Goal: Transaction & Acquisition: Purchase product/service

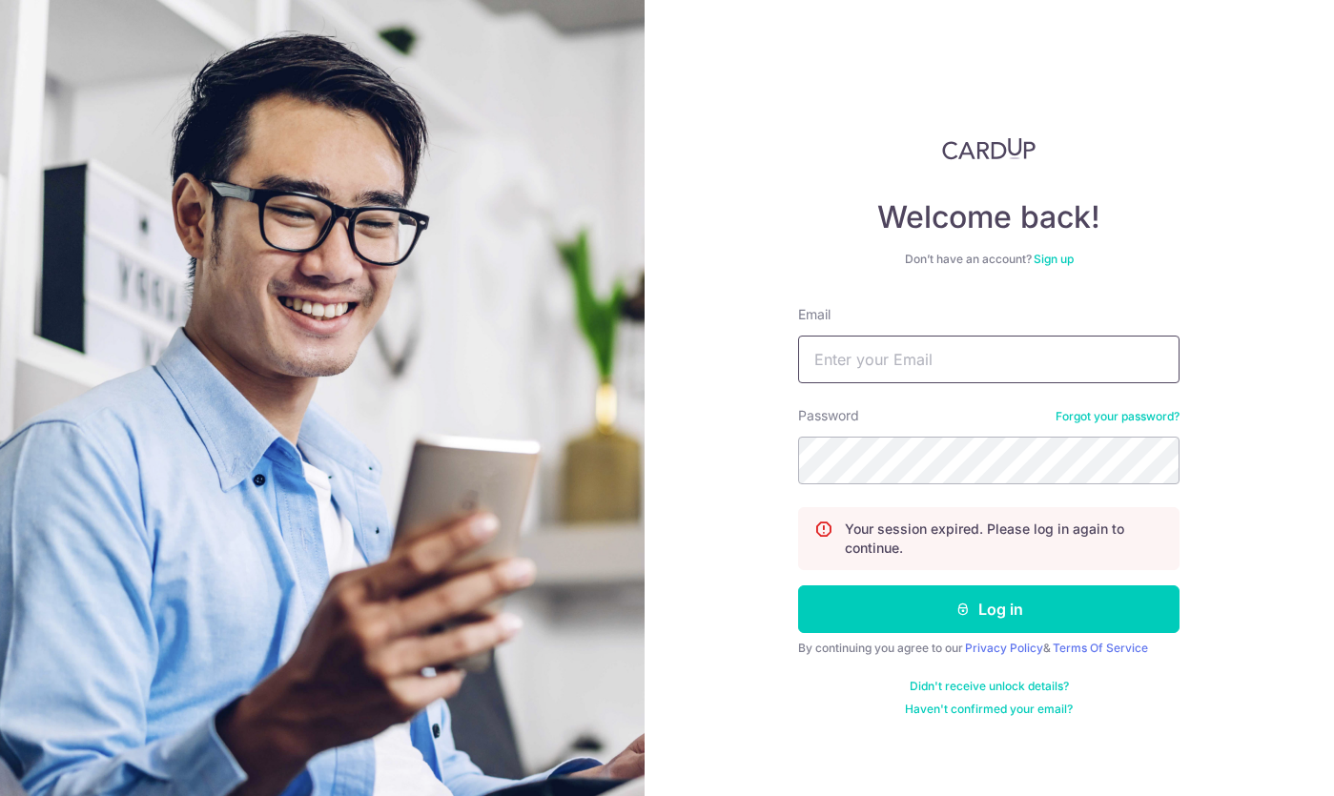
click at [955, 382] on input "Email" at bounding box center [988, 360] width 381 height 48
type input "[EMAIL_ADDRESS][DOMAIN_NAME]"
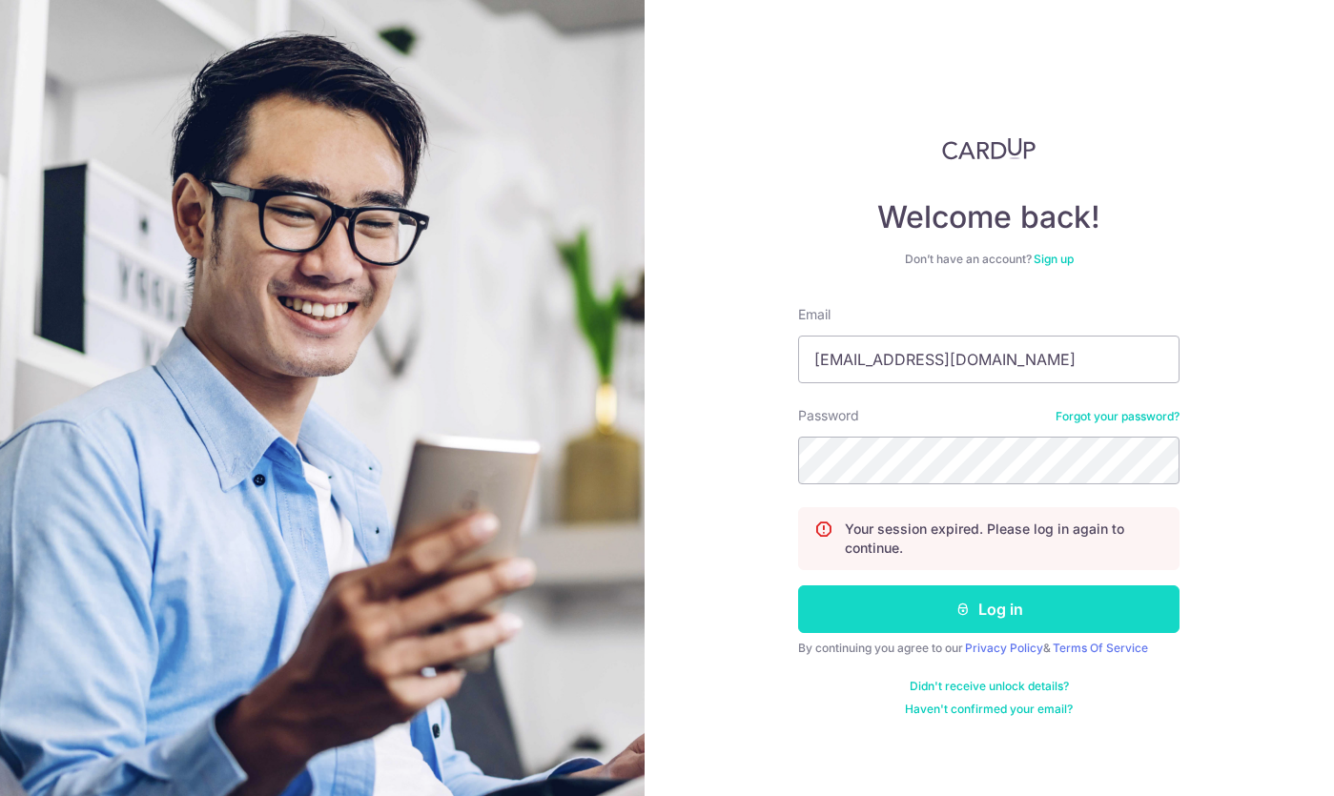
click at [887, 609] on button "Log in" at bounding box center [988, 609] width 381 height 48
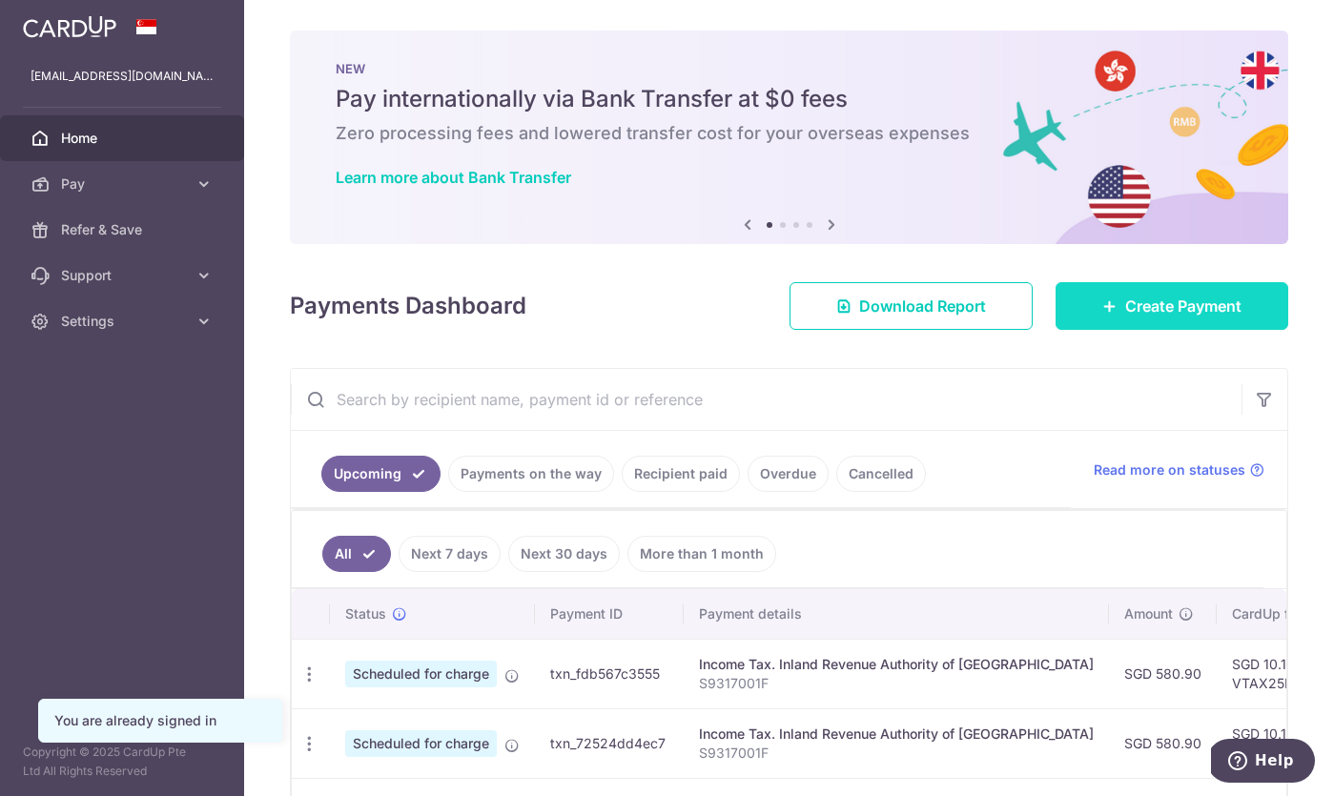
click at [1190, 322] on link "Create Payment" at bounding box center [1172, 306] width 233 height 48
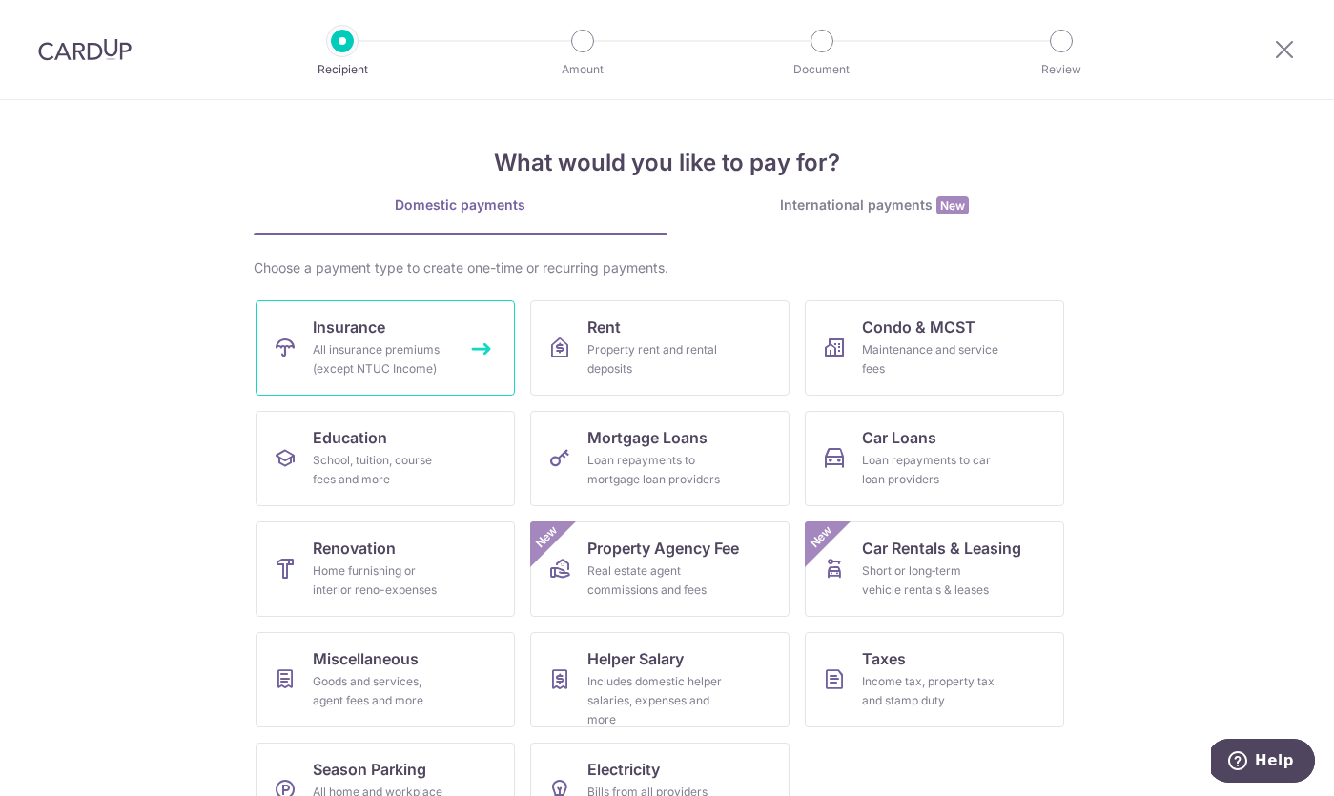
click at [463, 384] on link "Insurance All insurance premiums (except NTUC Income)" at bounding box center [385, 347] width 259 height 95
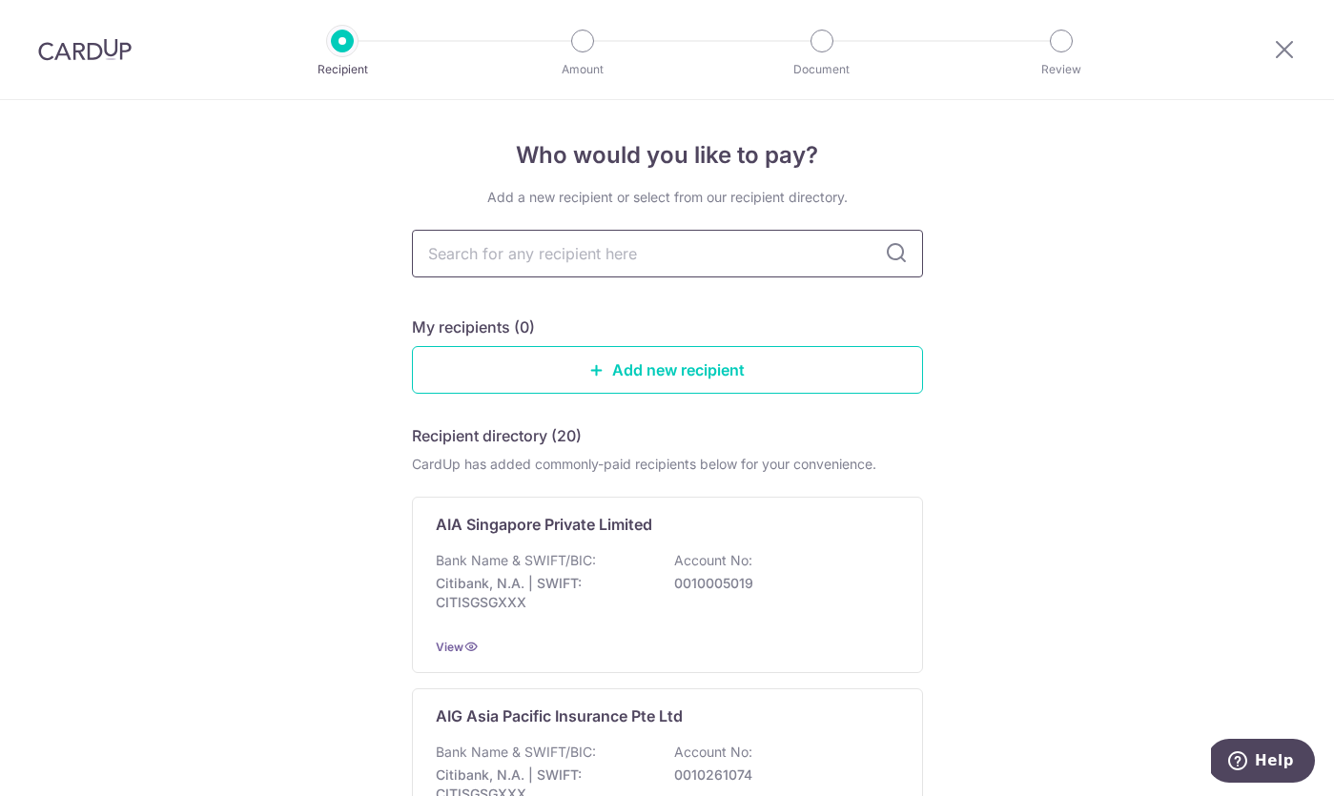
click at [600, 256] on input "text" at bounding box center [667, 254] width 511 height 48
click at [570, 646] on div "View" at bounding box center [667, 647] width 463 height 20
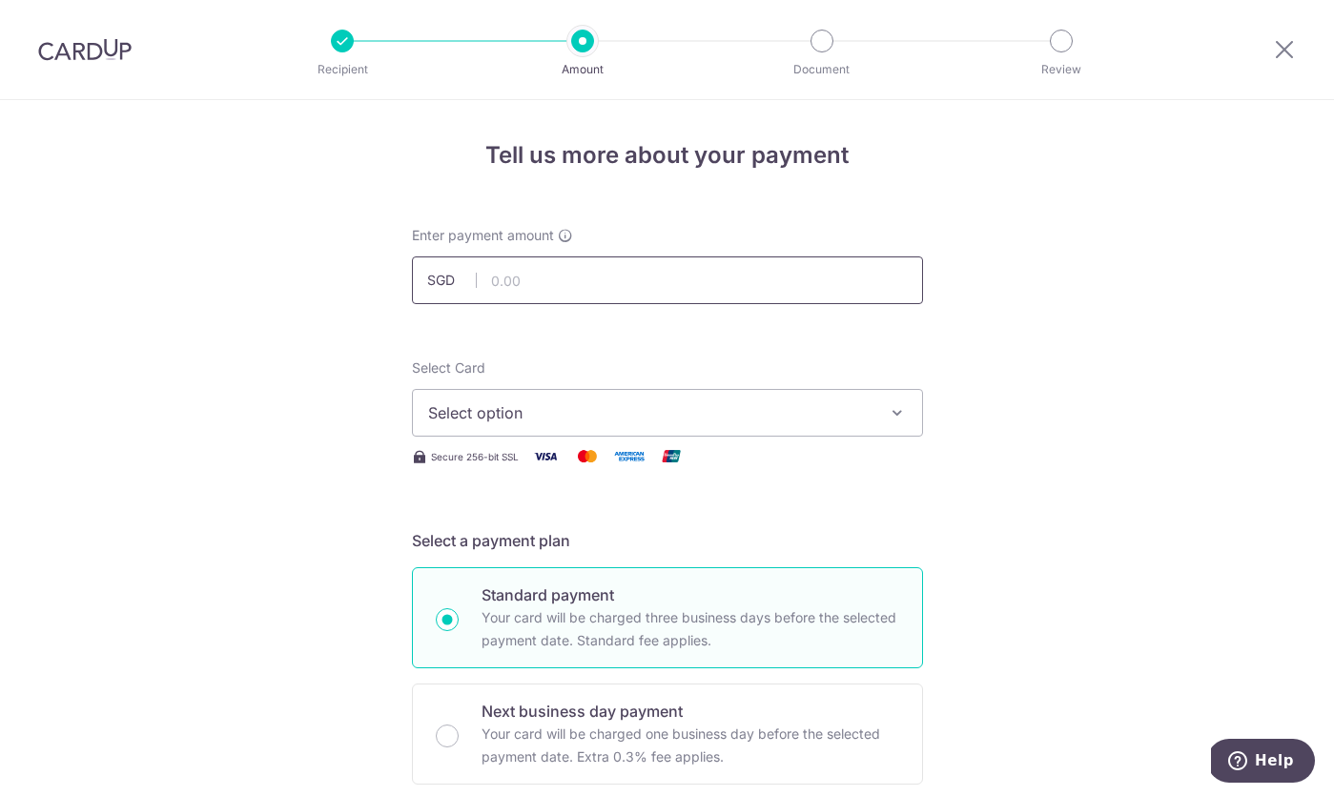
click at [588, 262] on input "text" at bounding box center [667, 280] width 511 height 48
paste input "332.40"
type input "332.40"
click at [683, 406] on span "Select option" at bounding box center [650, 412] width 444 height 23
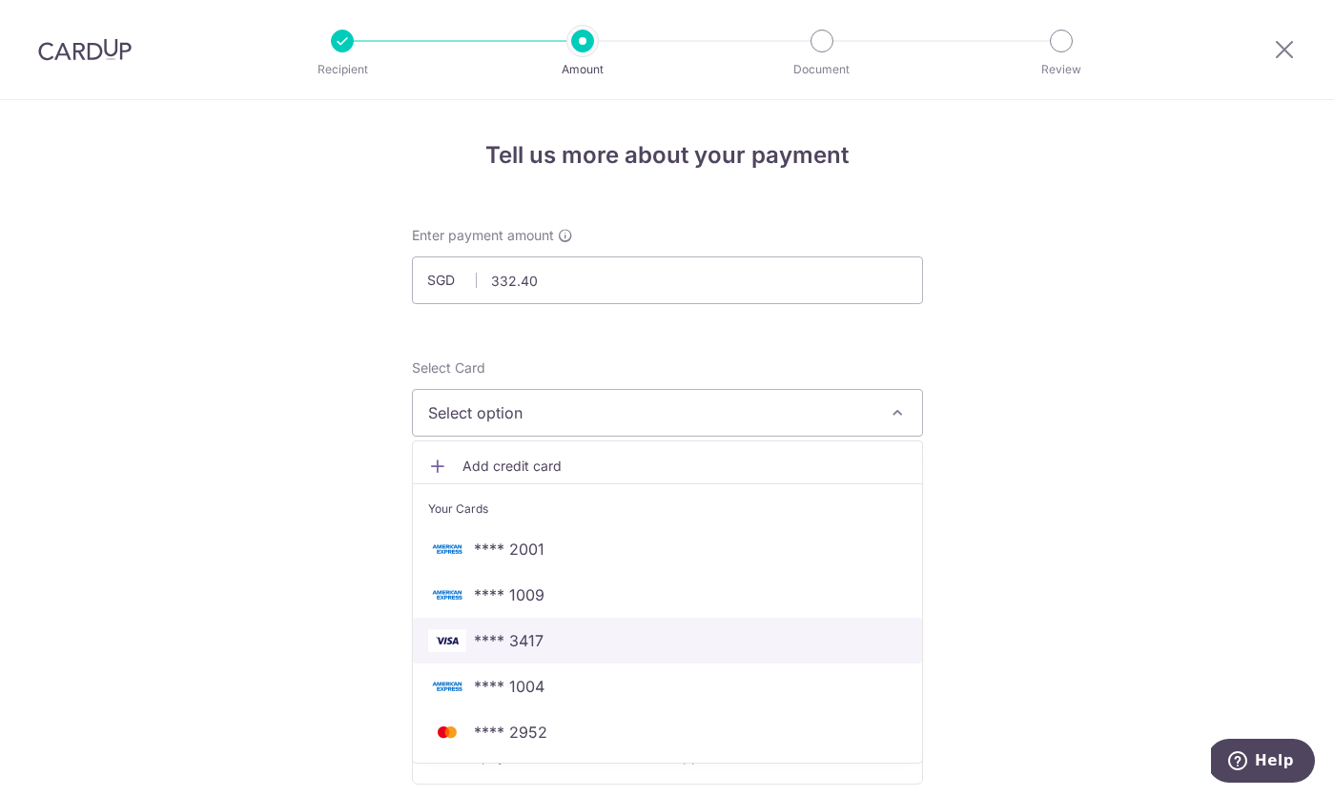
click at [628, 644] on span "**** 3417" at bounding box center [667, 640] width 479 height 23
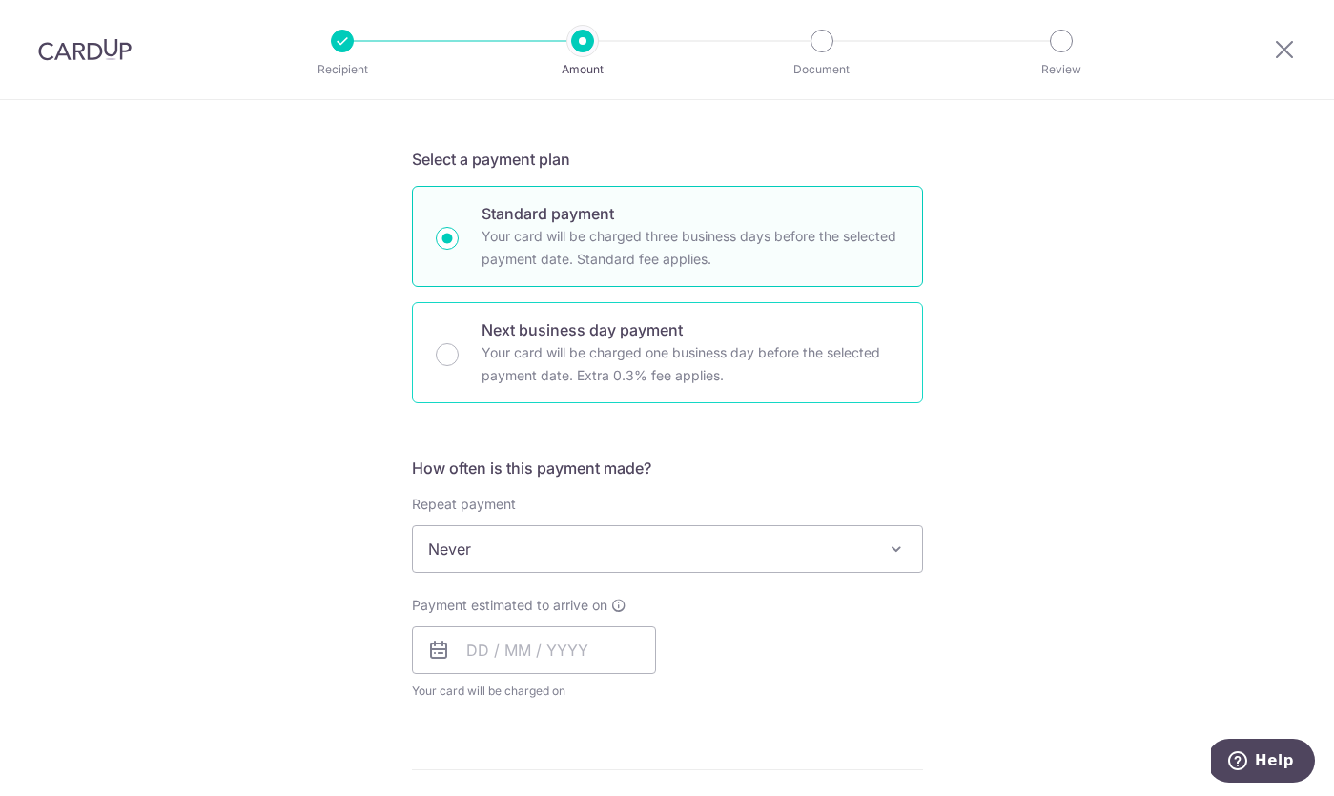
scroll to position [395, 0]
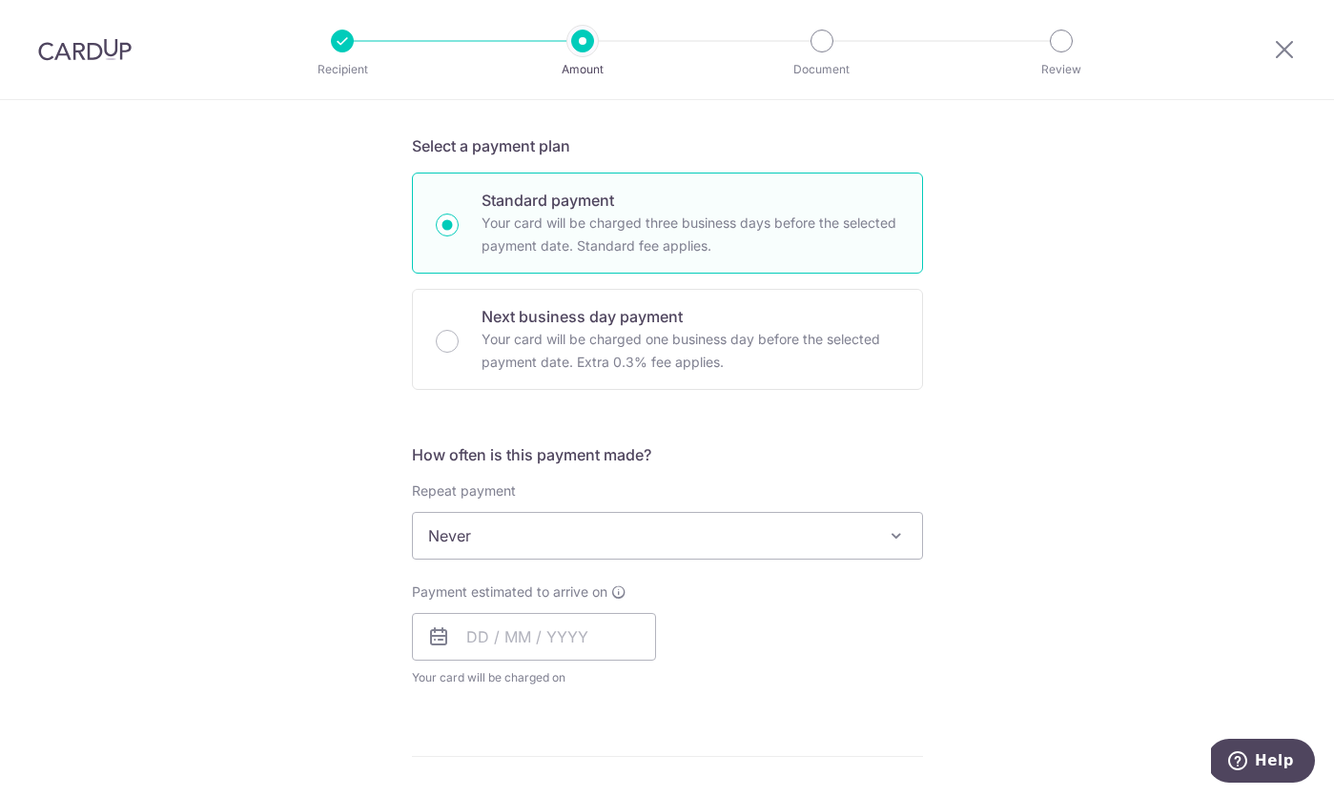
click at [638, 527] on span "Never" at bounding box center [667, 536] width 509 height 46
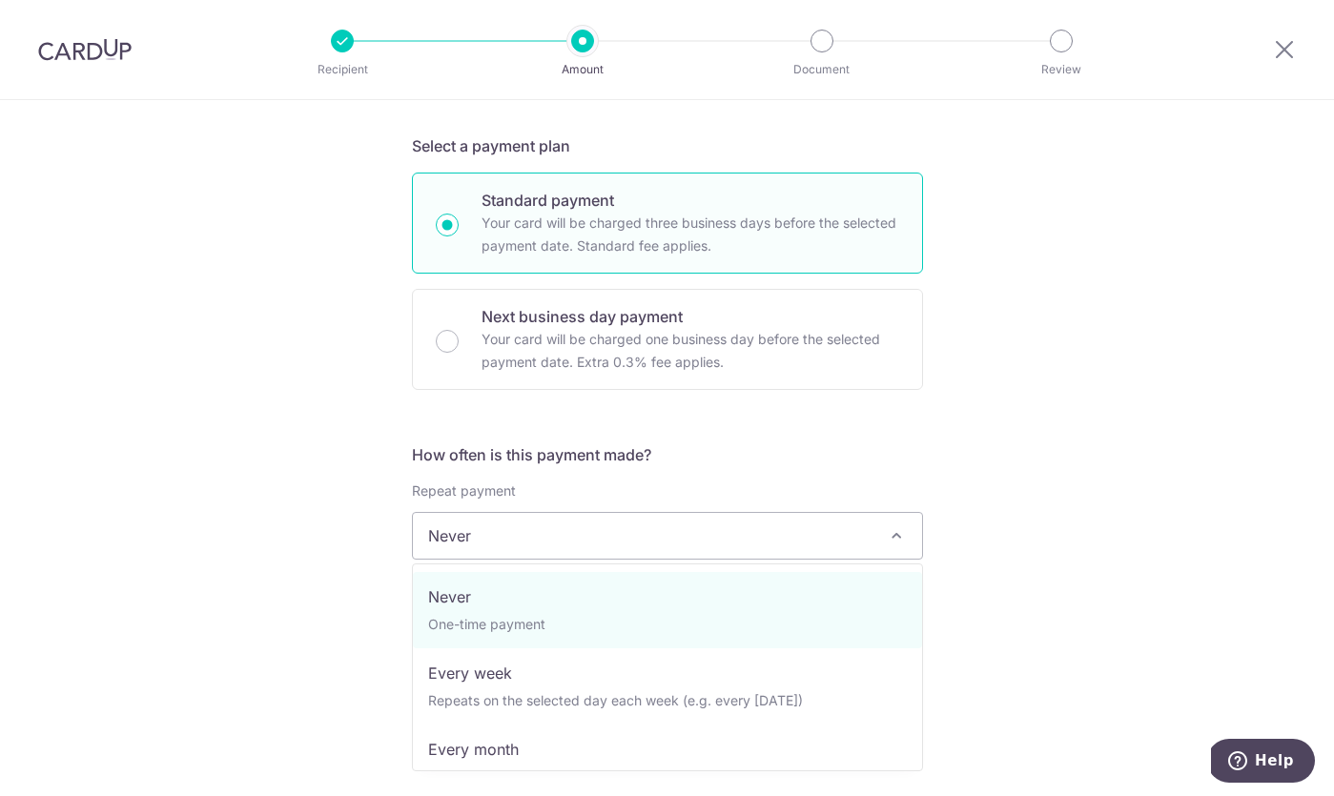
click at [676, 465] on h5 "How often is this payment made?" at bounding box center [667, 454] width 511 height 23
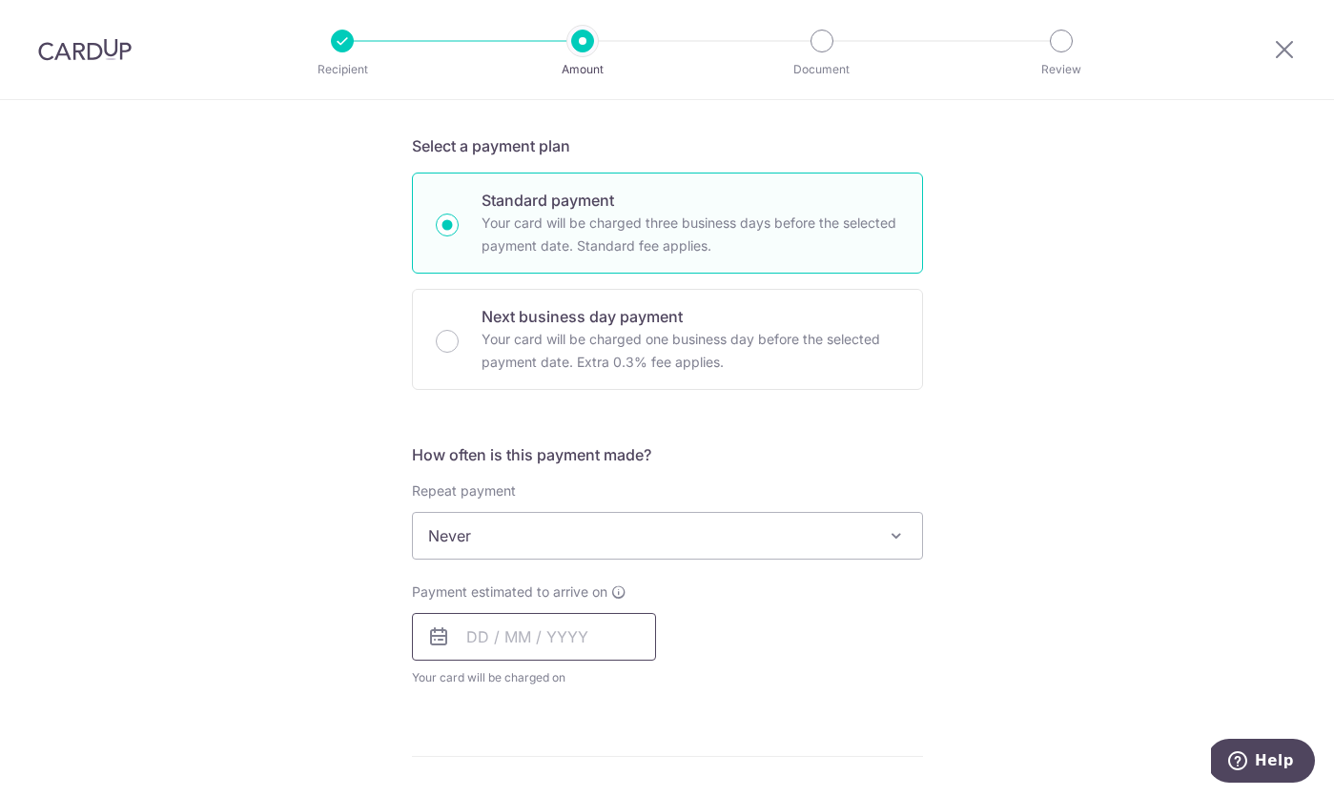
scroll to position [465, 0]
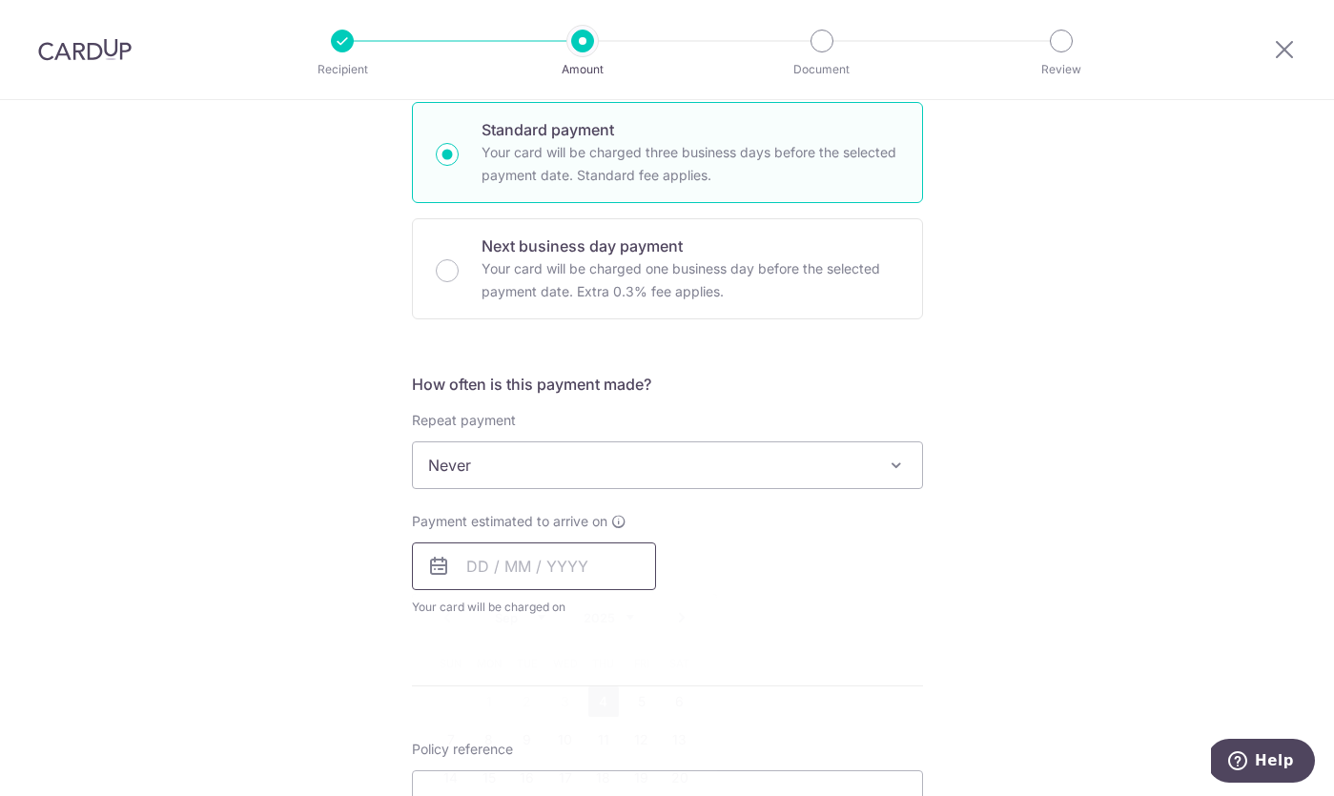
click at [470, 547] on input "text" at bounding box center [534, 567] width 244 height 48
click at [611, 707] on link "4" at bounding box center [603, 702] width 31 height 31
type input "04/09/2025"
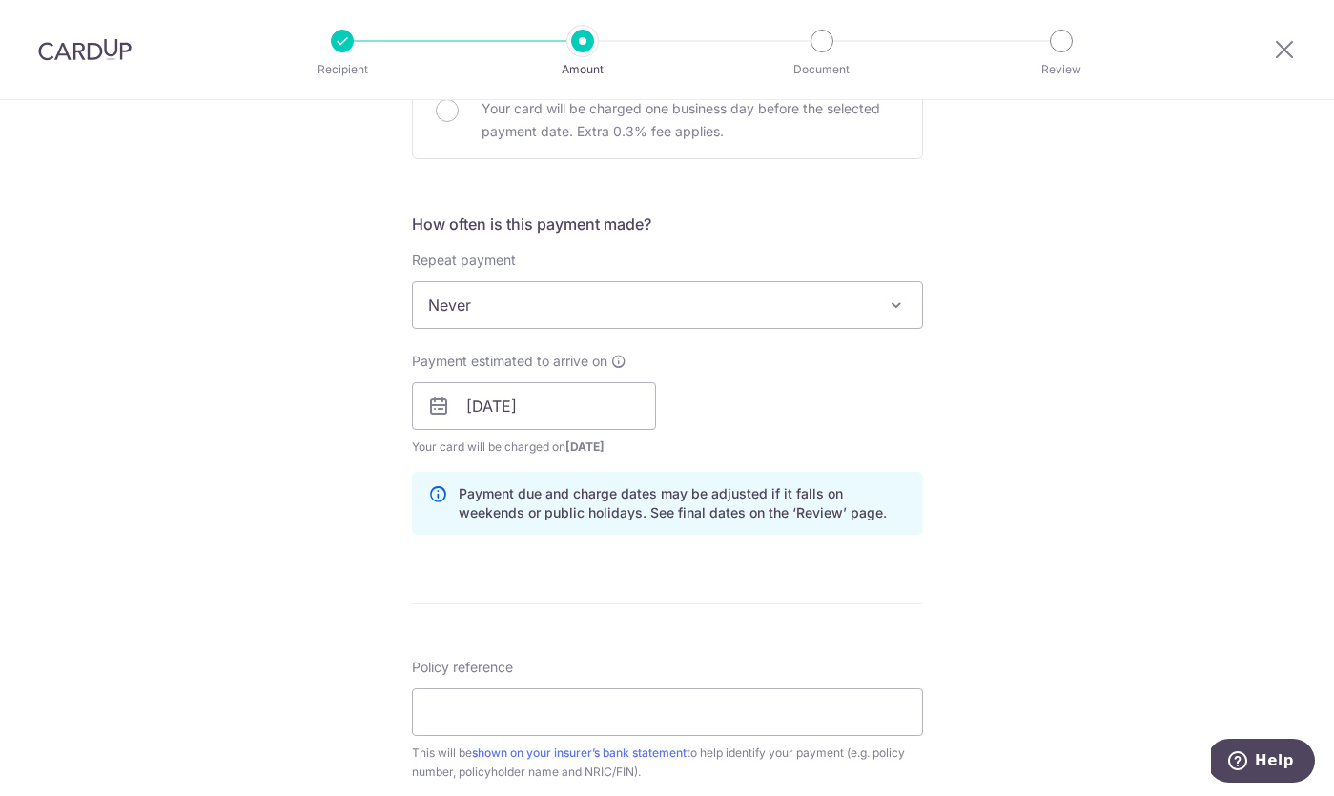
scroll to position [682, 0]
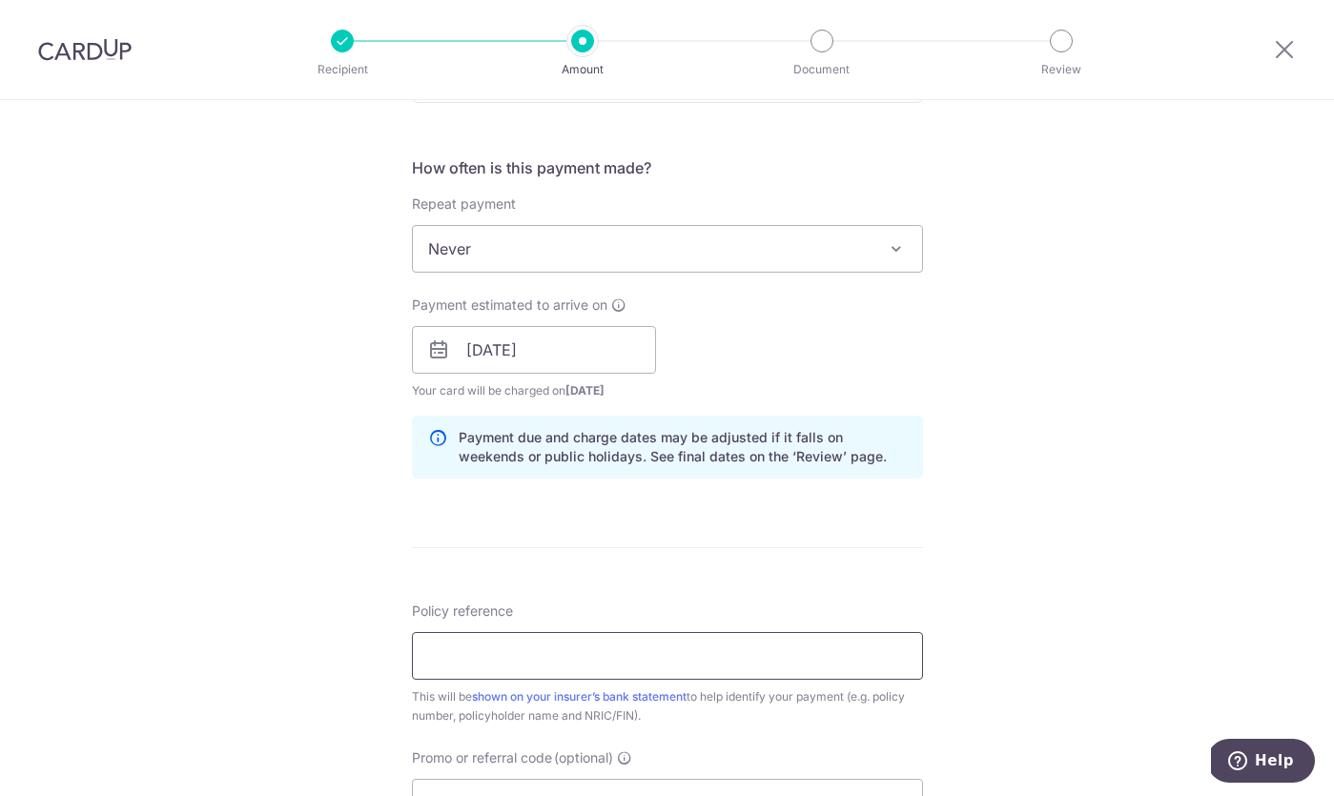
click at [652, 658] on input "Policy reference" at bounding box center [667, 656] width 511 height 48
paste input "E237275213"
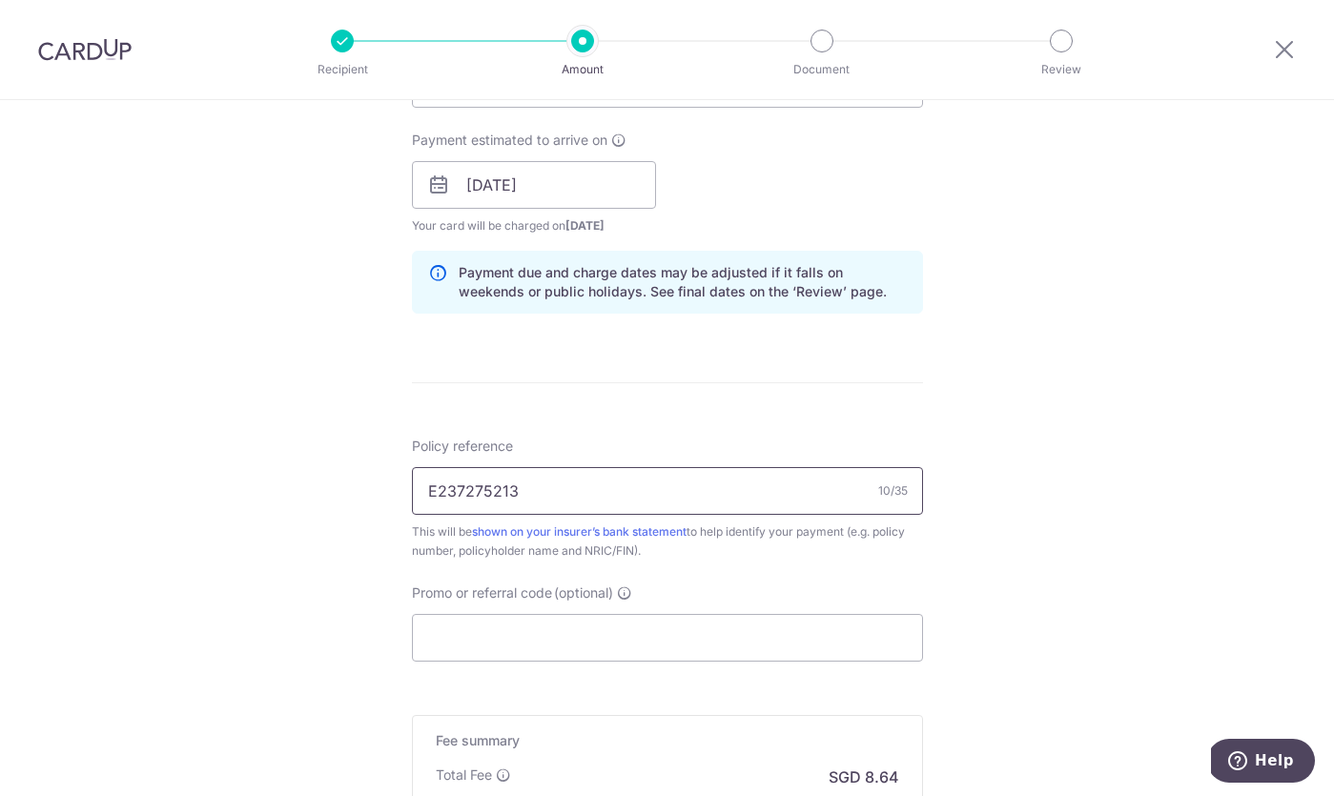
scroll to position [872, 0]
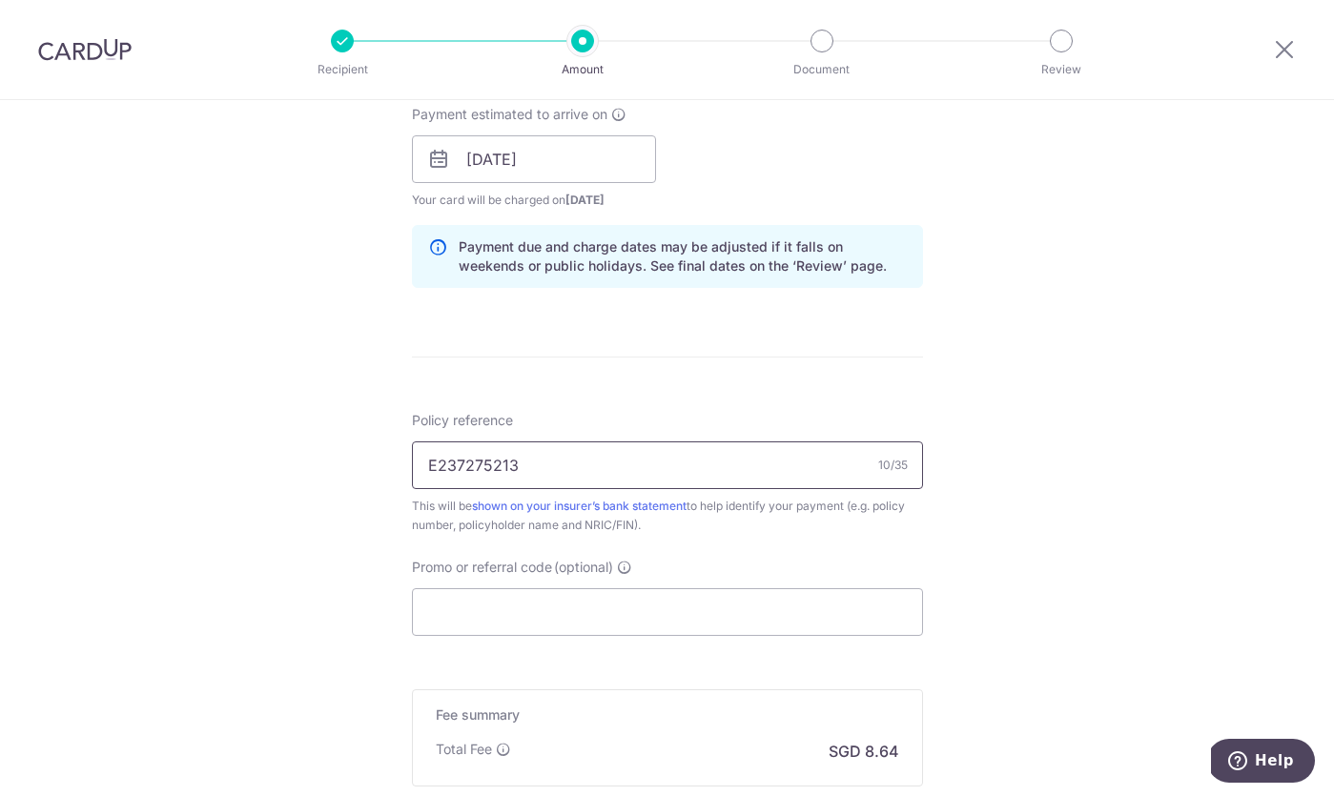
type input "E237275213"
click at [906, 395] on form "Enter payment amount SGD 332.40 332.40 Select Card **** 3417 Add credit card Yo…" at bounding box center [667, 148] width 511 height 1588
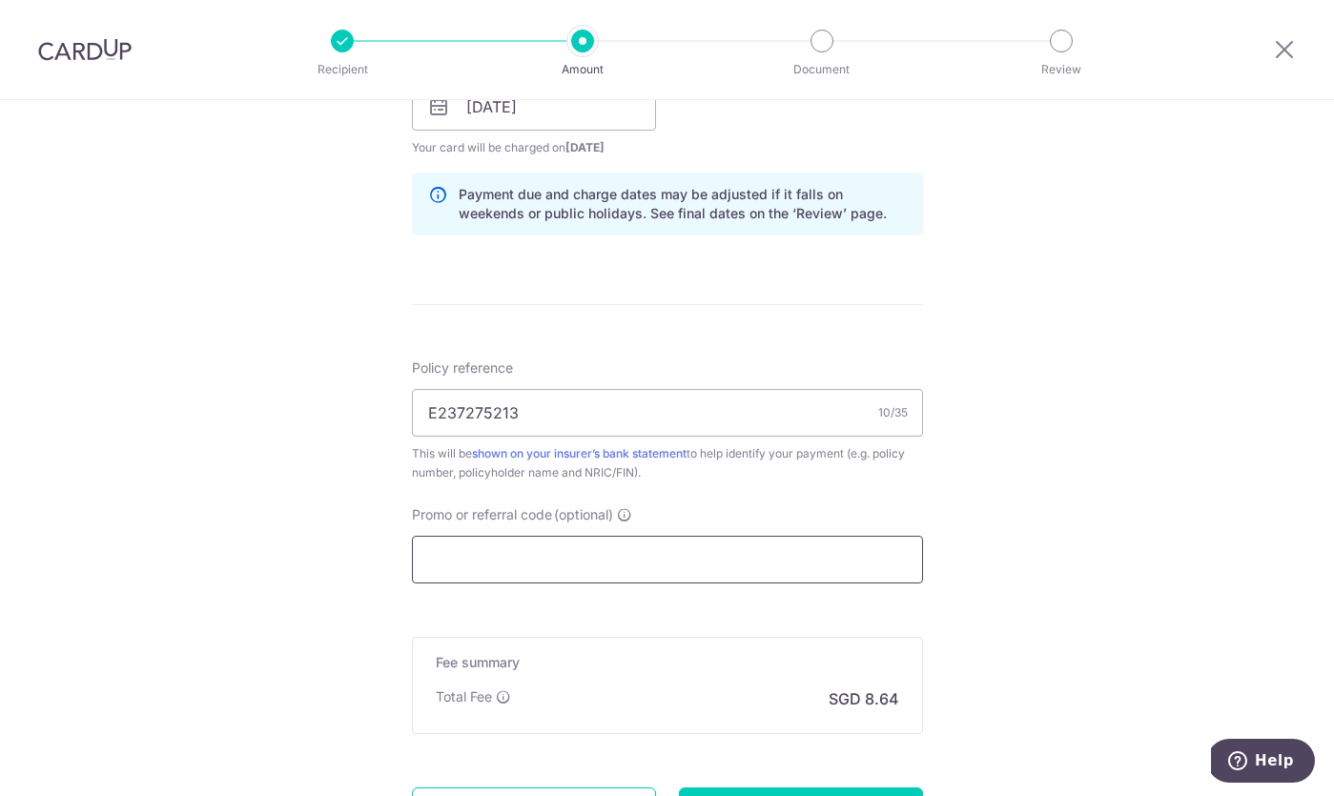
click at [695, 547] on input "Promo or referral code (optional)" at bounding box center [667, 560] width 511 height 48
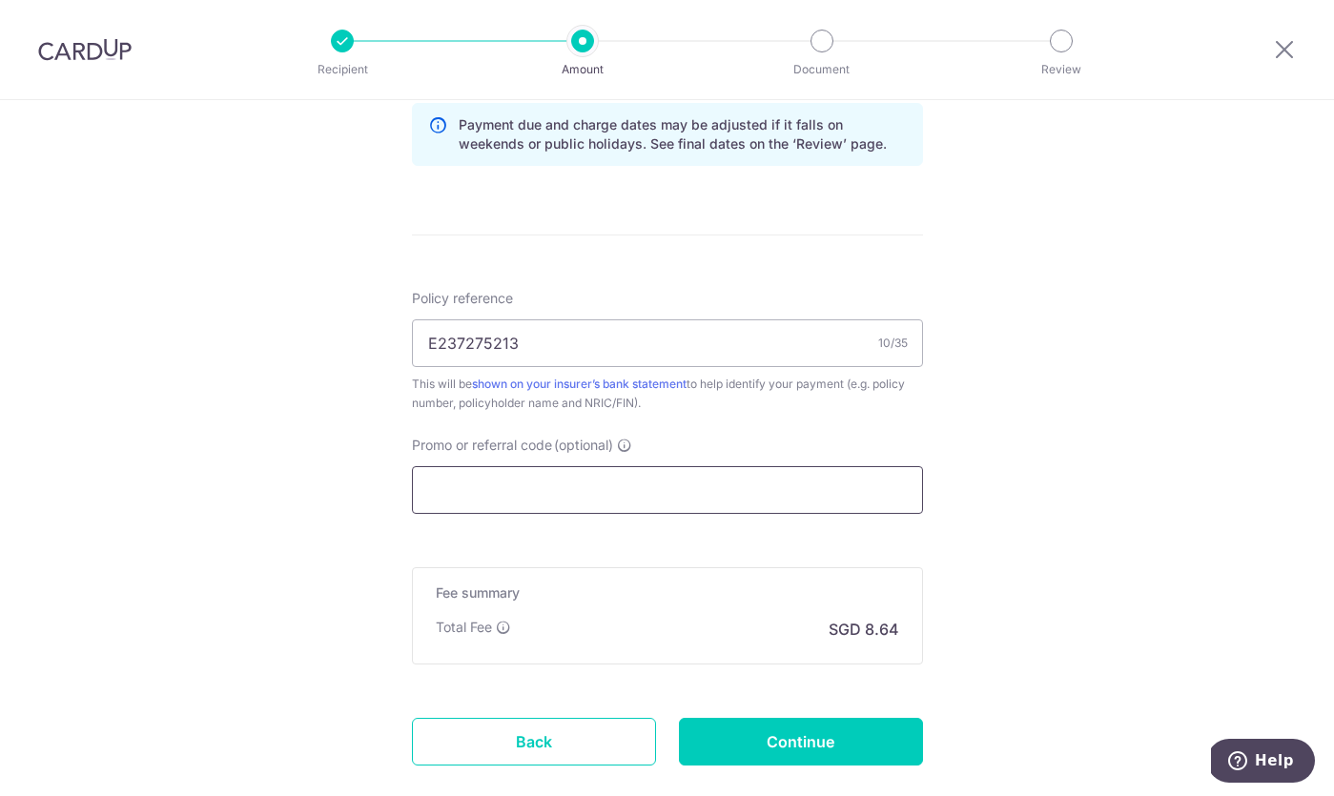
scroll to position [1032, 0]
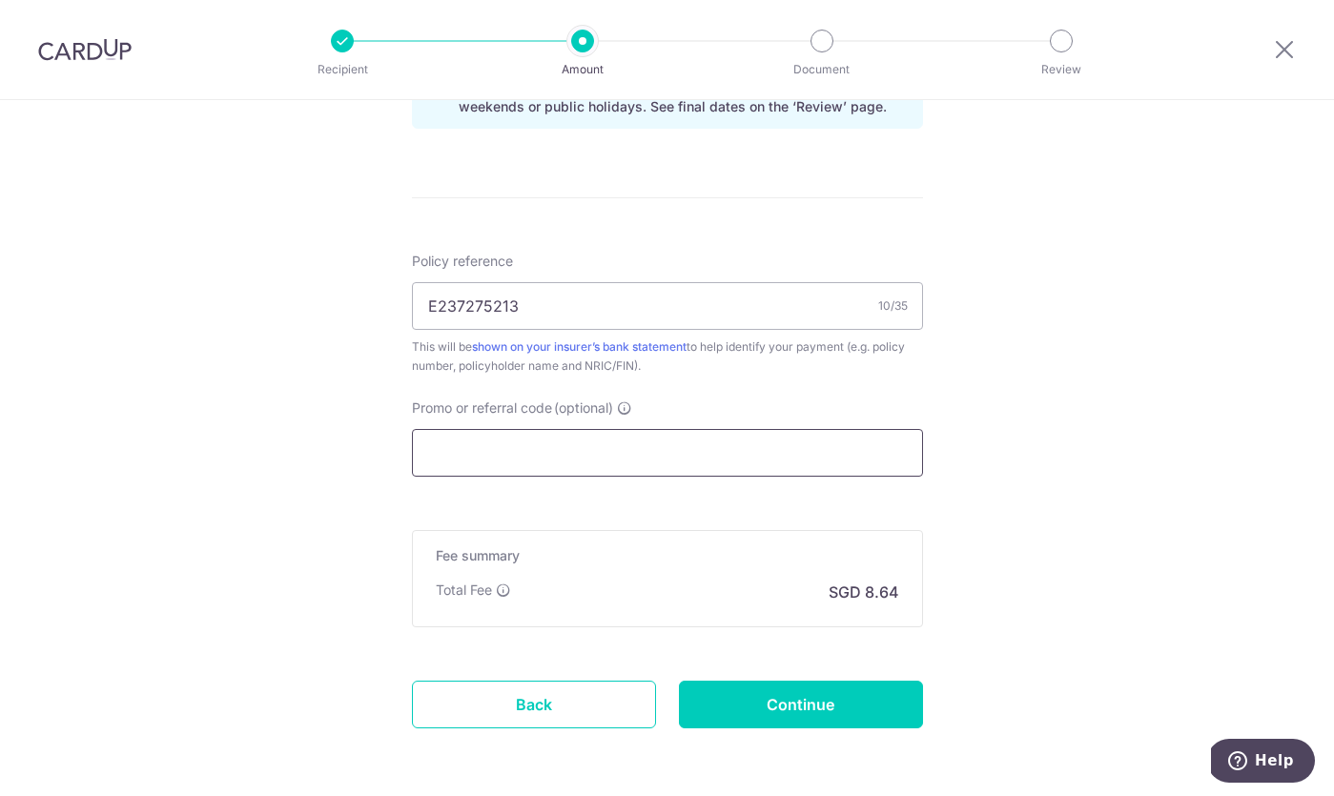
paste input "VTAX25ONE"
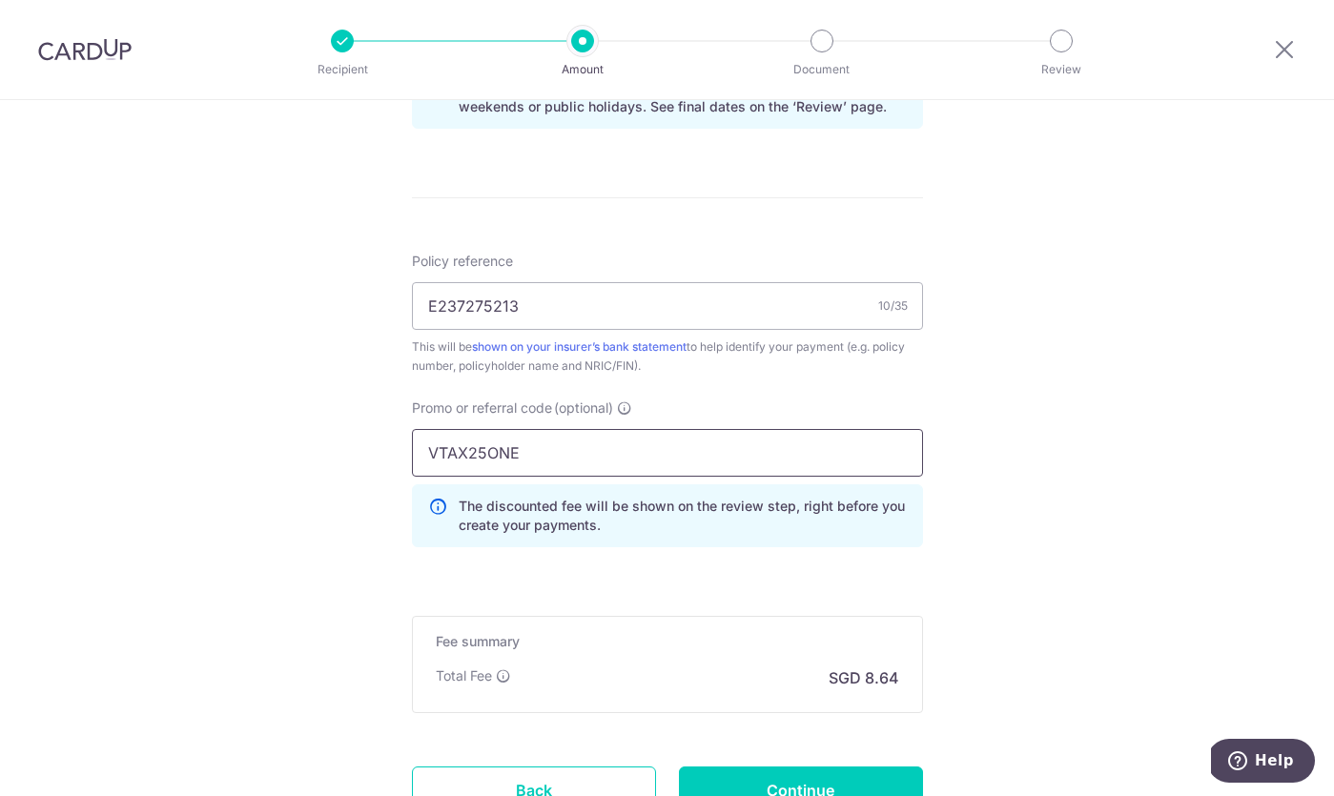
type input "VTAX25ONE"
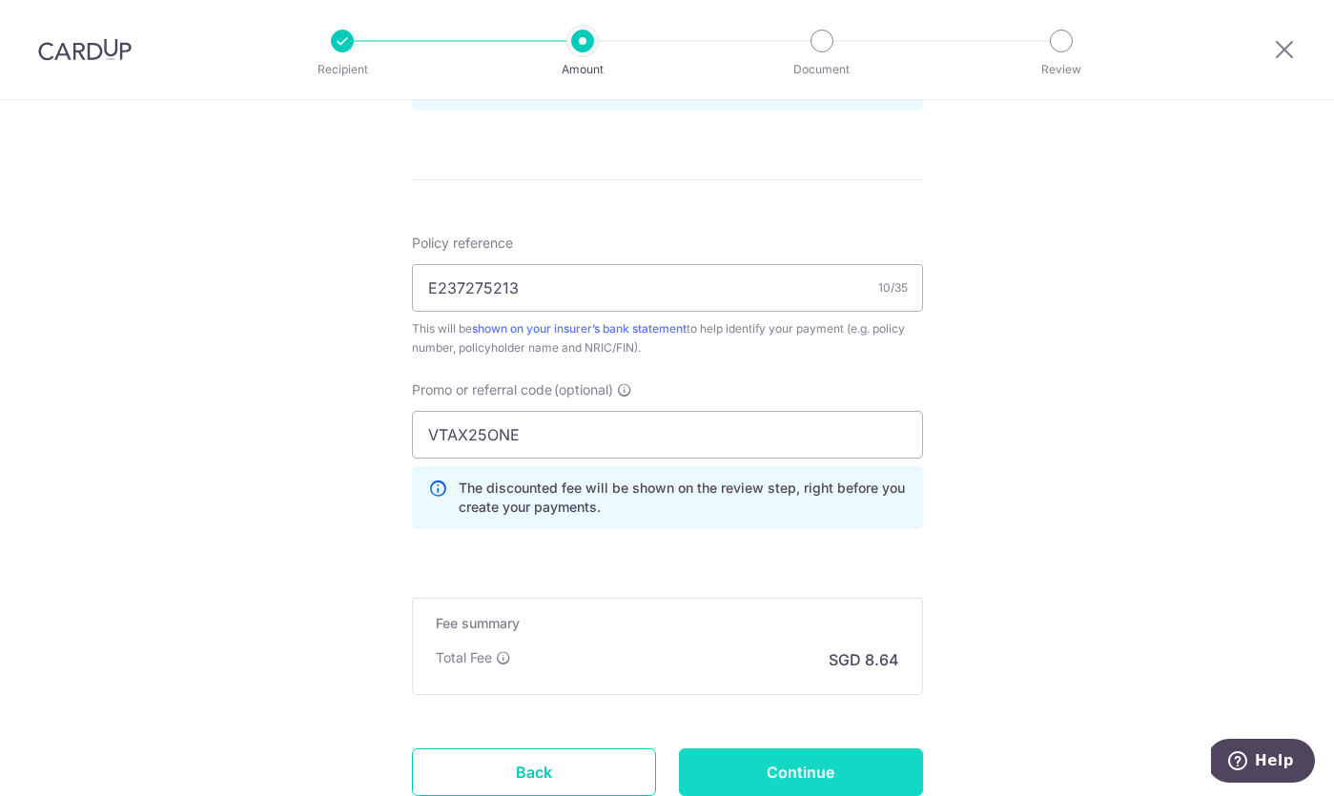
click at [837, 783] on input "Continue" at bounding box center [801, 773] width 244 height 48
type input "Create Schedule"
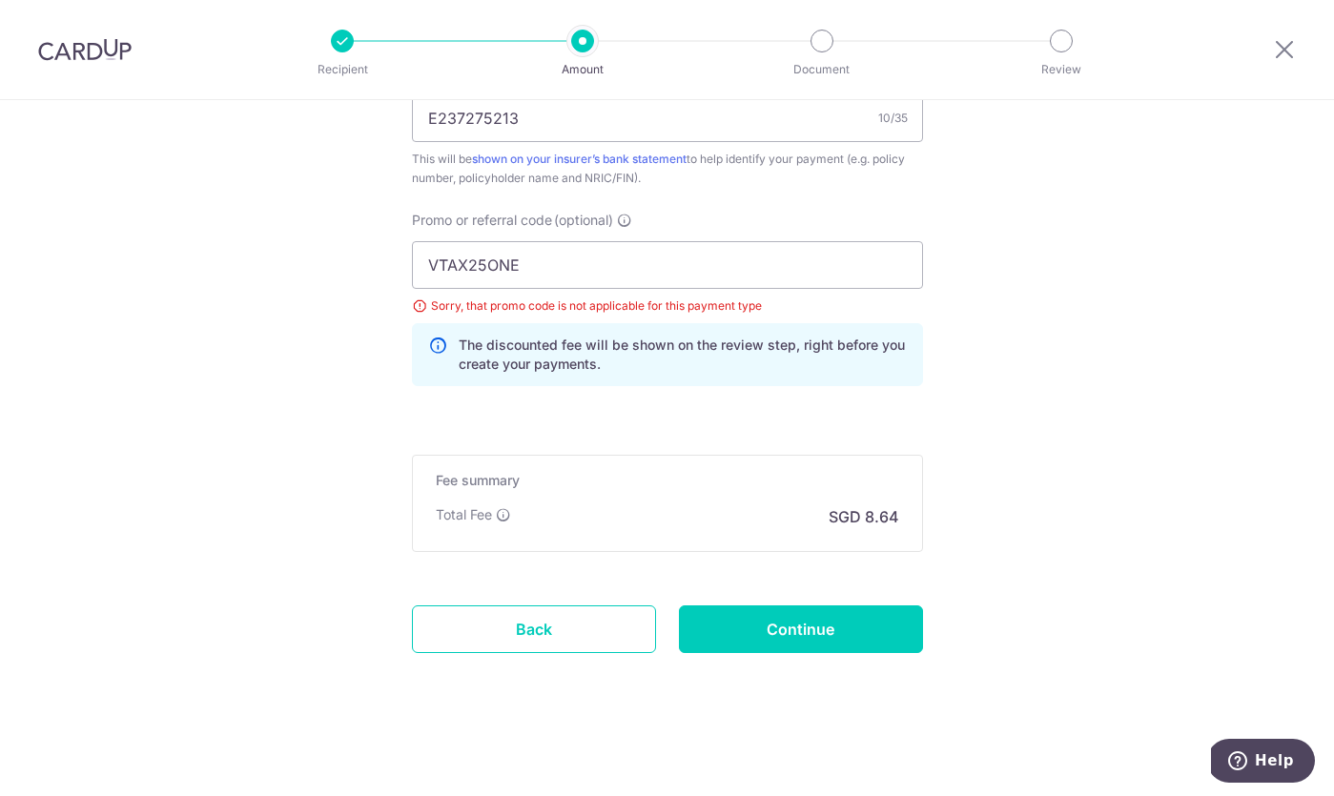
scroll to position [1207, 0]
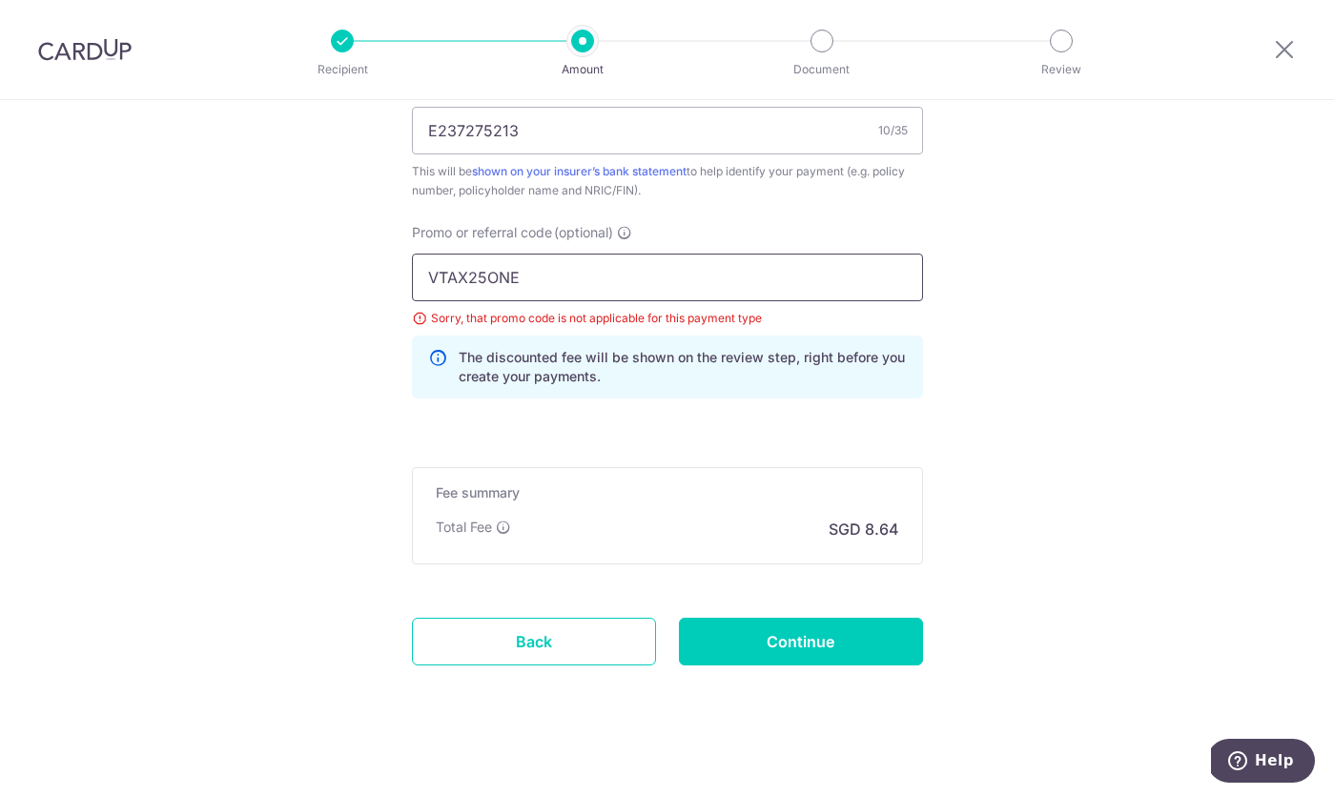
click at [848, 275] on input "VTAX25ONE" at bounding box center [667, 278] width 511 height 48
paste input "OFF225"
type input "OFF225"
click at [822, 645] on input "Continue" at bounding box center [801, 642] width 244 height 48
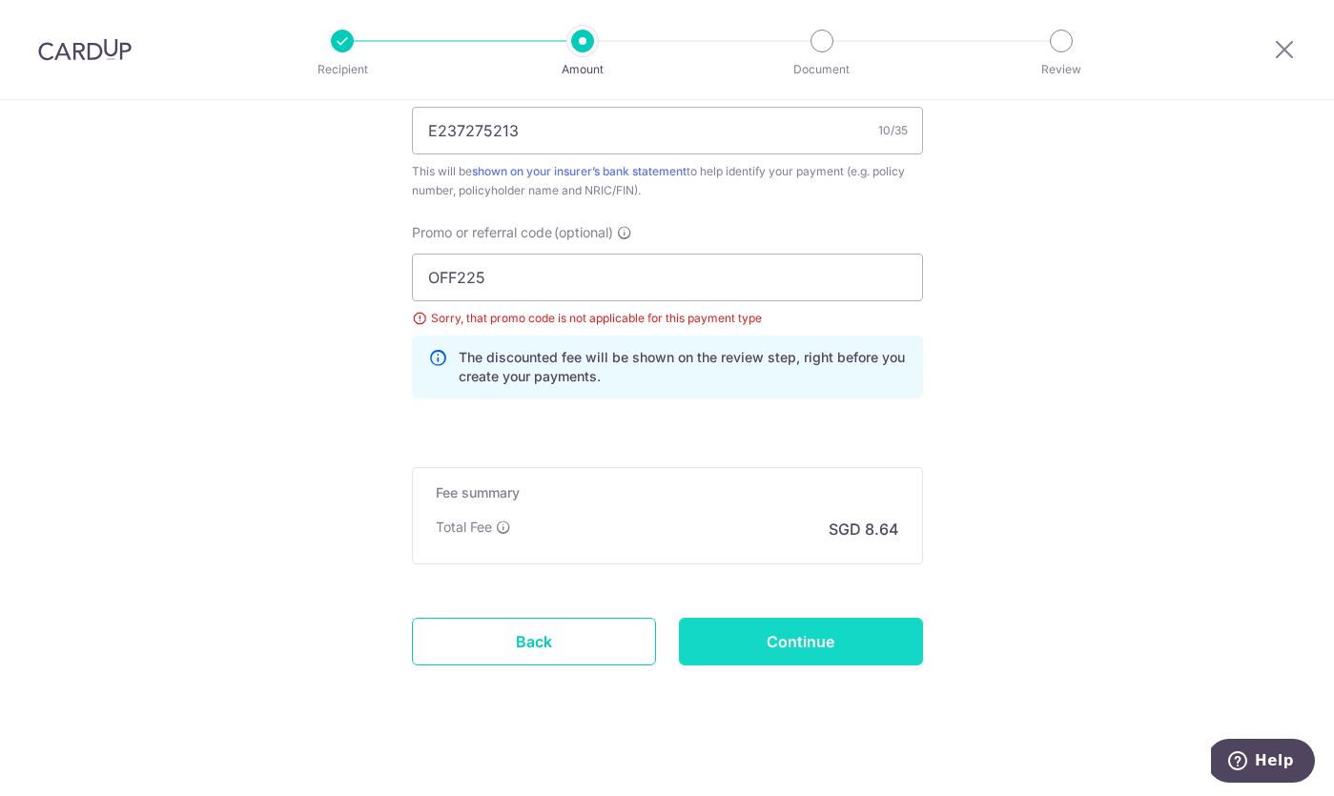
type input "Update Schedule"
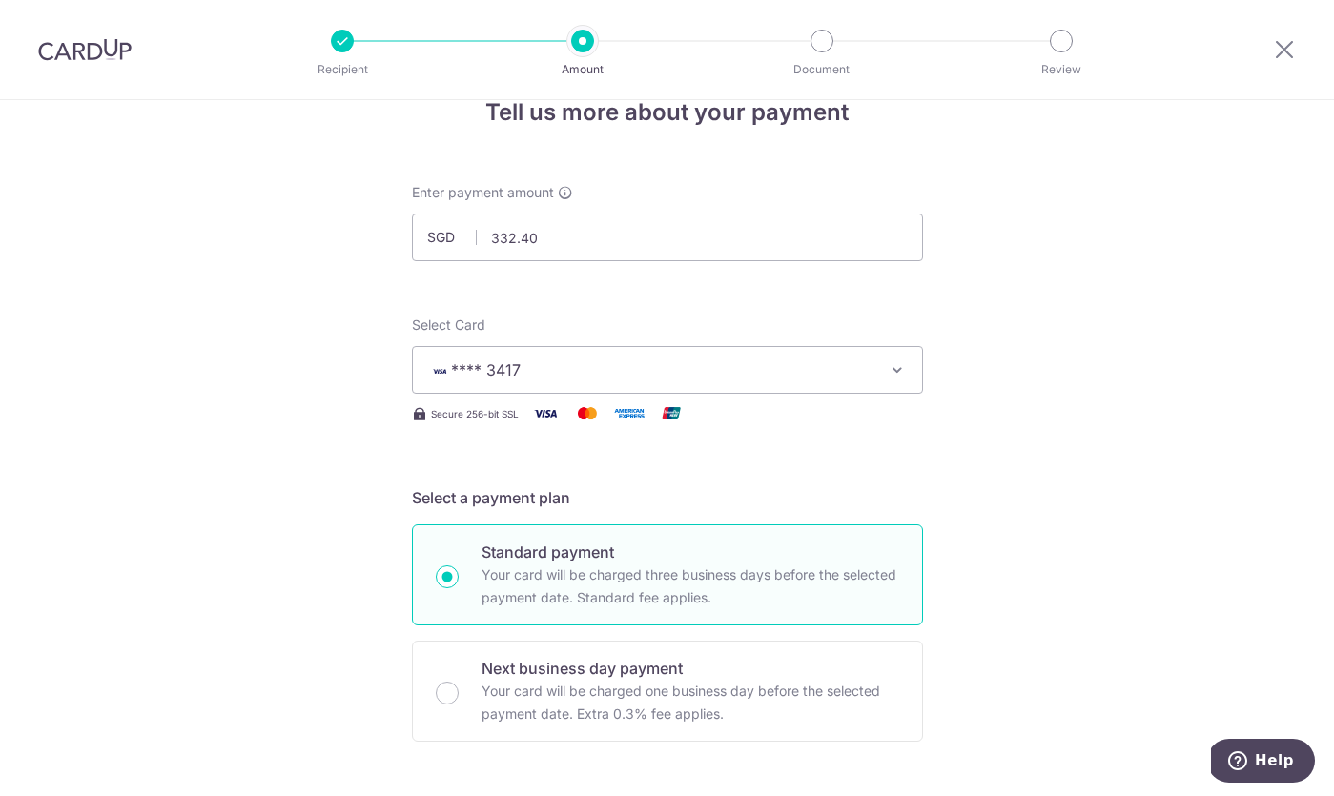
scroll to position [0, 0]
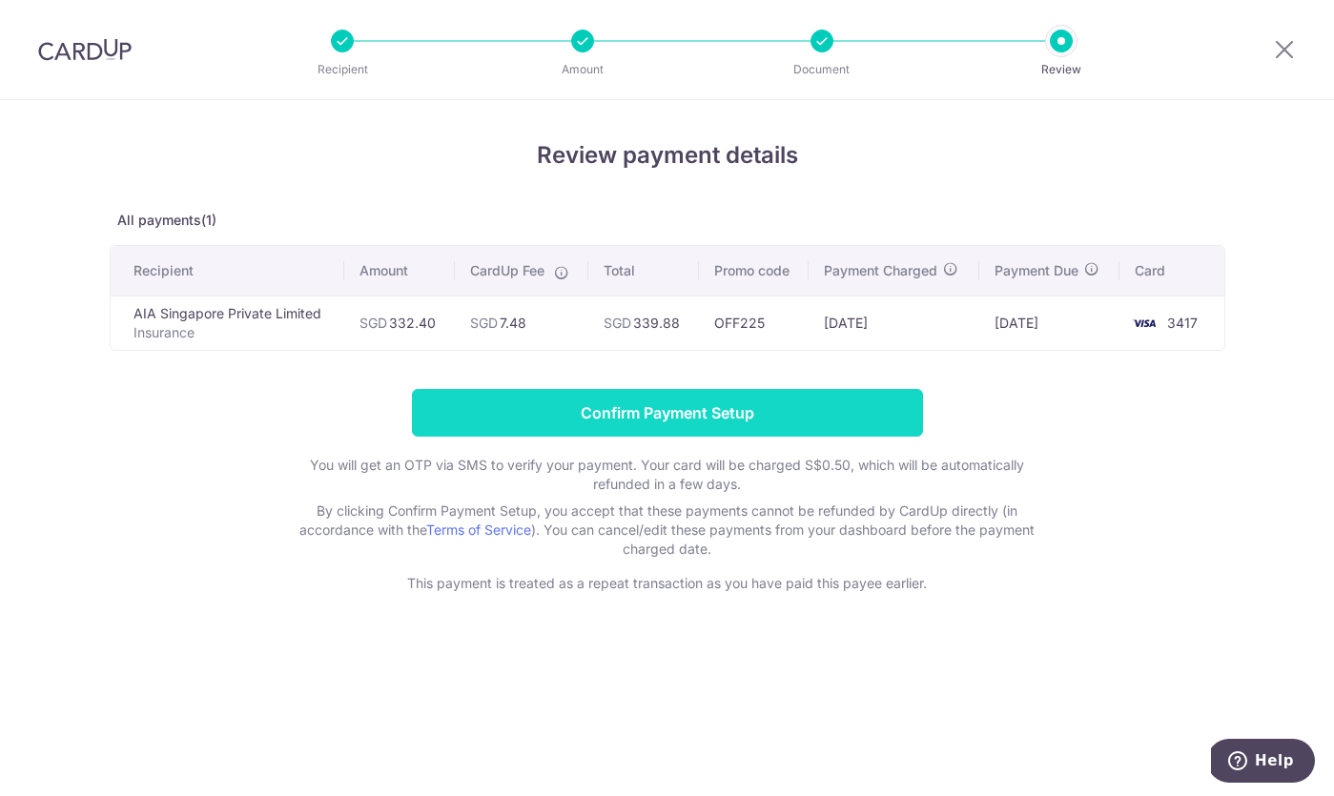
click at [870, 409] on input "Confirm Payment Setup" at bounding box center [667, 413] width 511 height 48
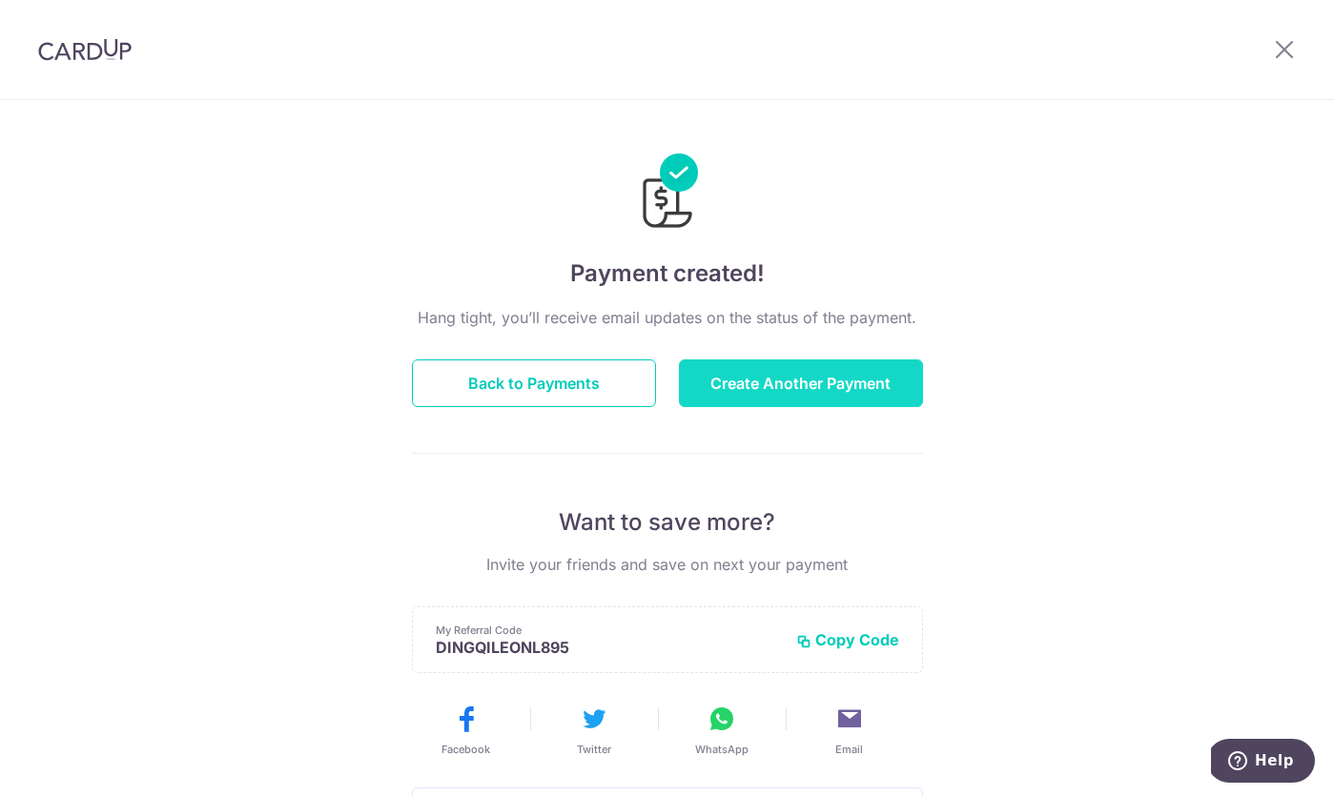
click at [818, 406] on button "Create Another Payment" at bounding box center [801, 383] width 244 height 48
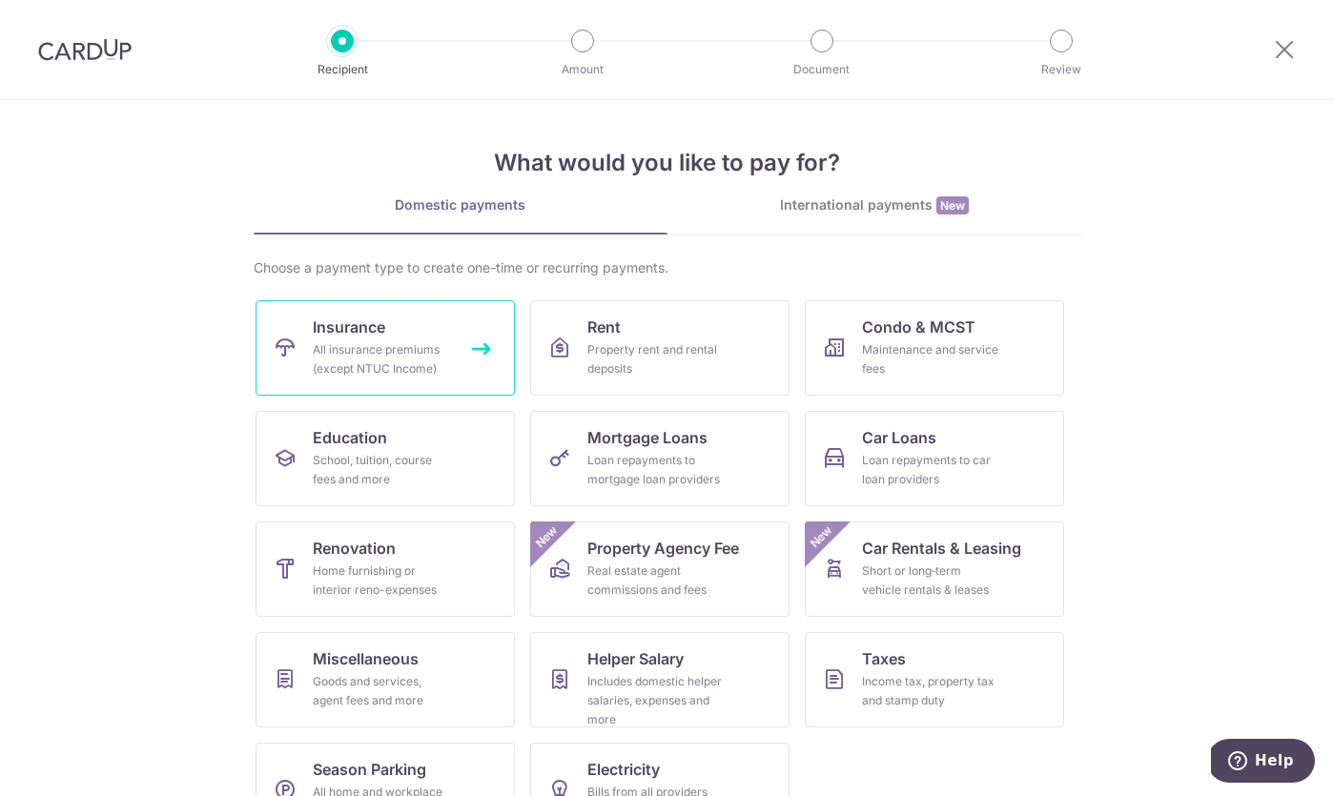
click at [400, 324] on link "Insurance All insurance premiums (except NTUC Income)" at bounding box center [385, 347] width 259 height 95
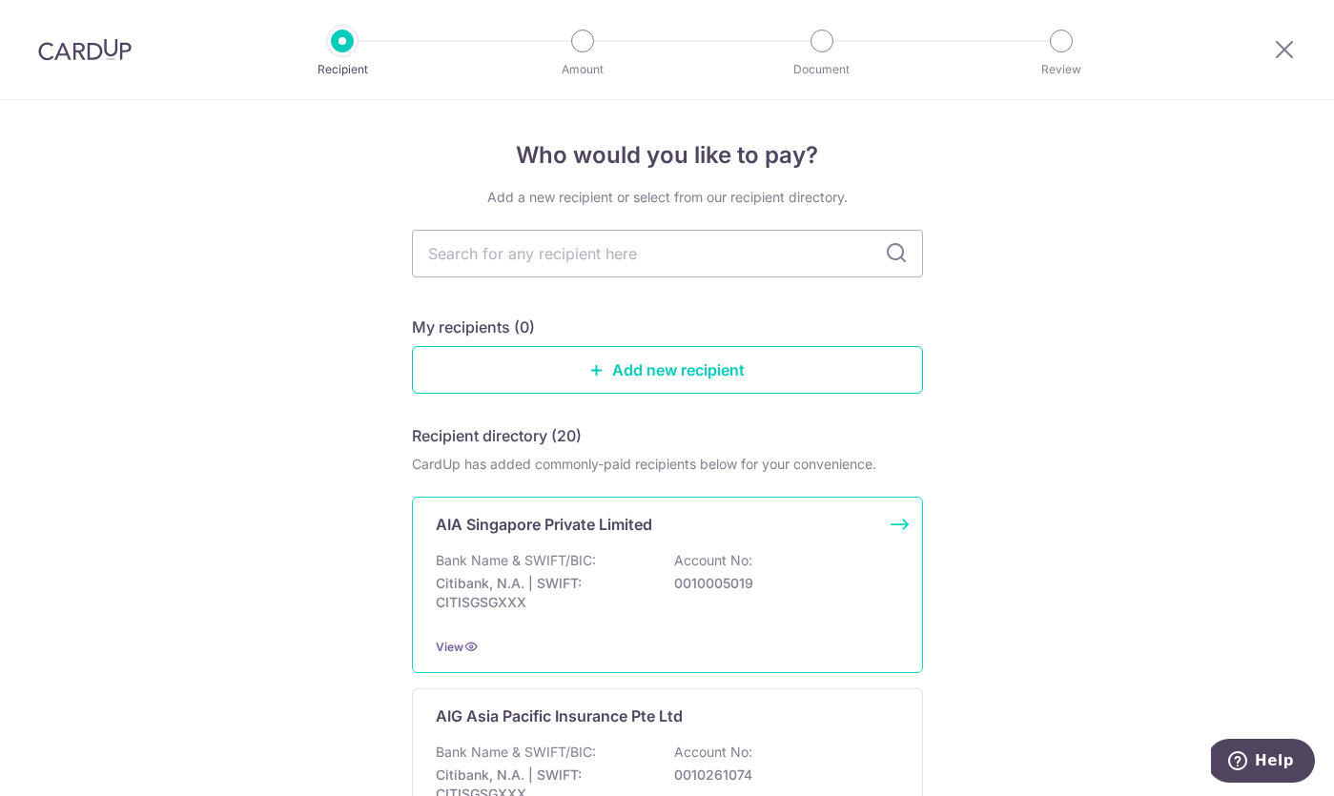
click at [535, 629] on div "AIA Singapore Private Limited Bank Name & SWIFT/BIC: Citibank, N.A. | SWIFT: CI…" at bounding box center [667, 585] width 511 height 176
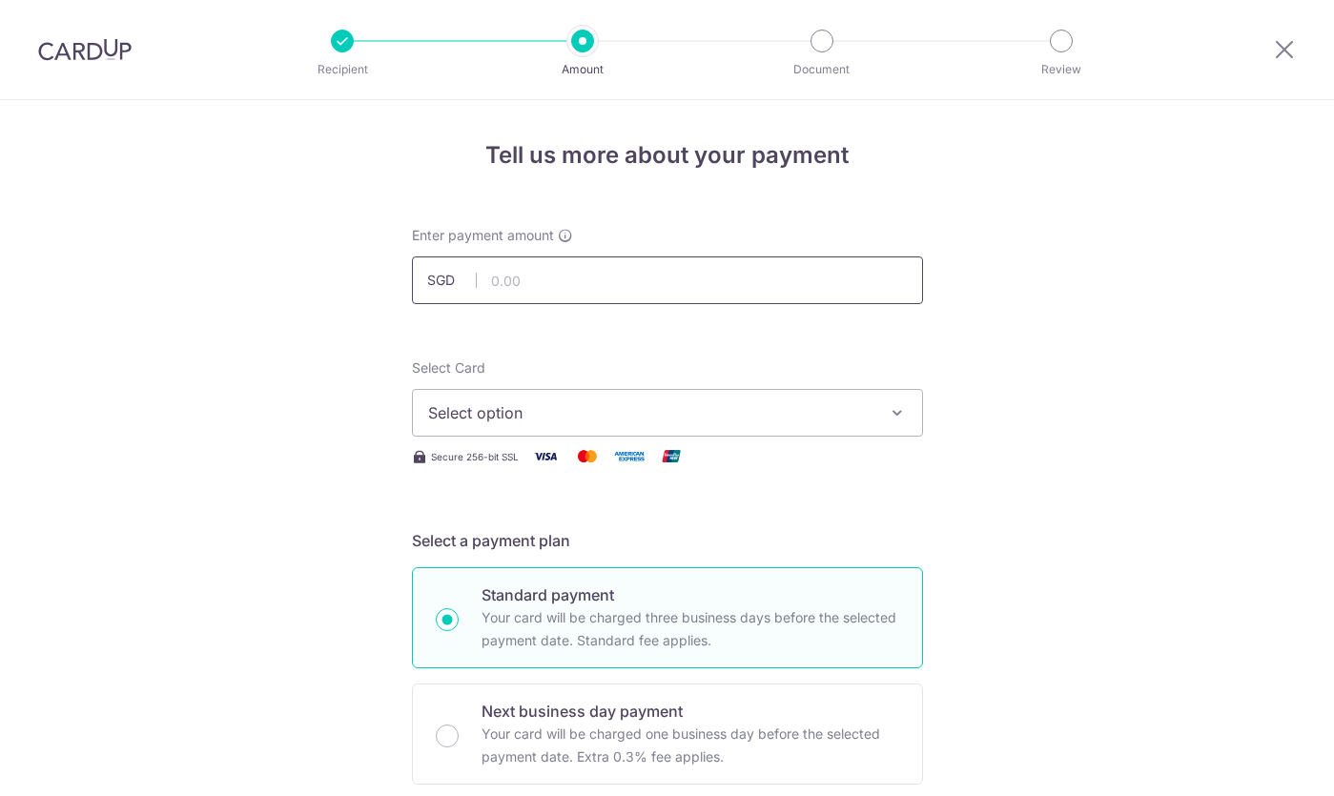
click at [578, 277] on input "text" at bounding box center [667, 280] width 511 height 48
paste input "H237275213"
type input "H237275213"
type input "140.00"
click at [750, 410] on span "Select option" at bounding box center [650, 412] width 444 height 23
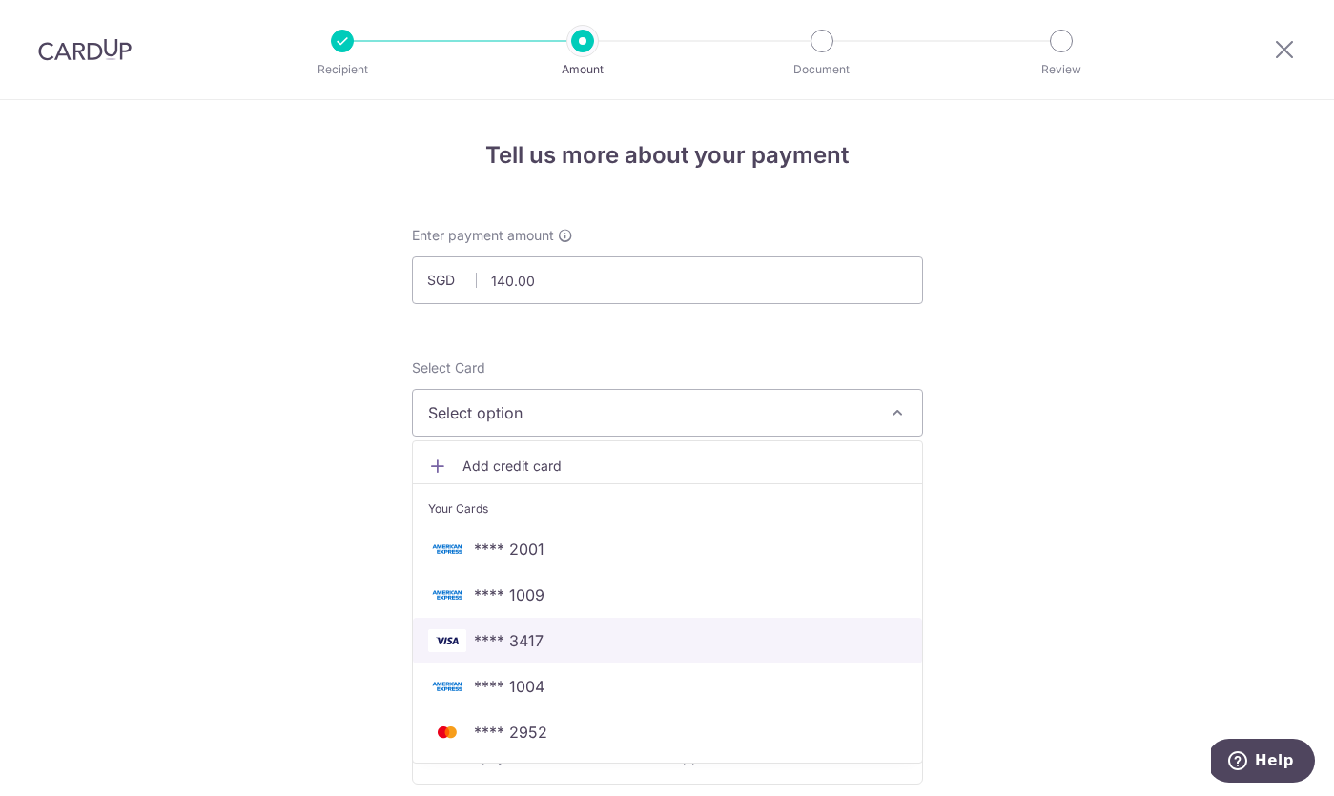
click at [724, 642] on span "**** 3417" at bounding box center [667, 640] width 479 height 23
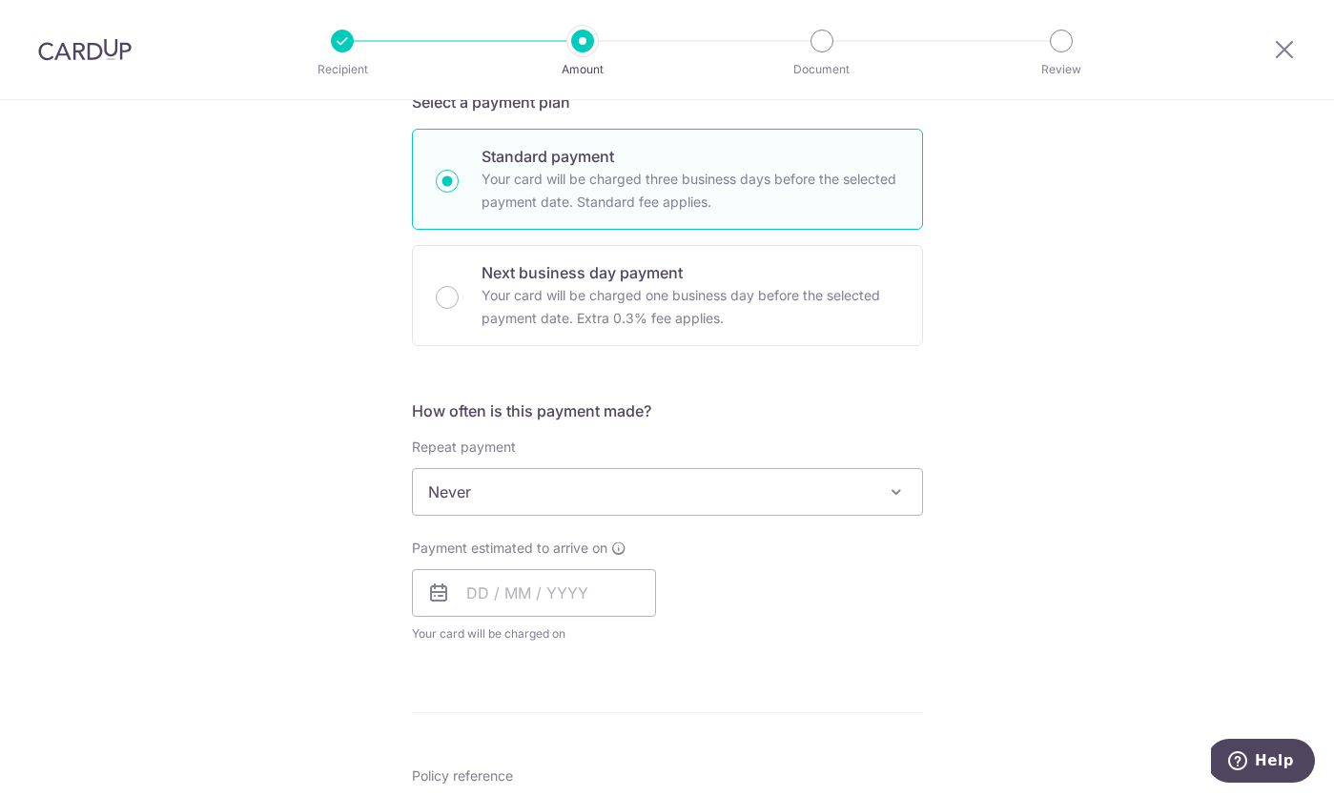
scroll to position [455, 0]
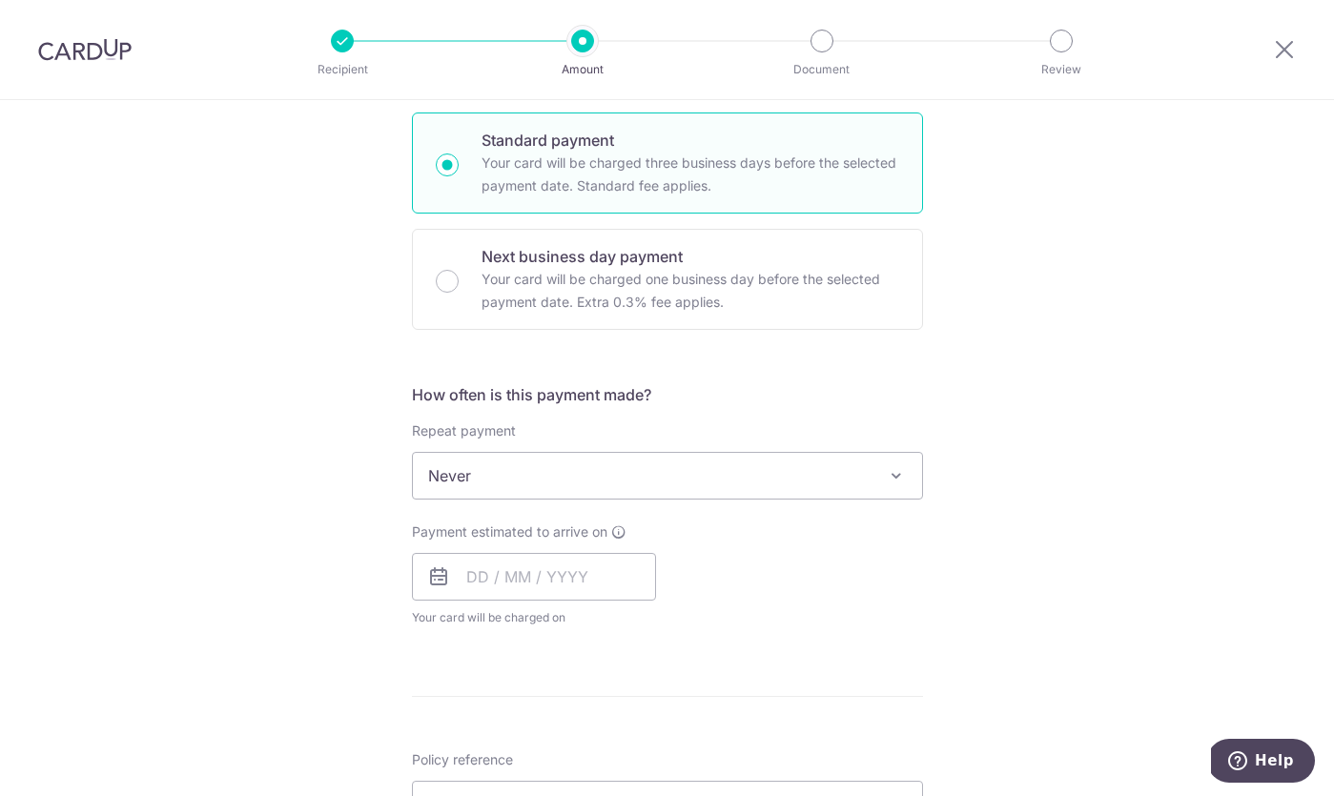
click at [728, 493] on span "Never" at bounding box center [667, 476] width 509 height 46
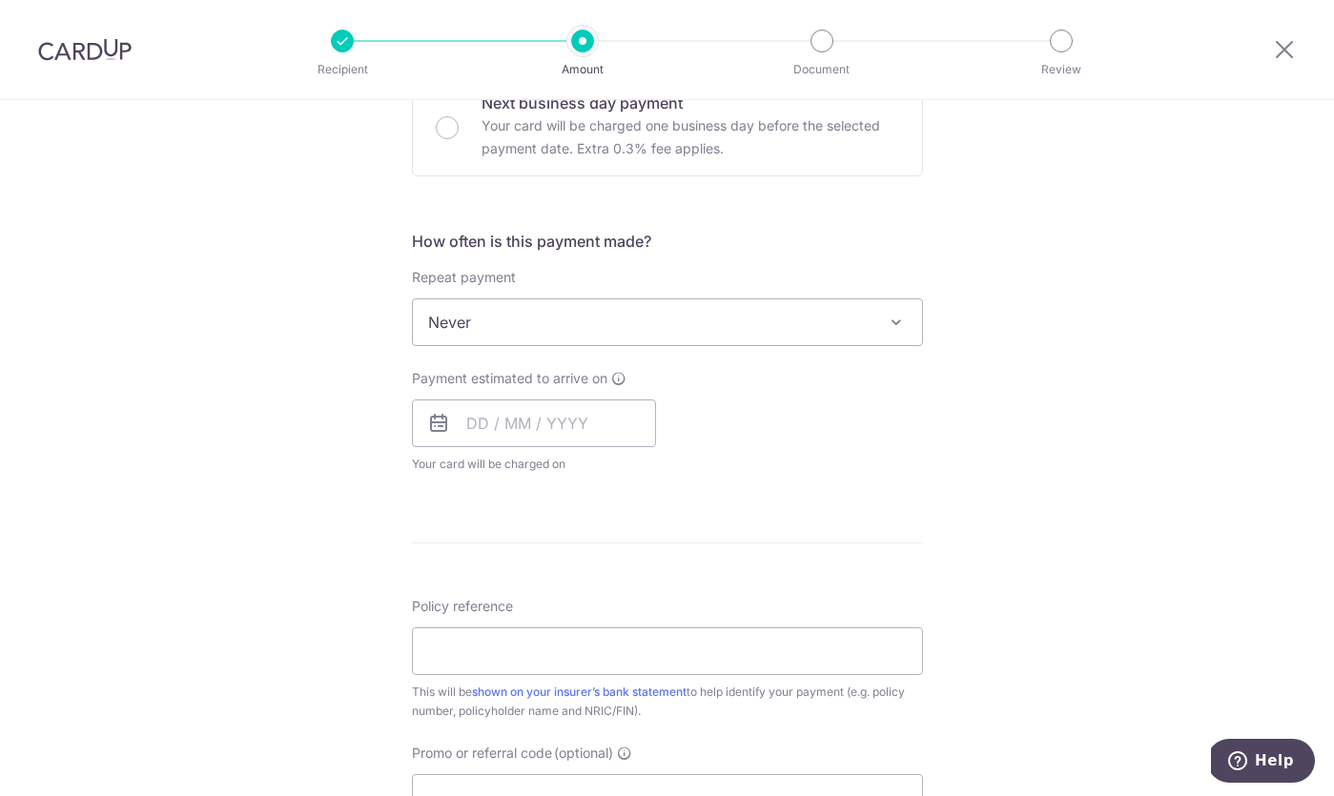
click at [563, 452] on div "Payment estimated to arrive on Your card will be charged on for the first payme…" at bounding box center [534, 421] width 244 height 105
click at [561, 430] on input "text" at bounding box center [534, 424] width 244 height 48
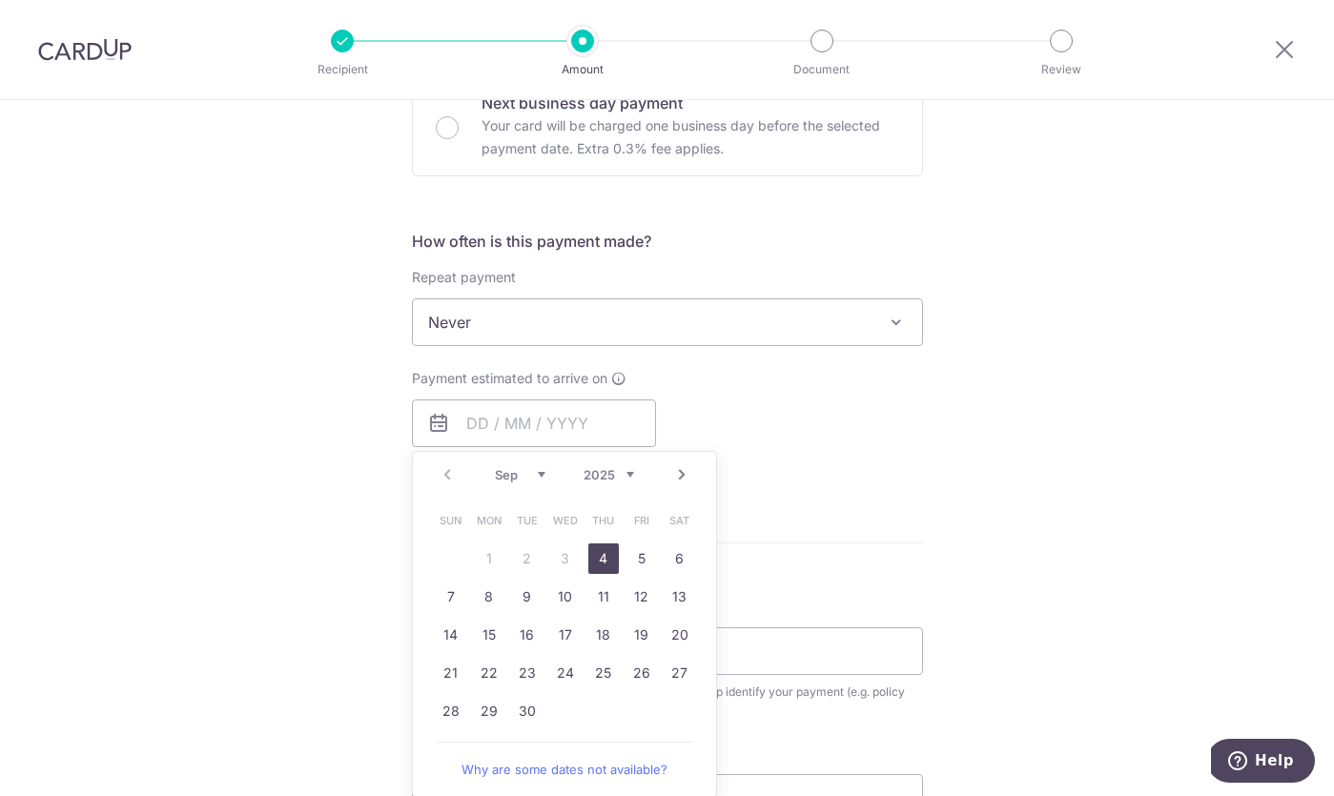
click at [607, 563] on link "4" at bounding box center [603, 558] width 31 height 31
type input "04/09/2025"
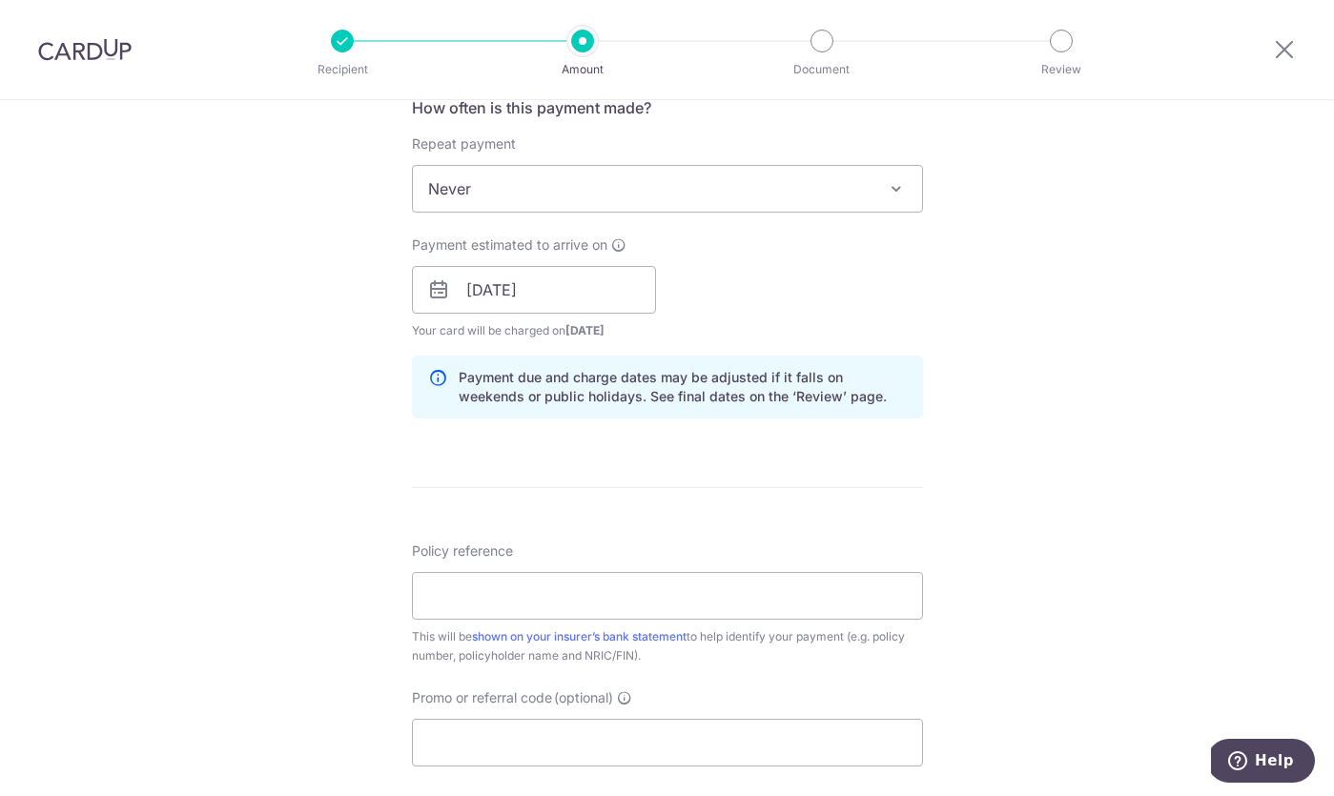
scroll to position [857, 0]
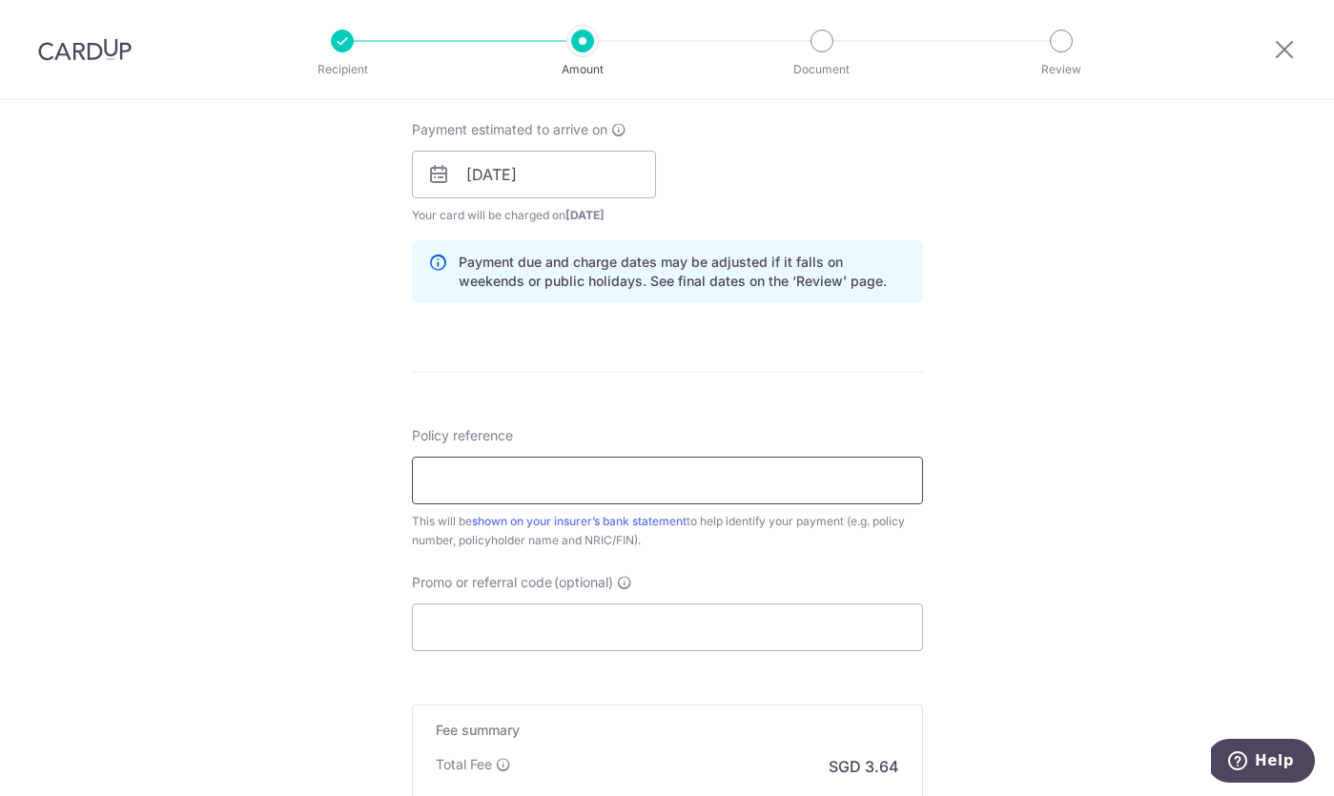
click at [605, 497] on input "Policy reference" at bounding box center [667, 481] width 511 height 48
paste input "H237275213"
type input "H237275213"
click at [543, 621] on input "Promo or referral code (optional)" at bounding box center [667, 628] width 511 height 48
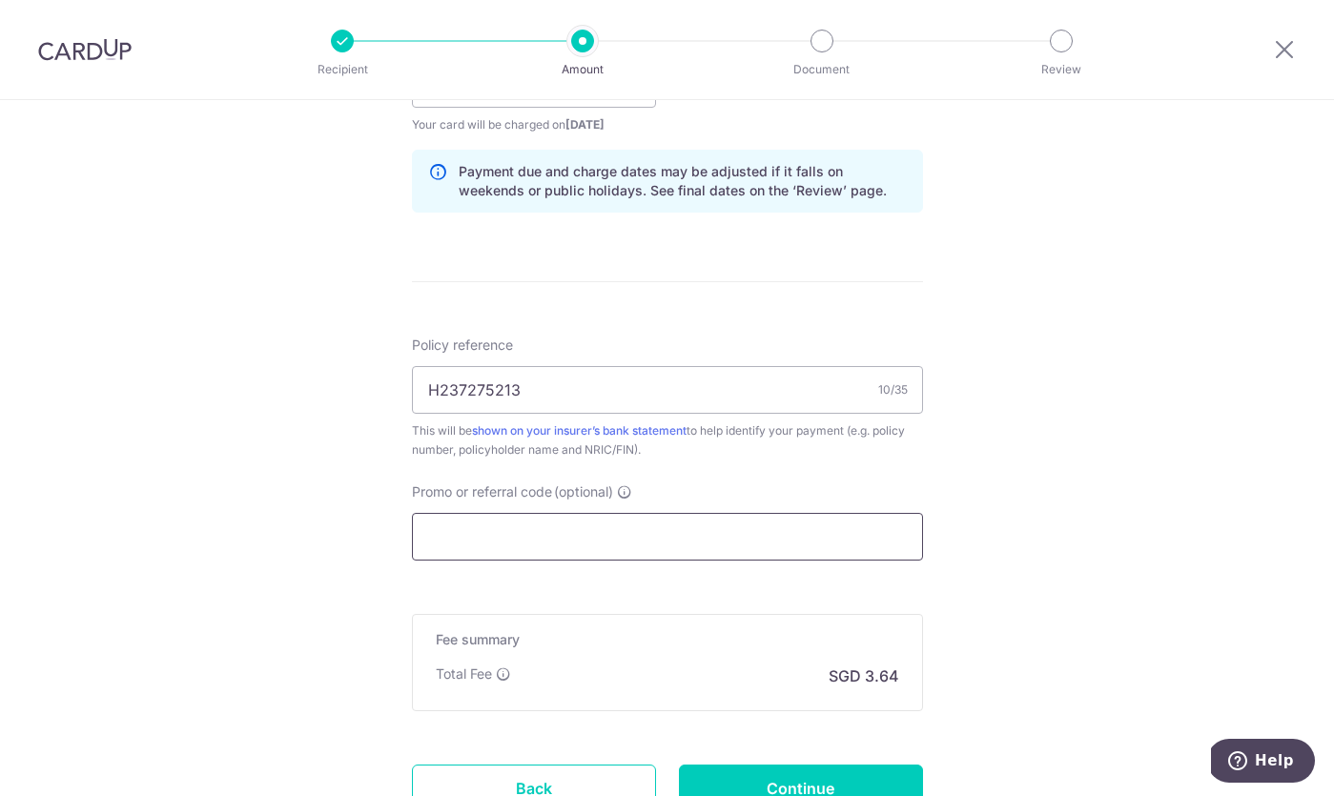
type input "OFF225"
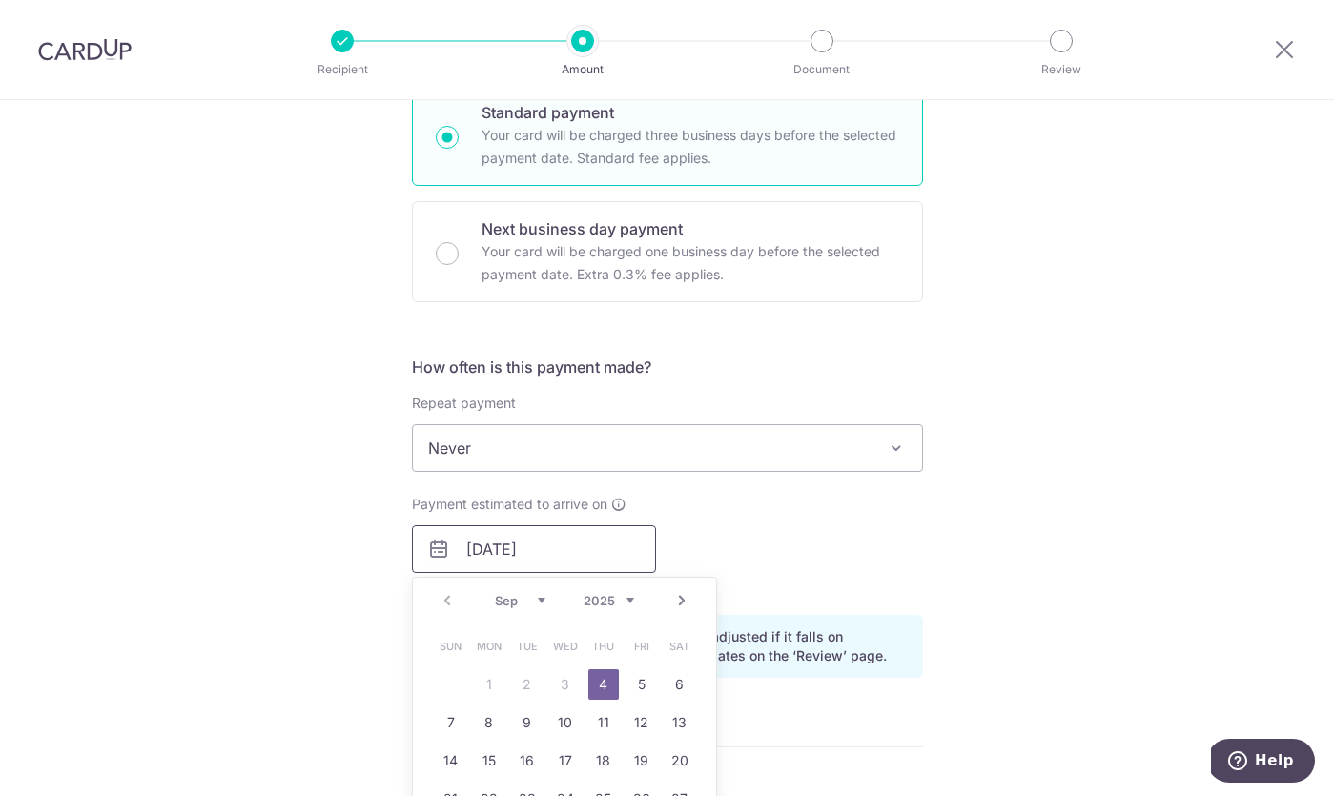
scroll to position [816, 0]
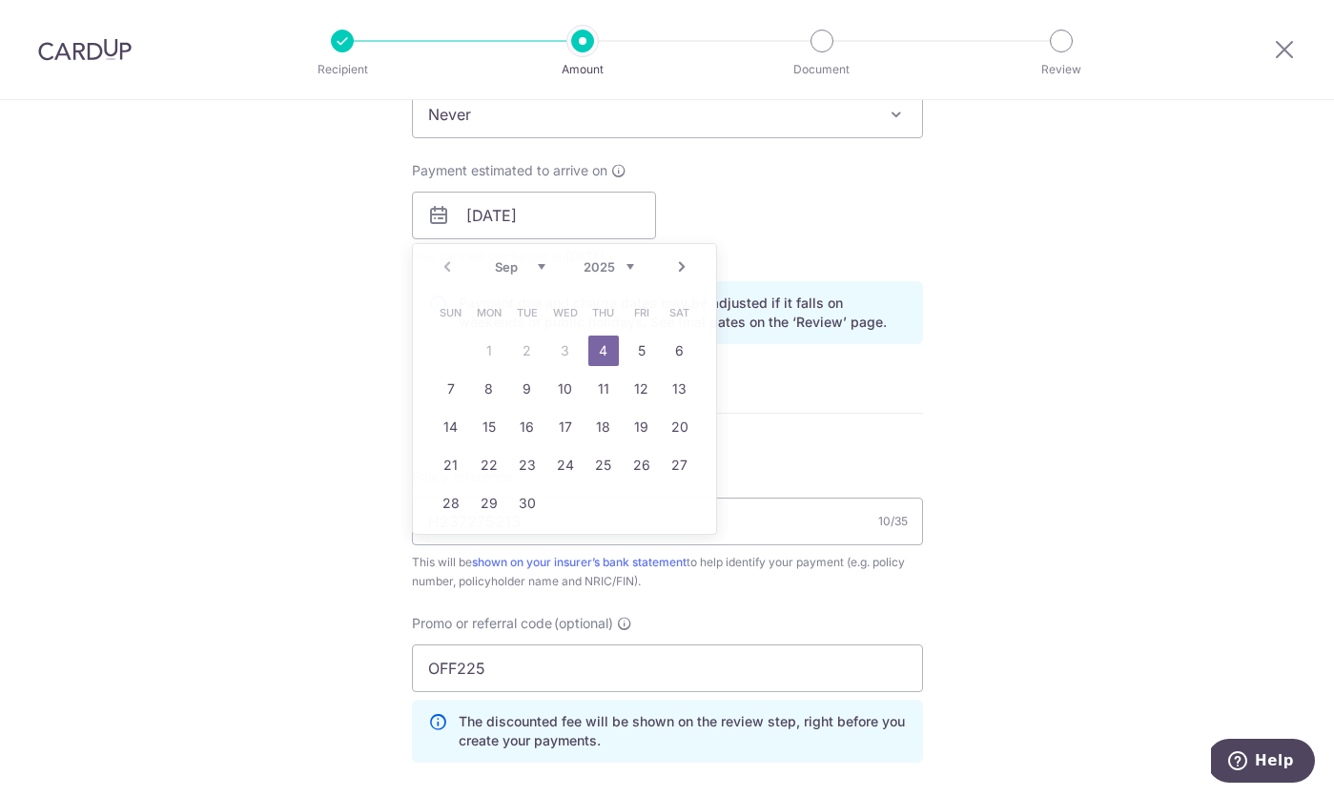
click at [768, 367] on form "Enter payment amount SGD 140.00 140.00 Select Card **** 3417 Add credit card Yo…" at bounding box center [667, 246] width 511 height 1673
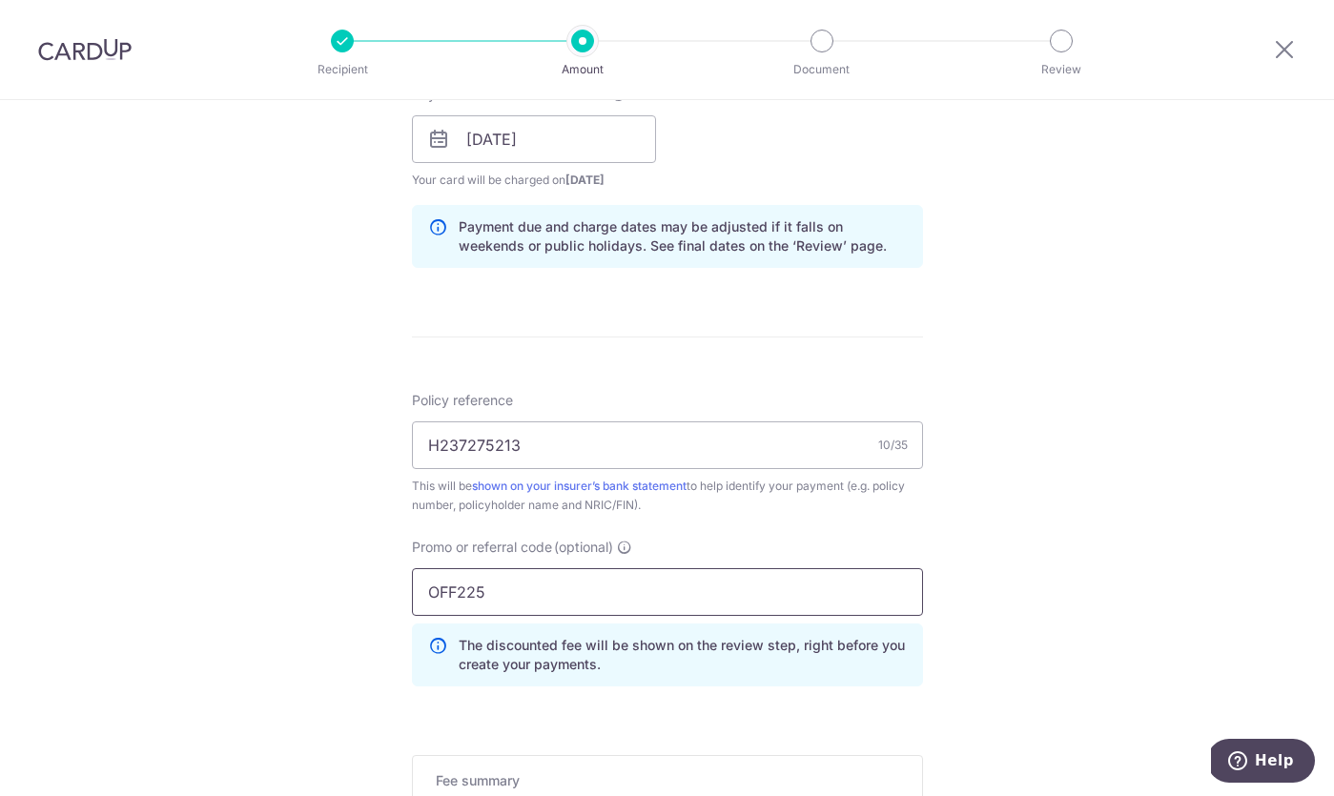
scroll to position [1193, 0]
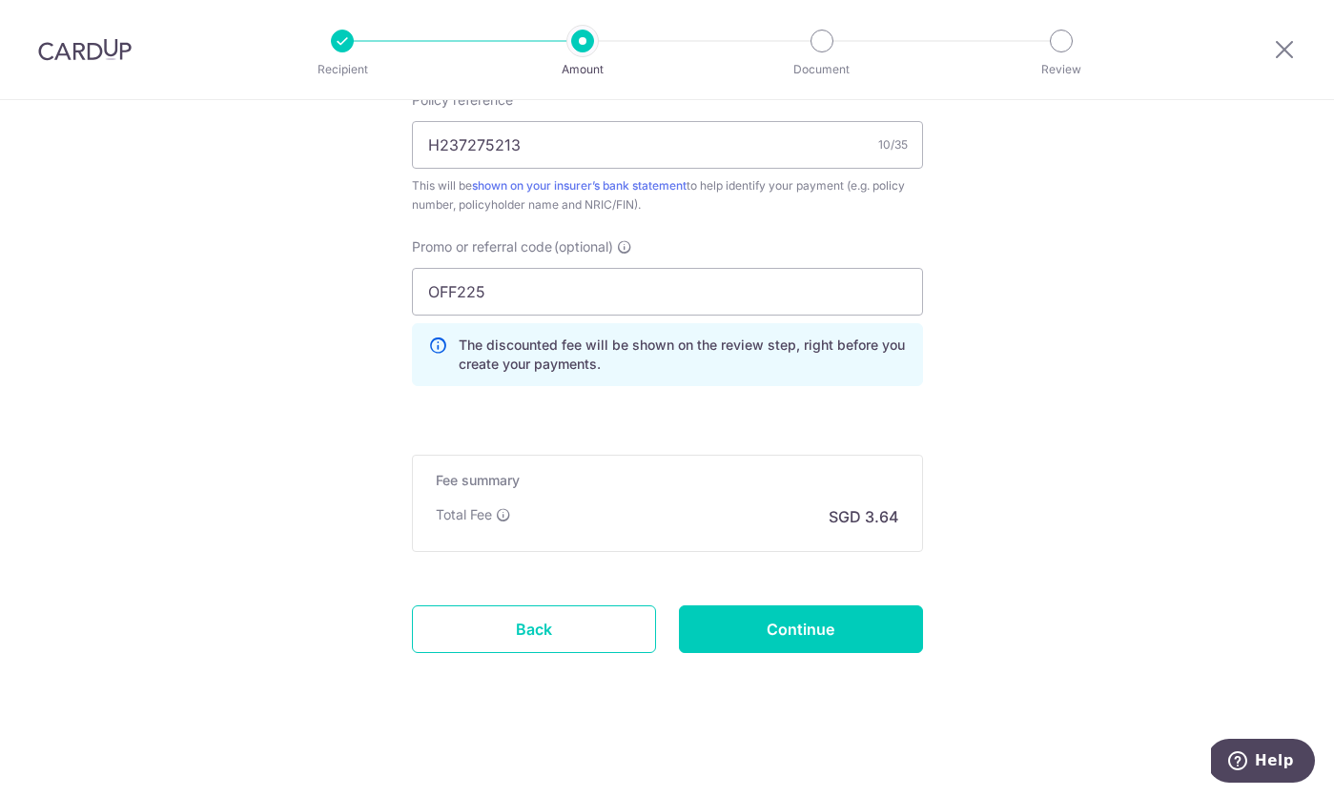
click at [778, 637] on input "Continue" at bounding box center [801, 629] width 244 height 48
type input "Create Schedule"
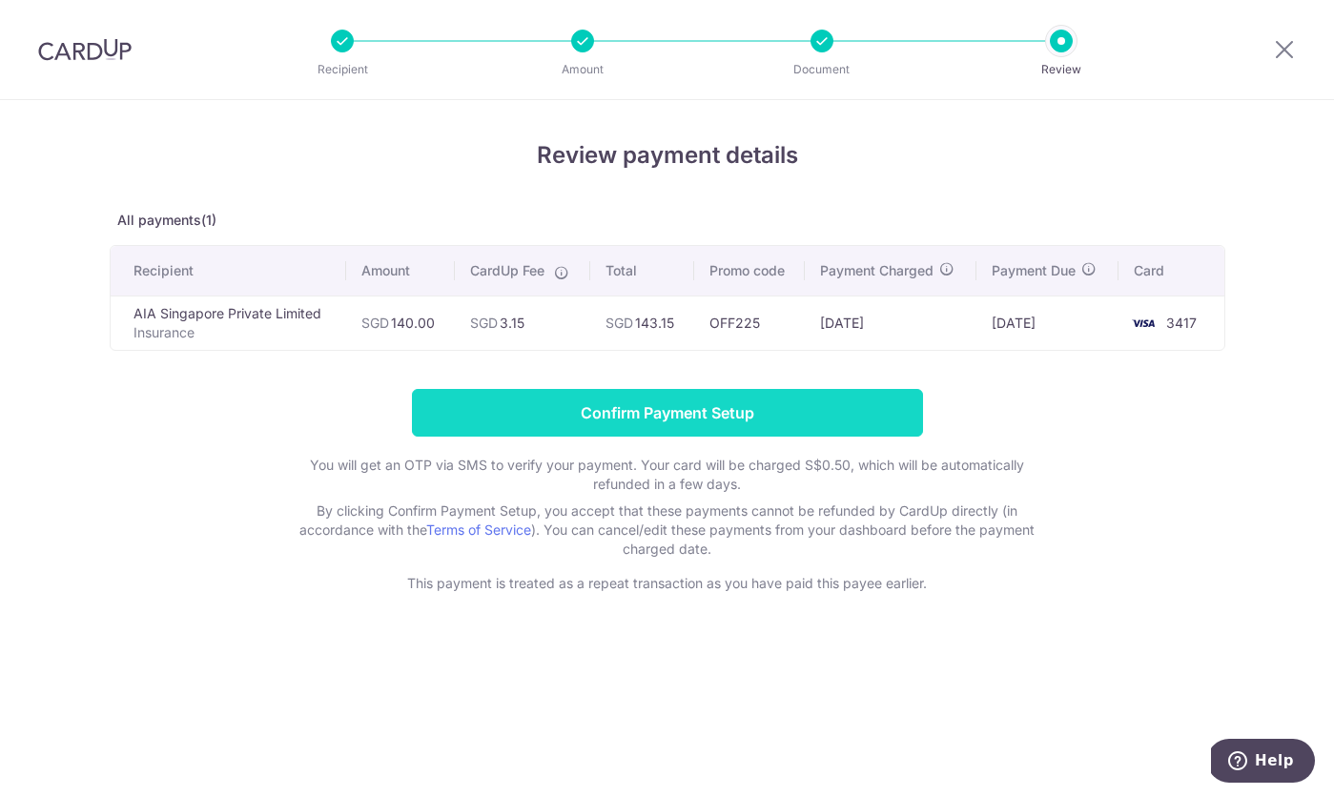
click at [853, 394] on input "Confirm Payment Setup" at bounding box center [667, 413] width 511 height 48
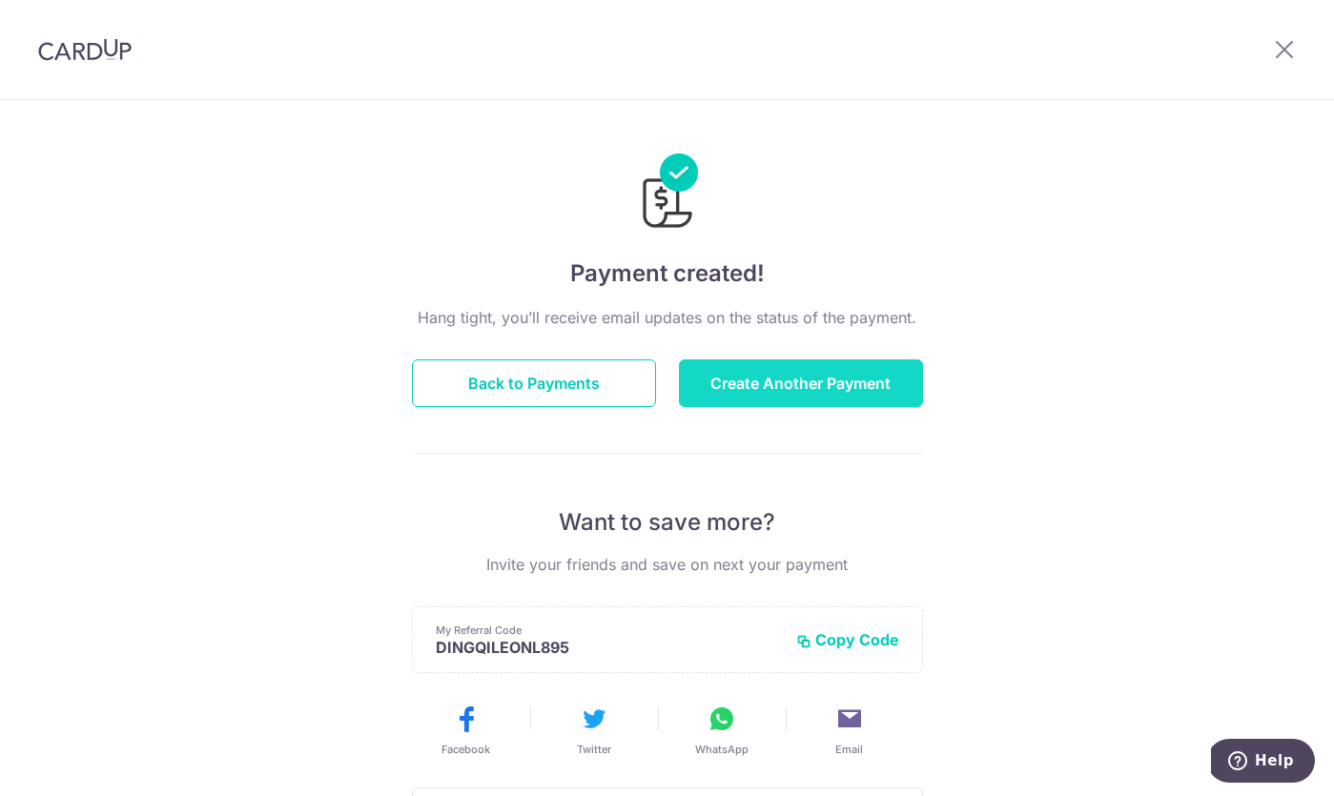
click at [823, 400] on button "Create Another Payment" at bounding box center [801, 383] width 244 height 48
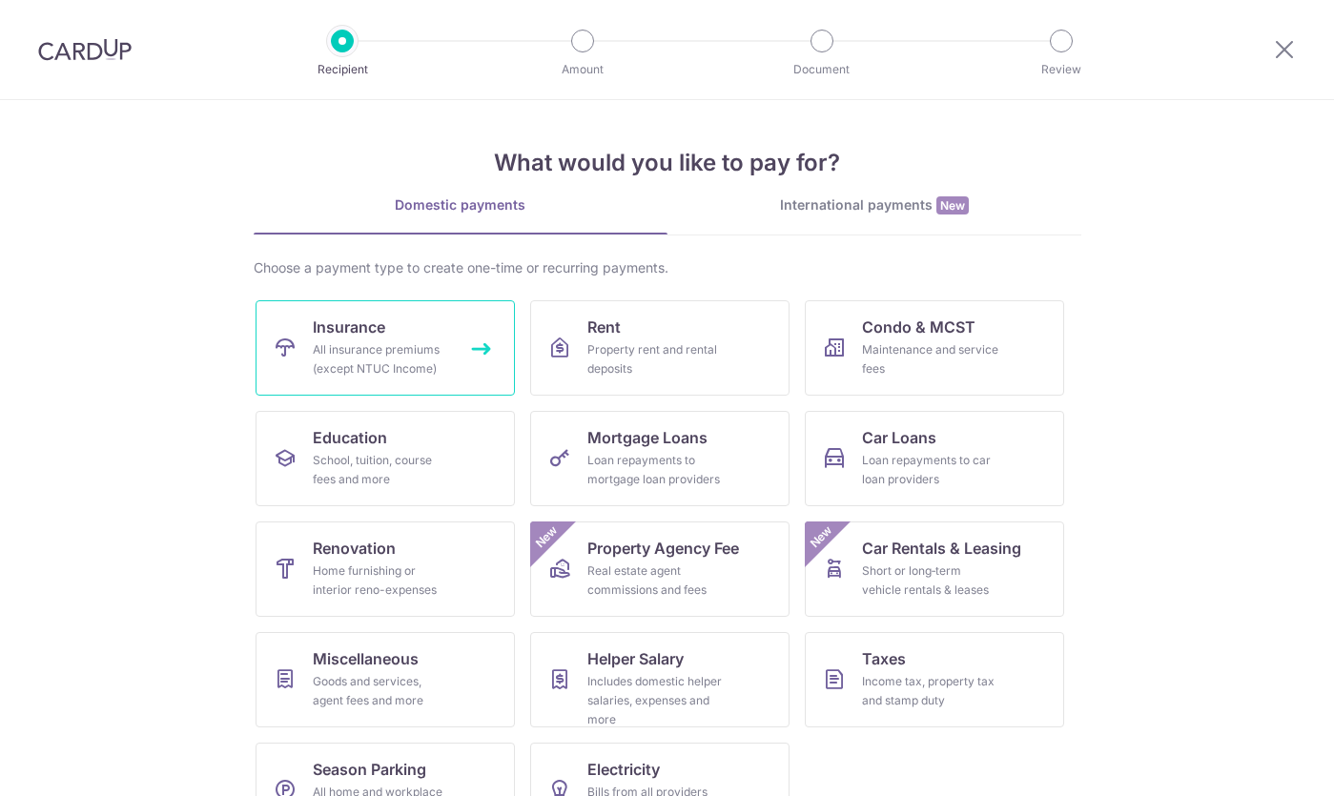
click at [441, 365] on div "All insurance premiums (except NTUC Income)" at bounding box center [381, 359] width 137 height 38
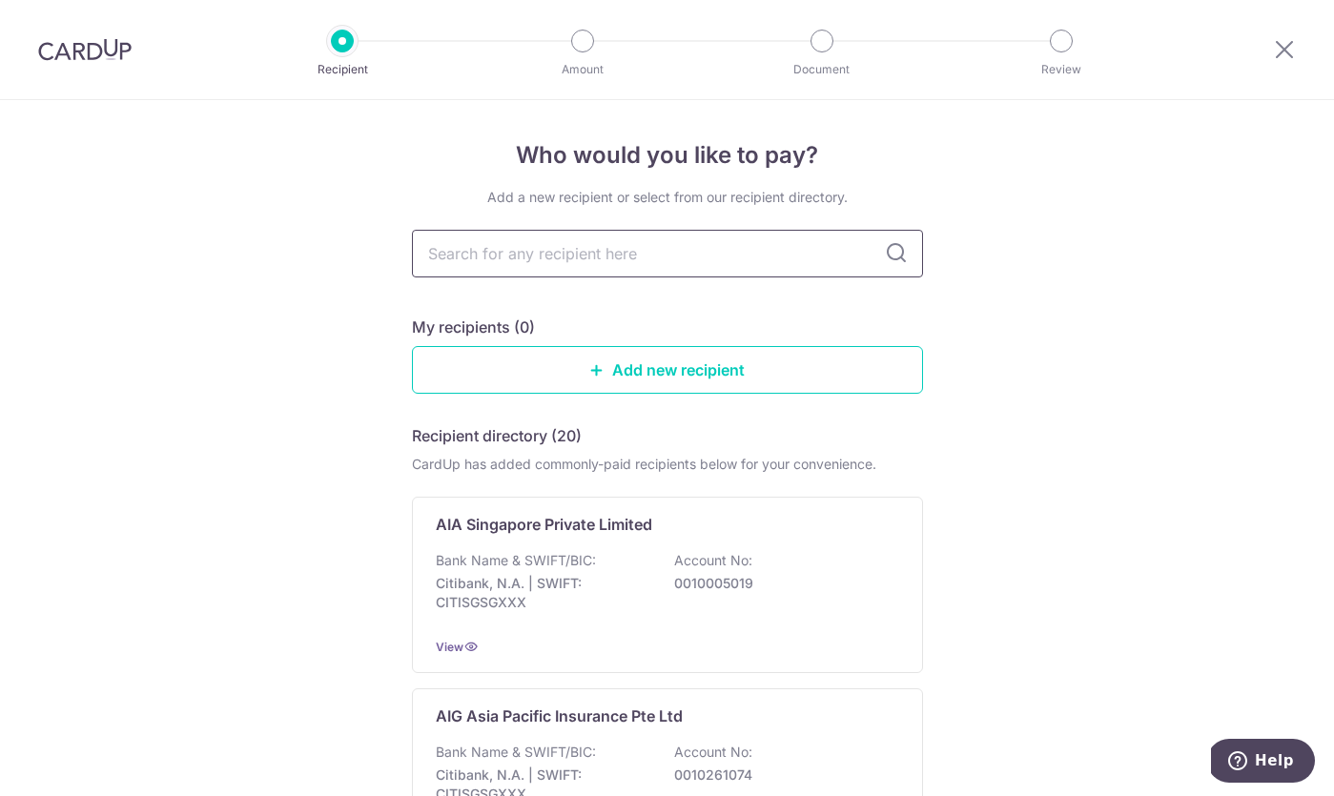
click at [632, 258] on input "text" at bounding box center [667, 254] width 511 height 48
click at [593, 562] on p "Bank Name & SWIFT/BIC:" at bounding box center [516, 560] width 160 height 19
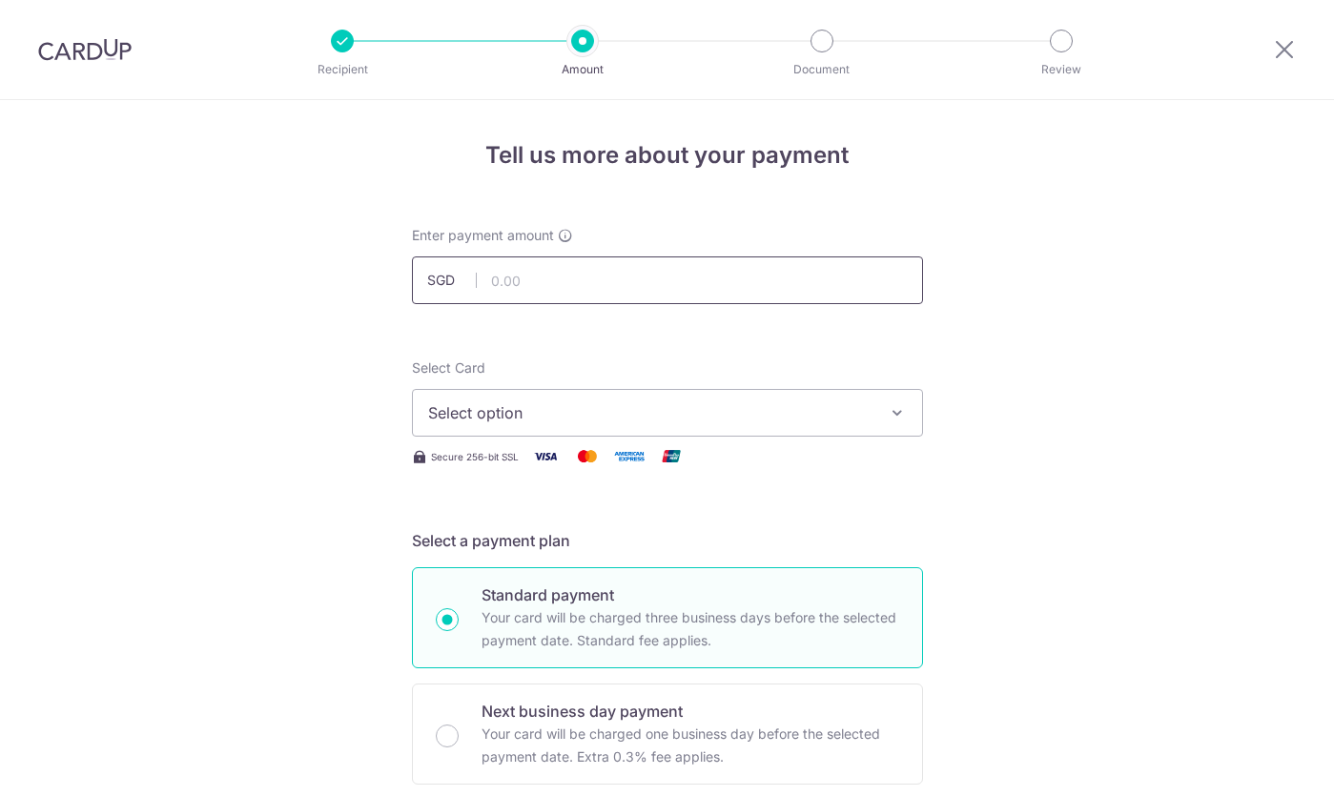
click at [607, 289] on input "text" at bounding box center [667, 280] width 511 height 48
type input "207.70"
click at [766, 434] on button "Select option" at bounding box center [667, 413] width 511 height 48
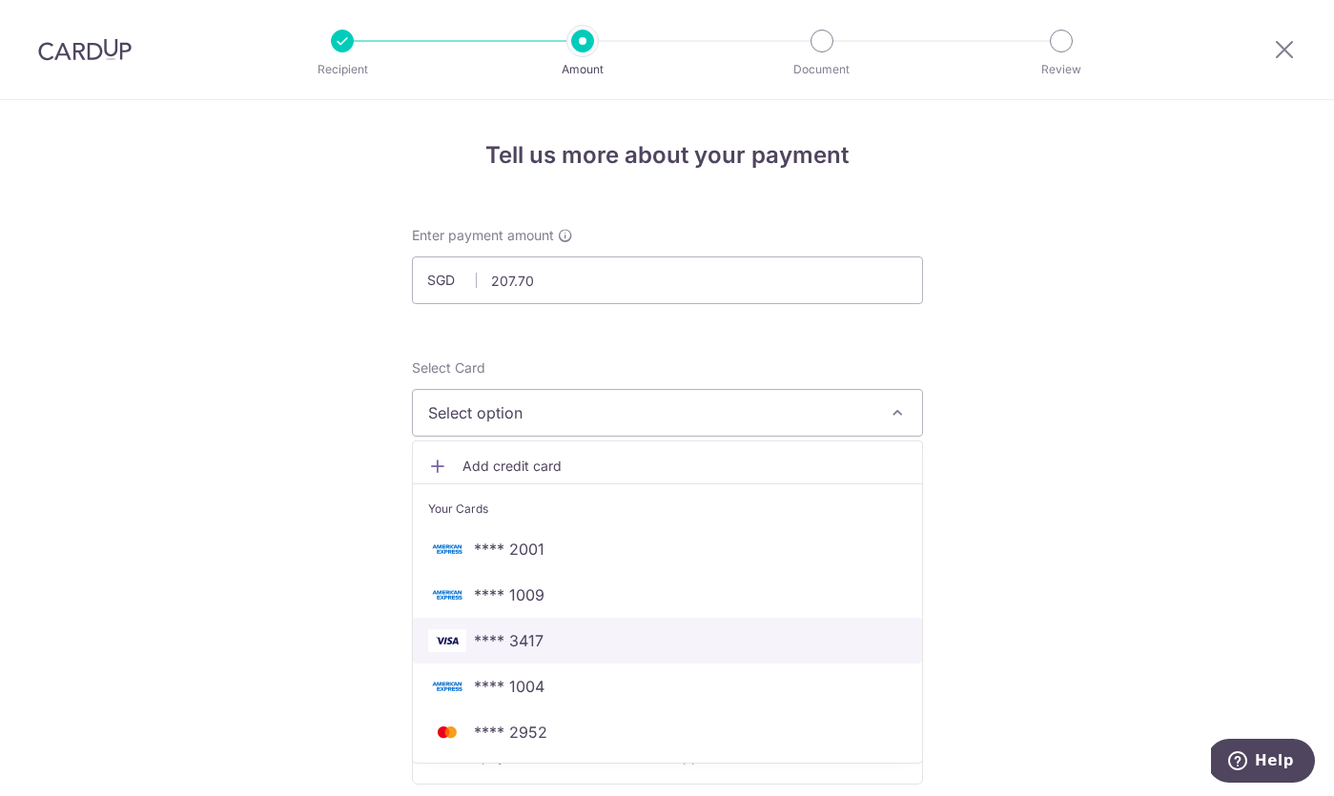
click at [699, 635] on span "**** 3417" at bounding box center [667, 640] width 479 height 23
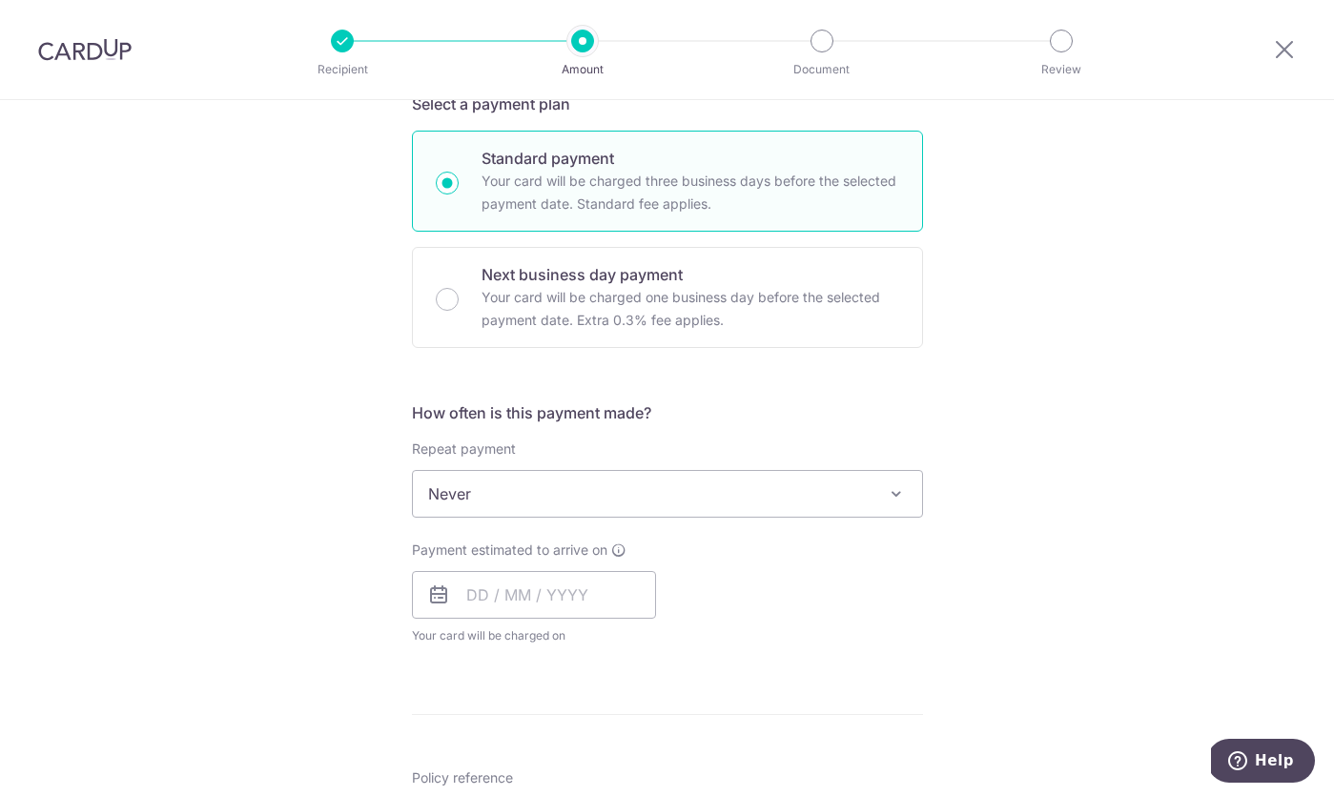
scroll to position [651, 0]
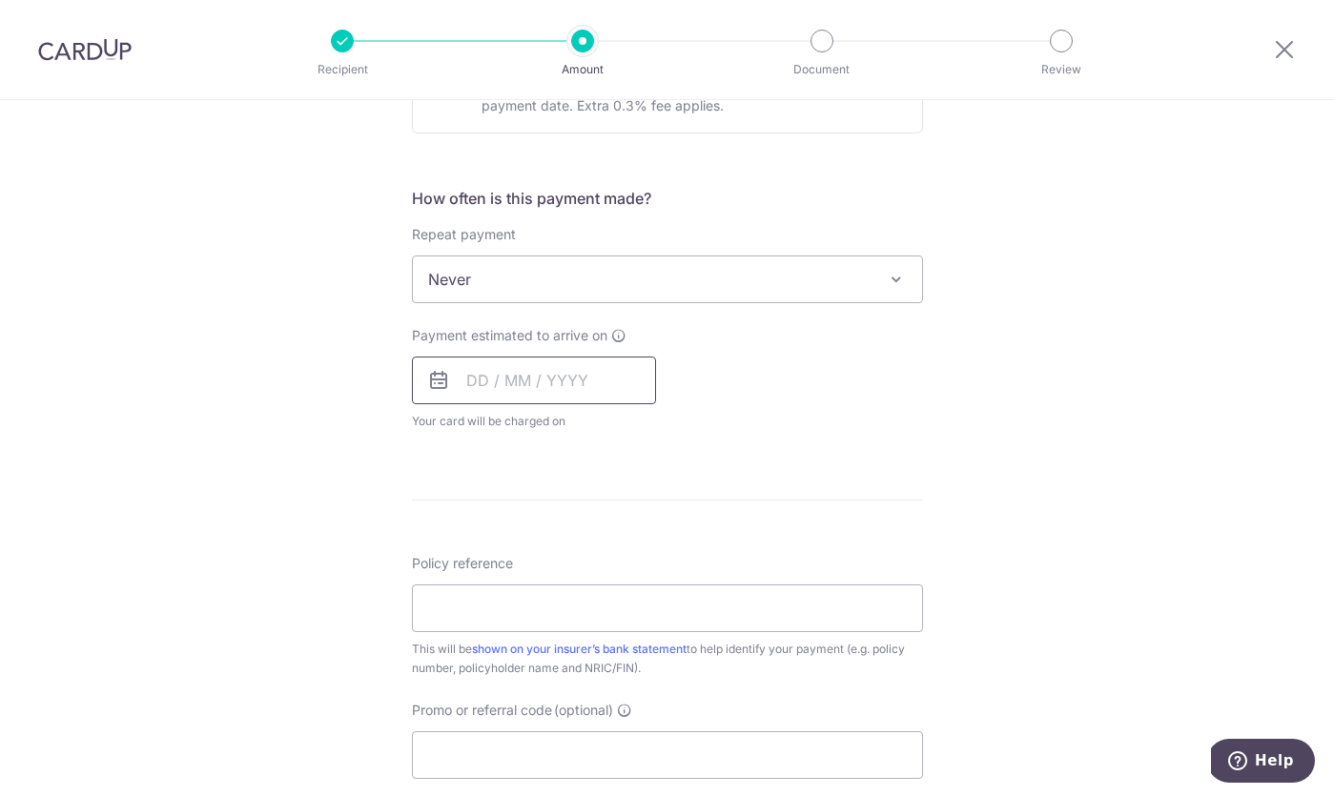
click at [538, 388] on input "text" at bounding box center [534, 381] width 244 height 48
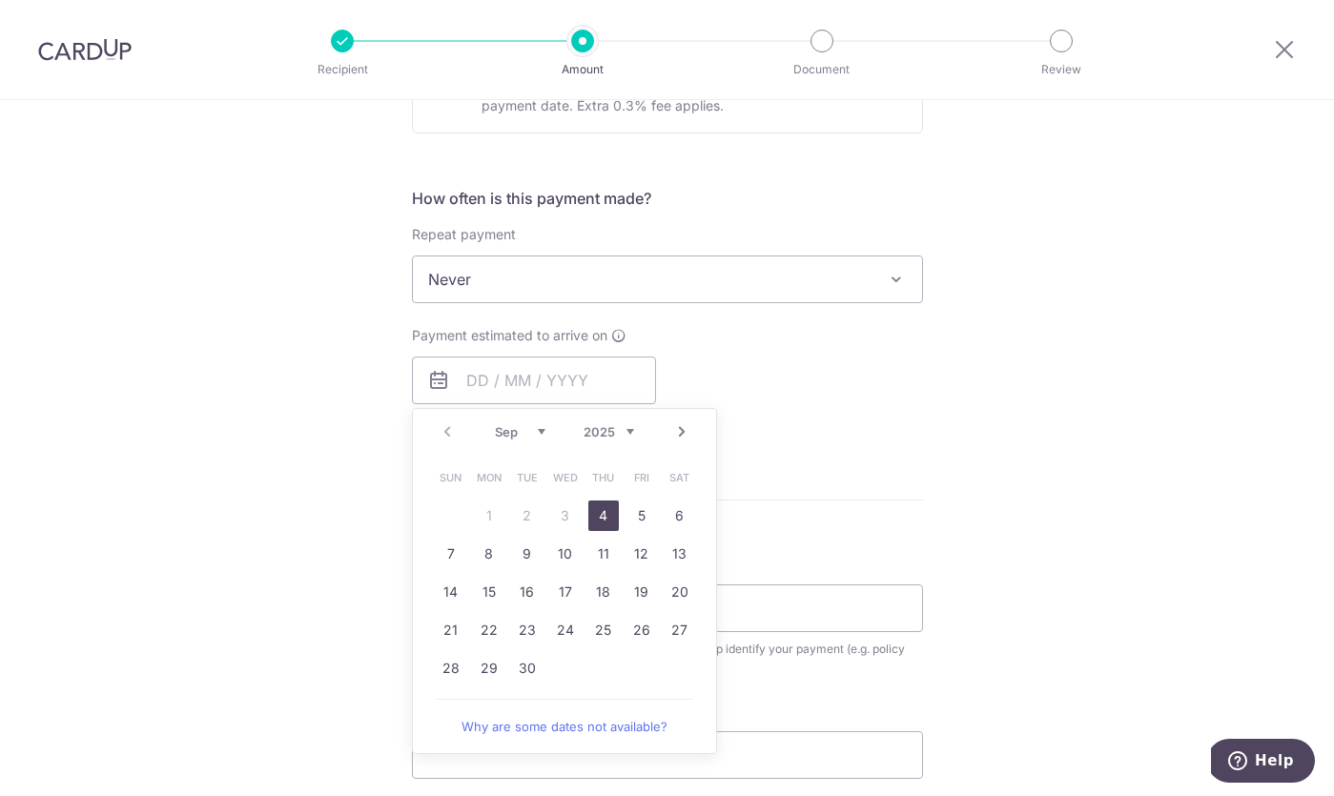
click at [607, 518] on link "4" at bounding box center [603, 516] width 31 height 31
type input "[DATE]"
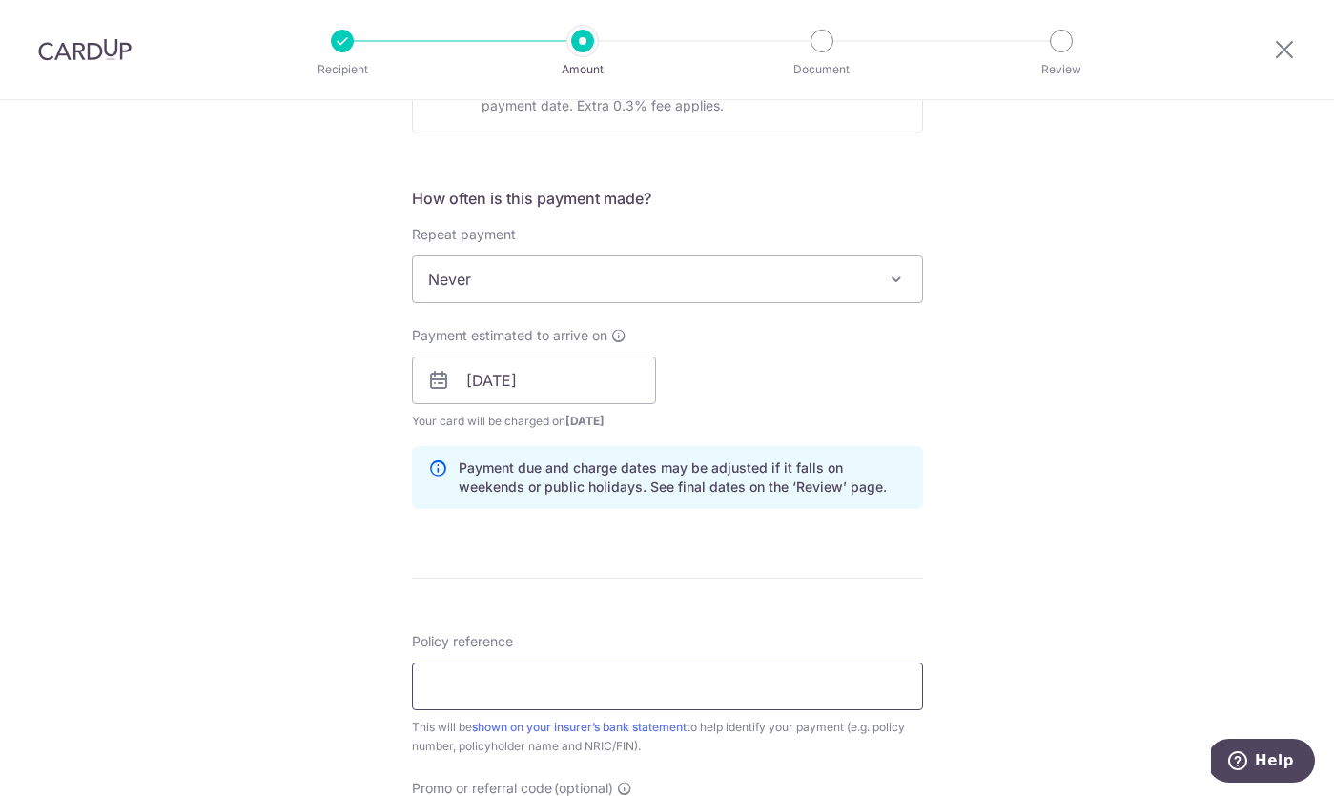
click at [583, 678] on input "Policy reference" at bounding box center [667, 687] width 511 height 48
paste input "L545300472"
type input "L545300472"
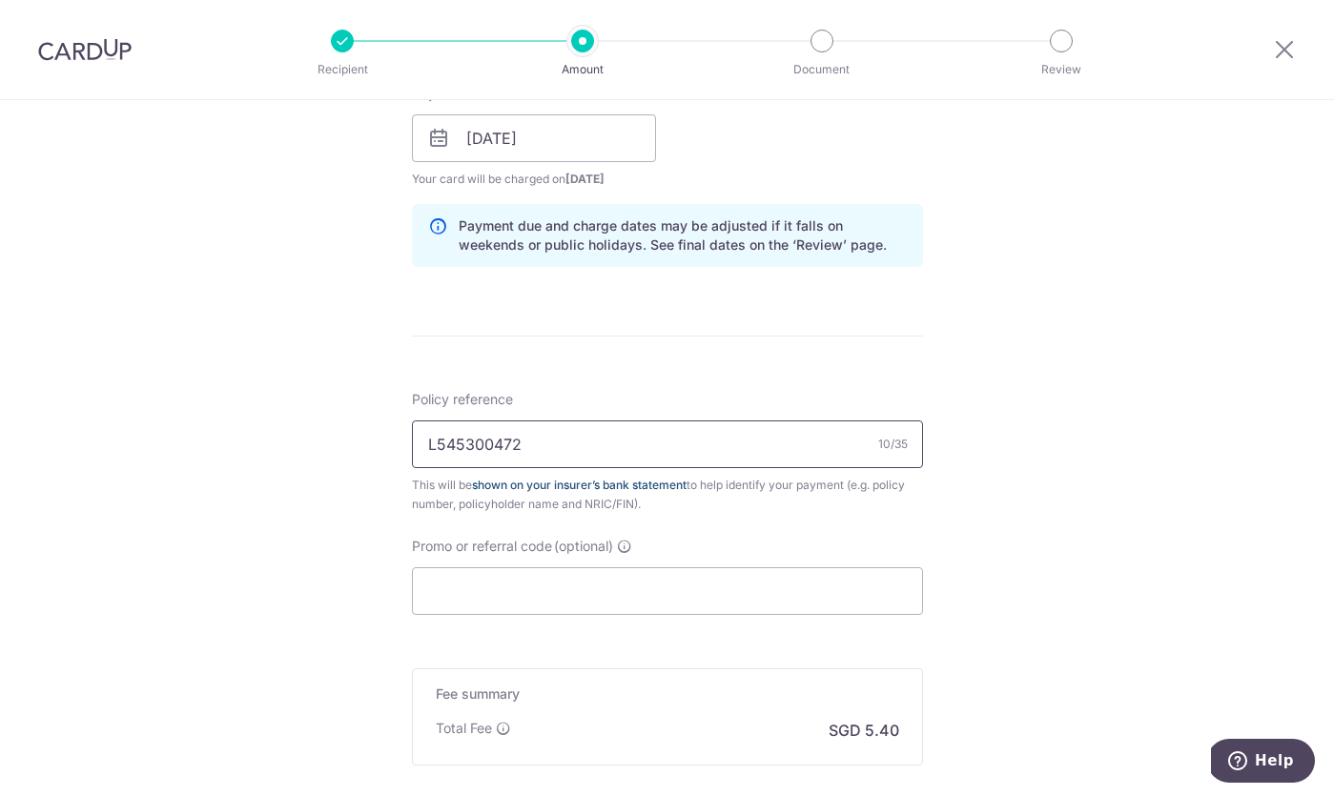
scroll to position [957, 0]
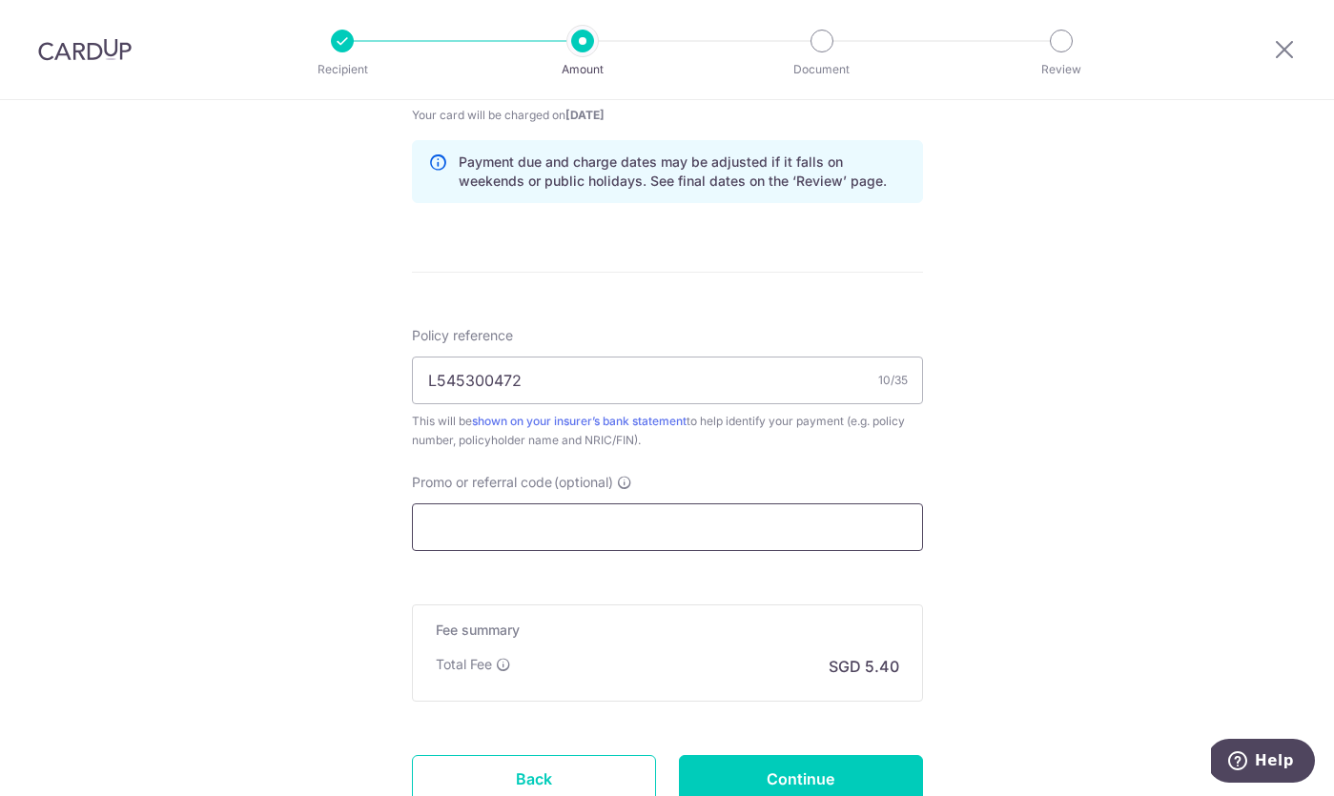
click at [633, 534] on input "Promo or referral code (optional)" at bounding box center [667, 527] width 511 height 48
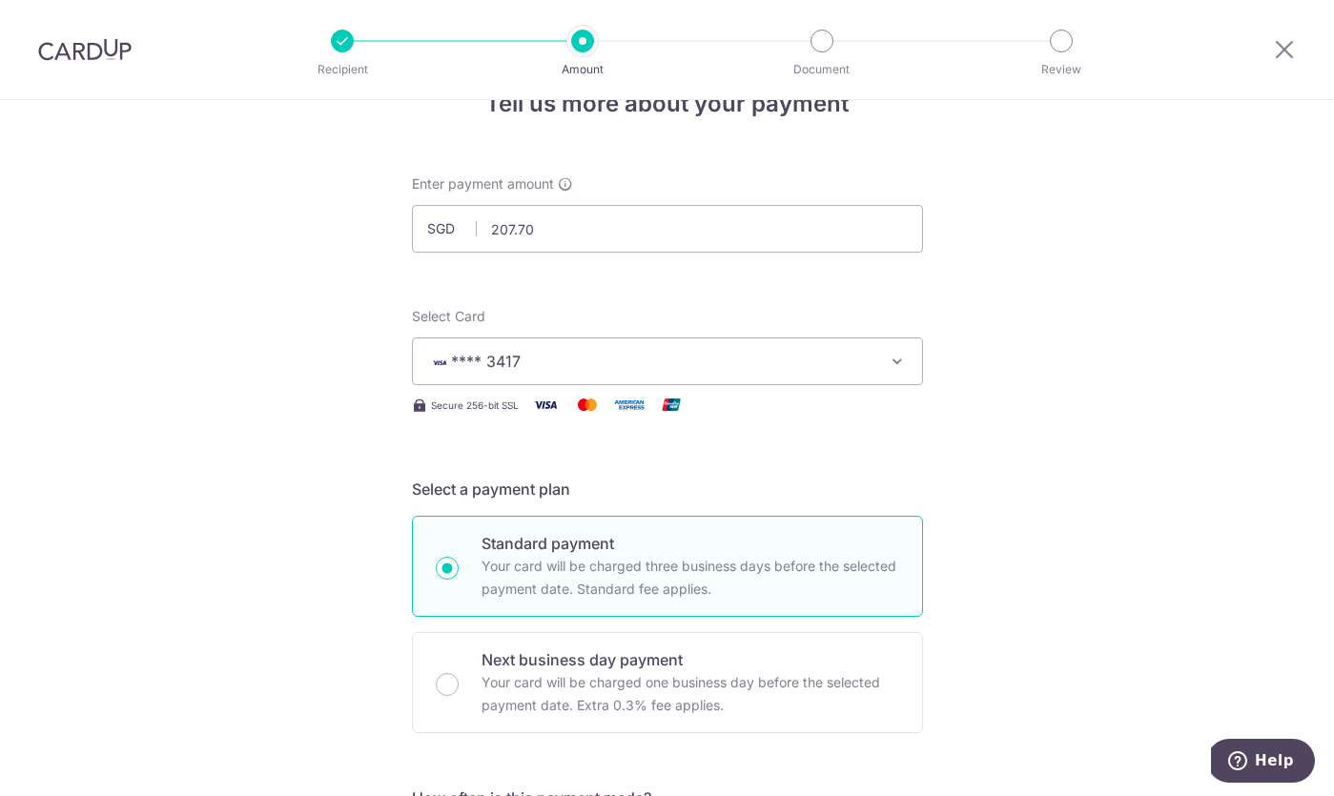
scroll to position [0, 0]
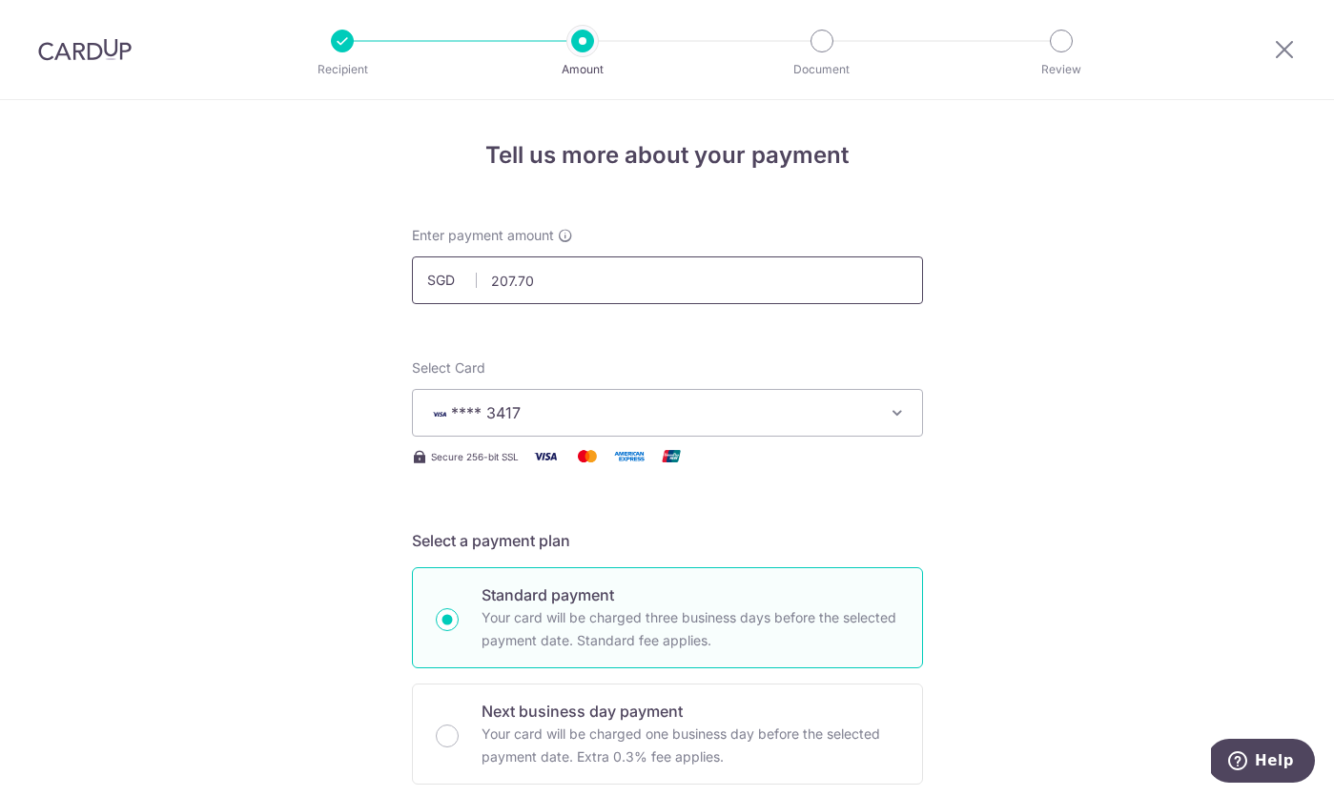
click at [619, 284] on input "207.70" at bounding box center [667, 280] width 511 height 48
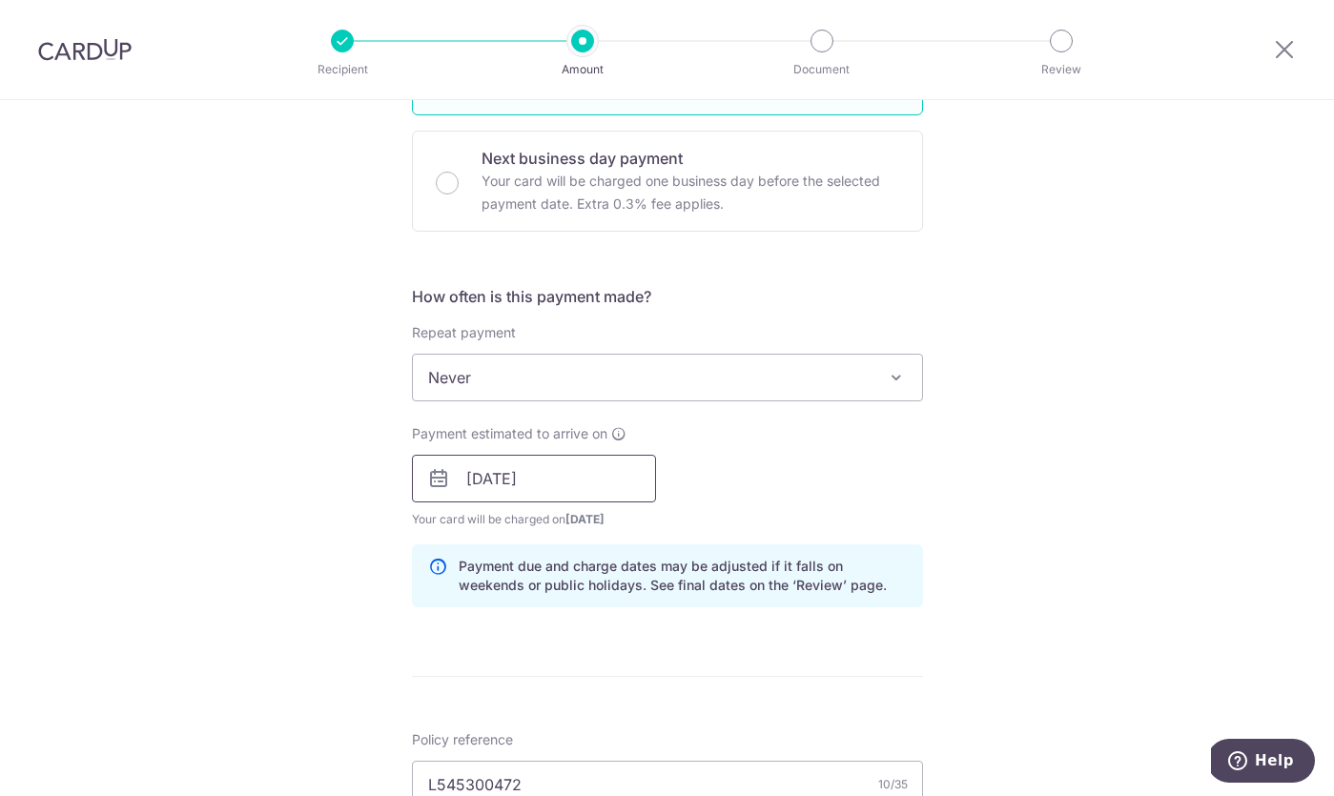
scroll to position [797, 0]
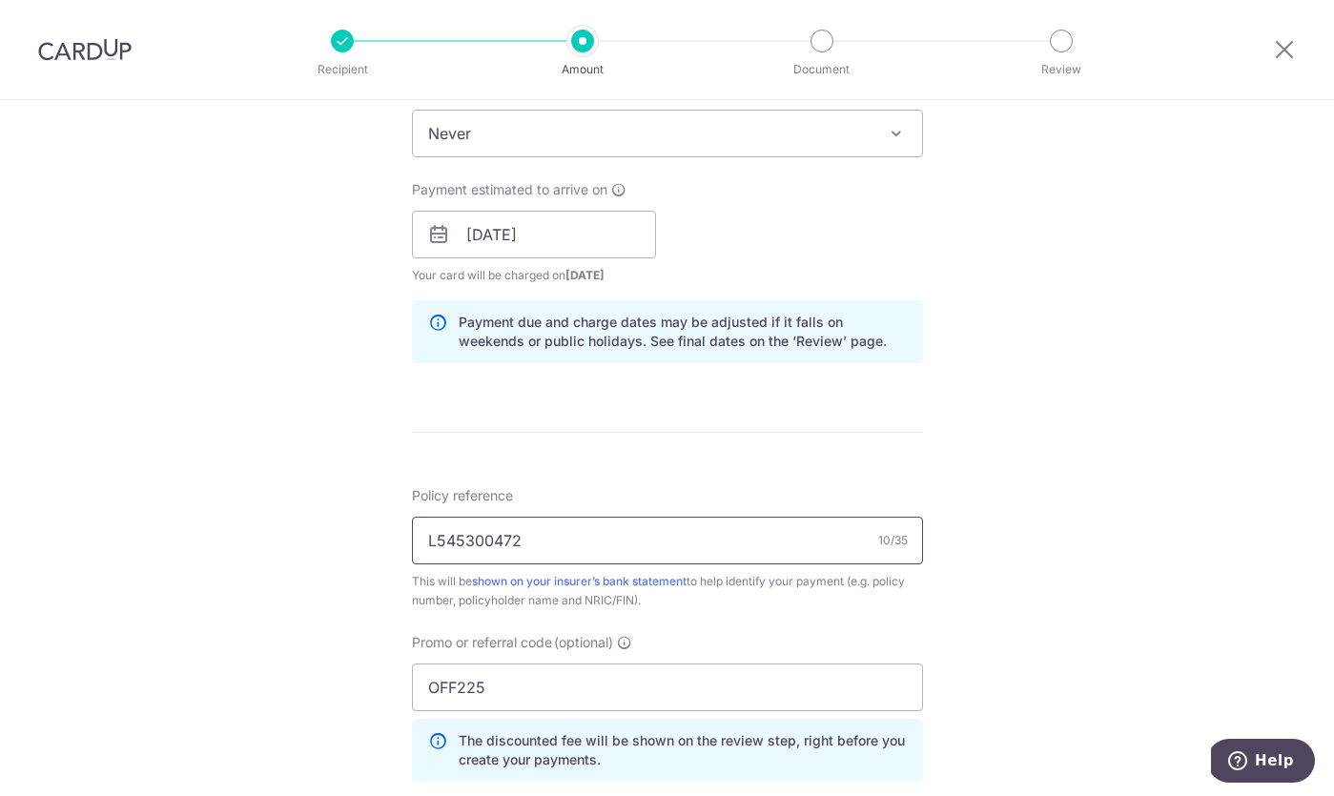
click at [568, 558] on input "L545300472" at bounding box center [667, 541] width 511 height 48
click at [535, 687] on input "OFF225" at bounding box center [667, 688] width 511 height 48
click at [539, 700] on input "OFF225" at bounding box center [667, 688] width 511 height 48
paste input "REC18"
type input "REC185"
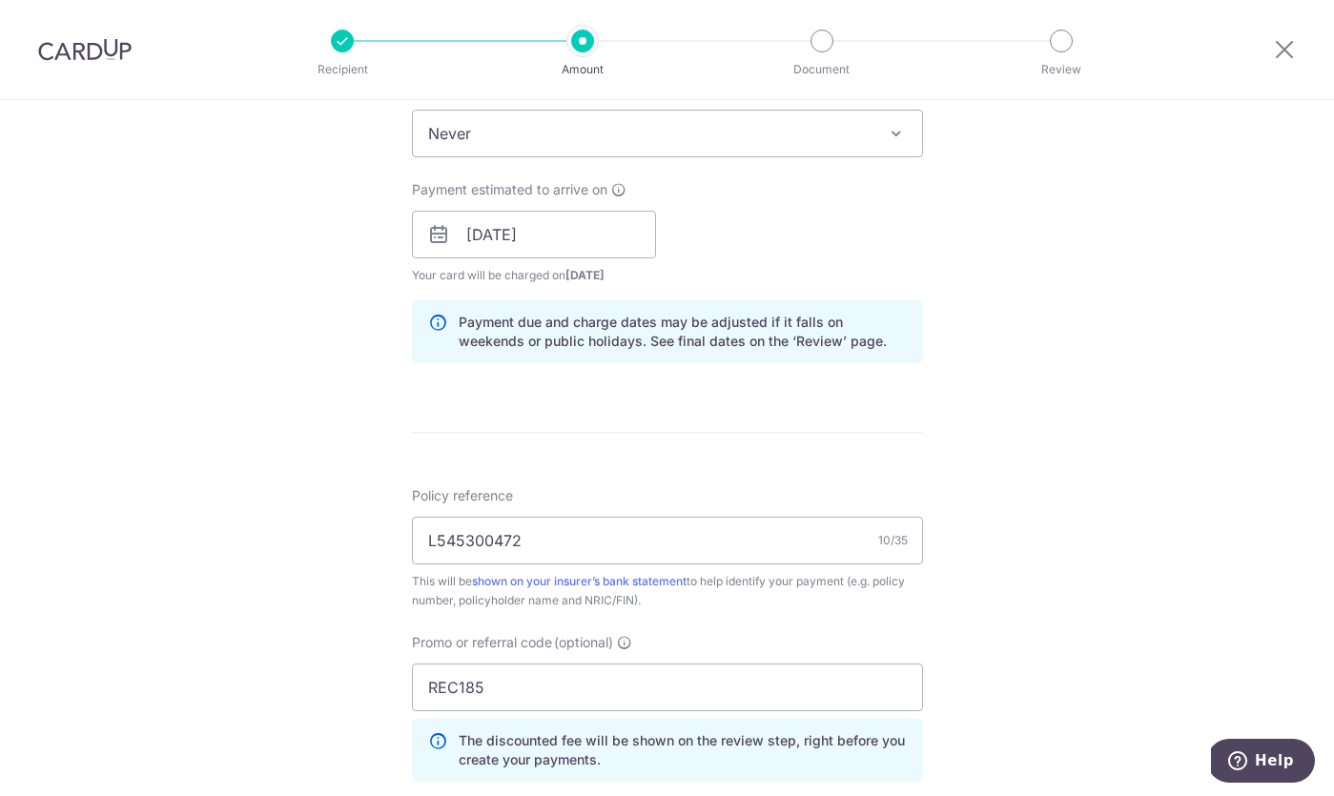
scroll to position [1193, 0]
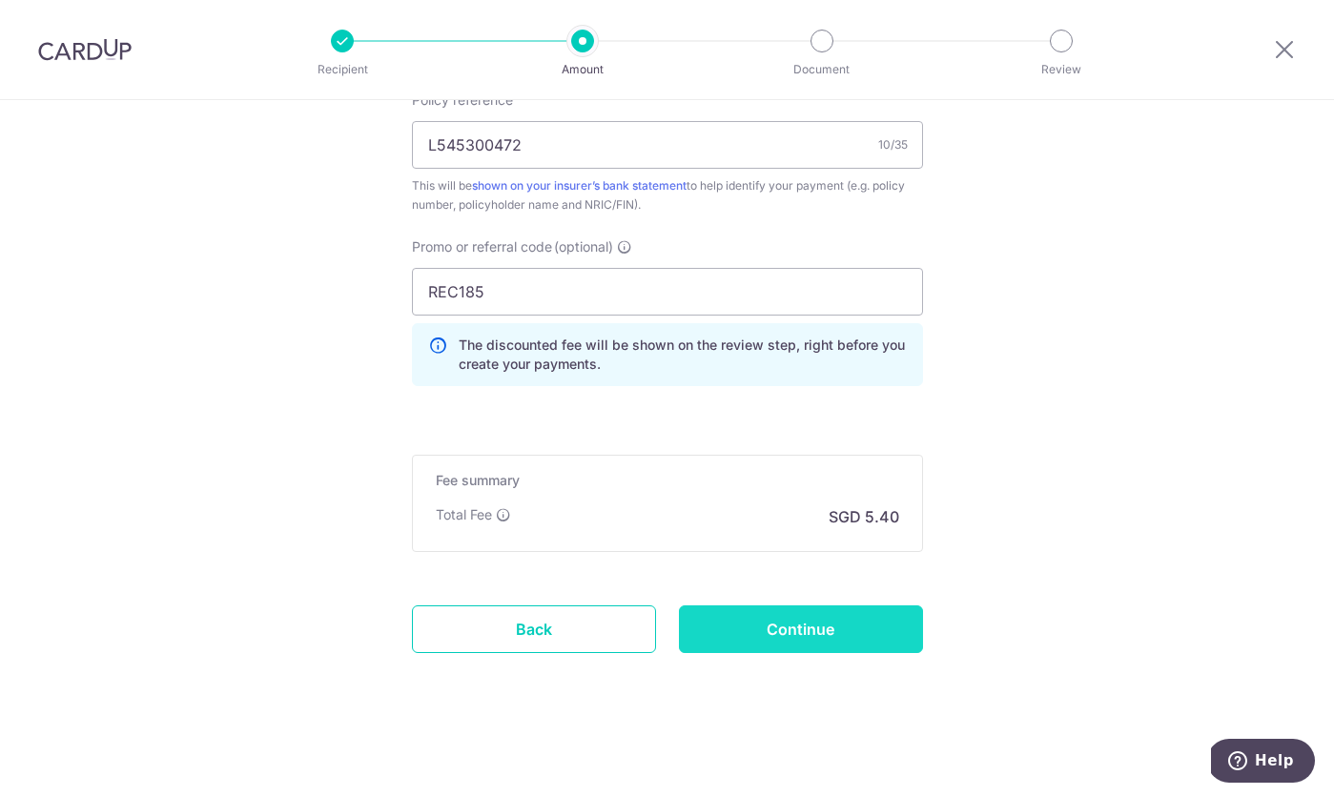
click at [767, 621] on input "Continue" at bounding box center [801, 629] width 244 height 48
type input "Create Schedule"
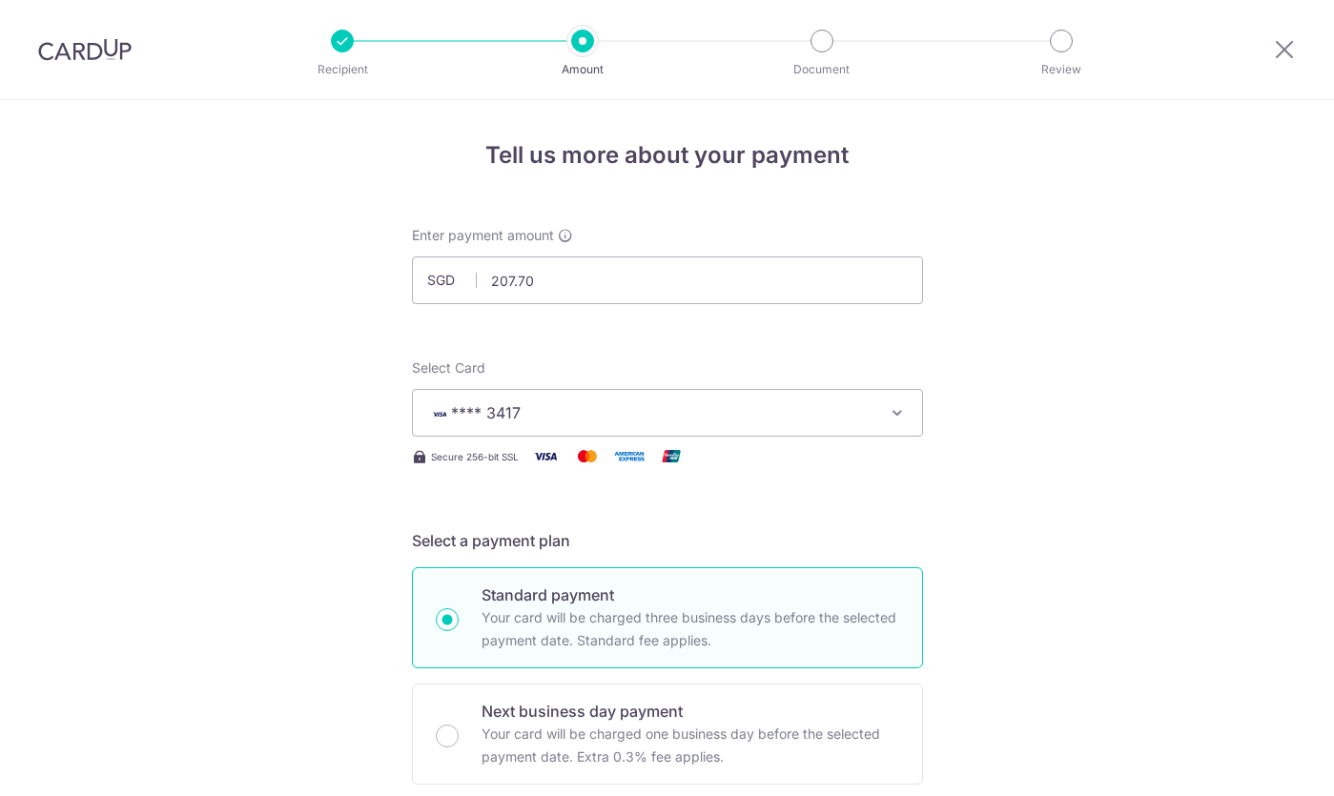
scroll to position [1220, 0]
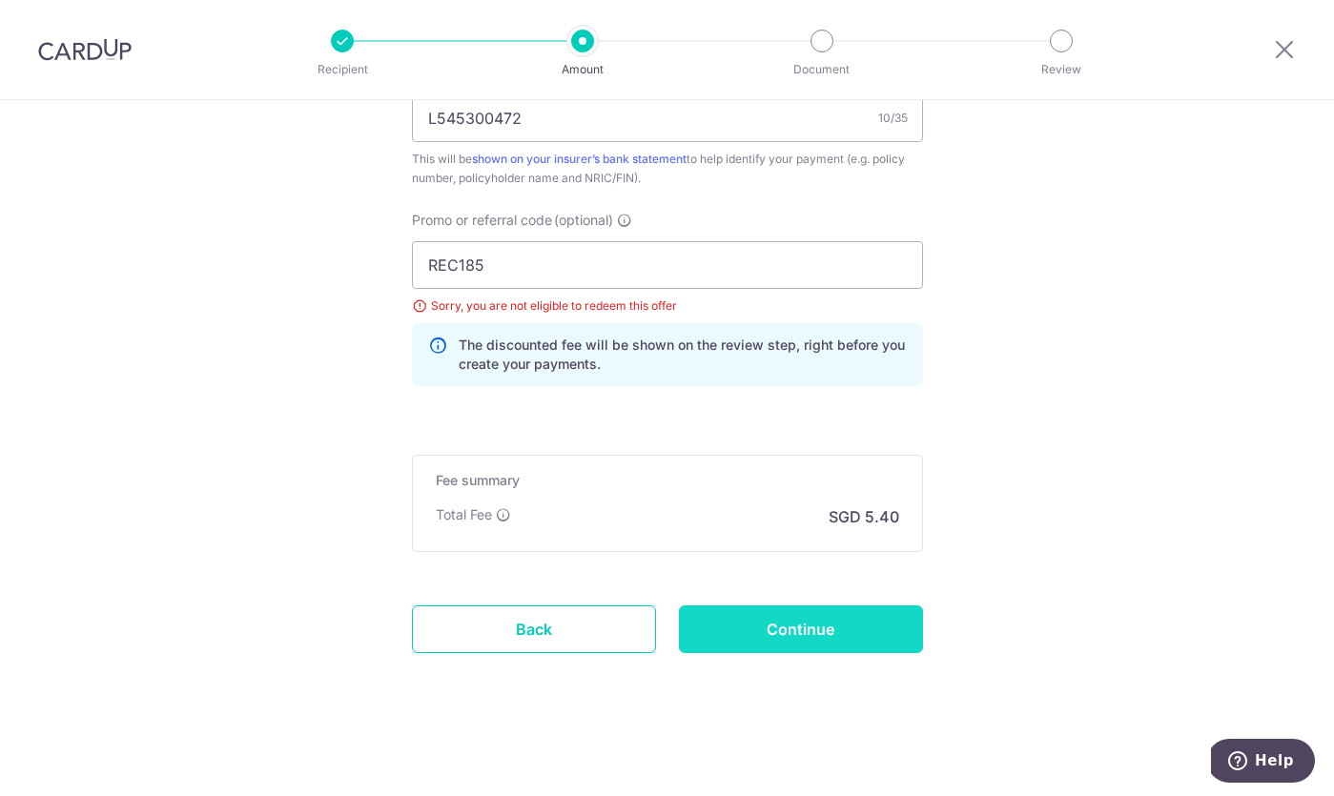
click at [762, 649] on input "Continue" at bounding box center [801, 629] width 244 height 48
type input "Update Schedule"
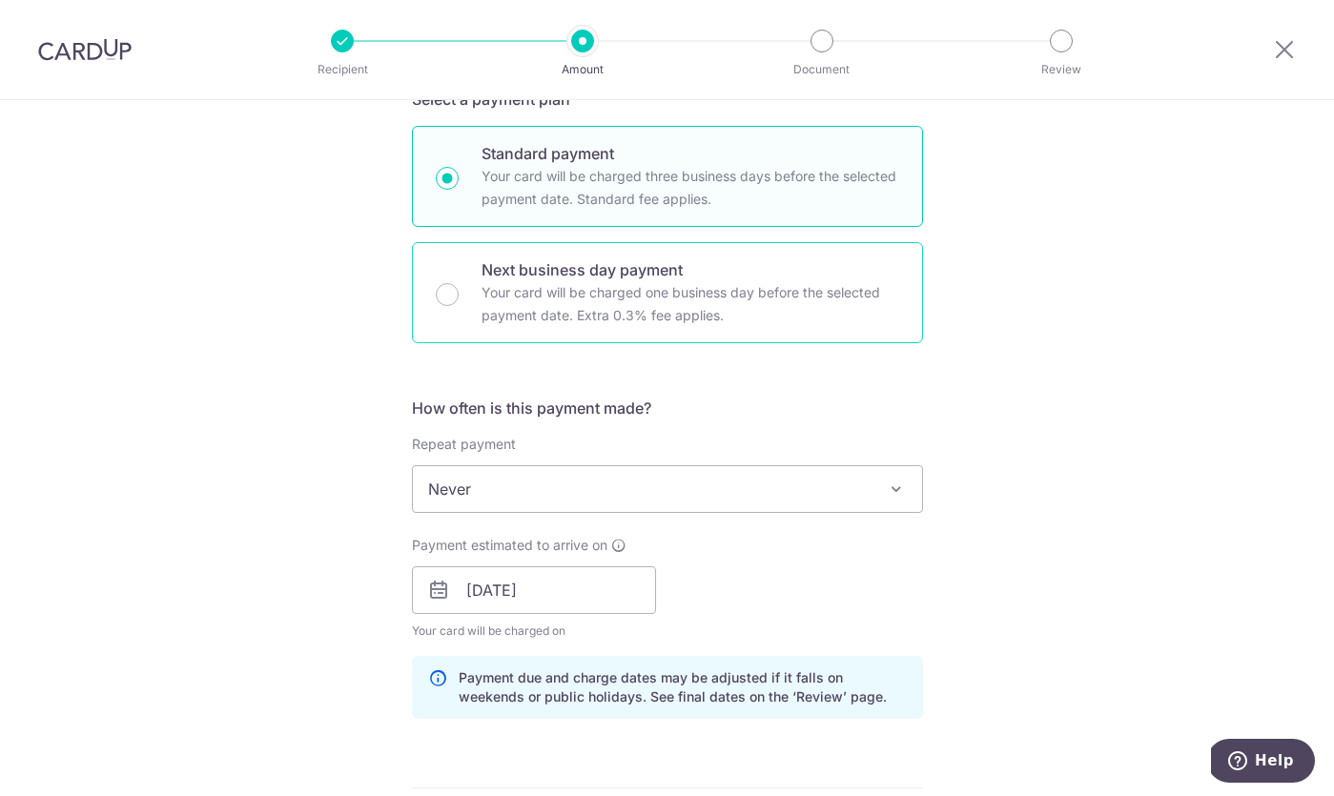
scroll to position [487, 0]
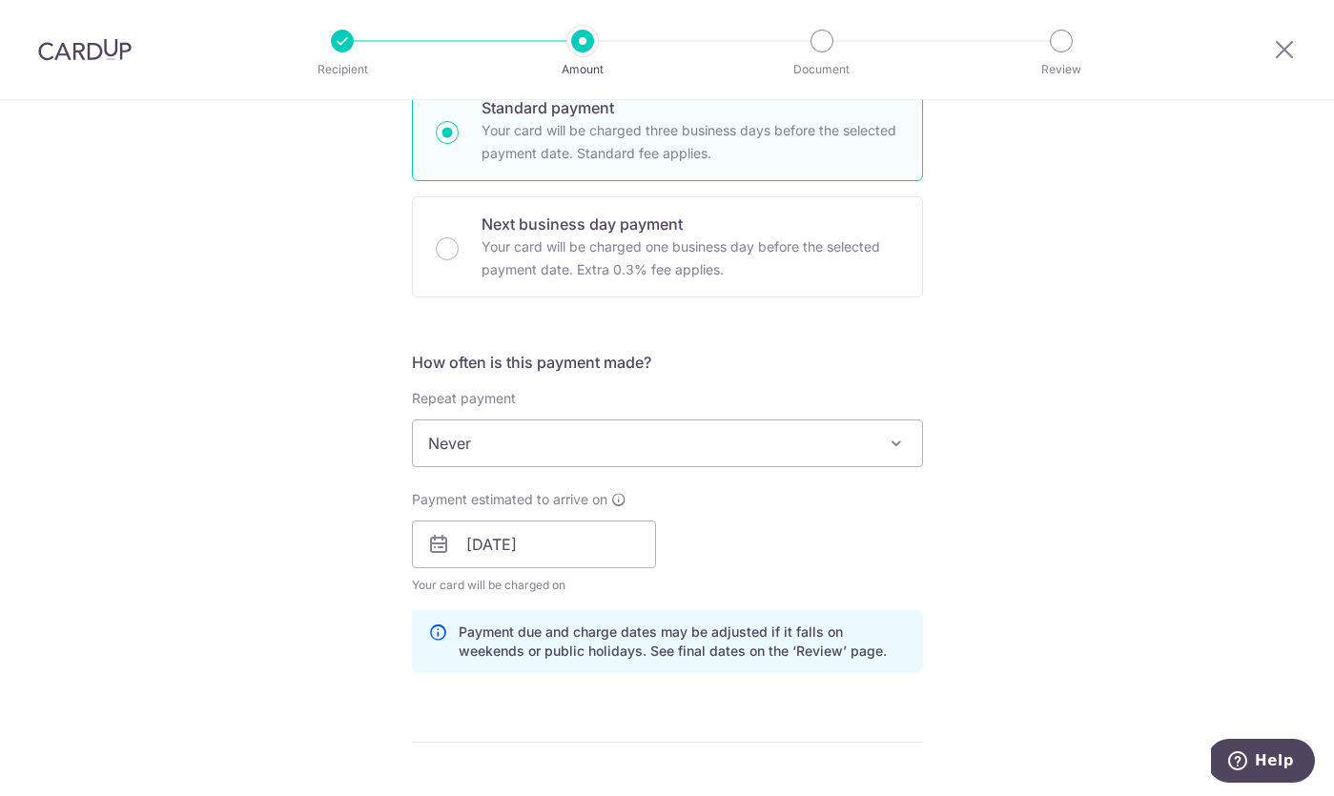
click at [685, 457] on span "Never" at bounding box center [667, 443] width 509 height 46
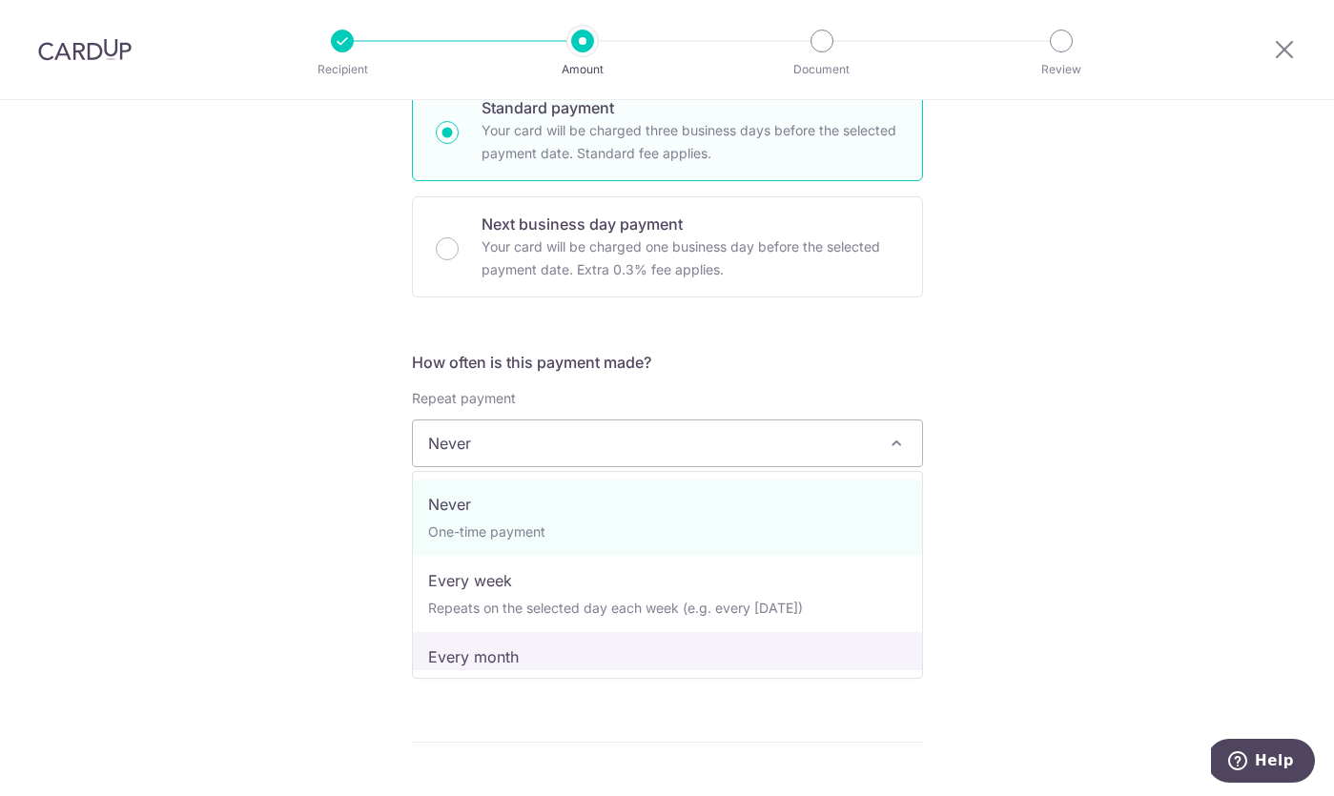
select select "3"
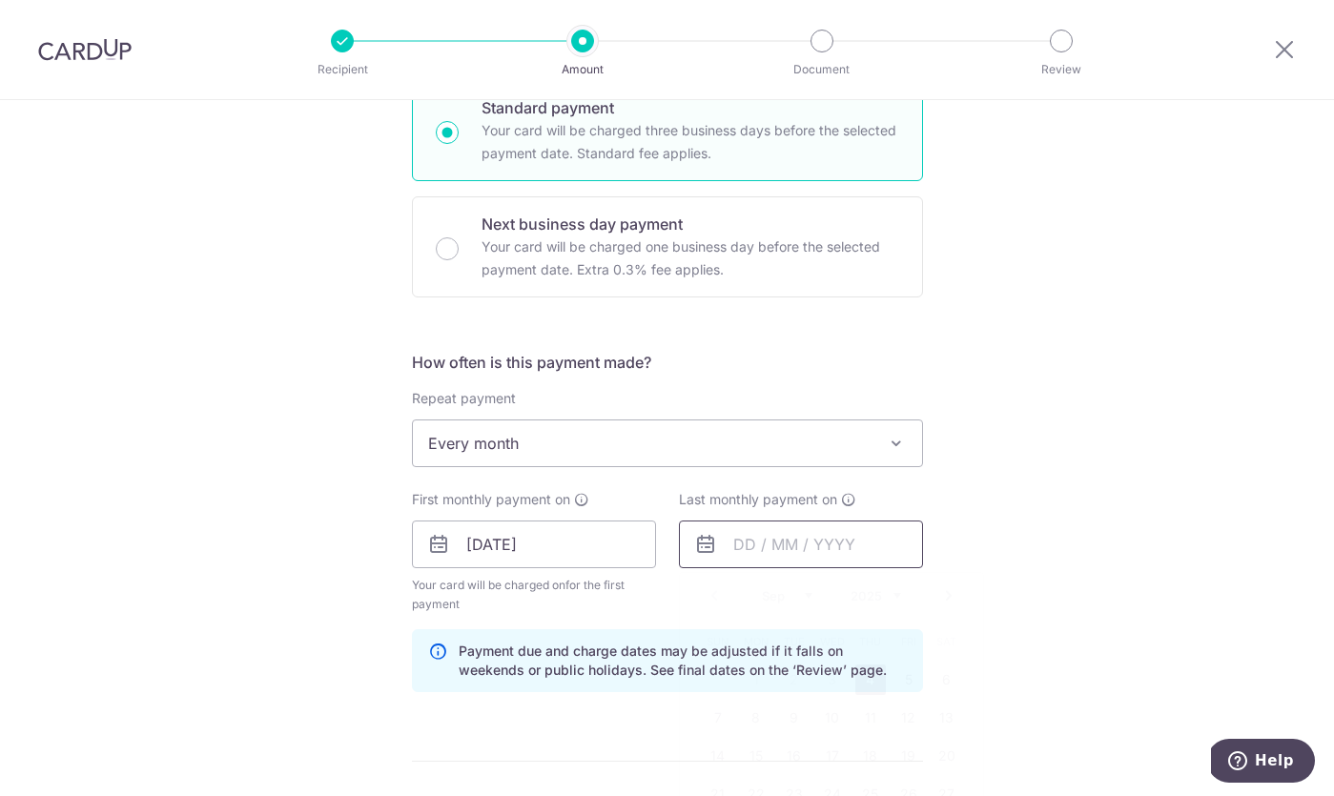
click at [721, 545] on input "text" at bounding box center [801, 545] width 244 height 48
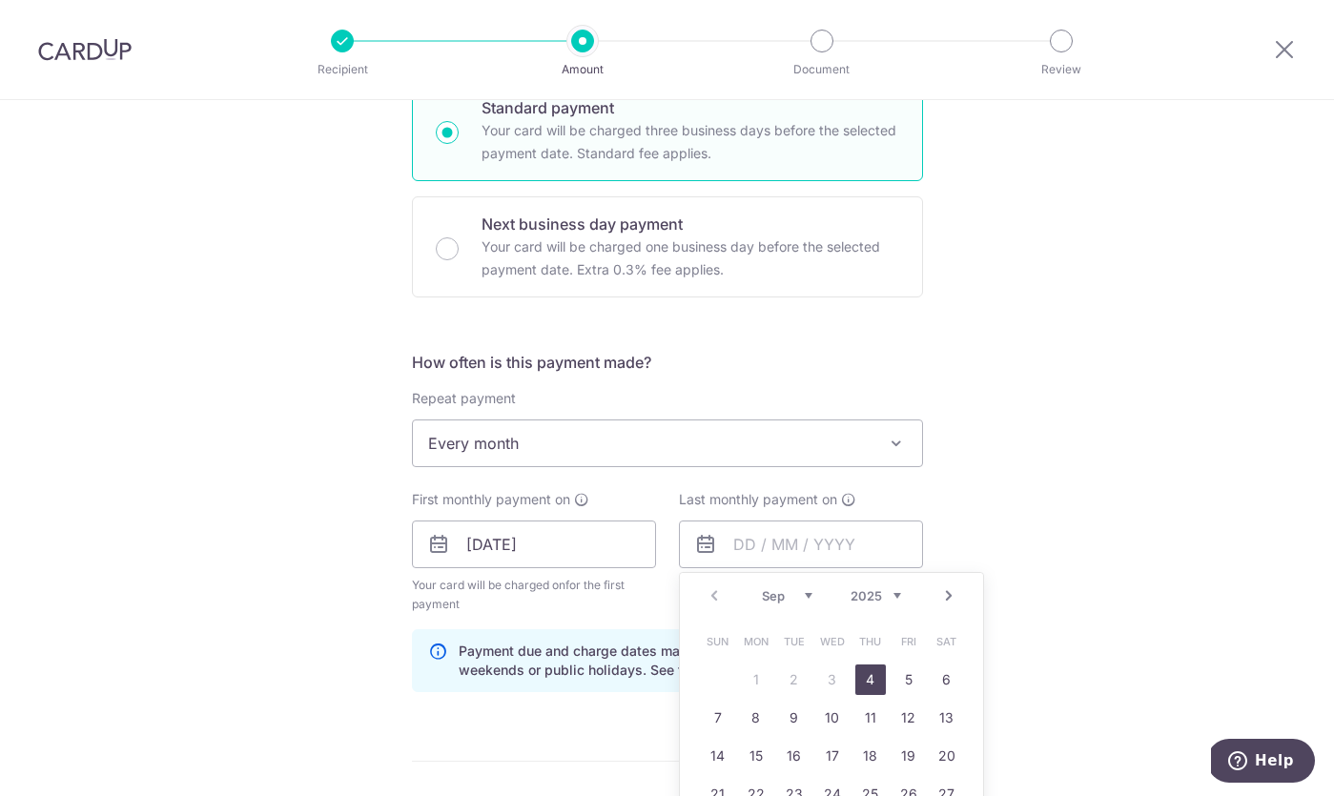
click at [998, 482] on div "Tell us more about your payment Enter payment amount SGD 207.70 207.70 Select C…" at bounding box center [667, 580] width 1334 height 1935
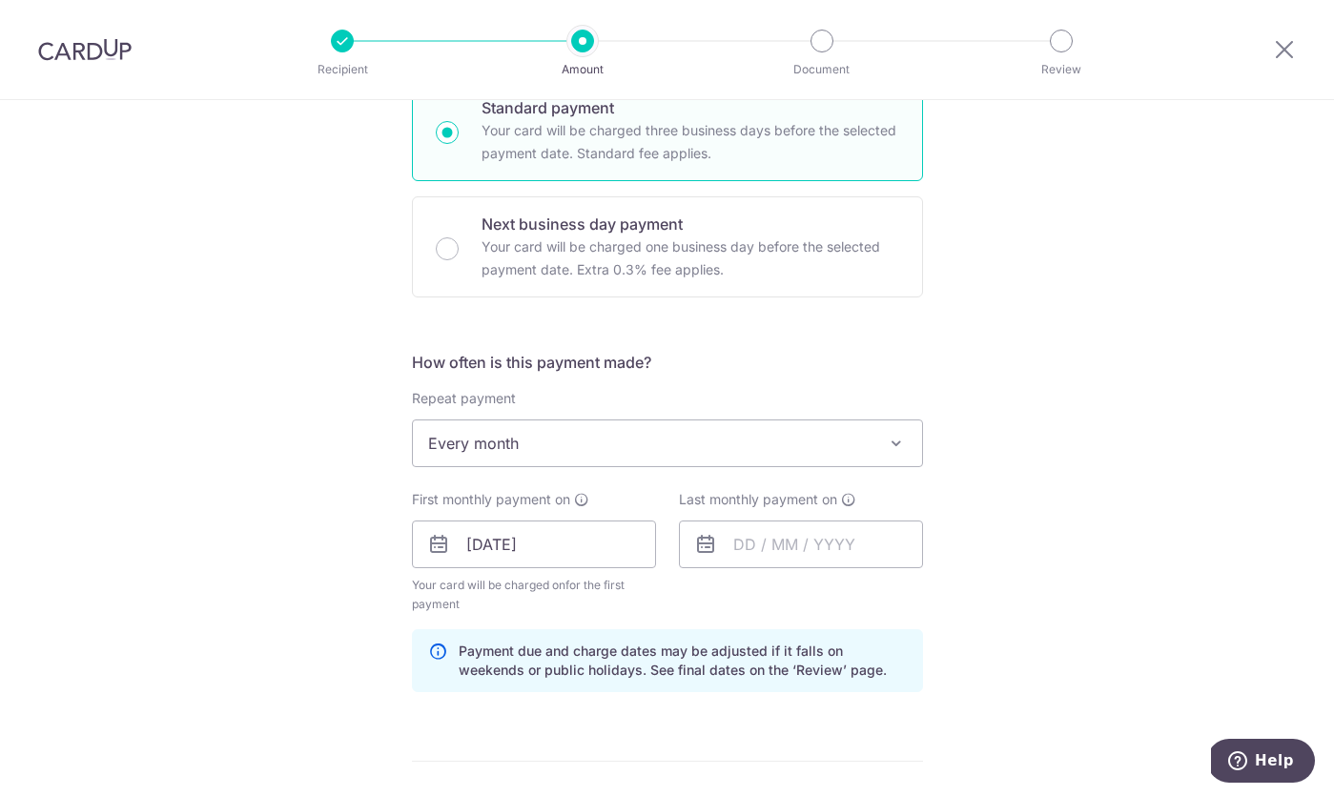
scroll to position [848, 0]
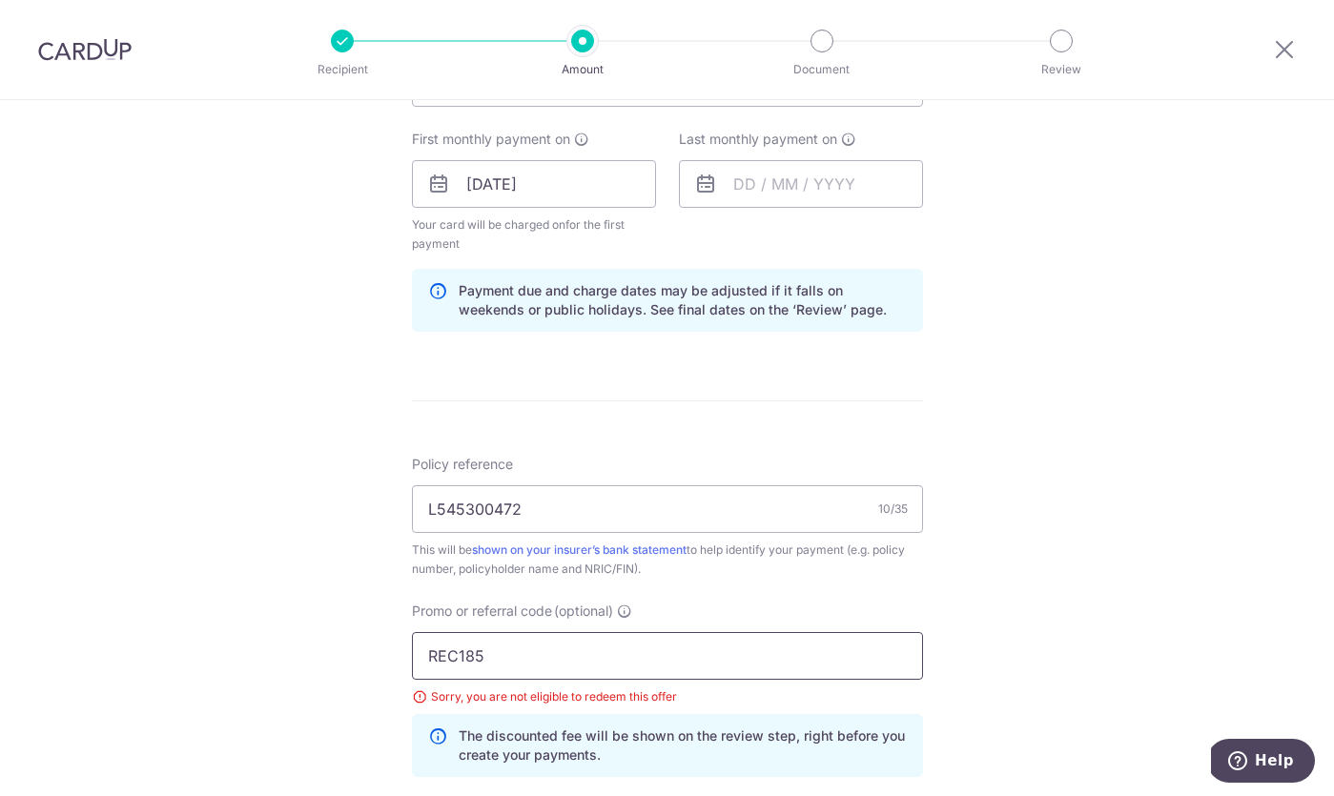
click at [730, 643] on input "REC185" at bounding box center [667, 656] width 511 height 48
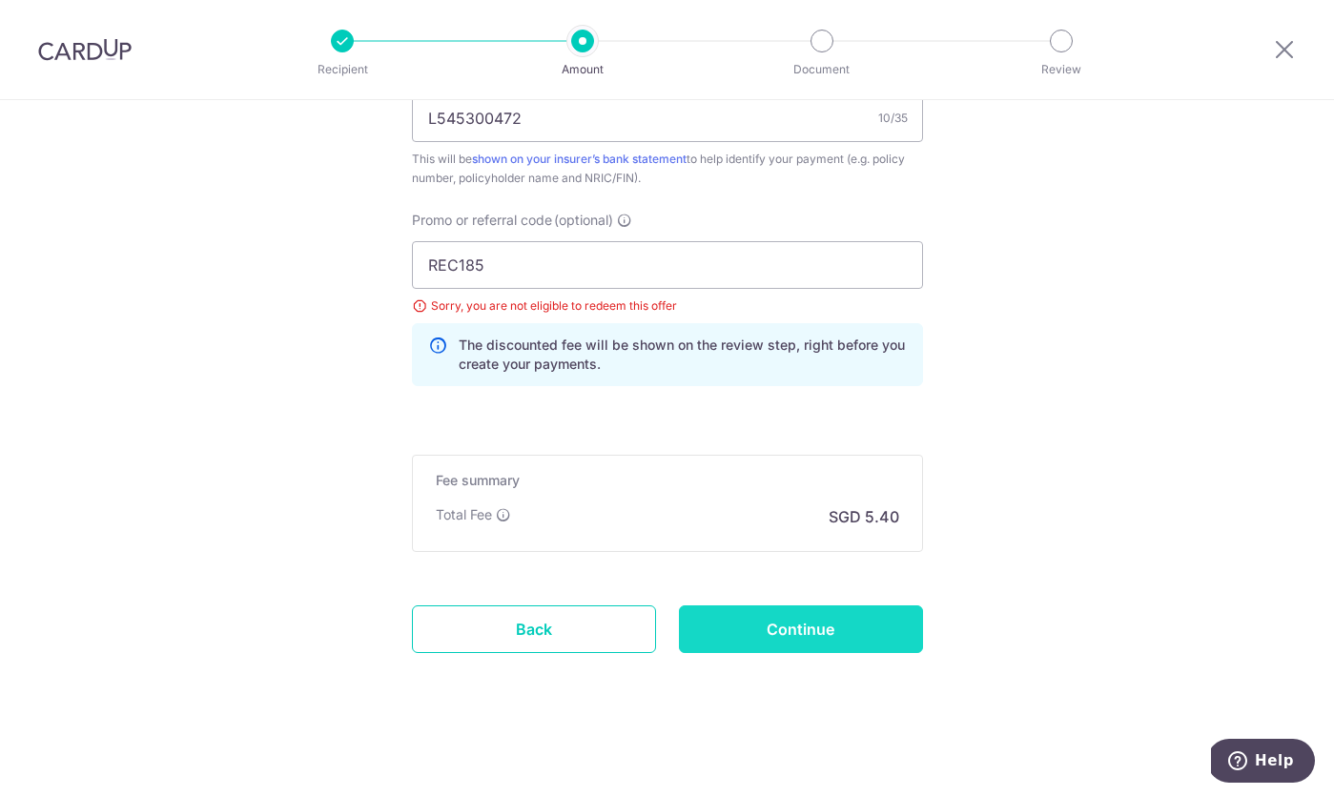
click at [771, 613] on input "Continue" at bounding box center [801, 629] width 244 height 48
type input "Update Schedule"
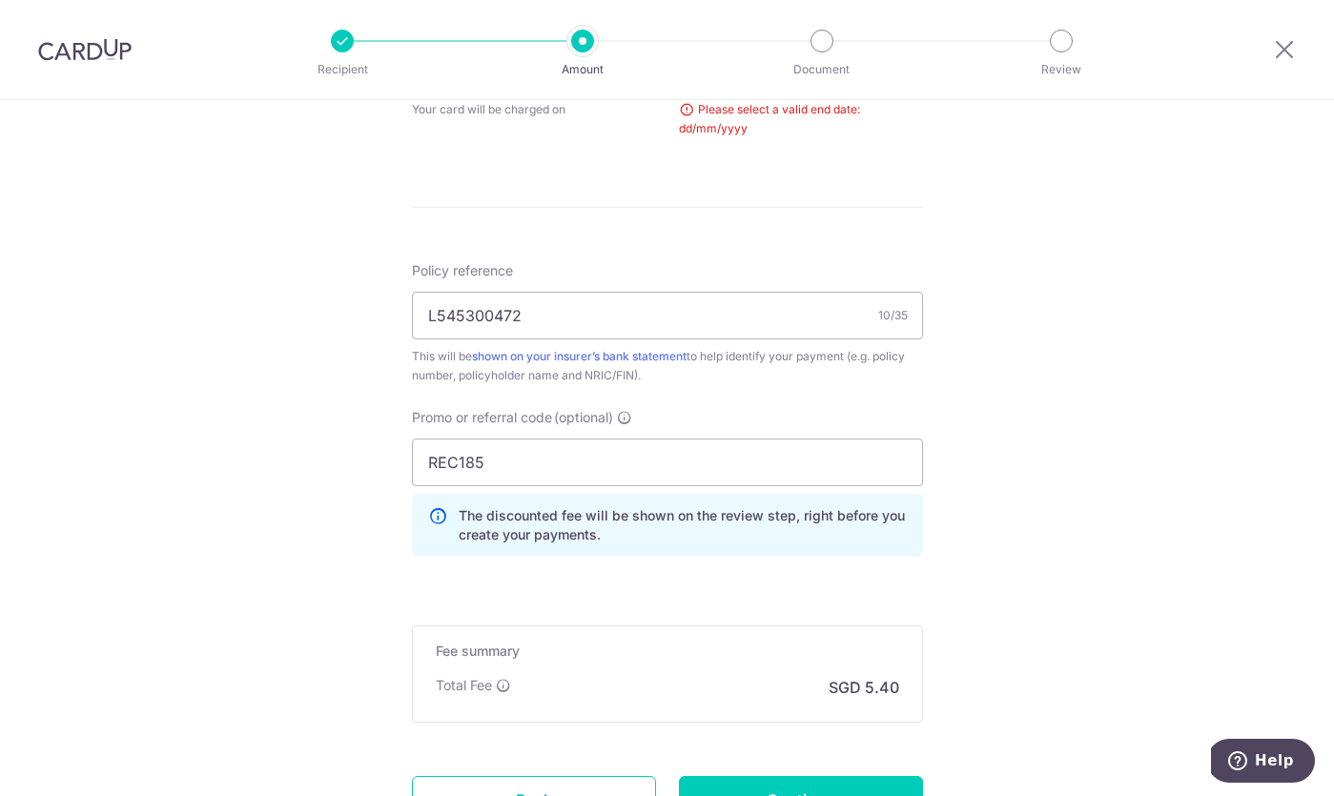
scroll to position [786, 0]
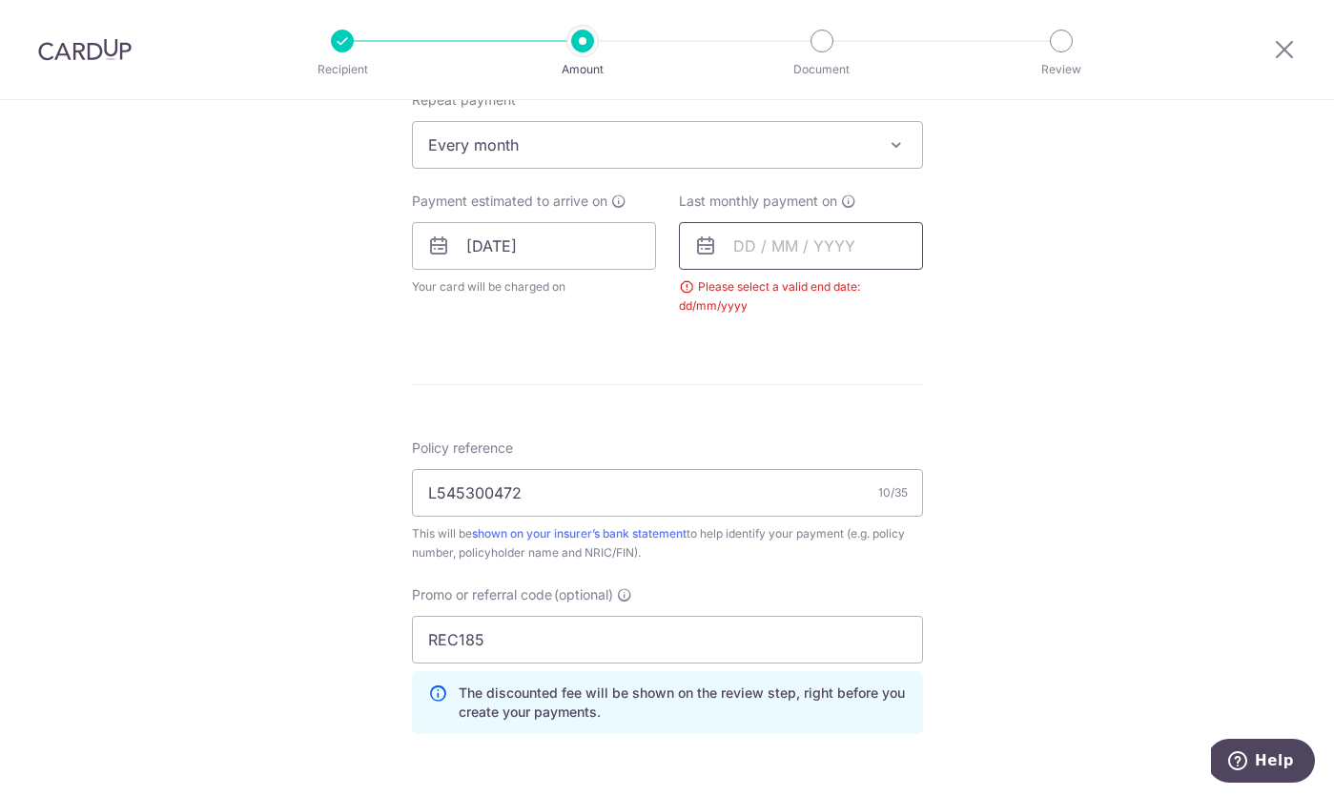
click at [775, 241] on input "text" at bounding box center [801, 246] width 244 height 48
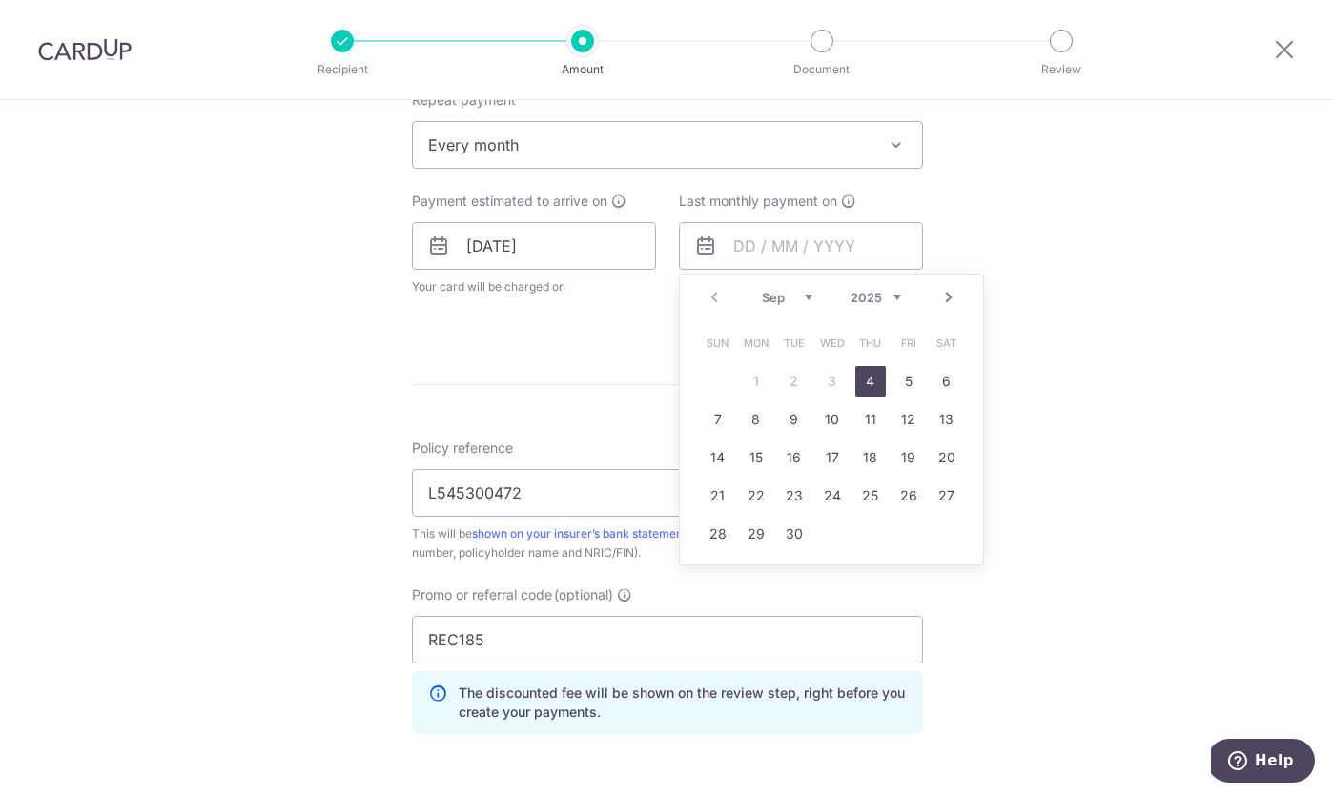
click at [948, 295] on link "Next" at bounding box center [948, 297] width 23 height 23
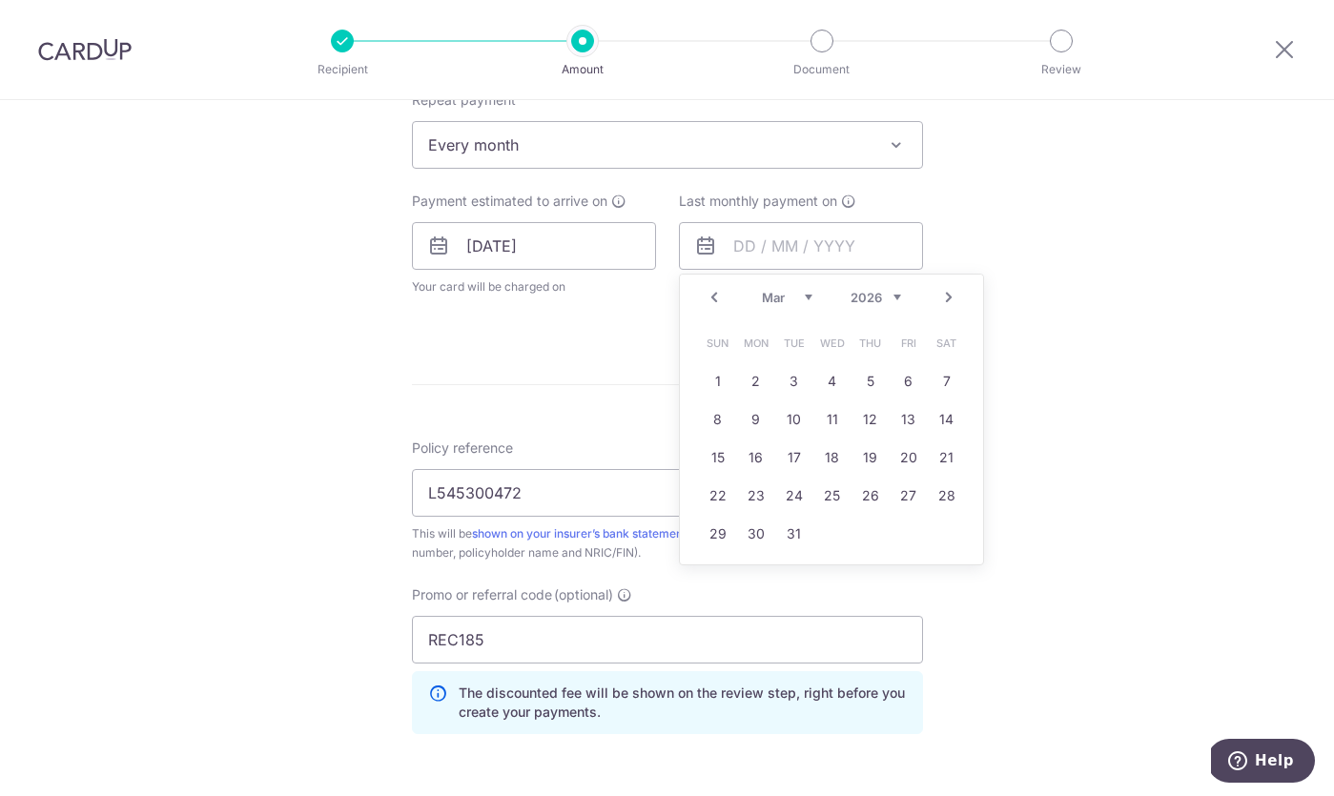
click at [797, 533] on link "31" at bounding box center [794, 534] width 31 height 31
type input "[DATE]"
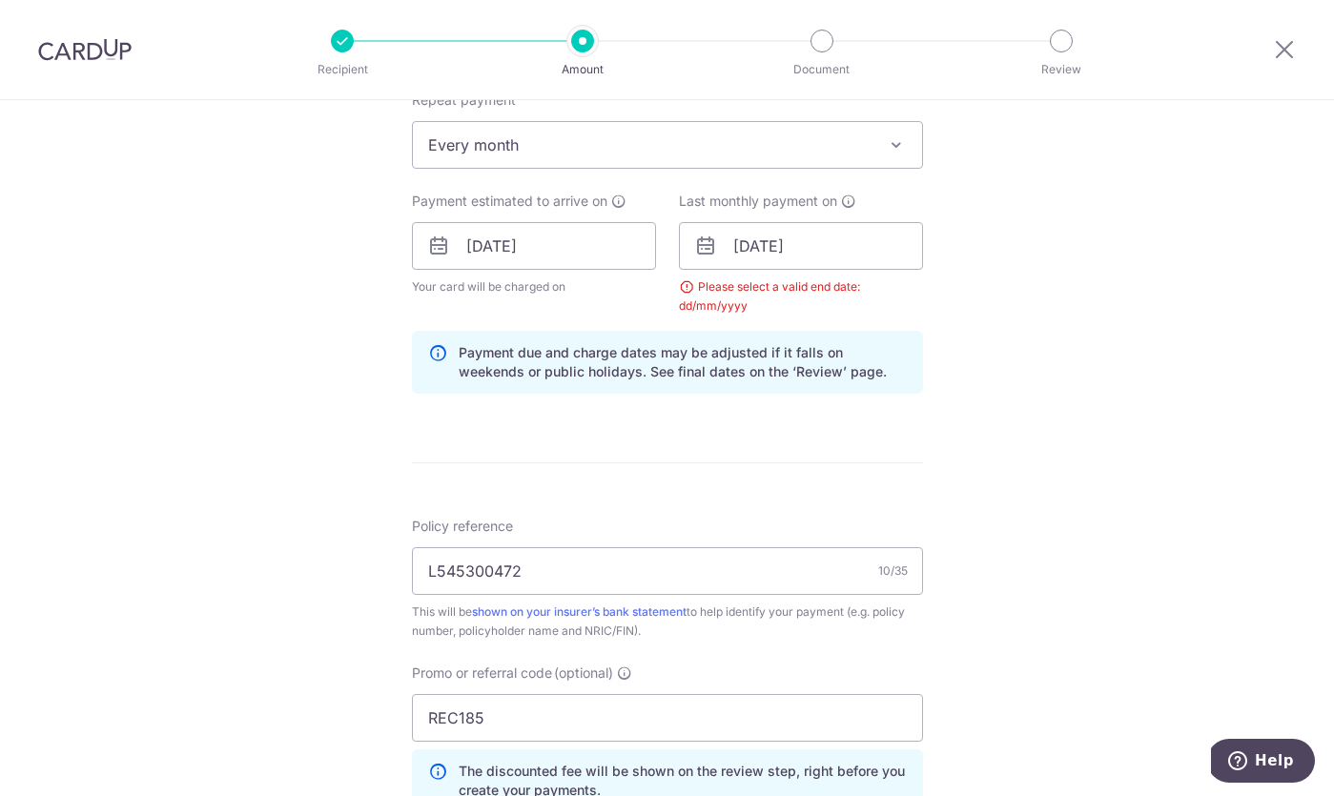
click at [1069, 416] on div "Tell us more about your payment Enter payment amount SGD 207.70 207.70 Select C…" at bounding box center [667, 268] width 1334 height 1908
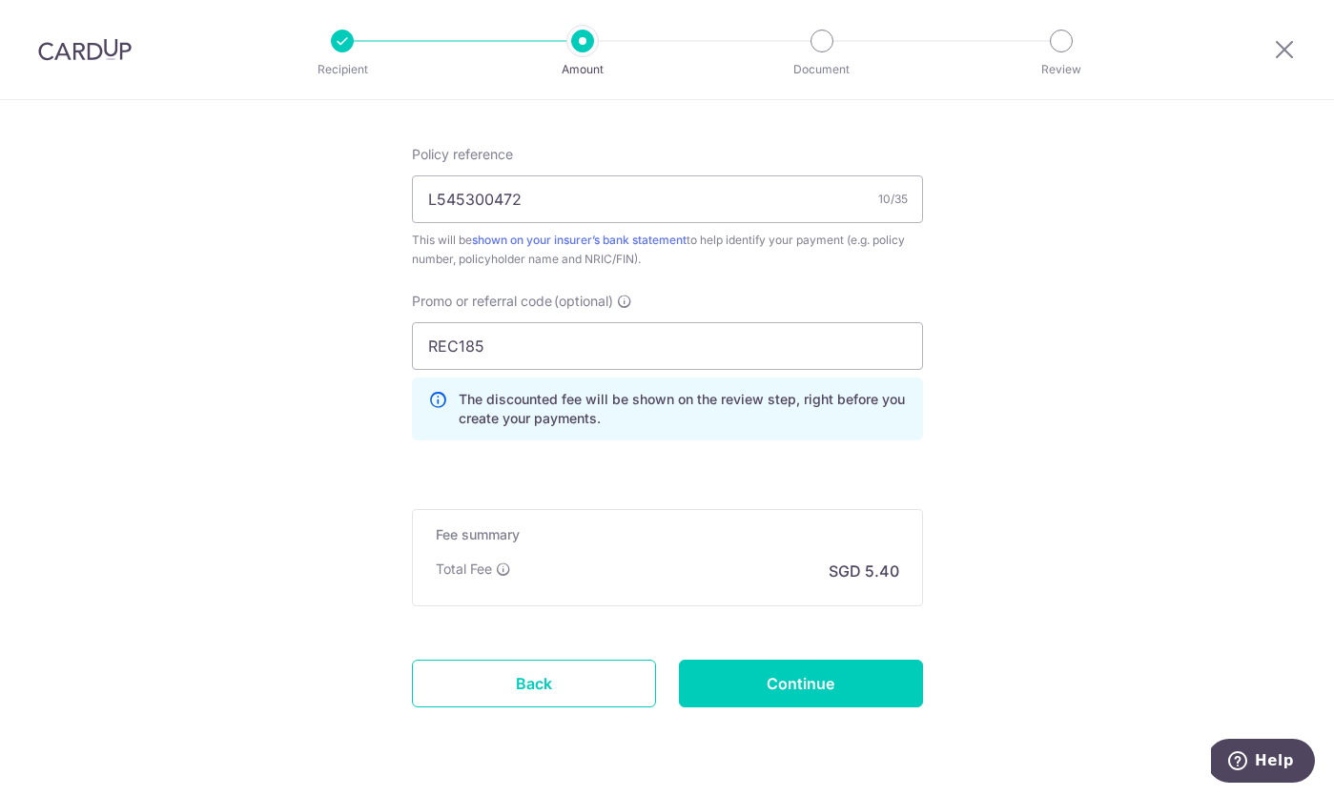
scroll to position [1212, 0]
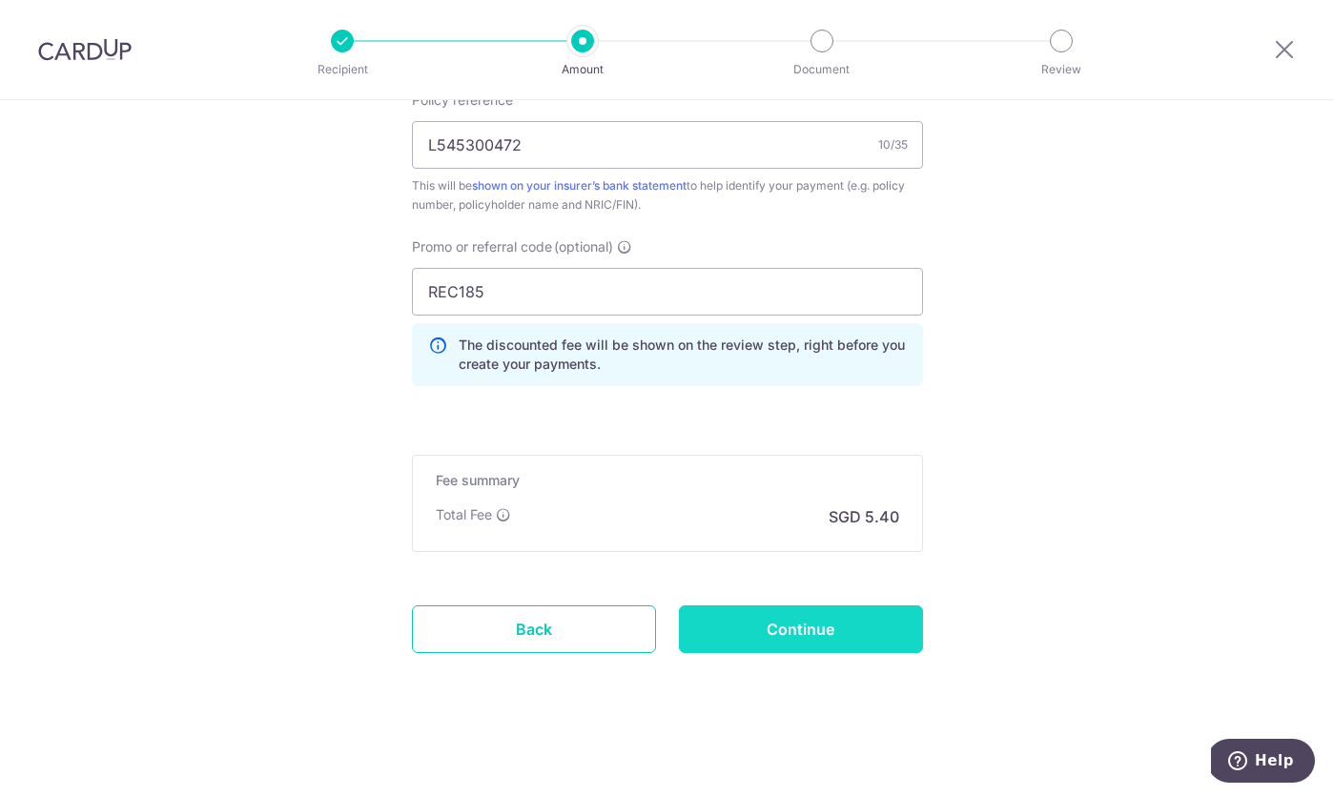
click at [811, 651] on input "Continue" at bounding box center [801, 629] width 244 height 48
type input "Update Schedule"
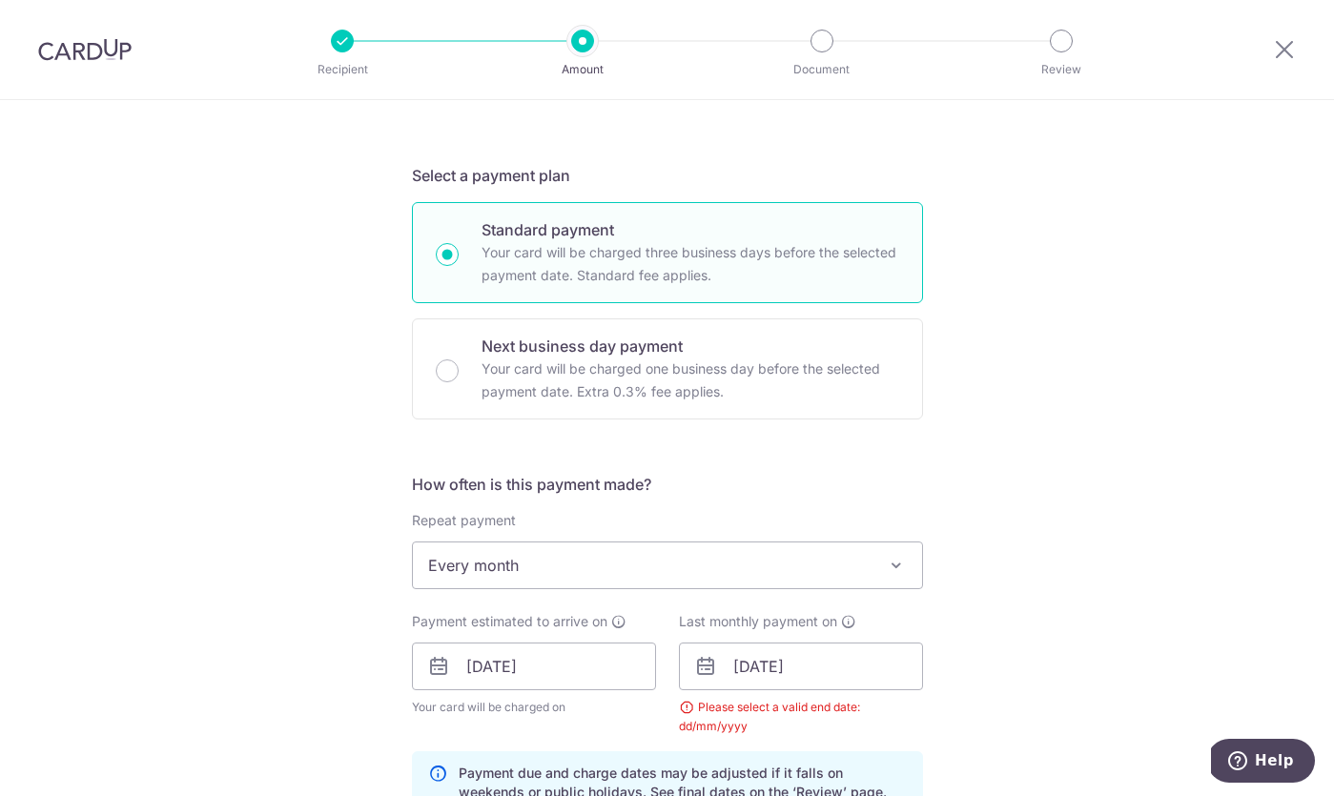
scroll to position [478, 0]
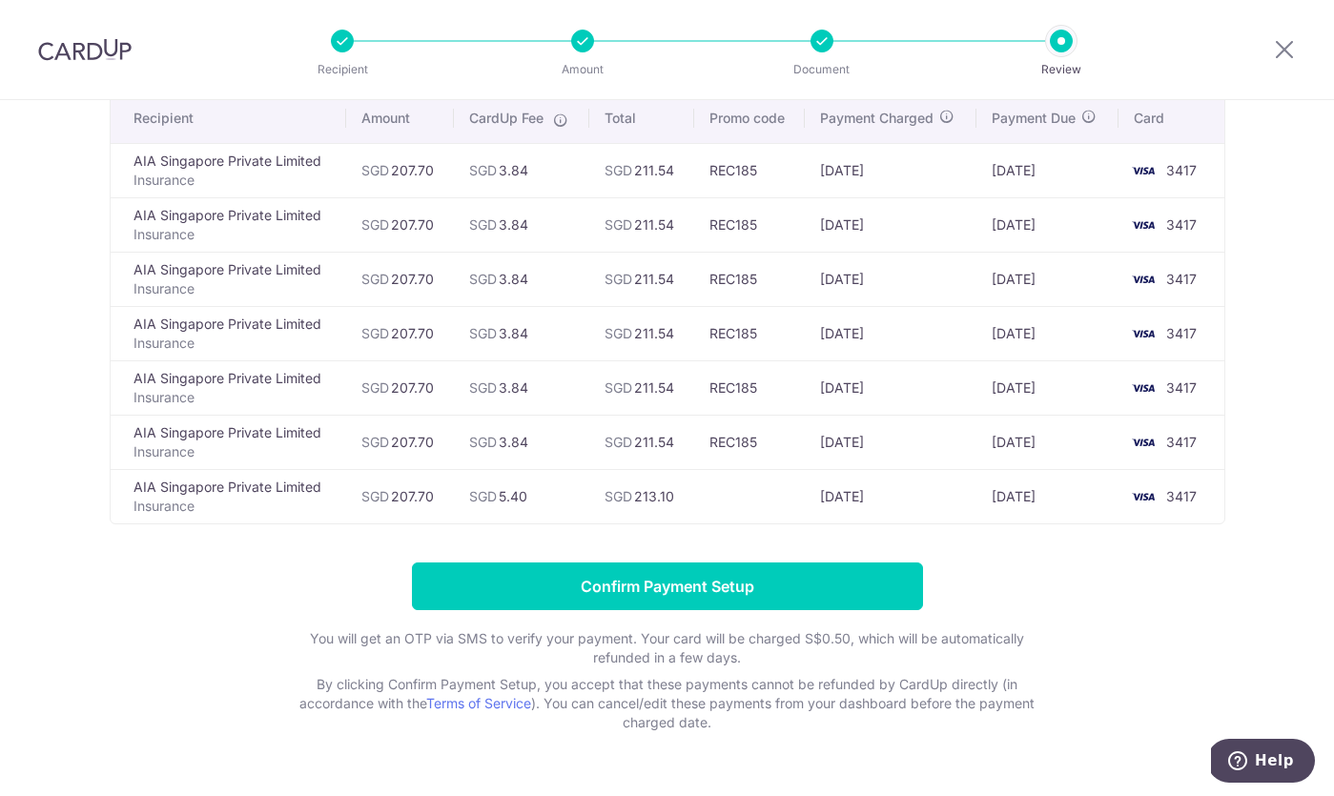
scroll to position [201, 0]
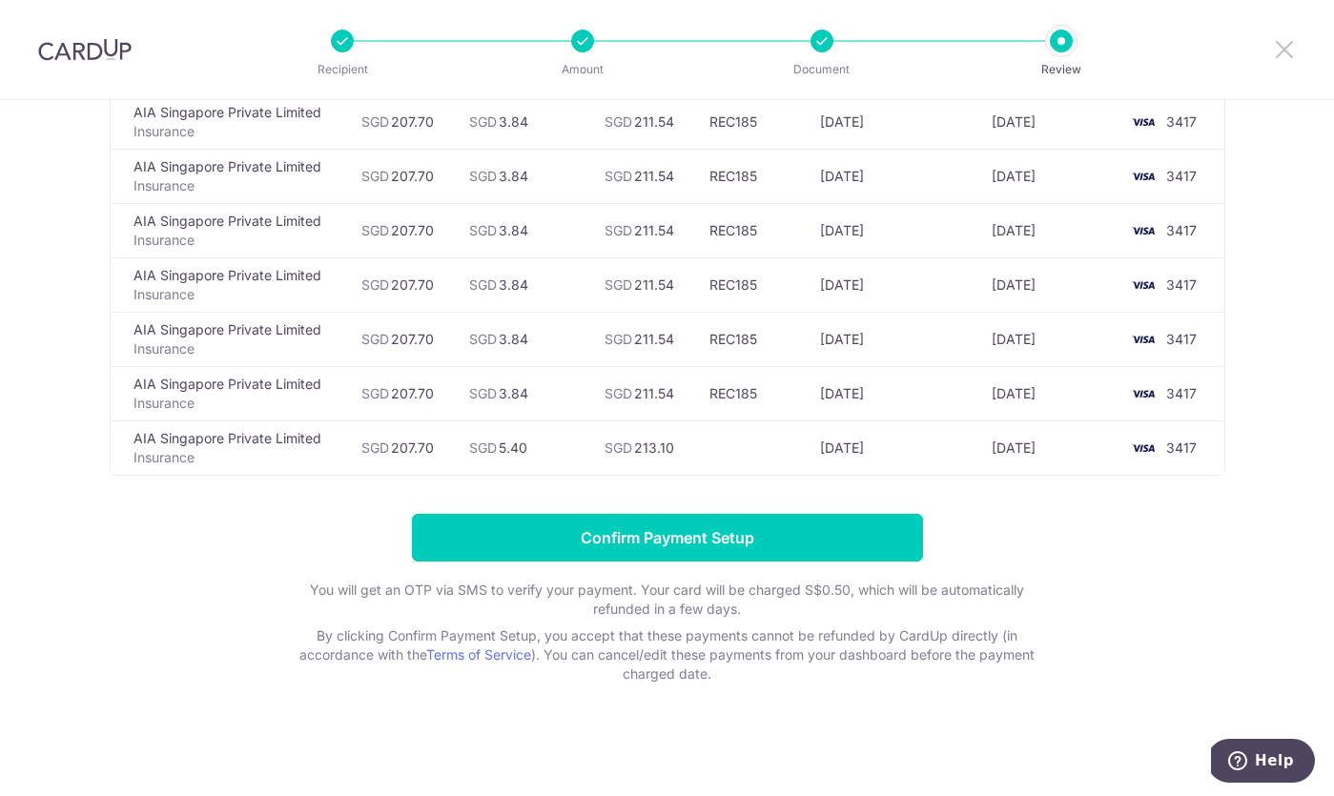
click at [1280, 39] on icon at bounding box center [1284, 49] width 23 height 24
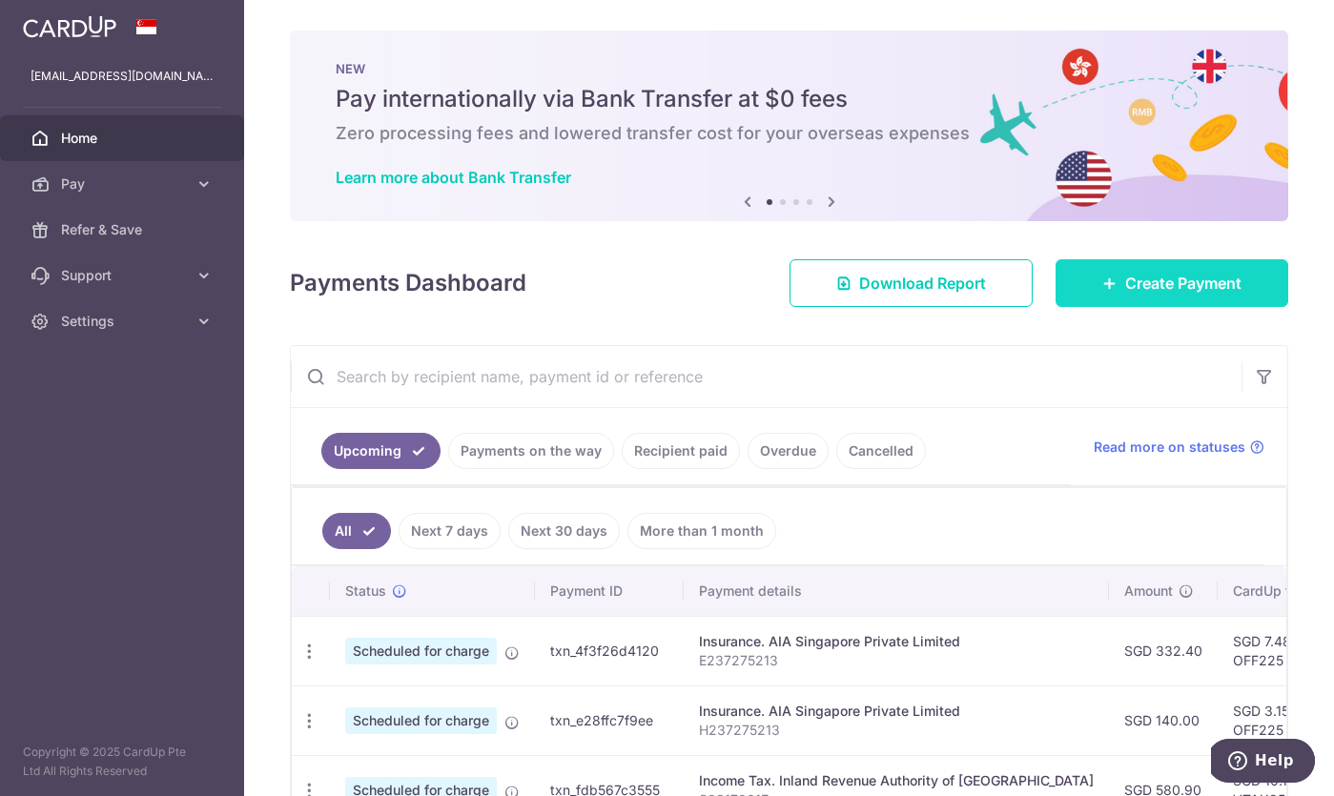
click at [1113, 292] on link "Create Payment" at bounding box center [1172, 283] width 233 height 48
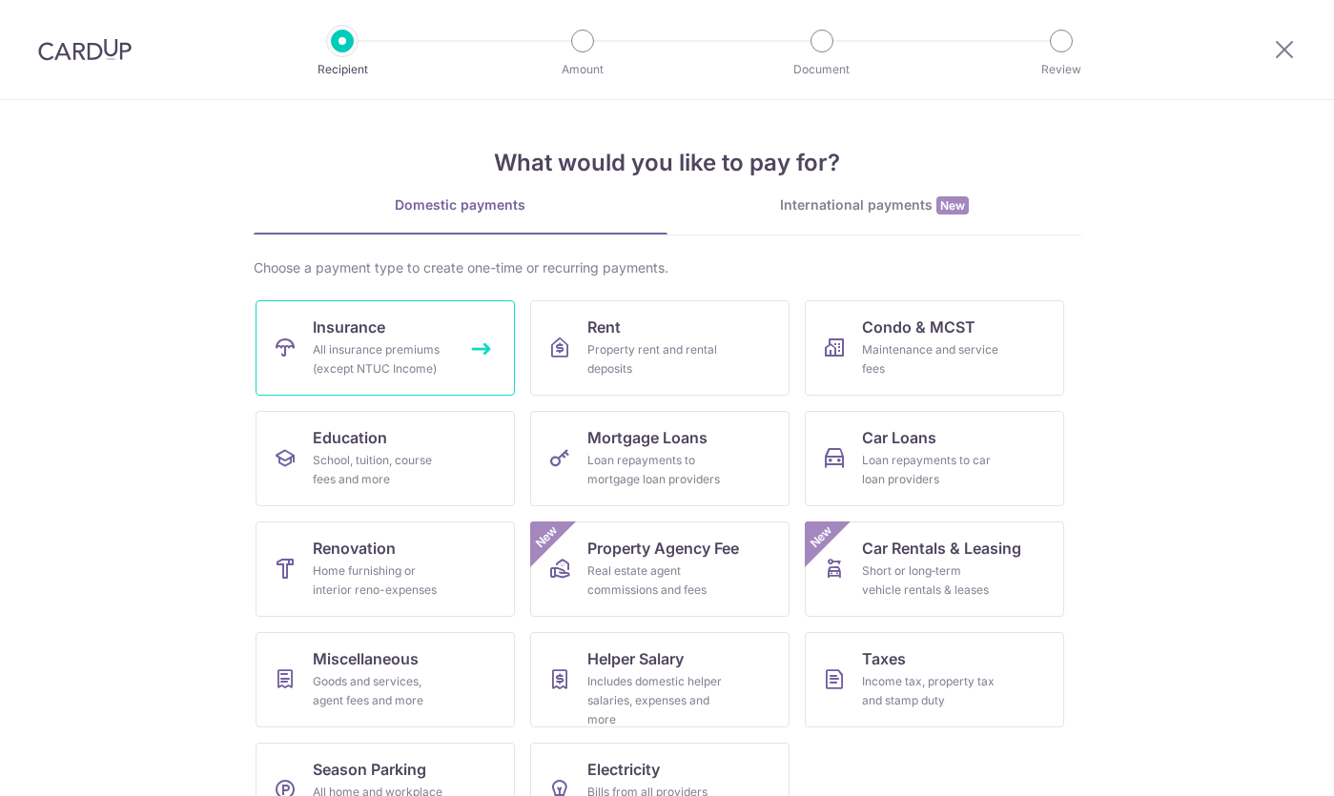
click at [418, 373] on div "All insurance premiums (except NTUC Income)" at bounding box center [381, 359] width 137 height 38
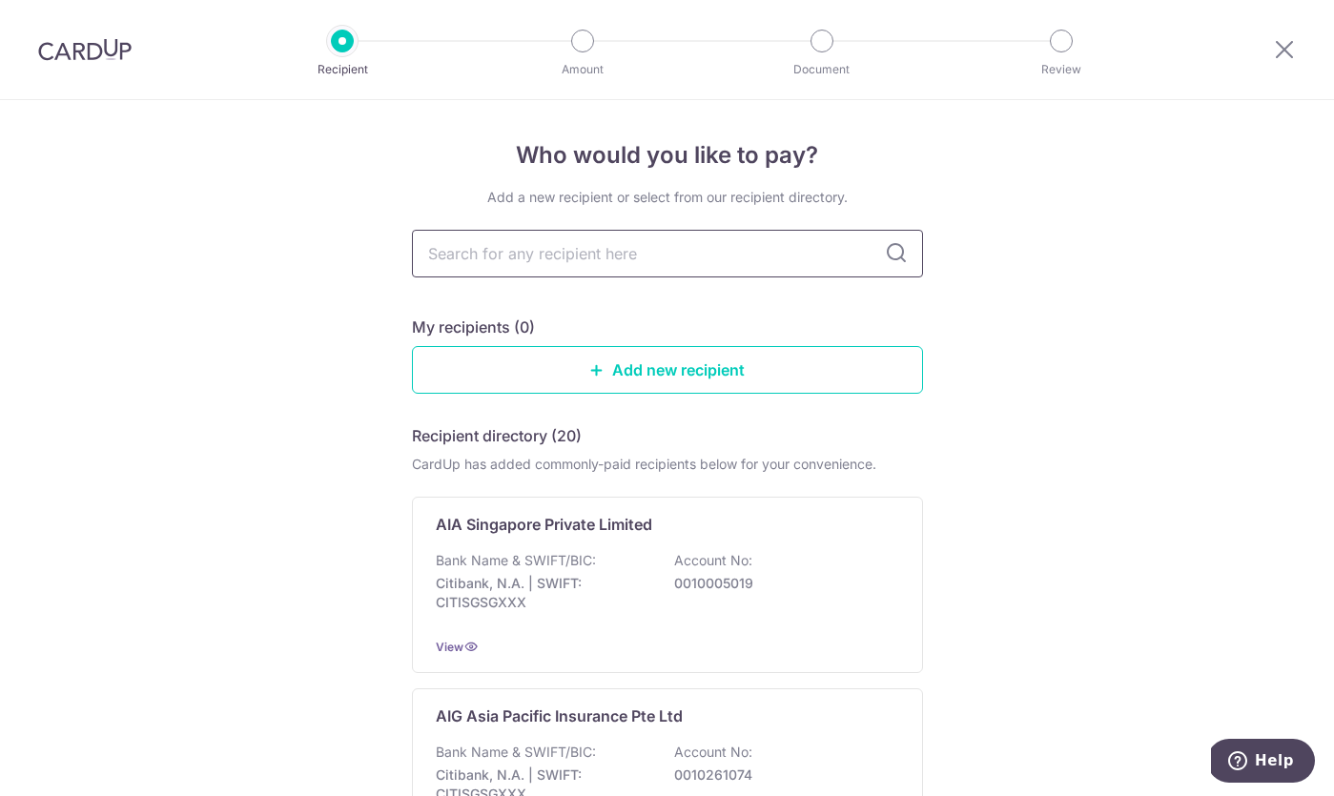
click at [600, 269] on input "text" at bounding box center [667, 254] width 511 height 48
click at [586, 570] on div "Bank Name & SWIFT/BIC: Citibank, N.A. | SWIFT: CITISGSGXXX Account No: 00100050…" at bounding box center [667, 586] width 463 height 71
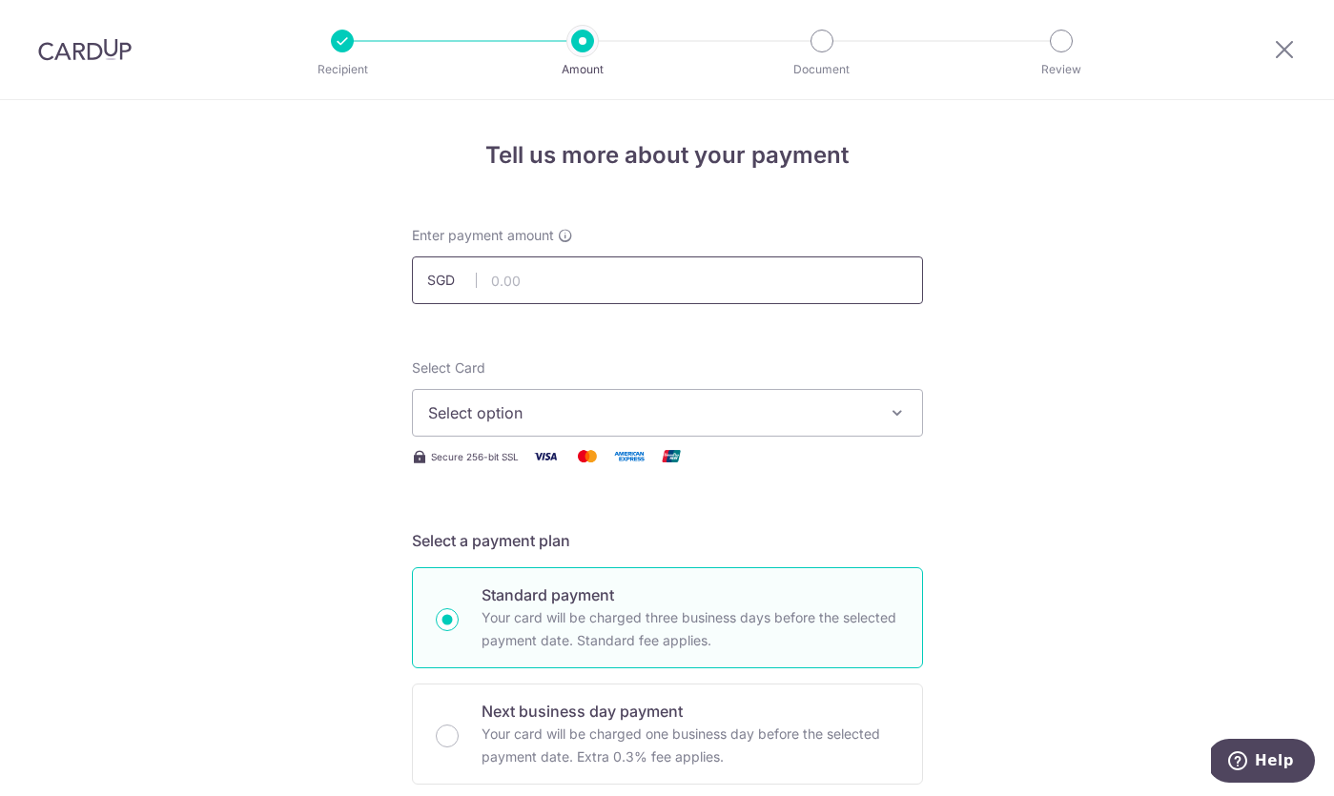
click at [646, 289] on input "text" at bounding box center [667, 280] width 511 height 48
paste input "L545300472"
type input "L545300472"
click at [626, 292] on input "text" at bounding box center [667, 280] width 511 height 48
type input "207.70"
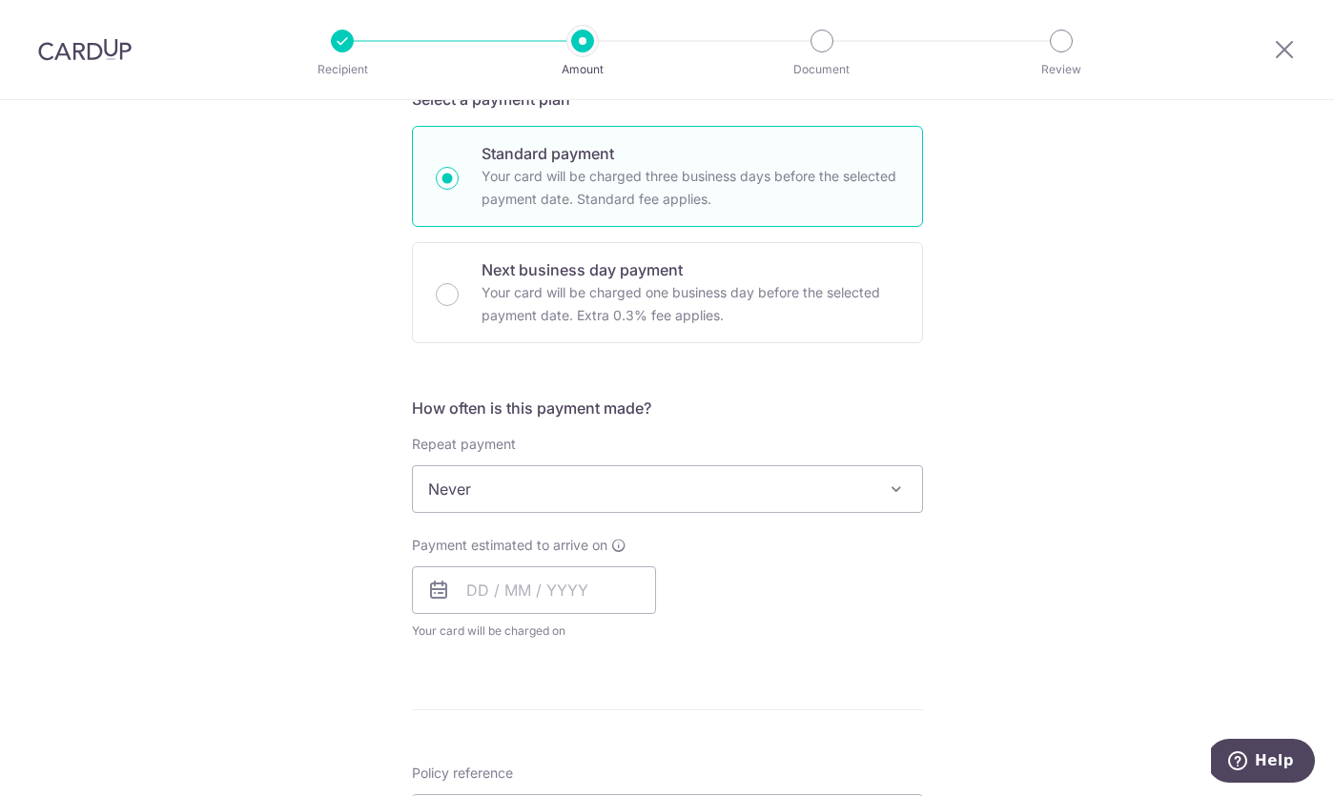
scroll to position [555, 0]
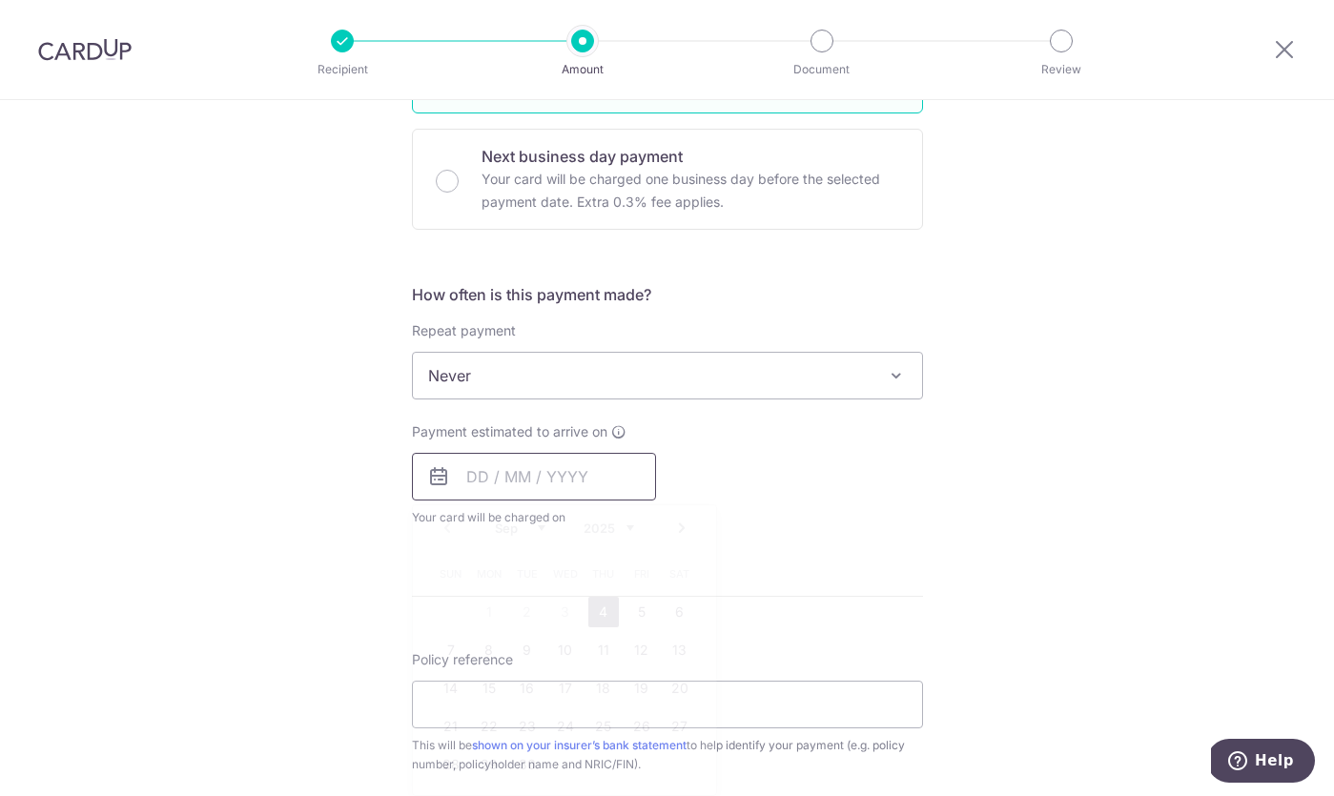
click at [494, 483] on input "text" at bounding box center [534, 477] width 244 height 48
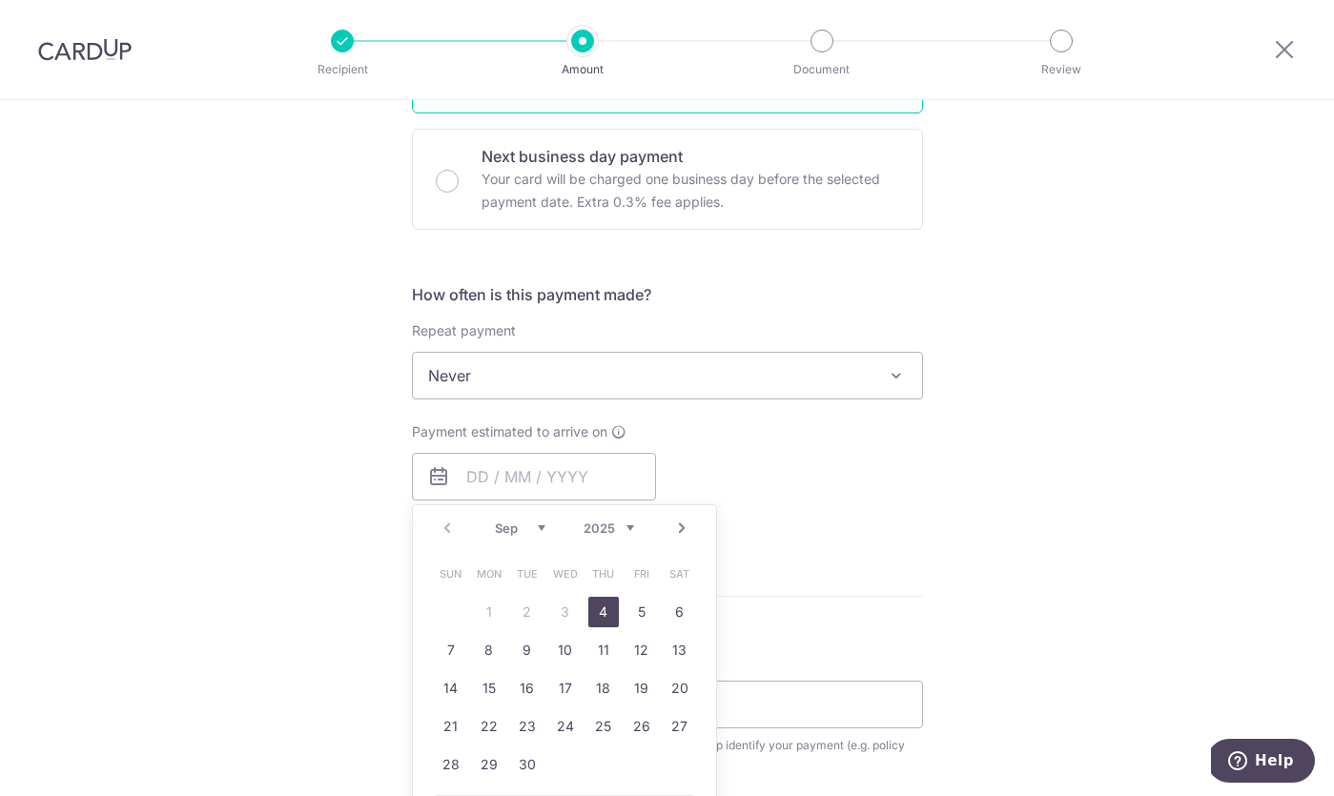
click at [561, 372] on span "Never" at bounding box center [667, 376] width 509 height 46
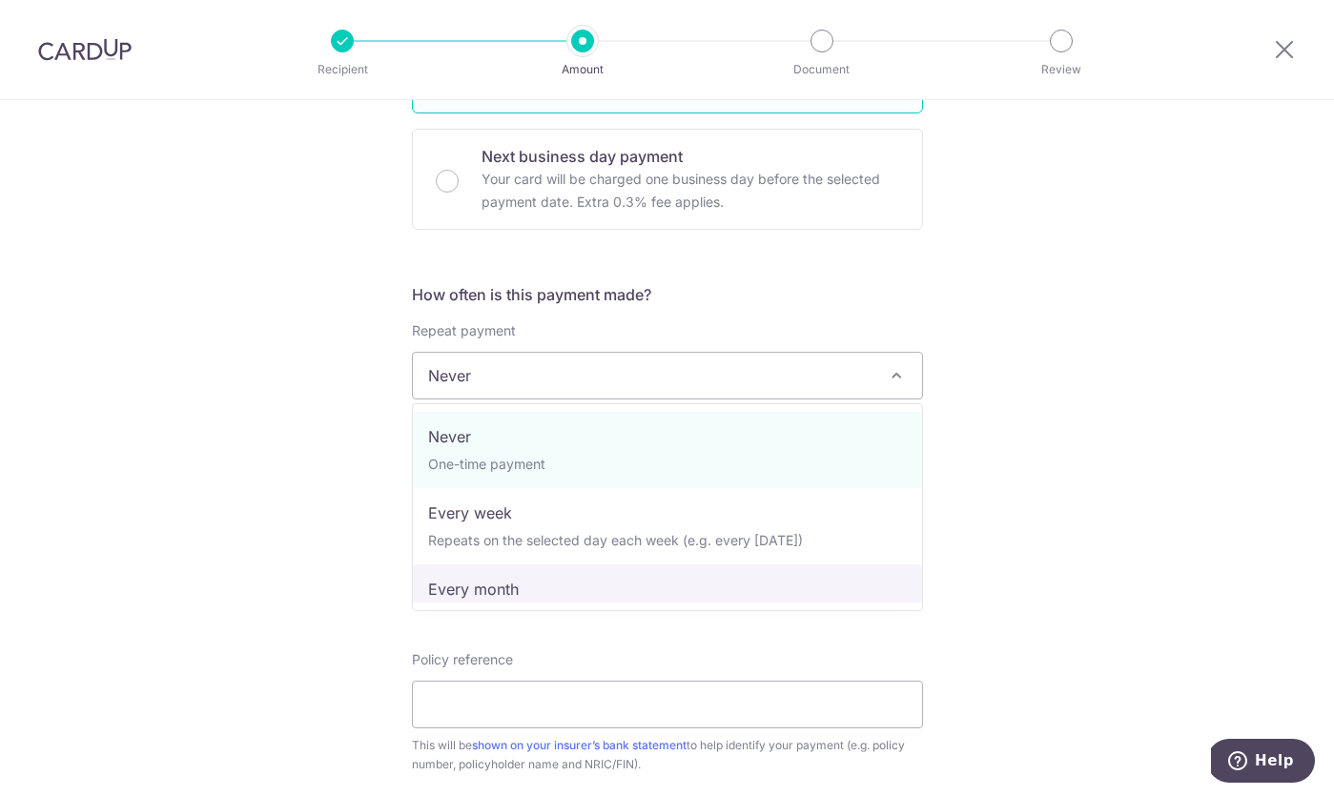
select select "3"
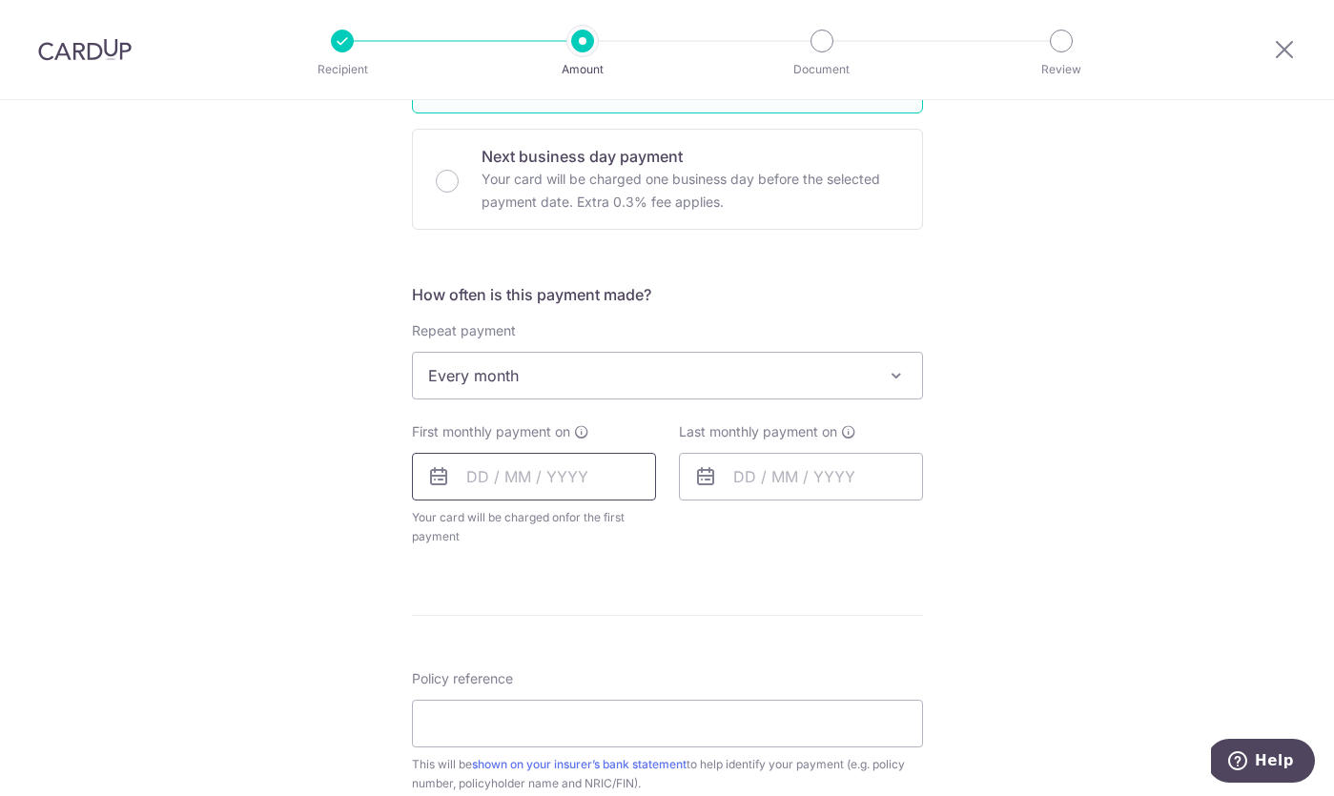
click at [462, 491] on input "text" at bounding box center [534, 477] width 244 height 48
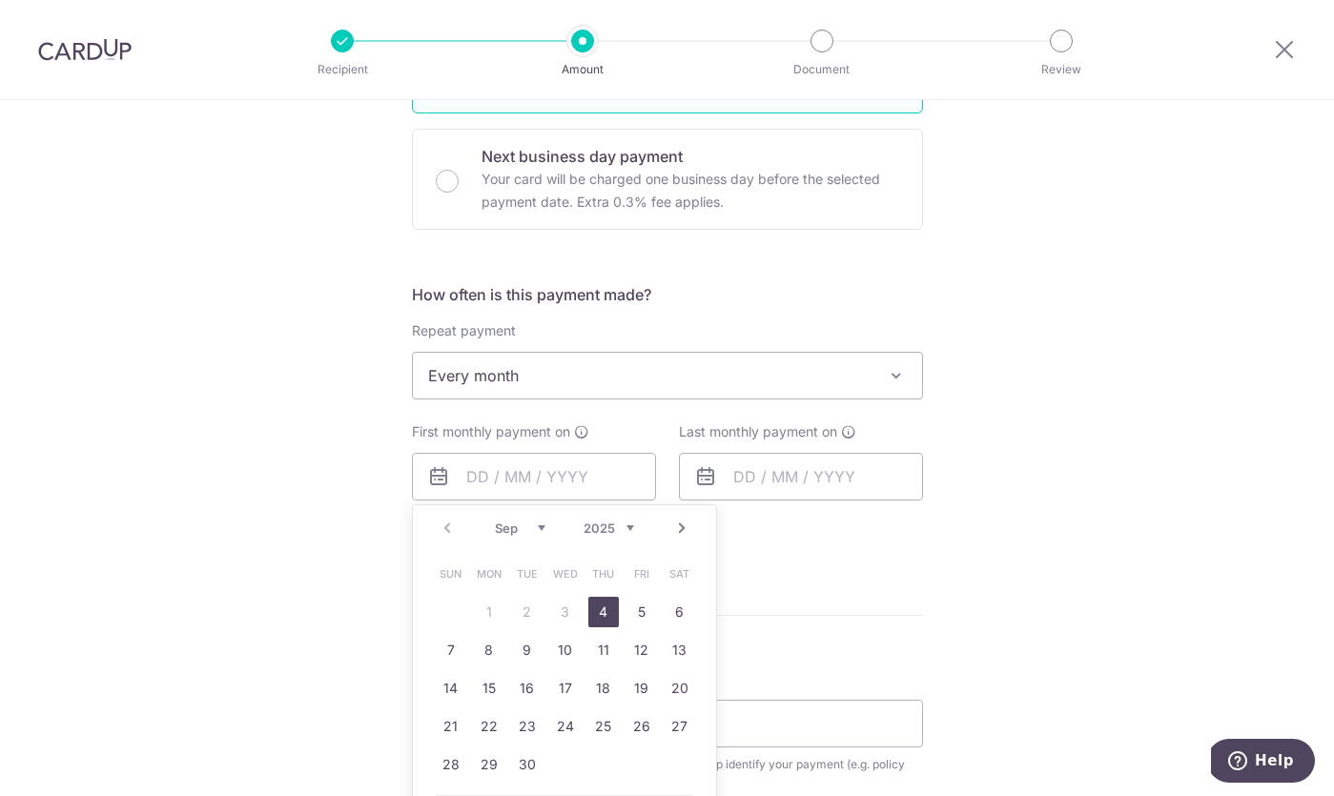
click at [600, 605] on link "4" at bounding box center [603, 612] width 31 height 31
type input "04/09/2025"
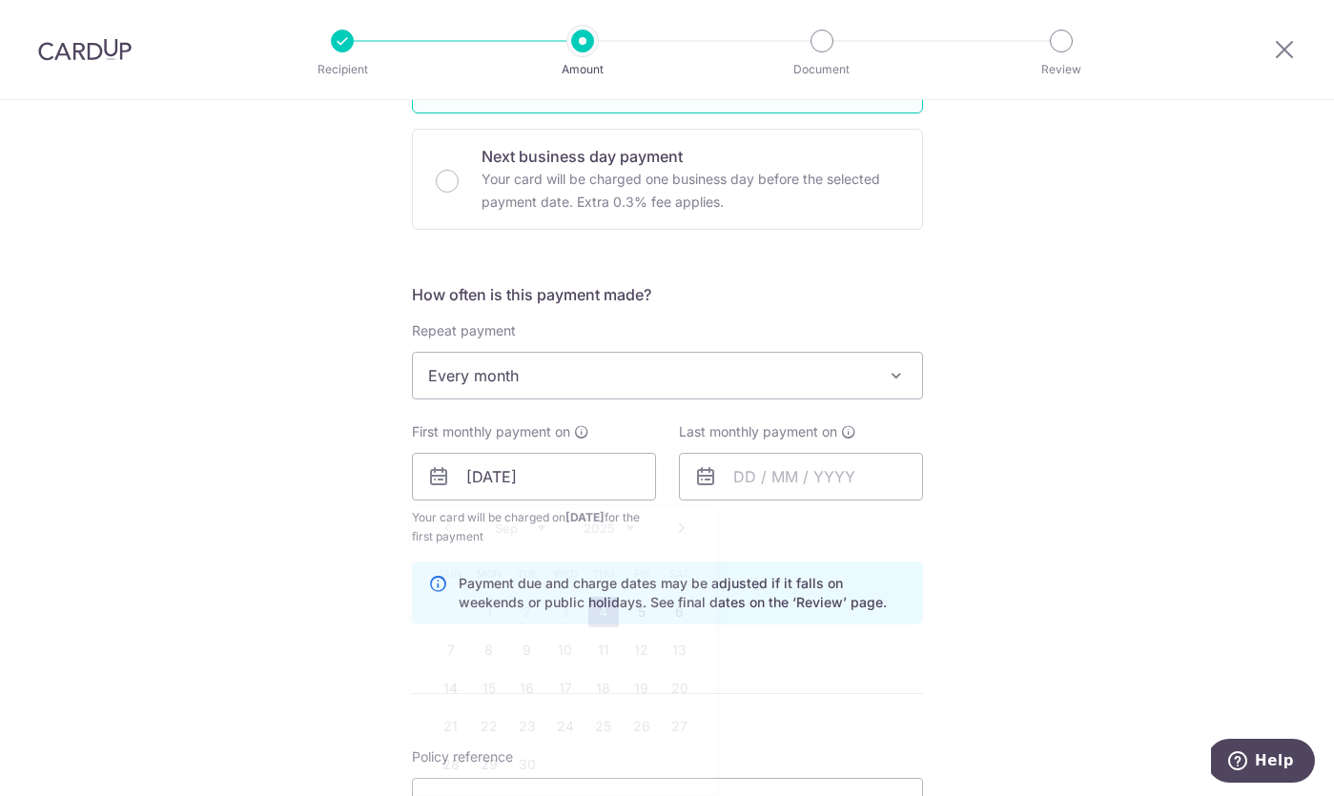
click at [752, 508] on div "Last monthly payment on" at bounding box center [800, 484] width 267 height 124
click at [753, 481] on input "text" at bounding box center [801, 477] width 244 height 48
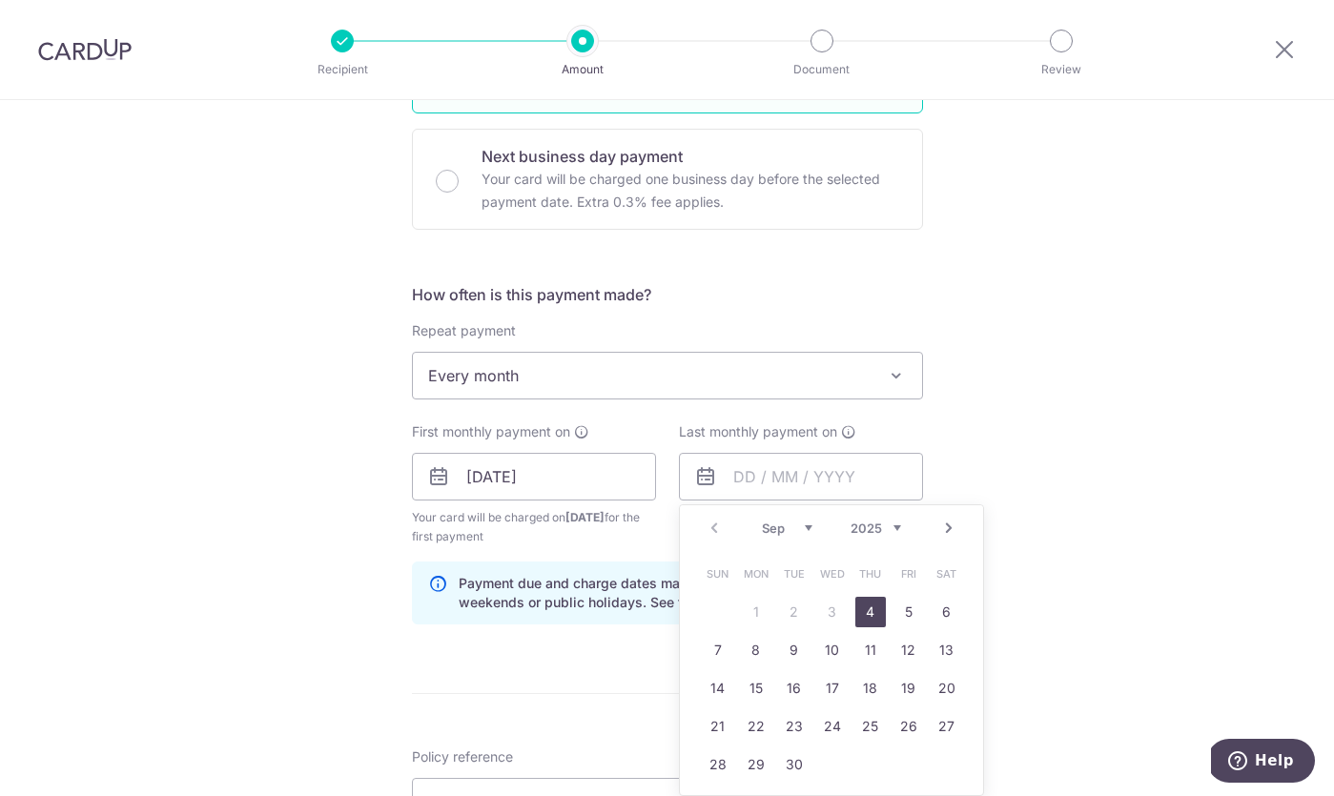
click at [954, 536] on link "Next" at bounding box center [948, 528] width 23 height 23
click at [954, 728] on link "28" at bounding box center [947, 726] width 31 height 31
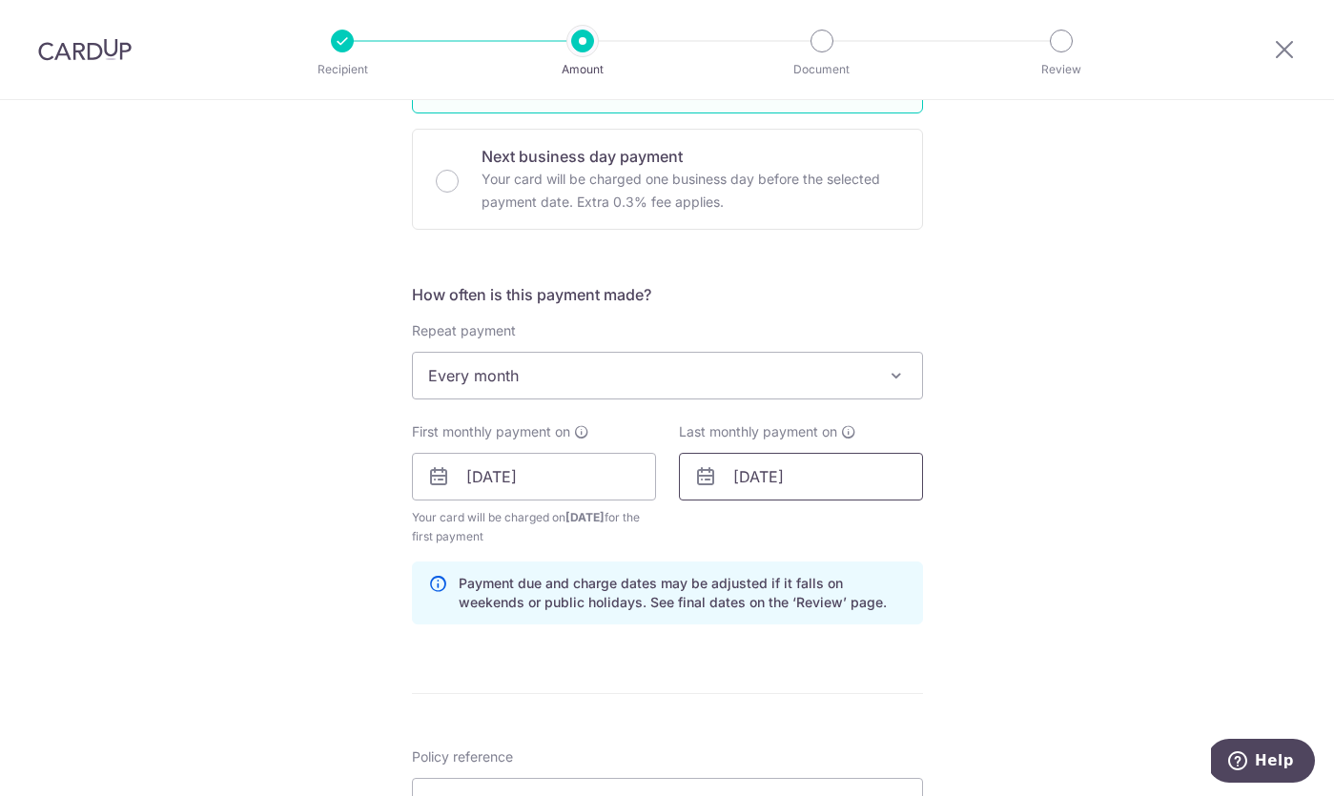
click at [841, 490] on input "28/02/2026" at bounding box center [801, 477] width 244 height 48
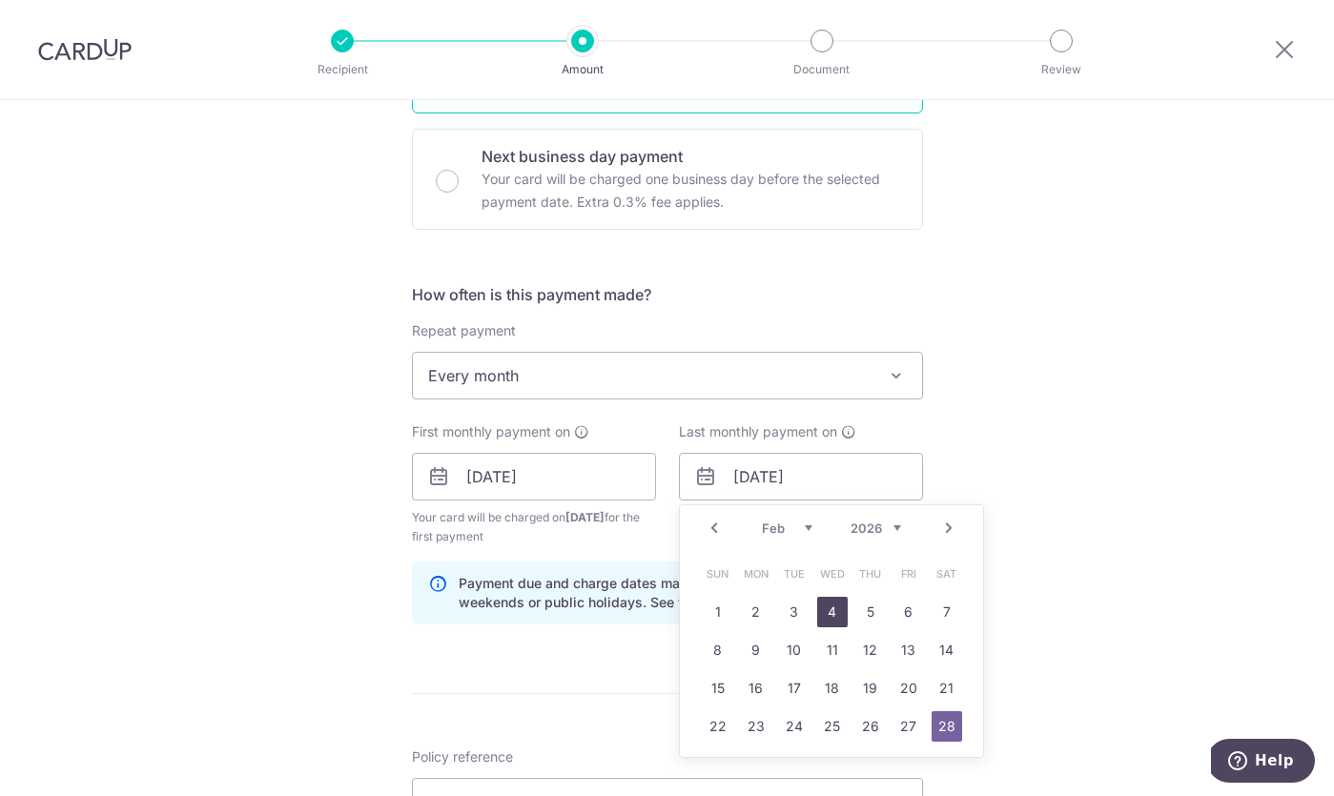
click at [836, 610] on link "4" at bounding box center [832, 612] width 31 height 31
type input "04/02/2026"
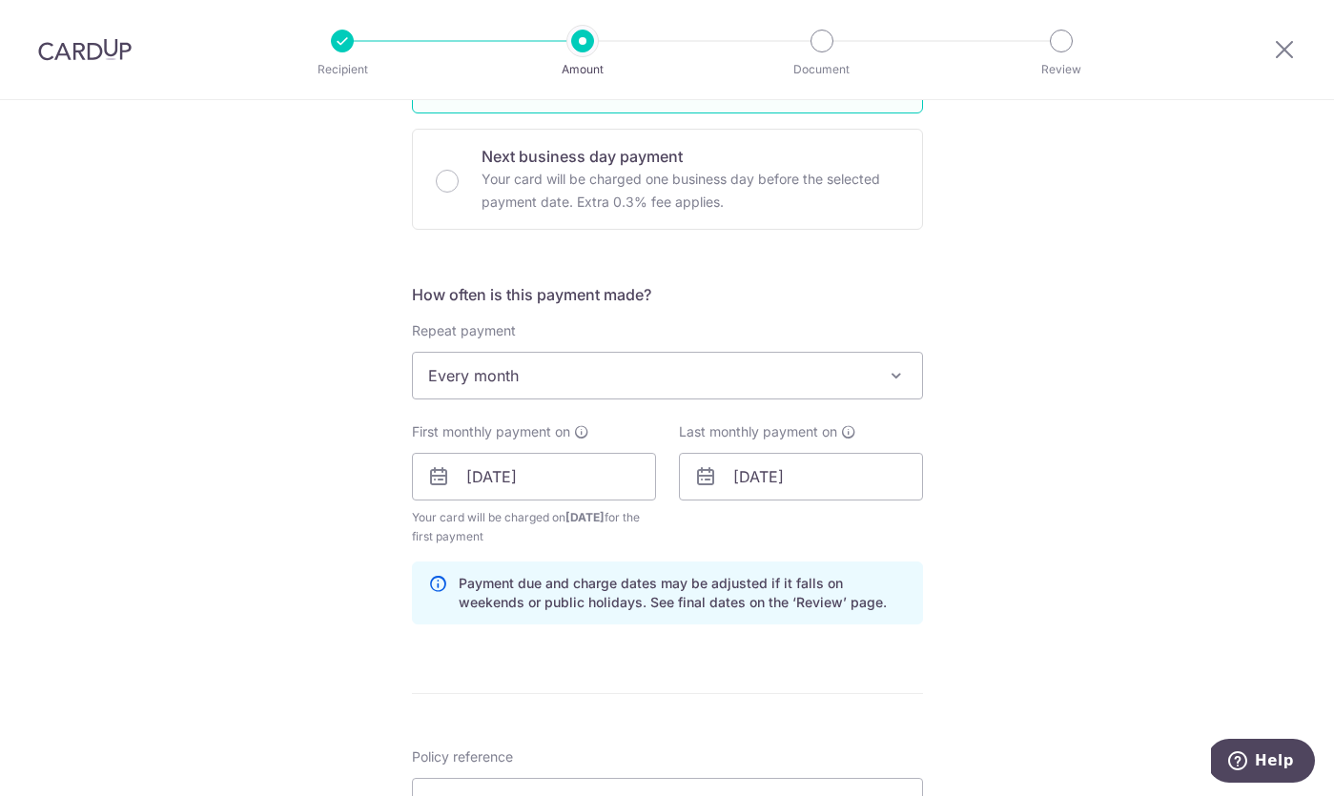
click at [1050, 474] on div "Tell us more about your payment Enter payment amount SGD 207.70 207.70 Select C…" at bounding box center [667, 456] width 1334 height 1822
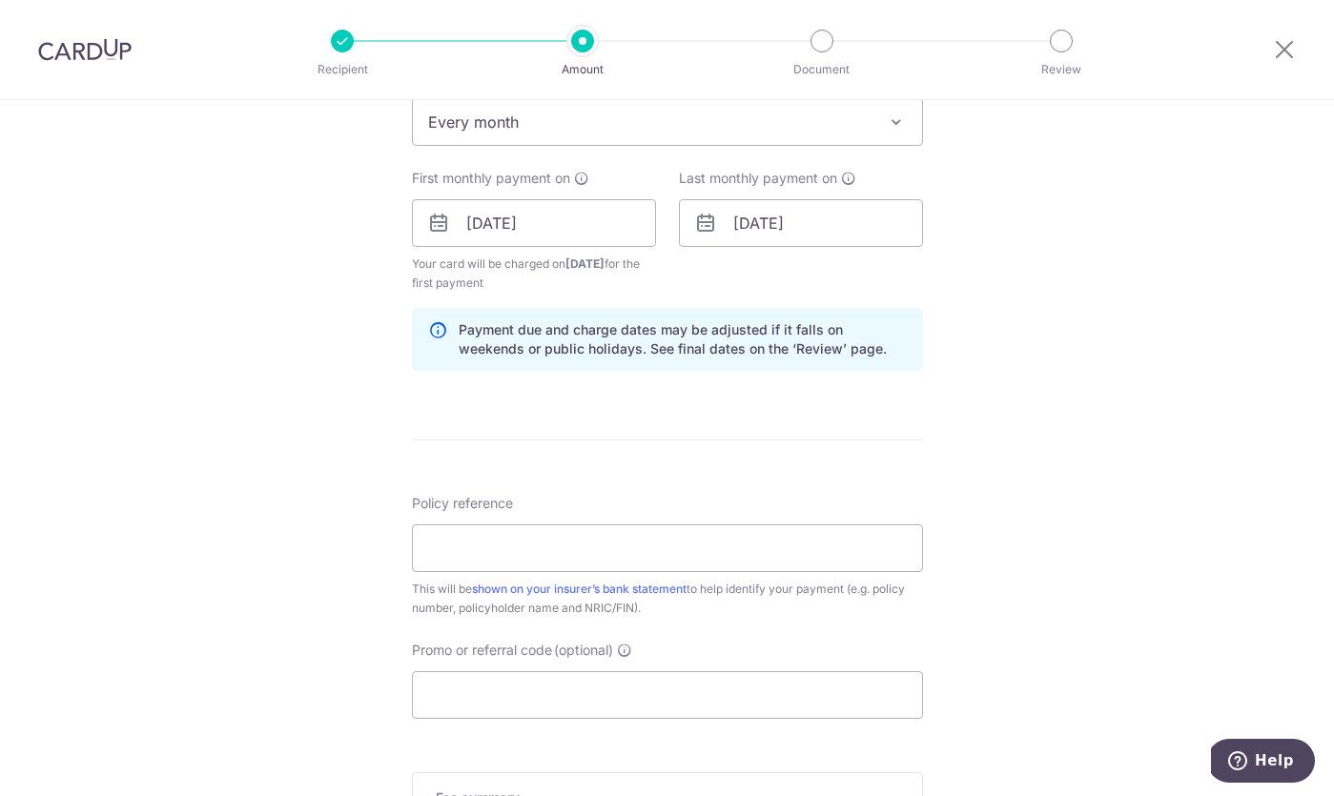
scroll to position [818, 0]
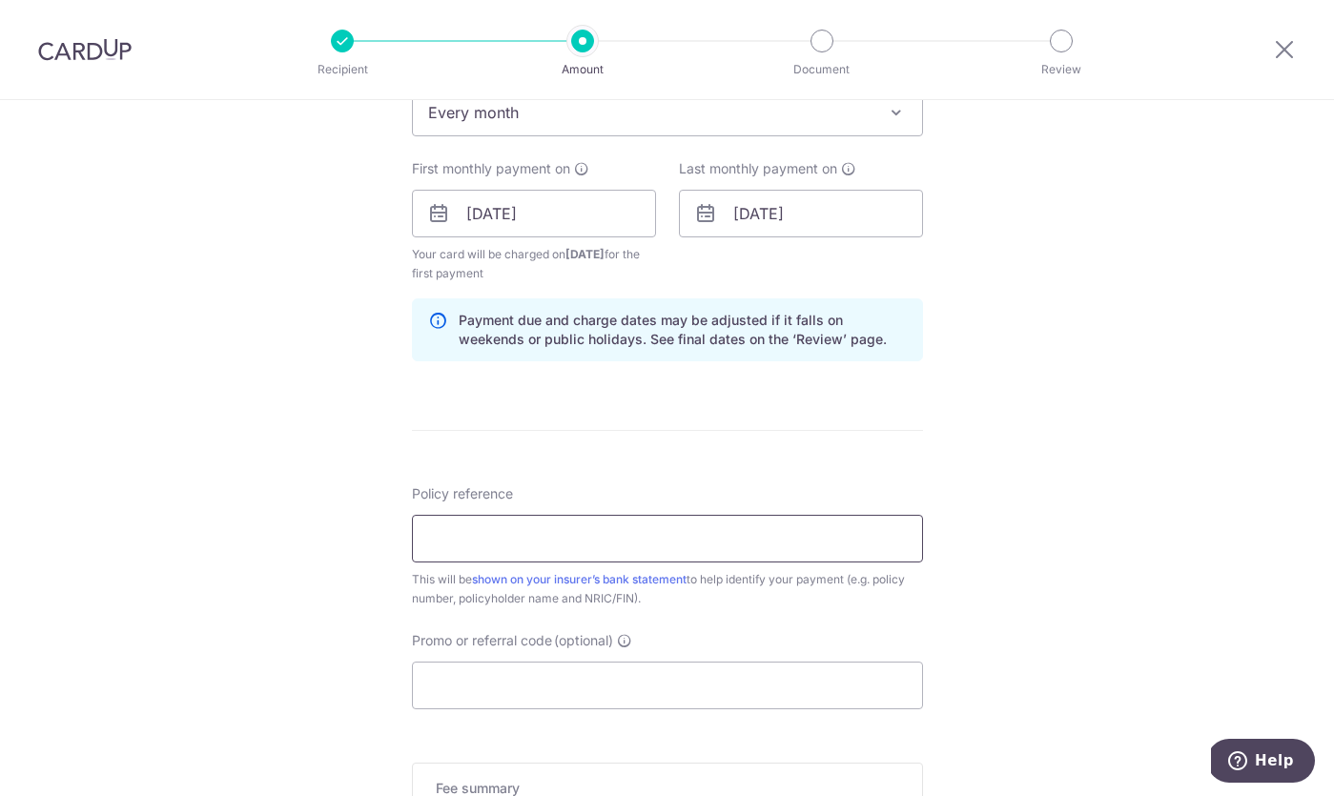
click at [783, 544] on input "Policy reference" at bounding box center [667, 539] width 511 height 48
paste input "L545300472"
type input "L545300472"
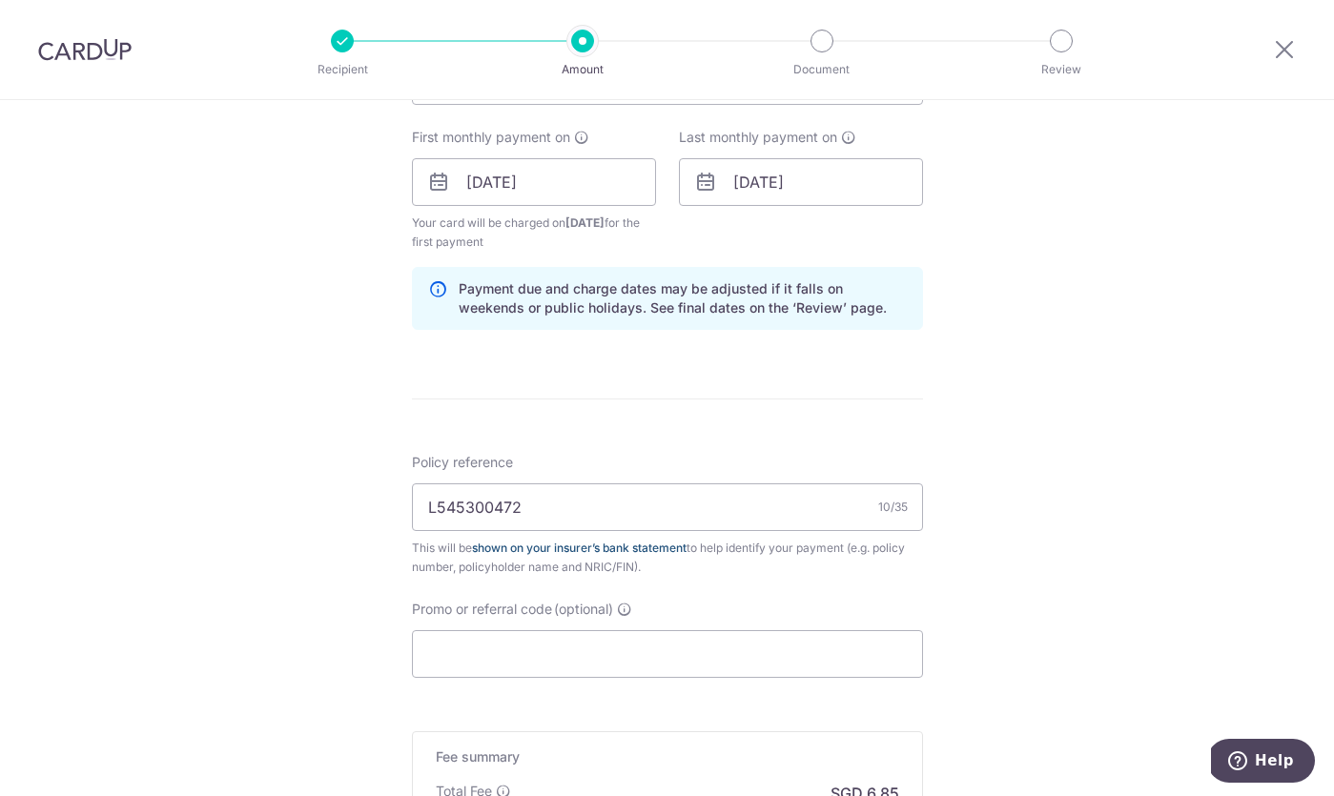
scroll to position [807, 0]
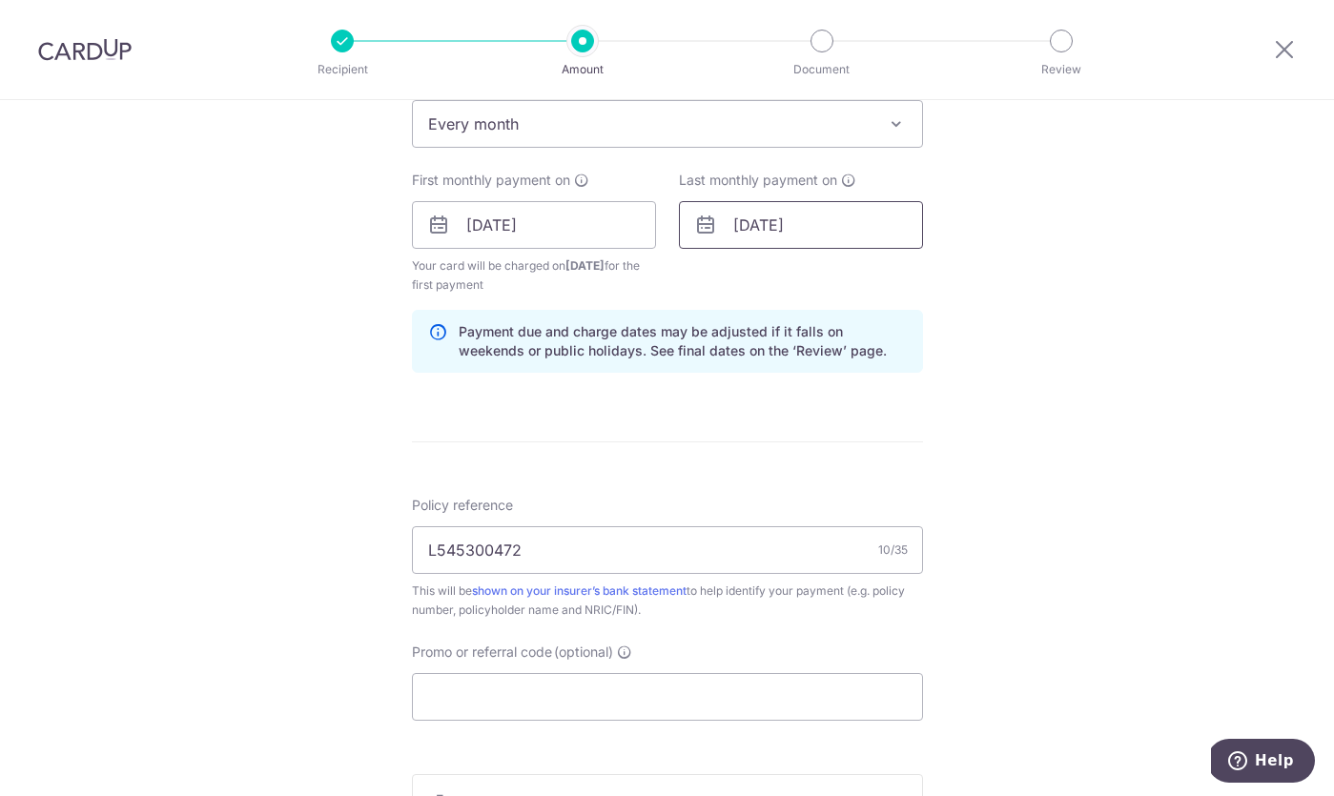
click at [777, 221] on input "04/02/2026" at bounding box center [801, 225] width 244 height 48
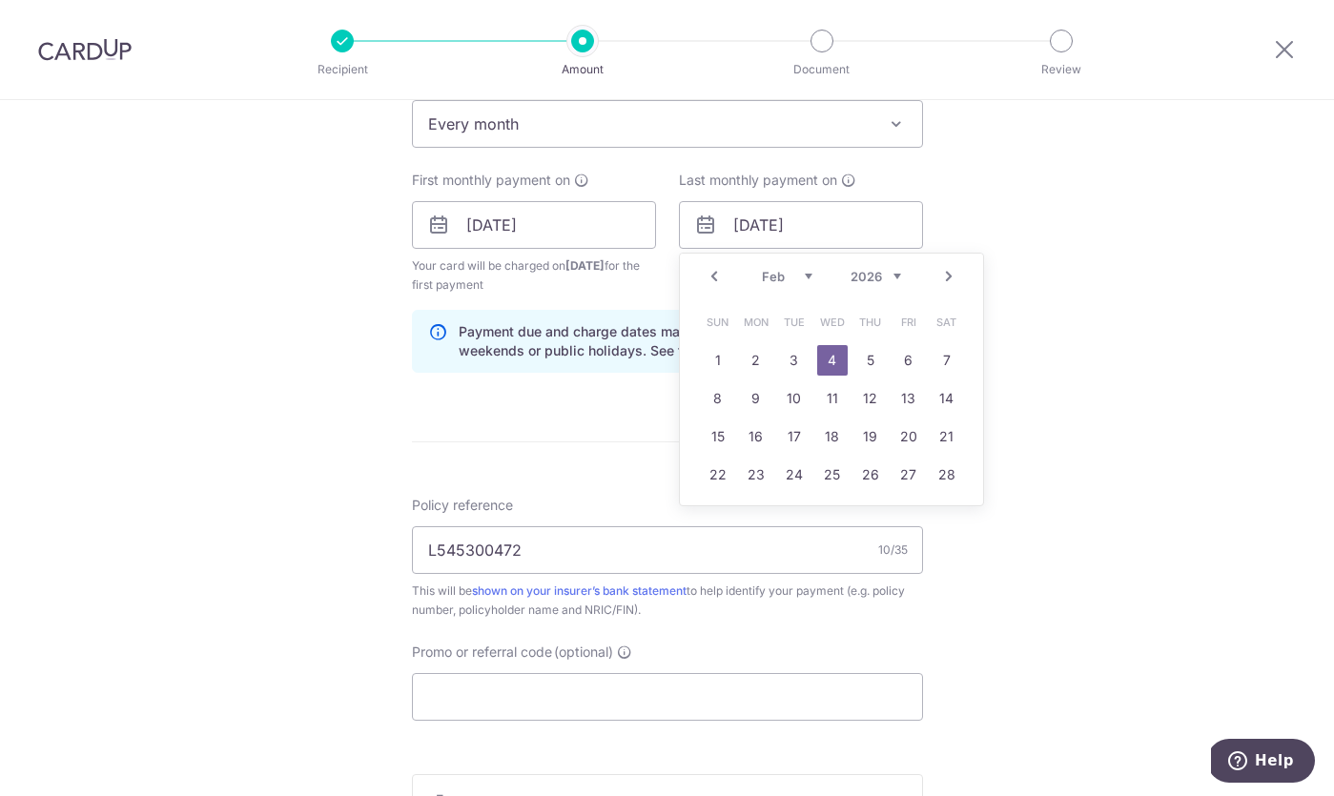
click at [707, 271] on link "Prev" at bounding box center [714, 276] width 23 height 23
click at [951, 519] on link "31" at bounding box center [947, 513] width 31 height 31
type input "31/01/2026"
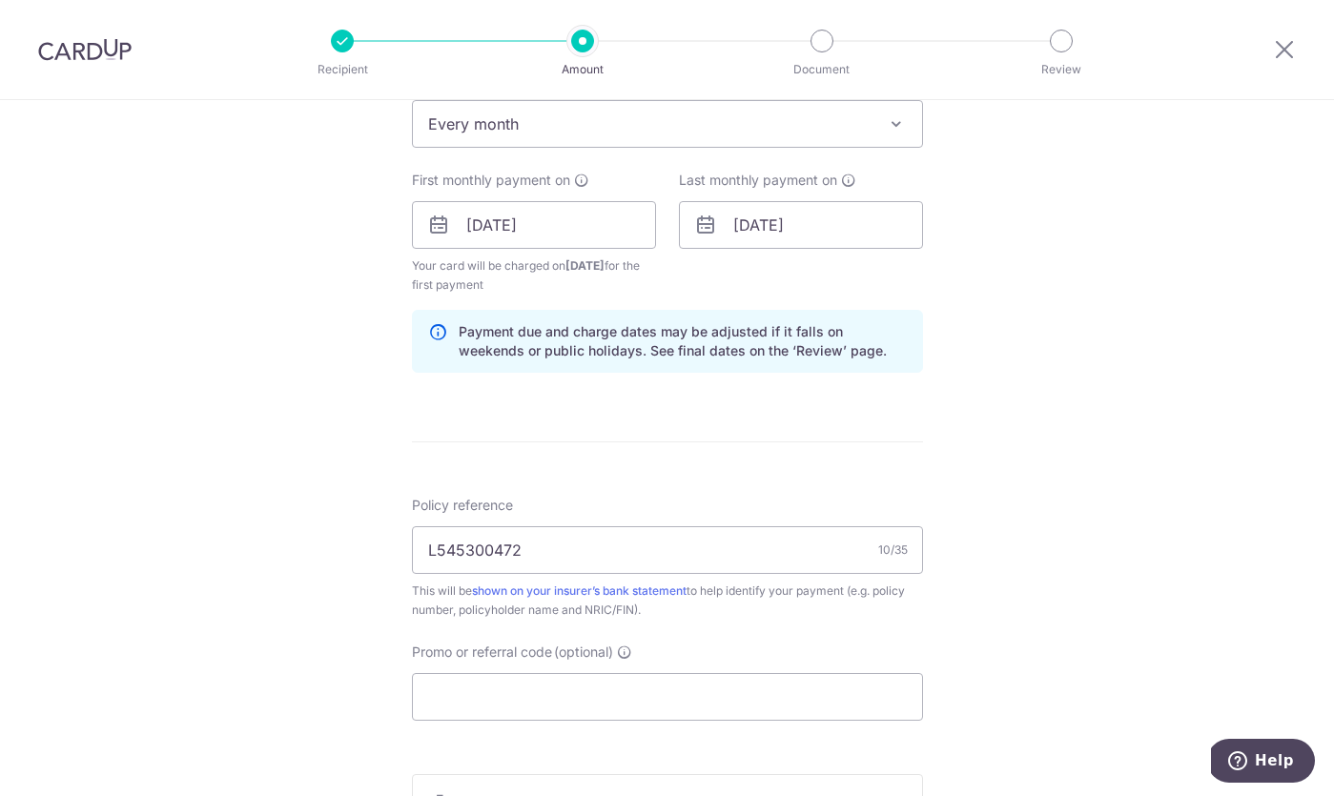
click at [1097, 420] on div "Tell us more about your payment Enter payment amount SGD 207.70 207.70 Select C…" at bounding box center [667, 204] width 1334 height 1822
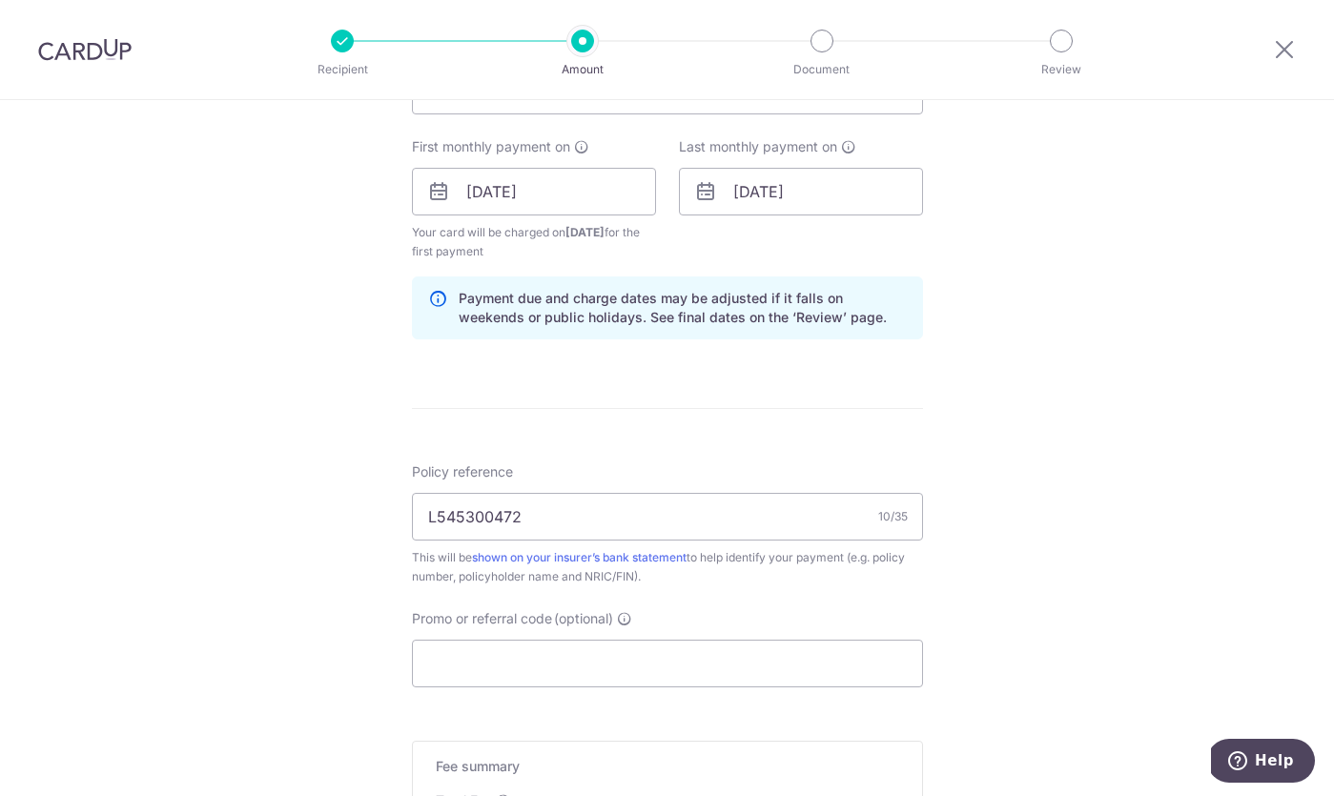
scroll to position [848, 0]
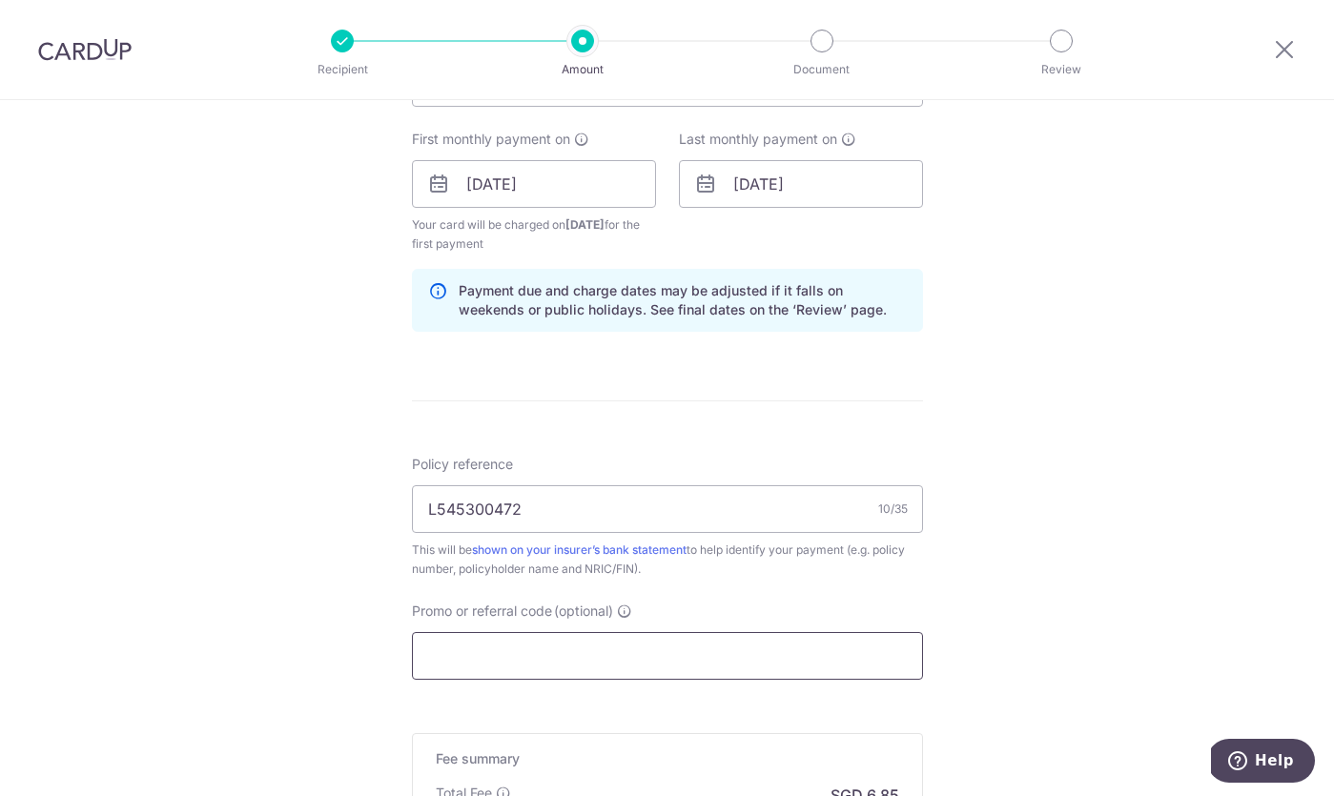
click at [733, 671] on input "Promo or referral code (optional)" at bounding box center [667, 656] width 511 height 48
paste input "L545300472"
type input "L545300472"
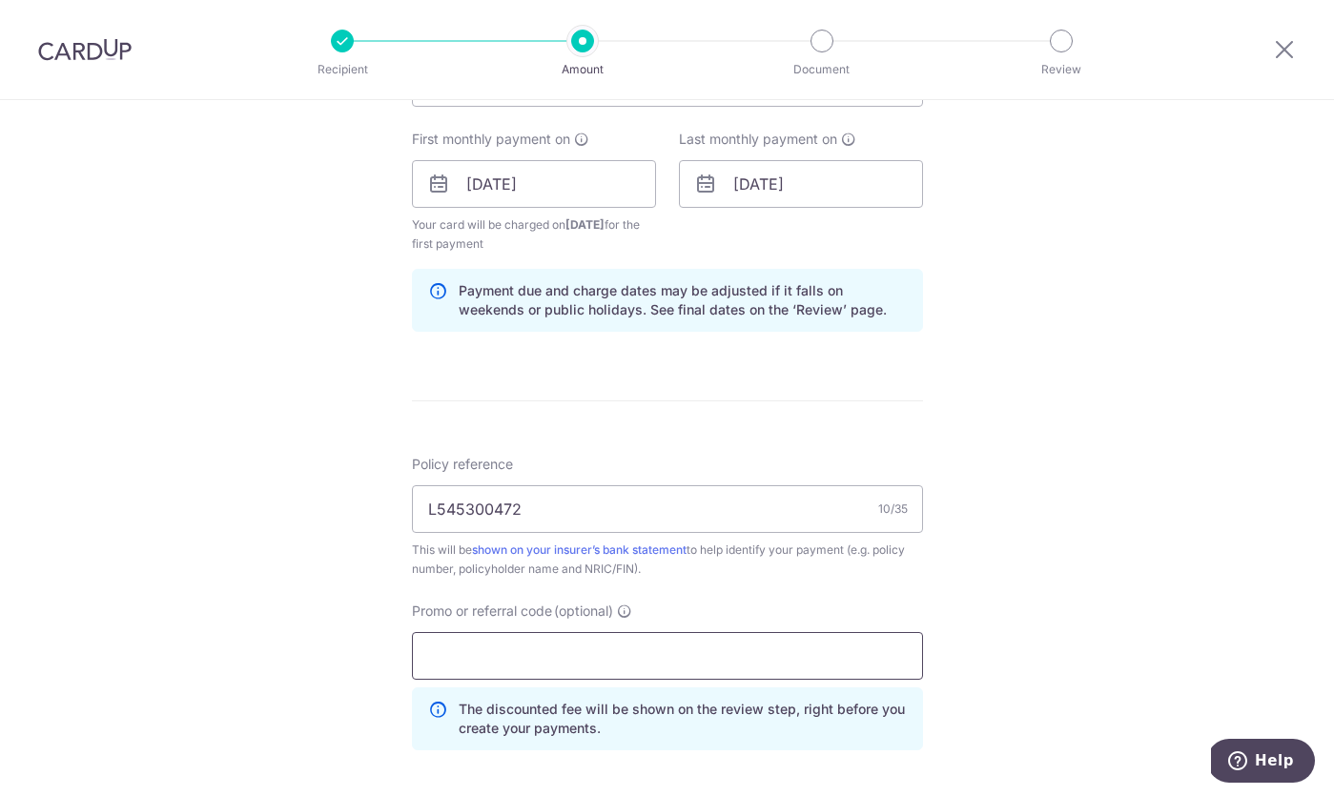
click at [728, 667] on input "Promo or referral code (optional)" at bounding box center [667, 656] width 511 height 48
type input "REC185"
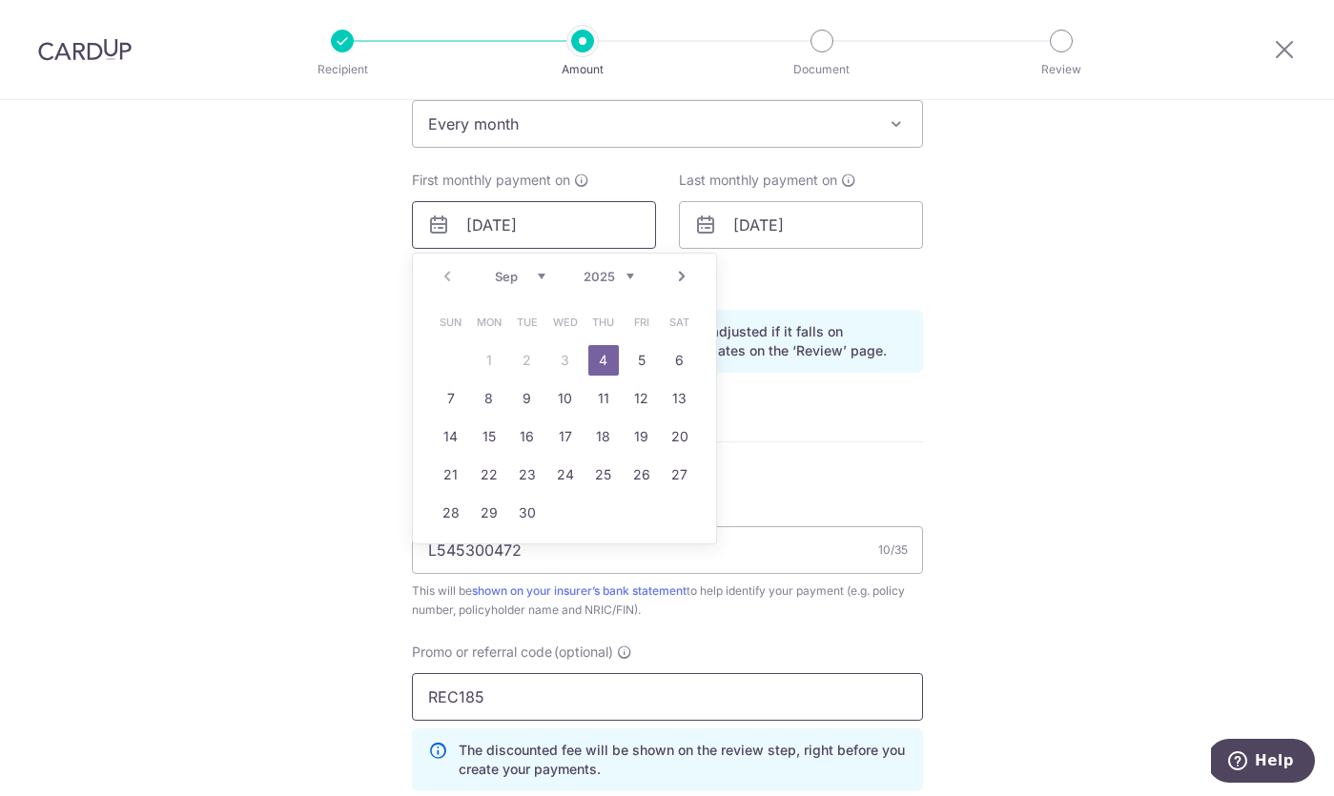
scroll to position [1212, 0]
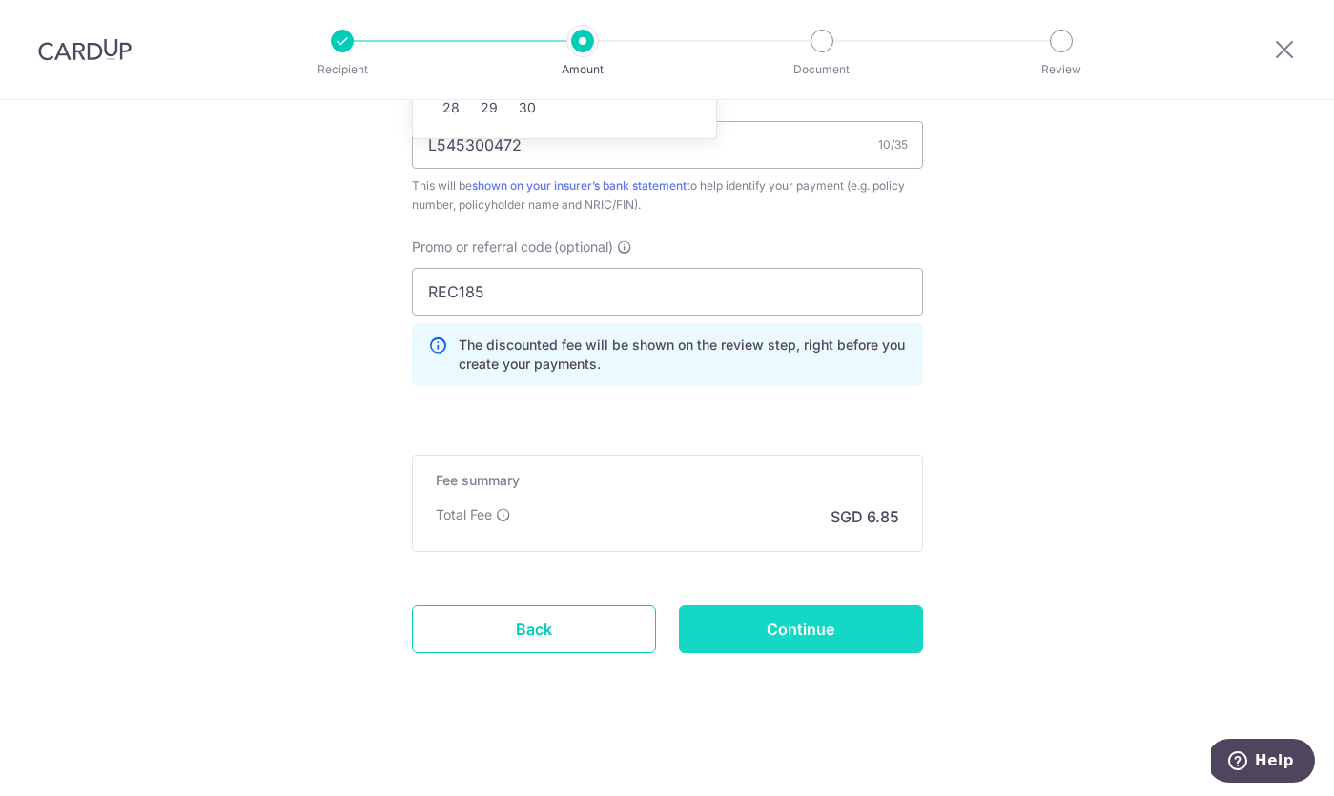
click at [807, 607] on input "Continue" at bounding box center [801, 629] width 244 height 48
type input "Create Schedule"
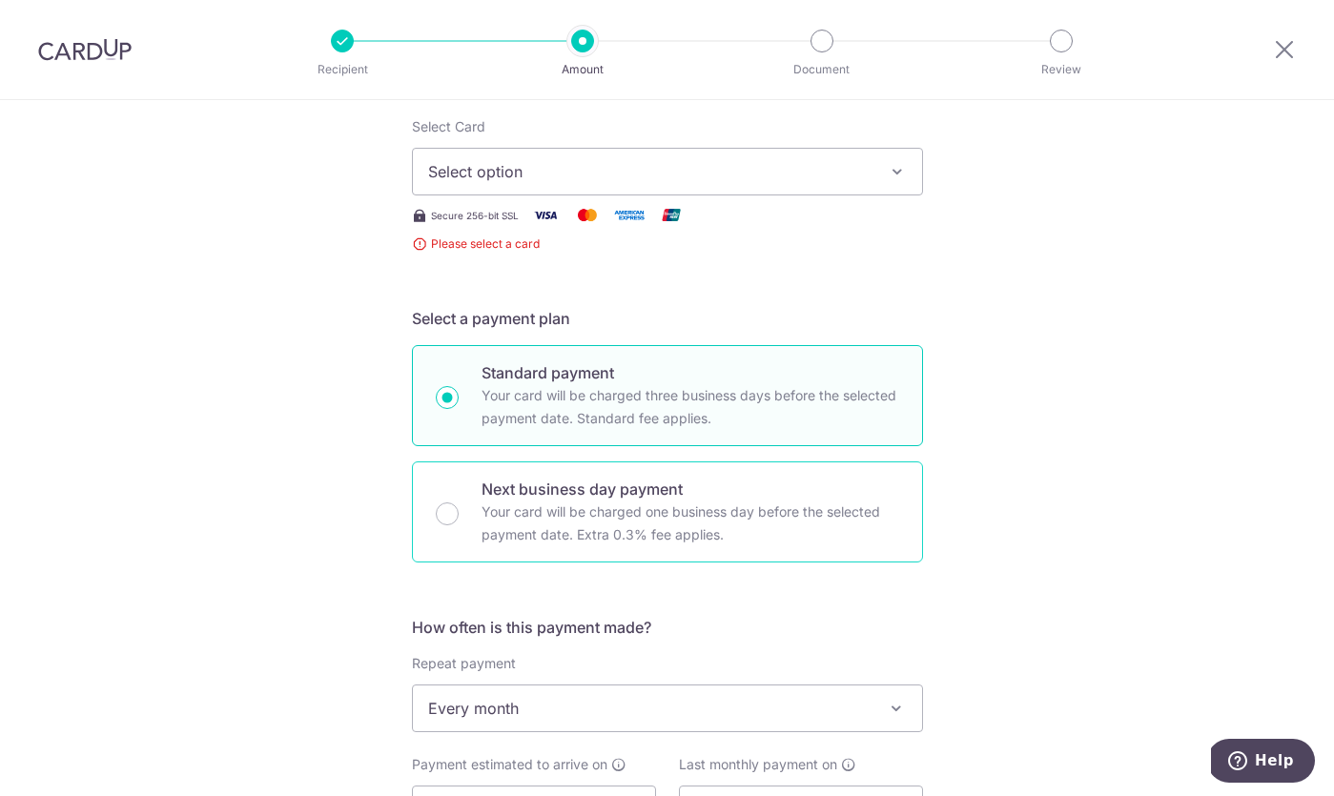
scroll to position [70, 0]
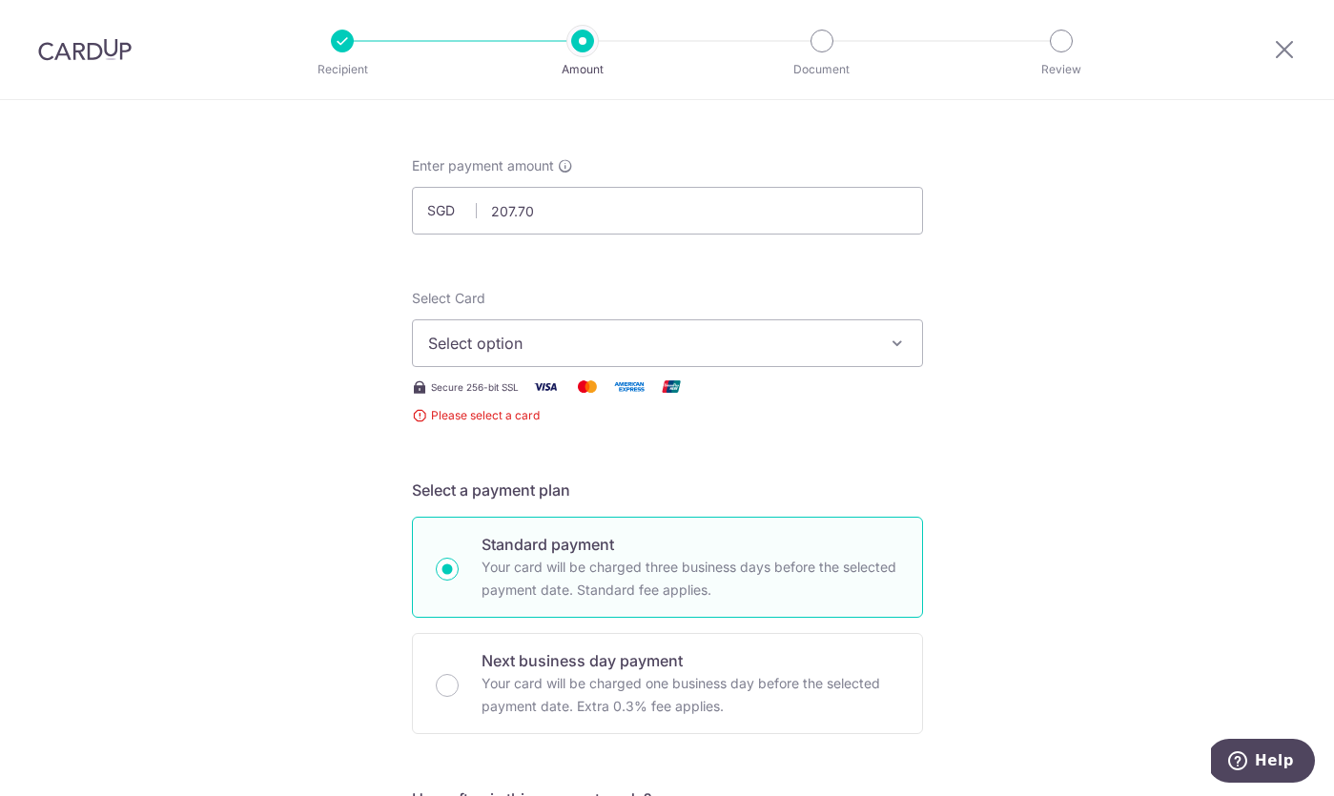
click at [677, 313] on div "Select Card Select option Add credit card Your Cards **** 2001 **** 1009 **** 3…" at bounding box center [667, 328] width 511 height 78
click at [677, 348] on span "Select option" at bounding box center [650, 343] width 444 height 23
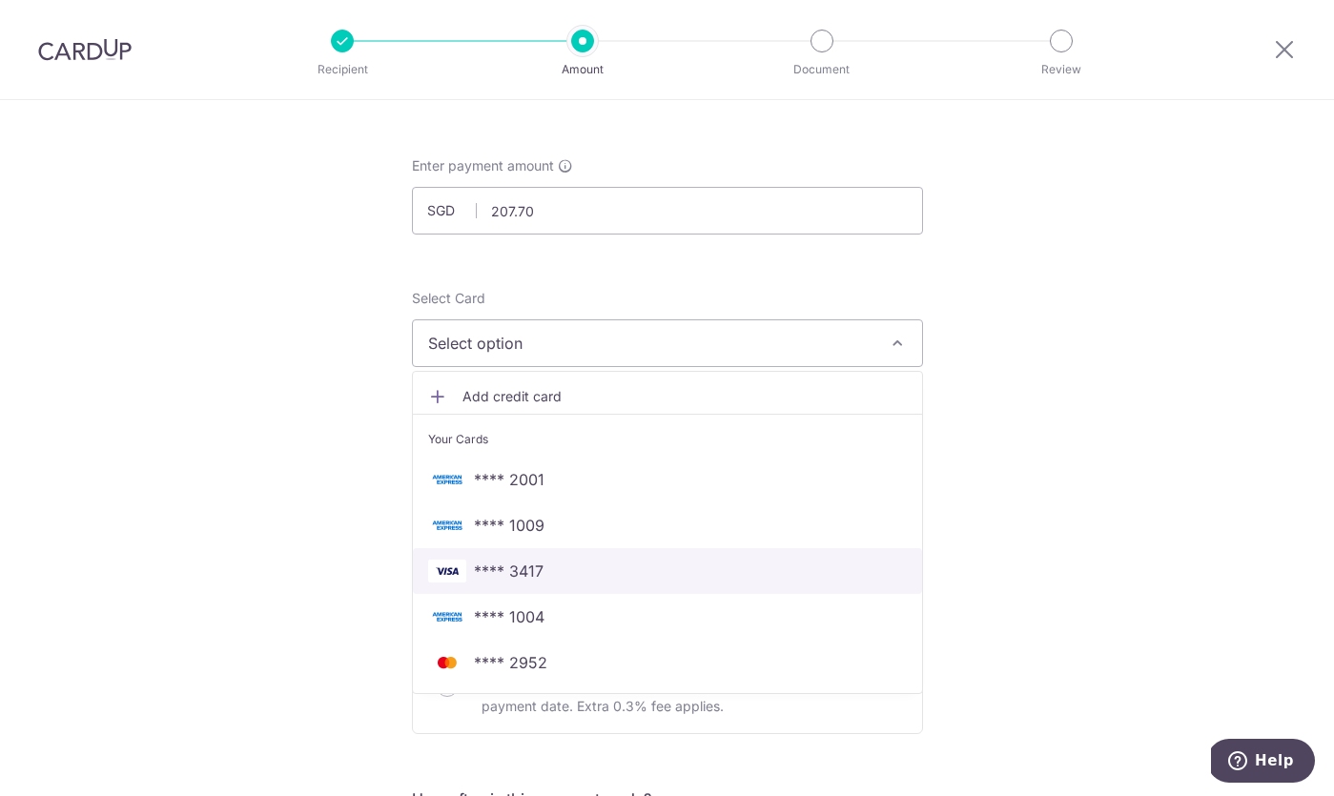
click at [634, 574] on span "**** 3417" at bounding box center [667, 571] width 479 height 23
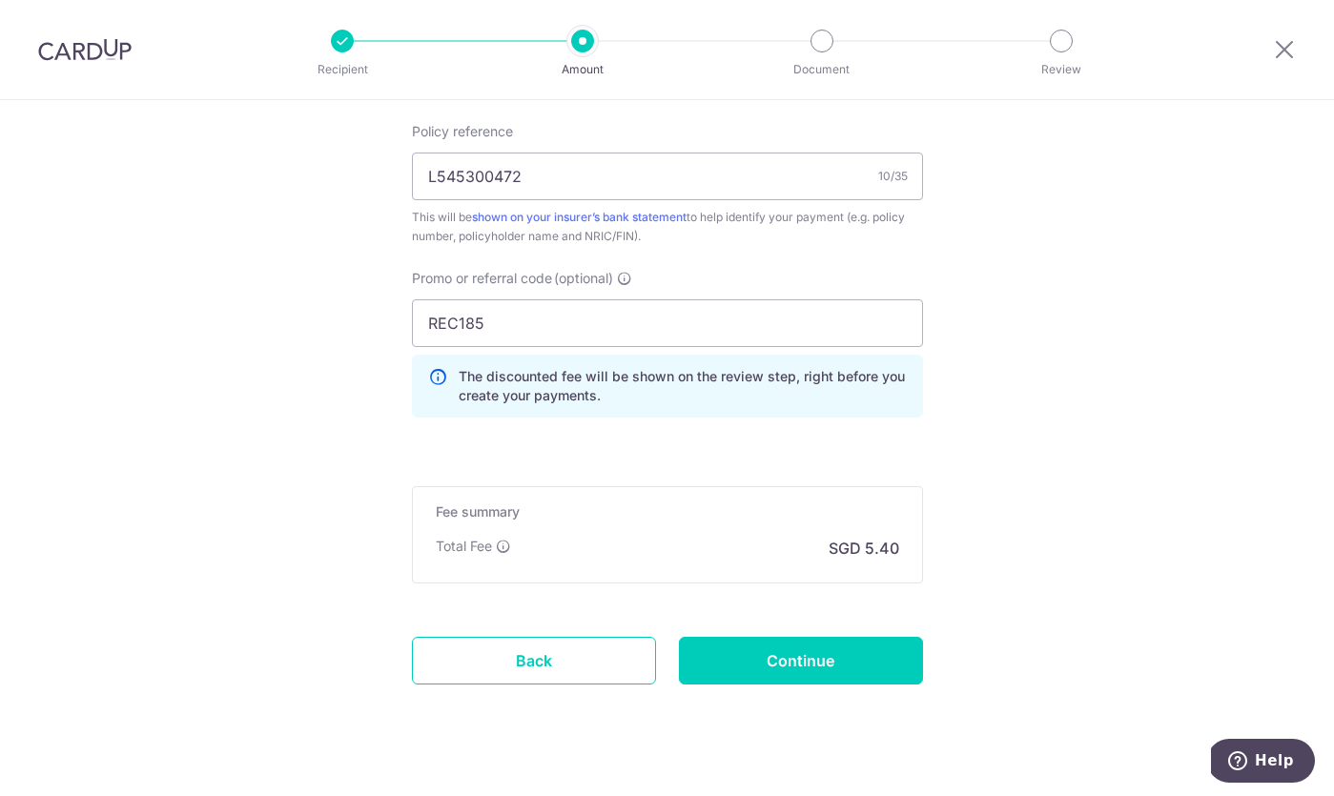
scroll to position [1112, 0]
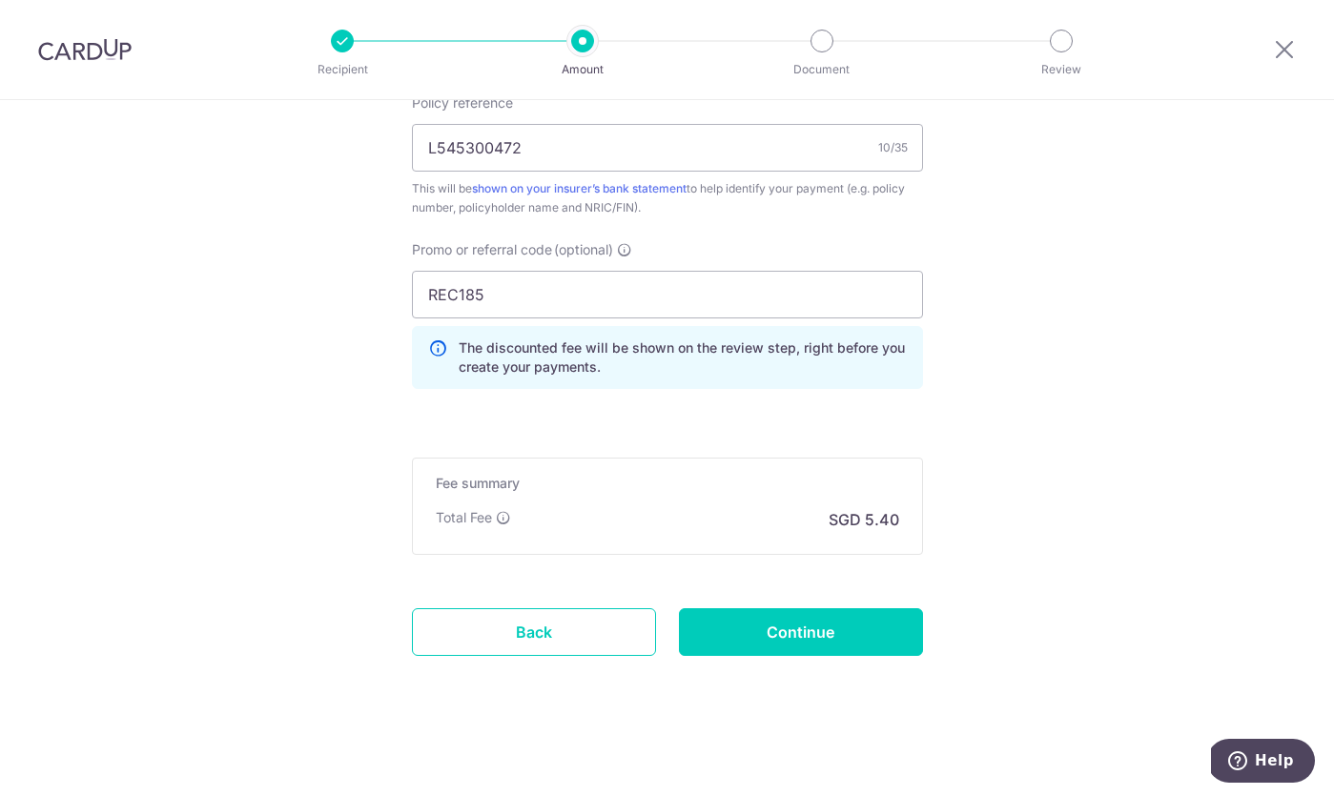
click at [860, 630] on input "Continue" at bounding box center [801, 632] width 244 height 48
type input "Create Schedule"
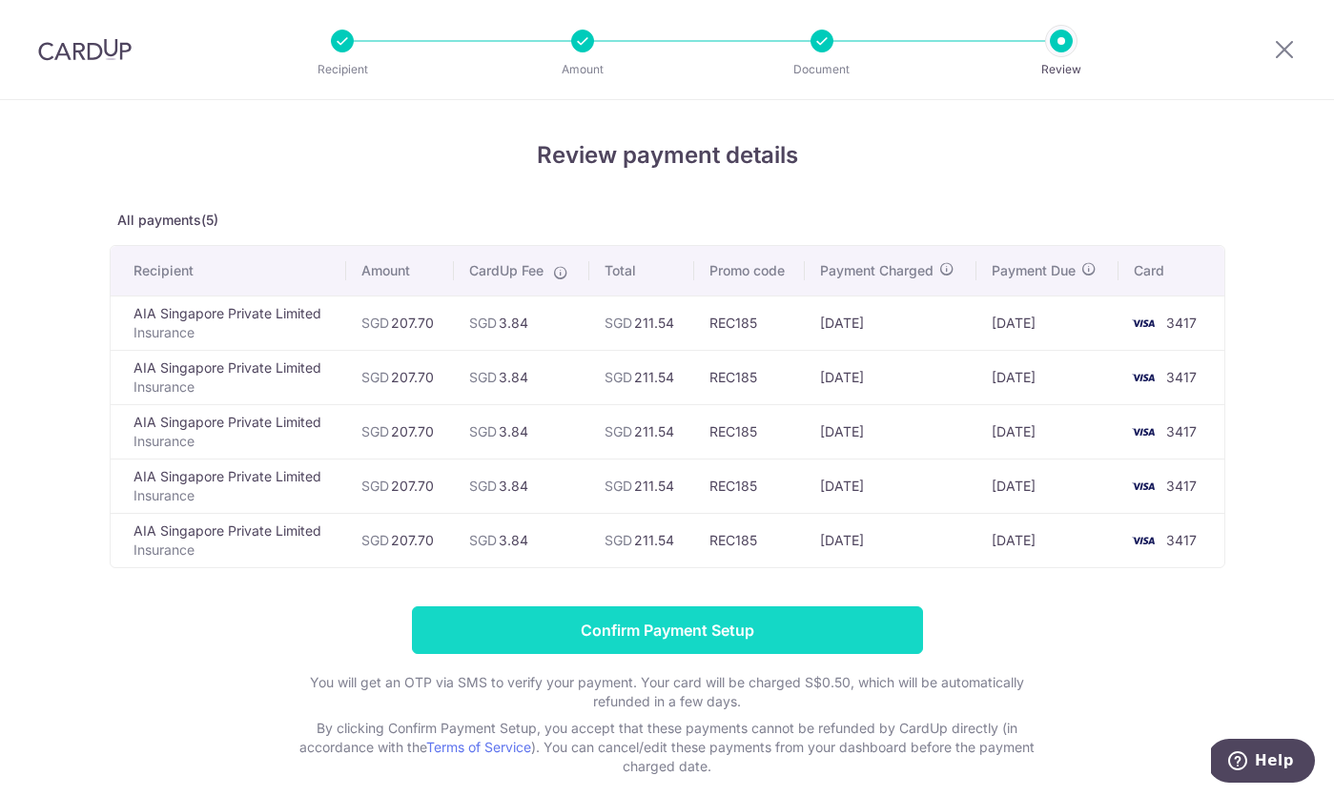
click at [879, 619] on input "Confirm Payment Setup" at bounding box center [667, 630] width 511 height 48
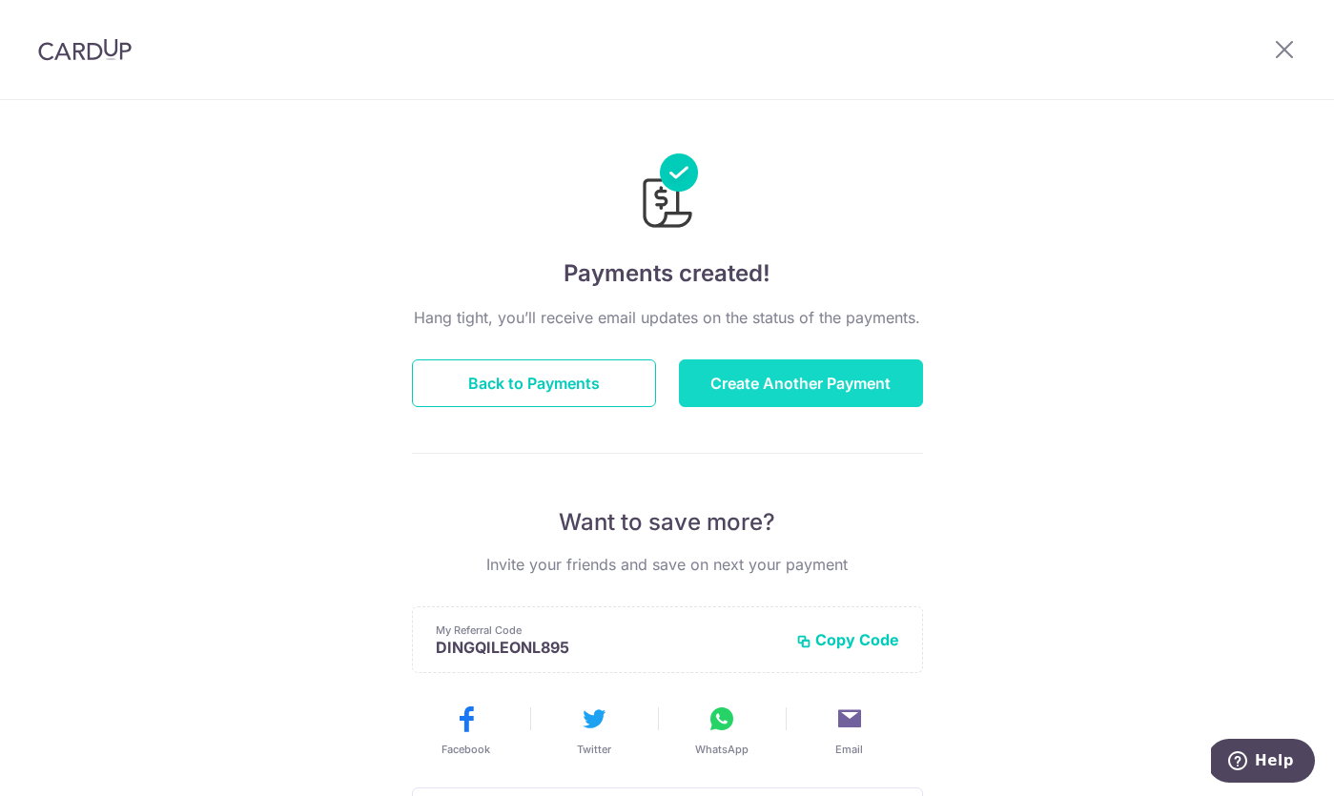
click at [809, 394] on button "Create Another Payment" at bounding box center [801, 383] width 244 height 48
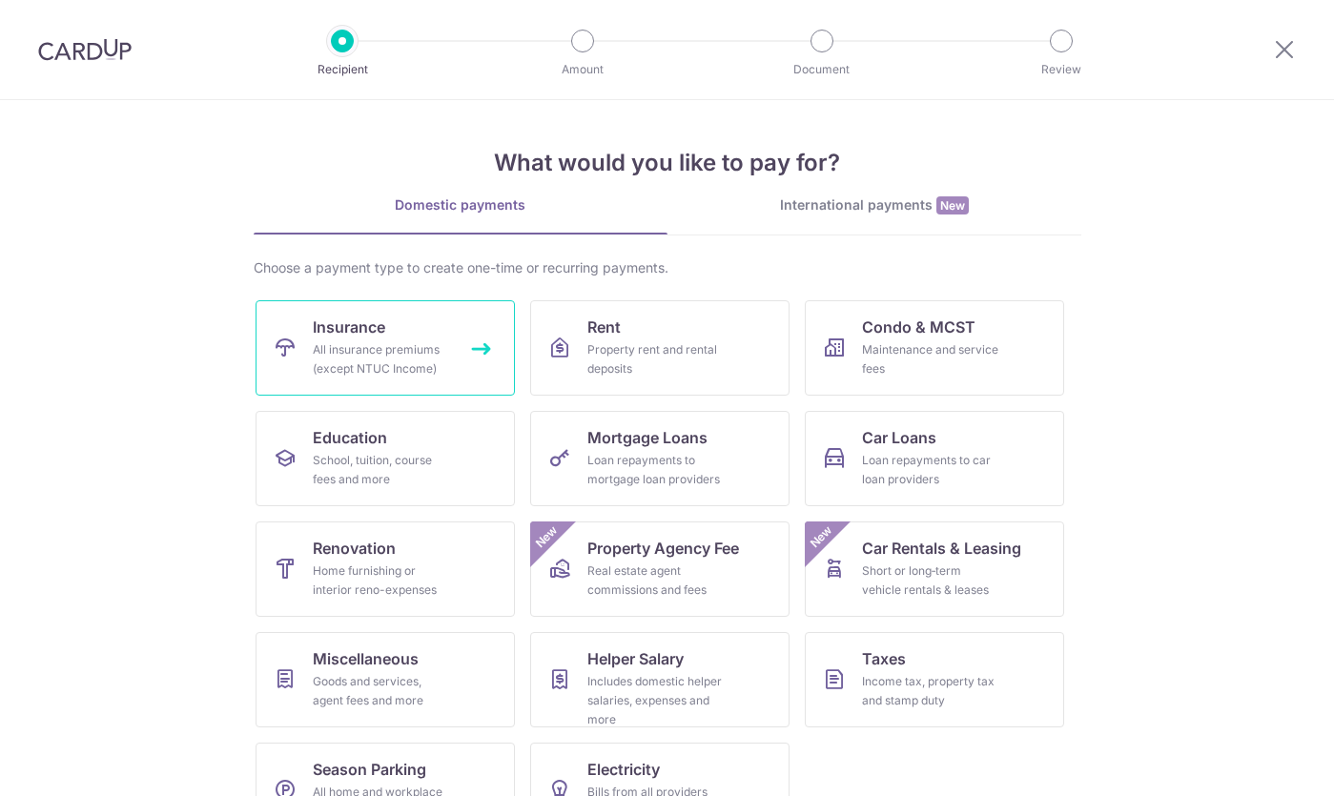
click at [418, 331] on link "Insurance All insurance premiums (except NTUC Income)" at bounding box center [385, 347] width 259 height 95
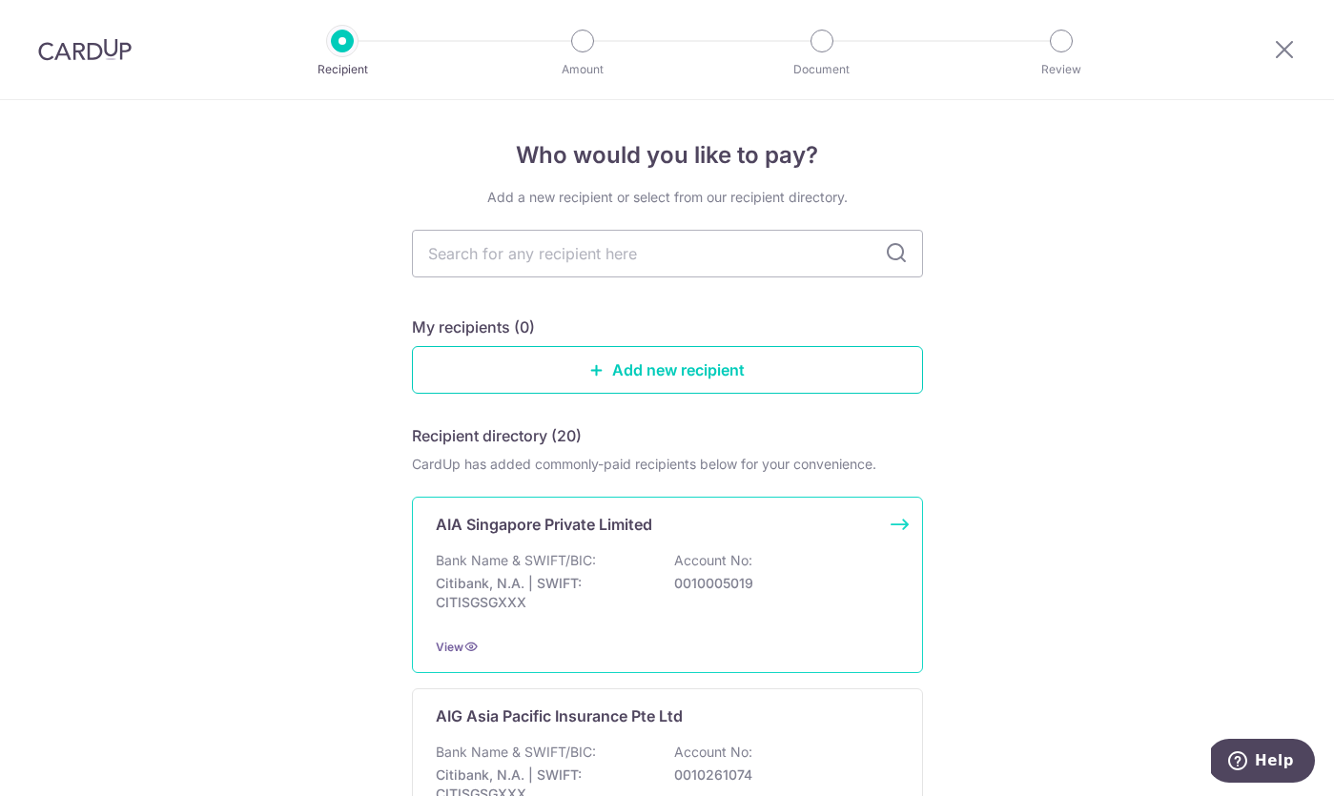
click at [573, 578] on p "Citibank, N.A. | SWIFT: CITISGSGXXX" at bounding box center [543, 593] width 214 height 38
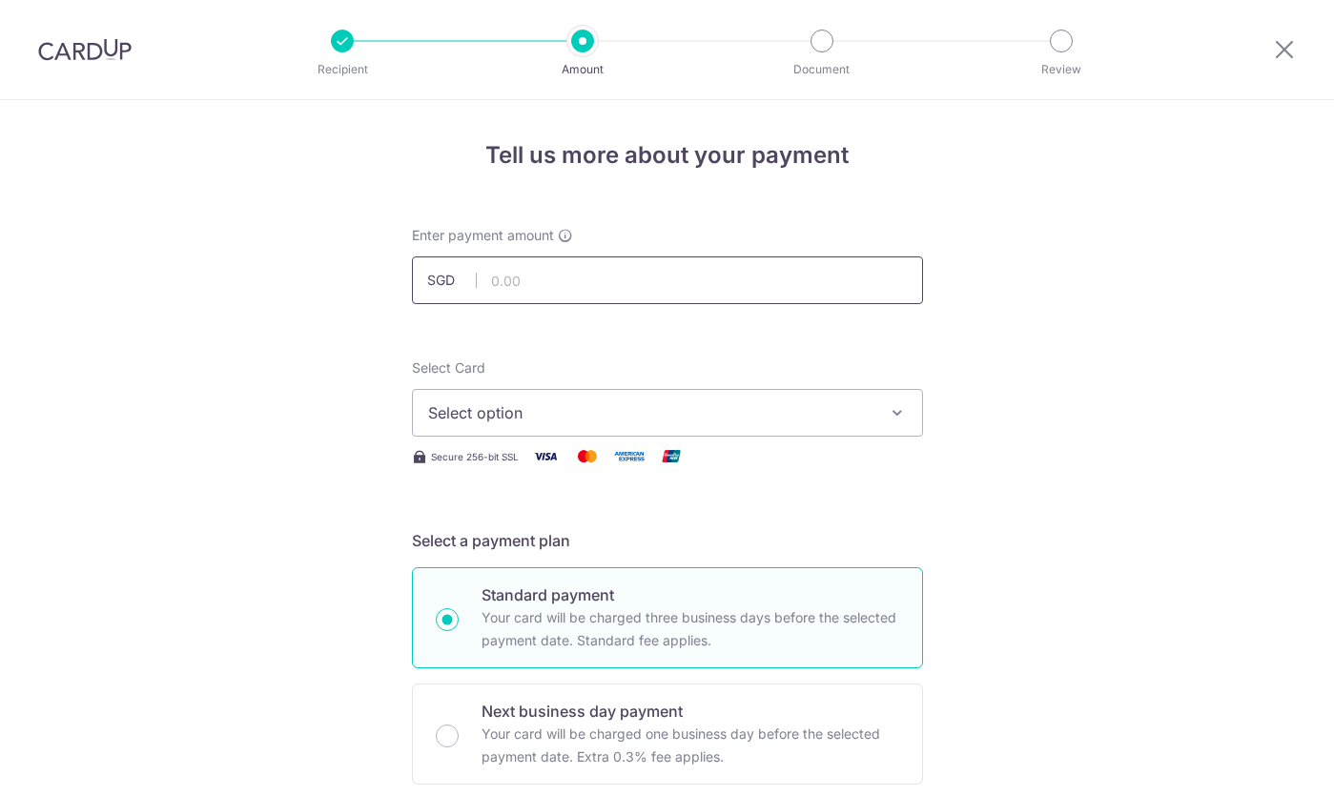
click at [587, 303] on input "text" at bounding box center [667, 280] width 511 height 48
paste input "L545300472"
type input "L545300472"
type input "415.40"
click at [664, 441] on div "Select Card Select option Add credit card Your Cards **** 2001 **** 1009 **** 3…" at bounding box center [667, 414] width 511 height 110
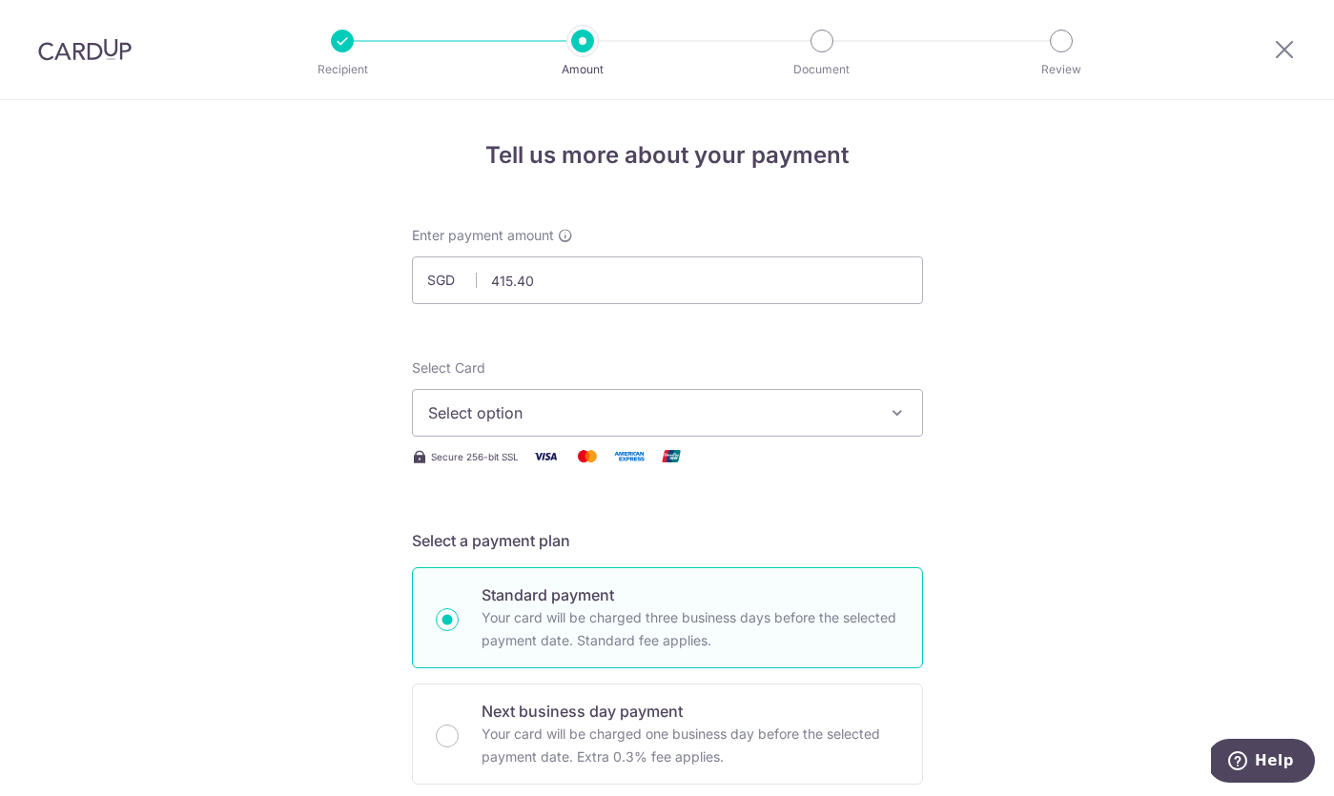
click at [664, 435] on button "Select option" at bounding box center [667, 413] width 511 height 48
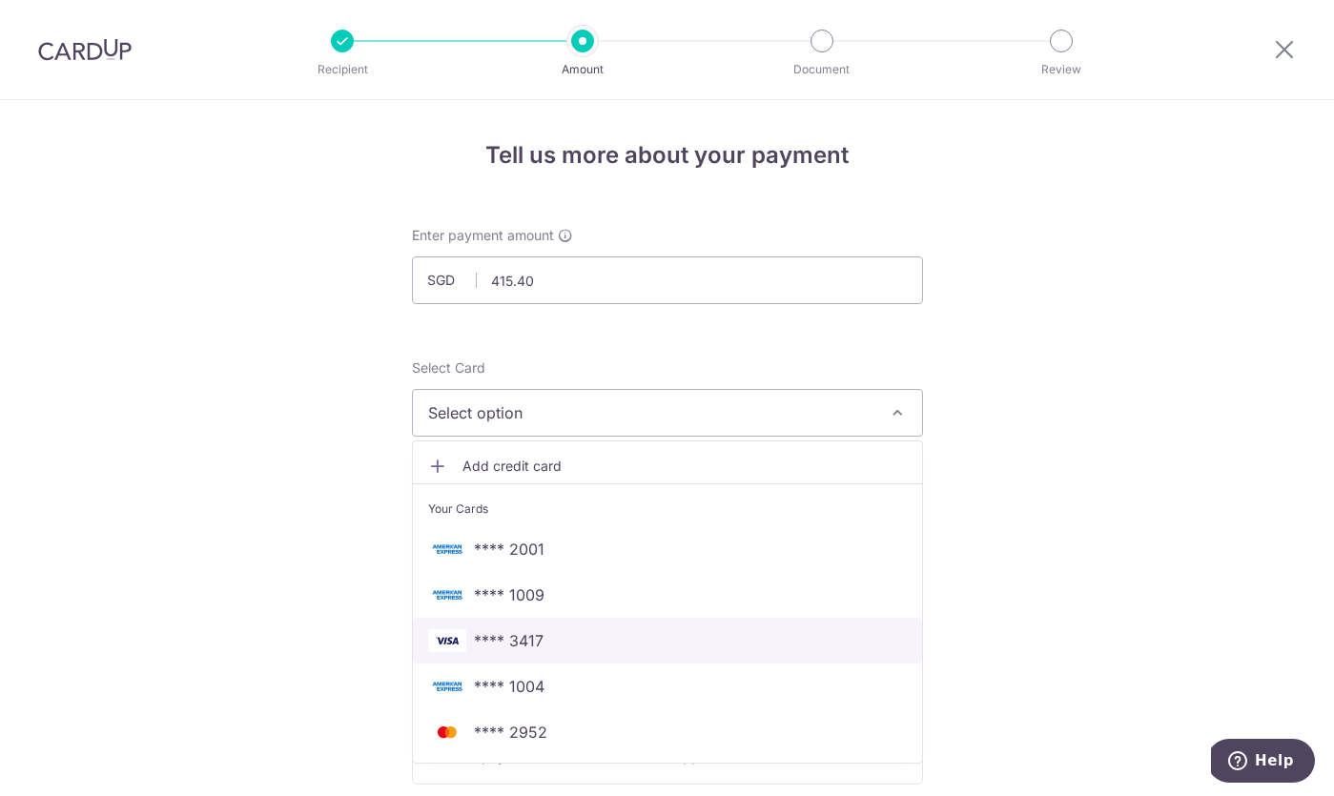
click at [609, 643] on span "**** 3417" at bounding box center [667, 640] width 479 height 23
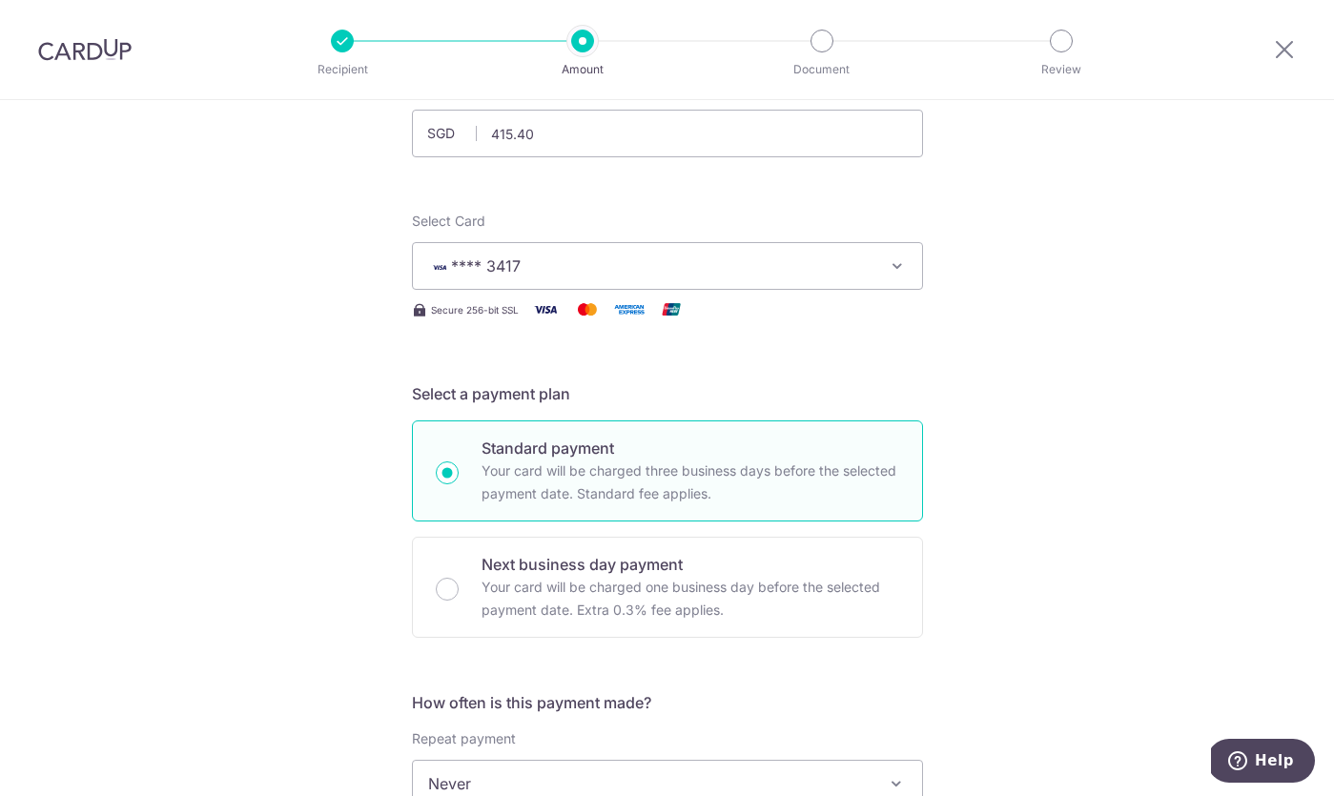
scroll to position [390, 0]
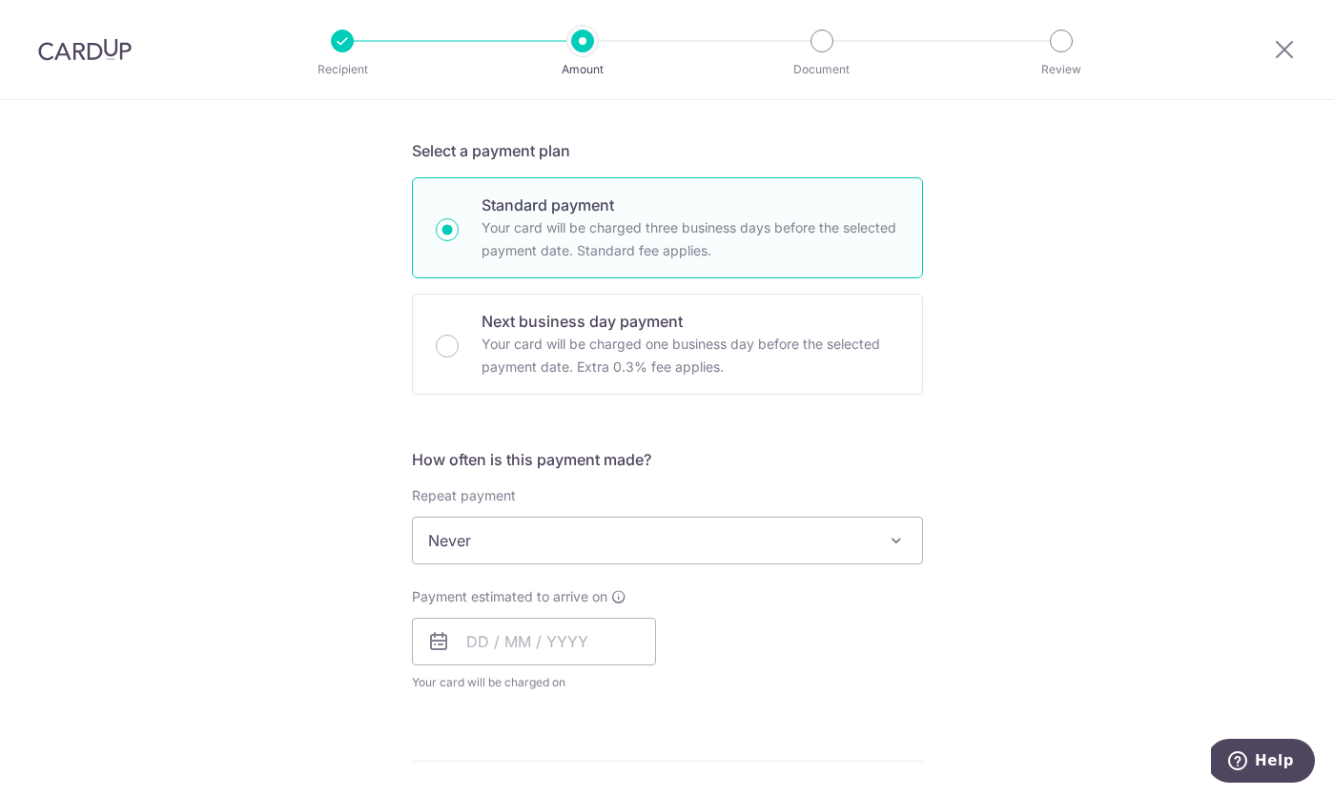
click at [618, 560] on span "Never" at bounding box center [667, 541] width 509 height 46
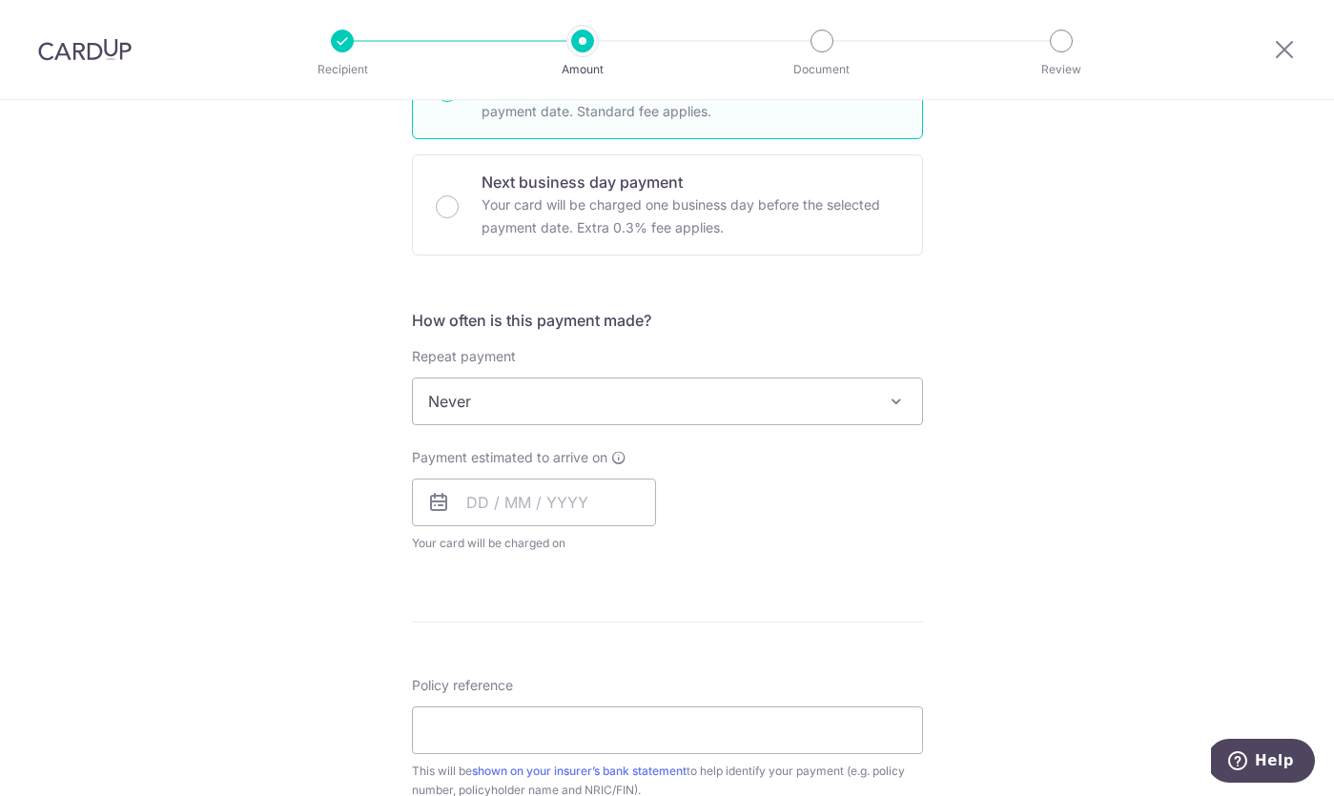
scroll to position [531, 0]
drag, startPoint x: 625, startPoint y: 460, endPoint x: 644, endPoint y: 367, distance: 94.4
click at [644, 367] on div "Repeat payment Never Every week Every month Every quarter Every half a year Eve…" at bounding box center [667, 384] width 511 height 78
click at [638, 395] on span "Never" at bounding box center [667, 400] width 509 height 46
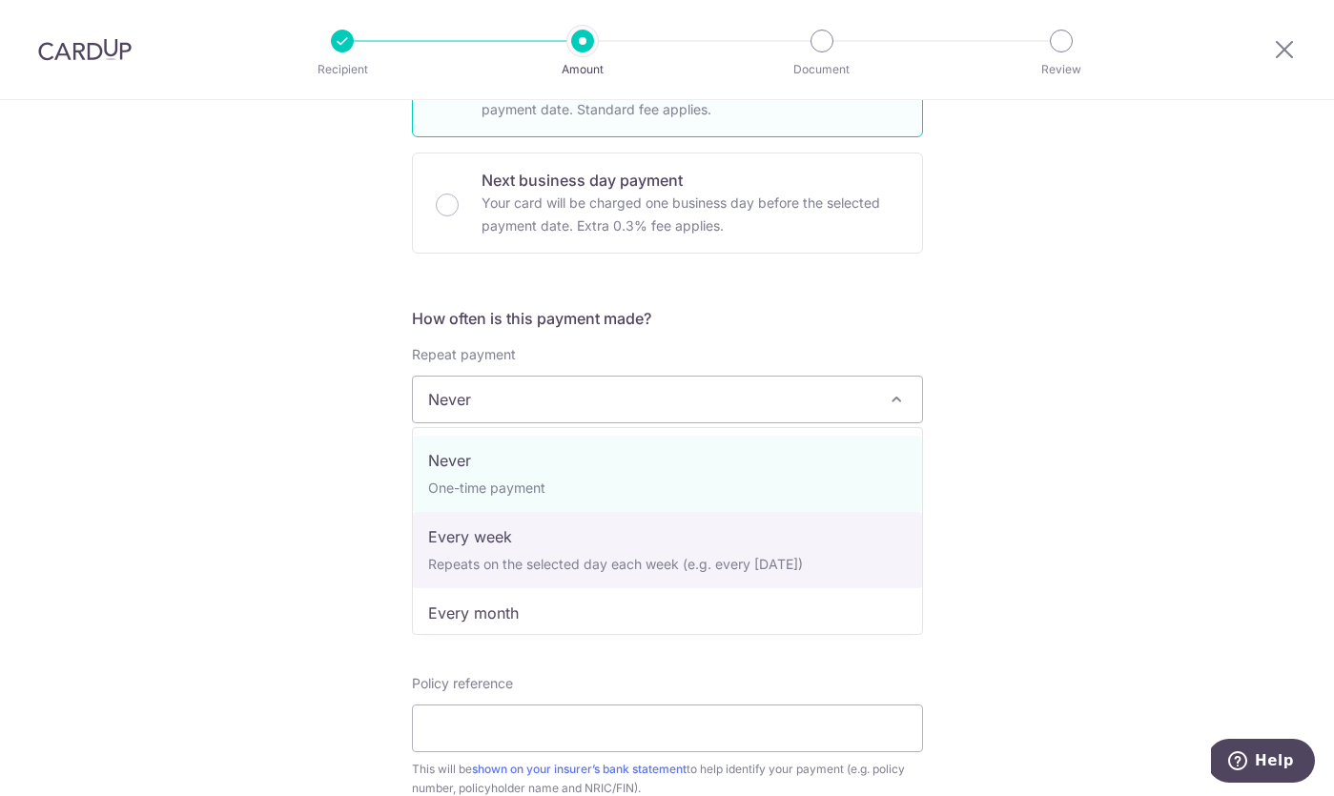
select select "2"
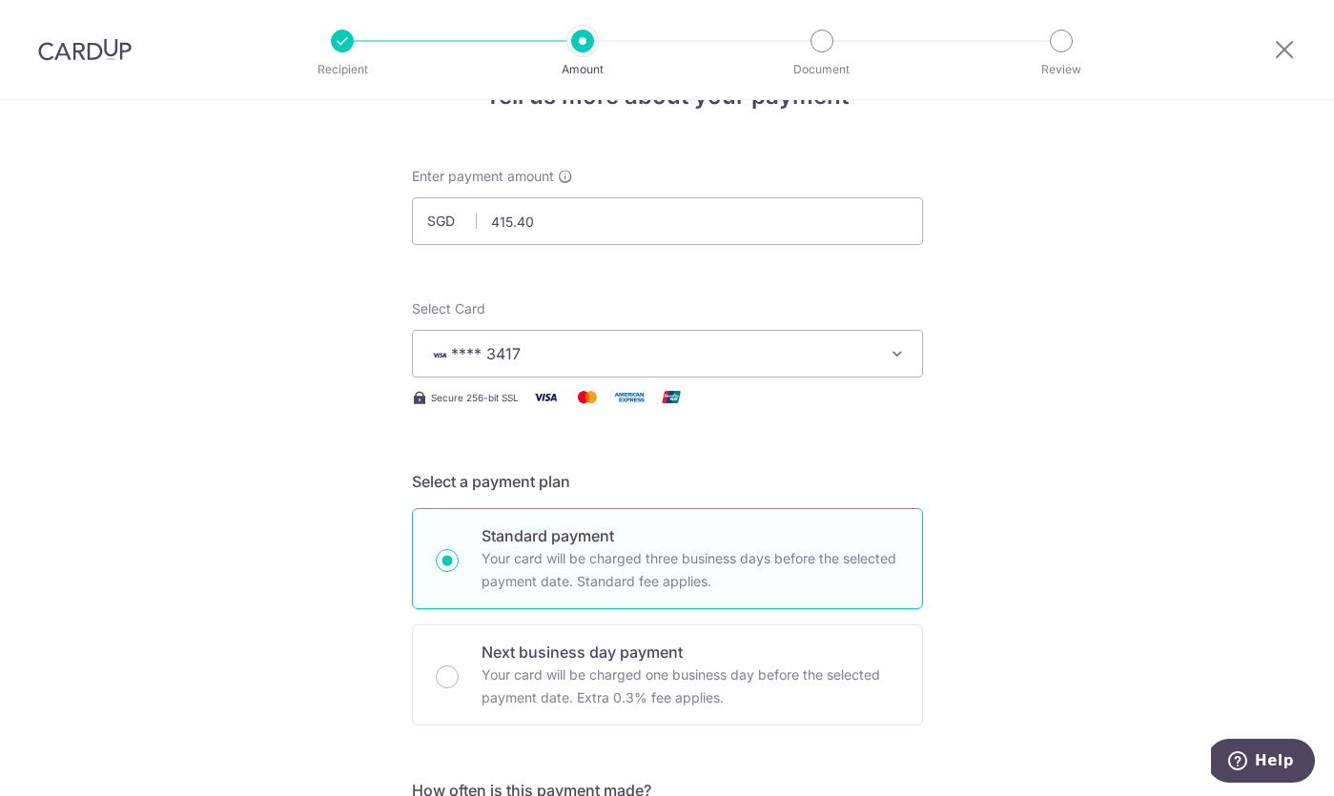
scroll to position [40, 0]
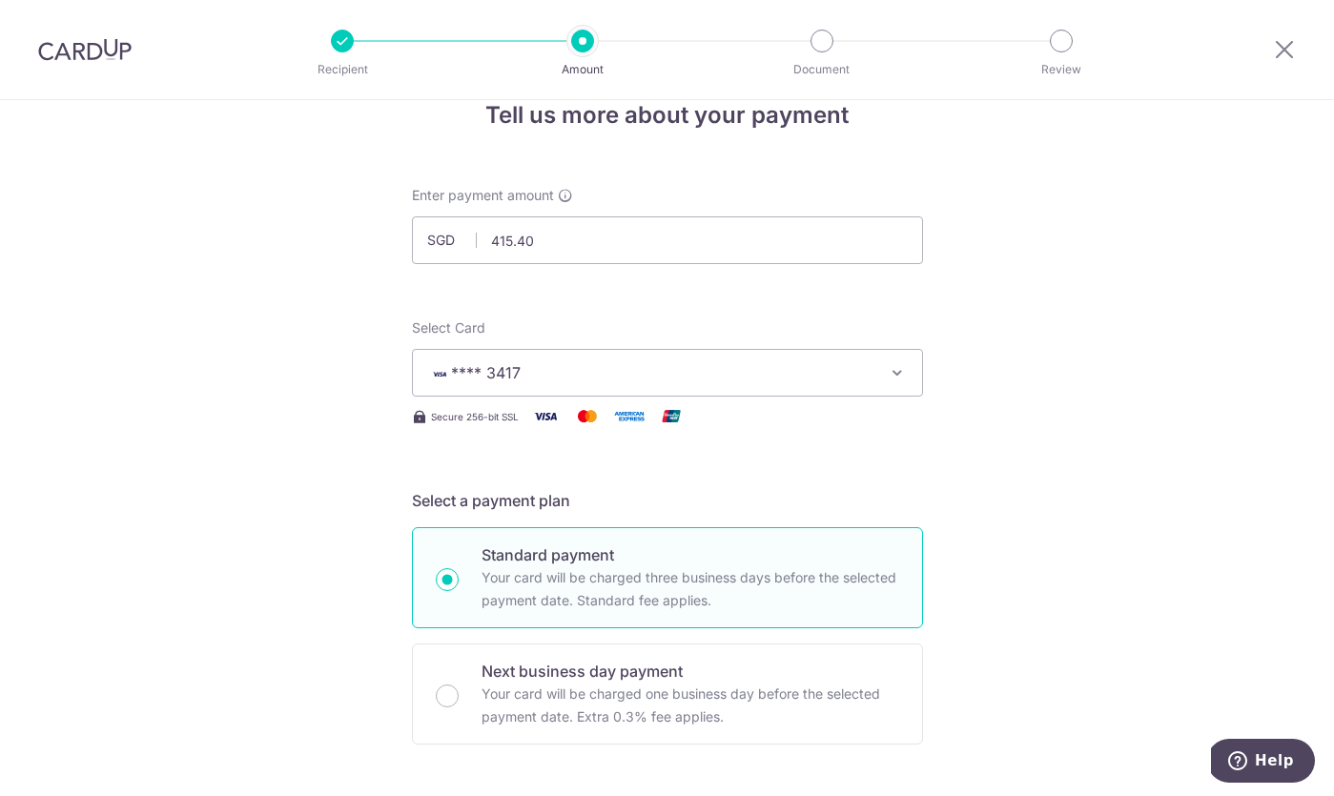
click at [759, 213] on div "Enter payment amount SGD 415.40 415.40" at bounding box center [667, 225] width 511 height 78
click at [759, 241] on input "415.40" at bounding box center [667, 240] width 511 height 48
type input "207.70"
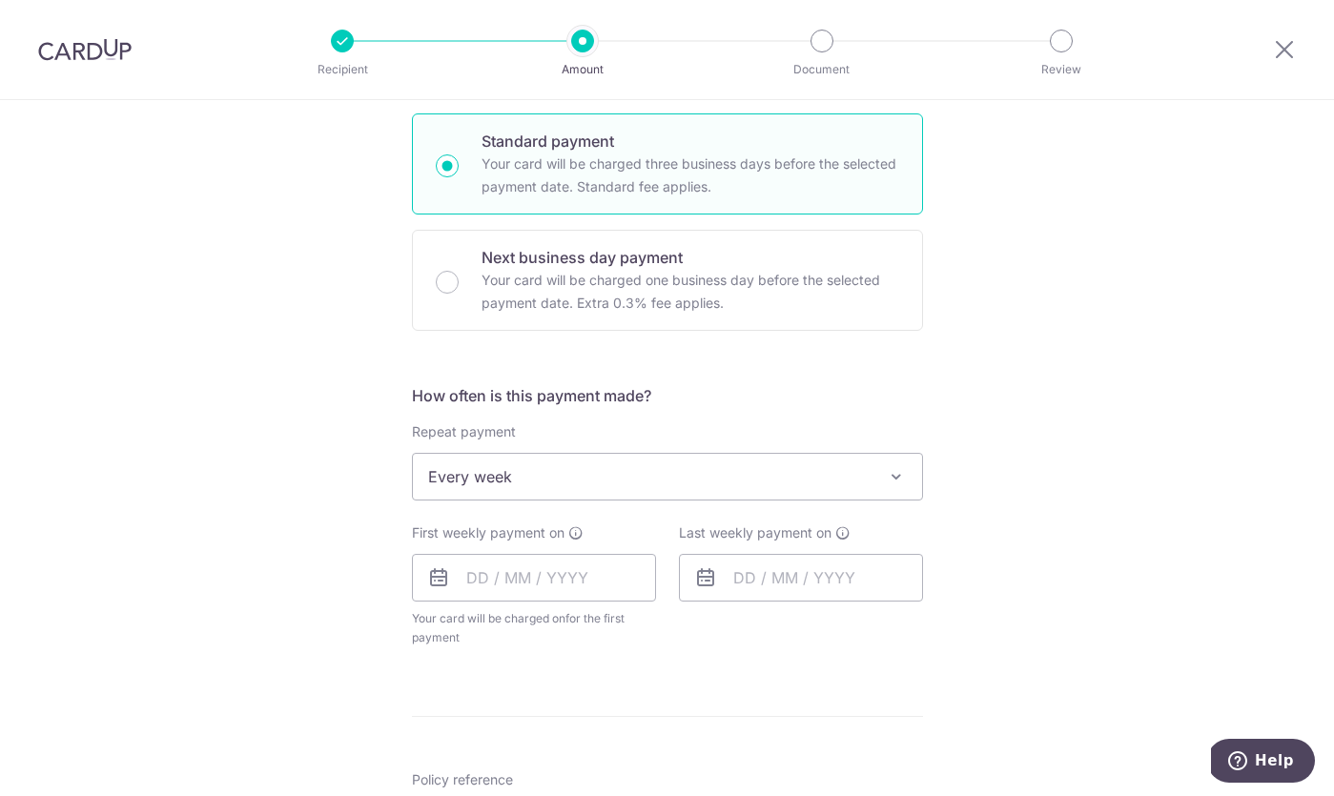
click at [611, 473] on span "Every week" at bounding box center [667, 477] width 509 height 46
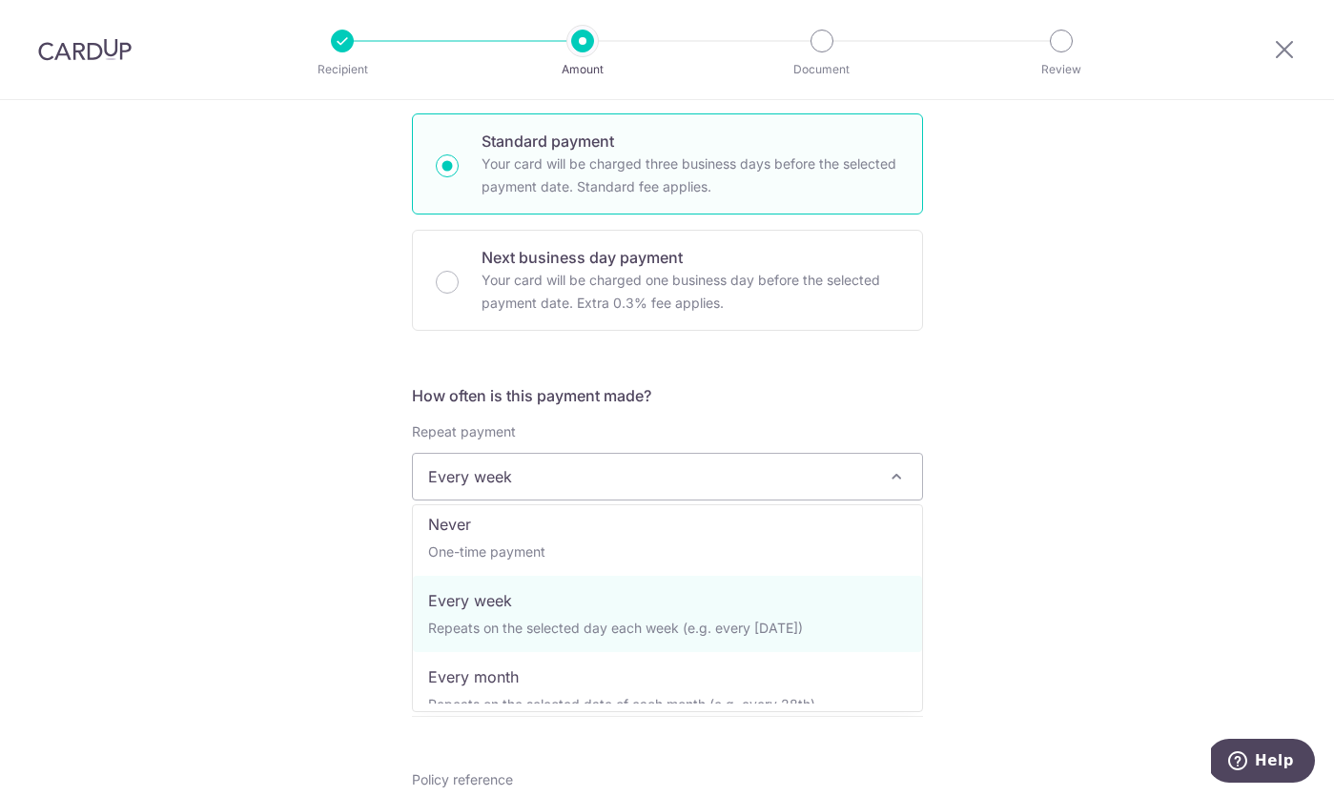
scroll to position [0, 0]
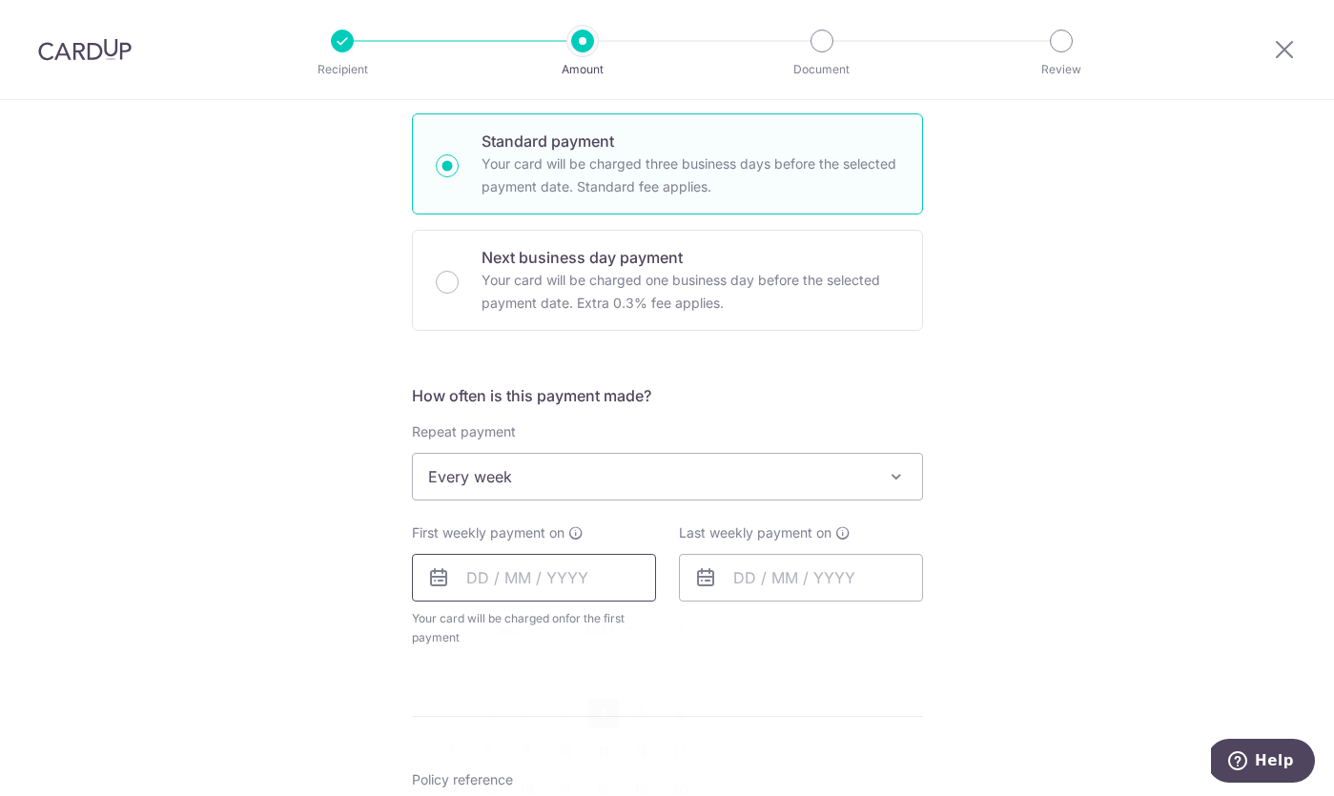
click at [558, 591] on input "text" at bounding box center [534, 578] width 244 height 48
click at [605, 709] on link "4" at bounding box center [603, 713] width 31 height 31
type input "[DATE]"
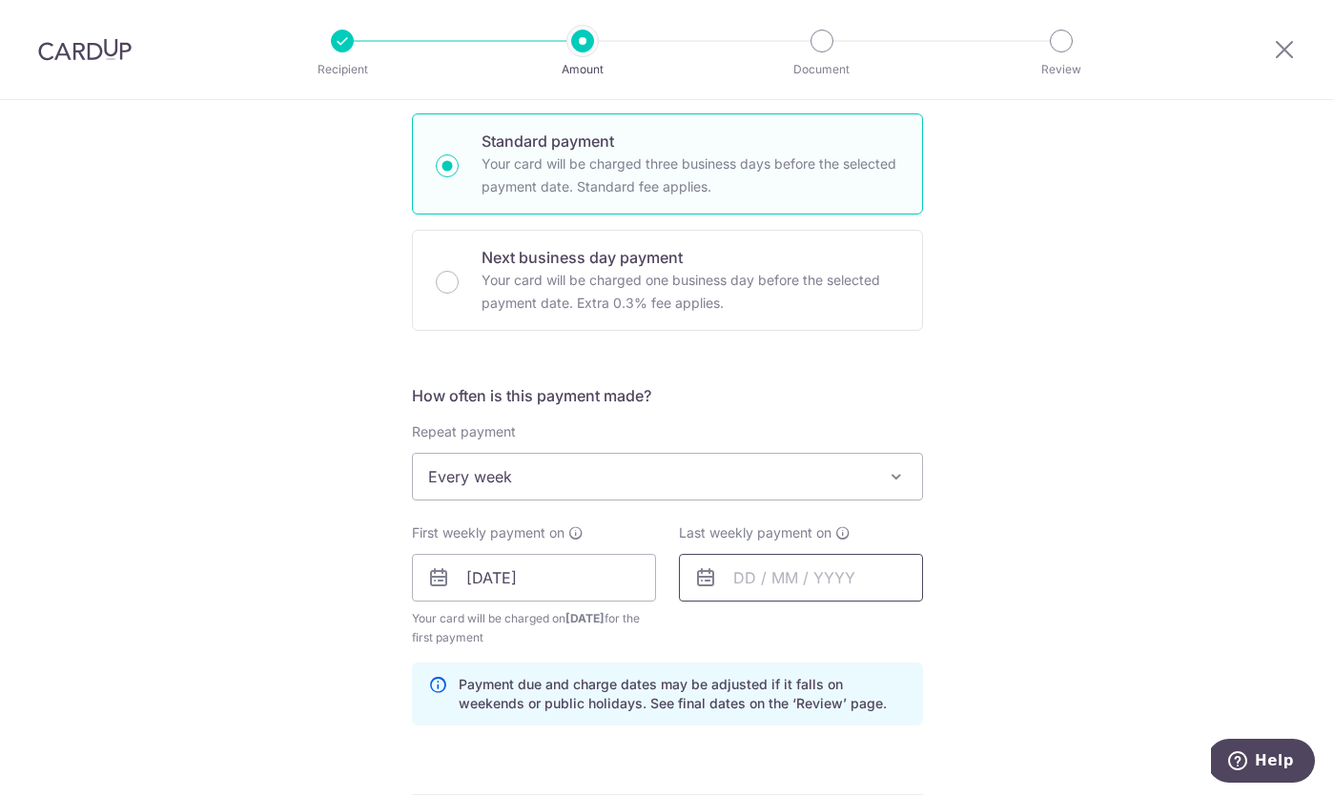
click at [764, 573] on input "text" at bounding box center [801, 578] width 244 height 48
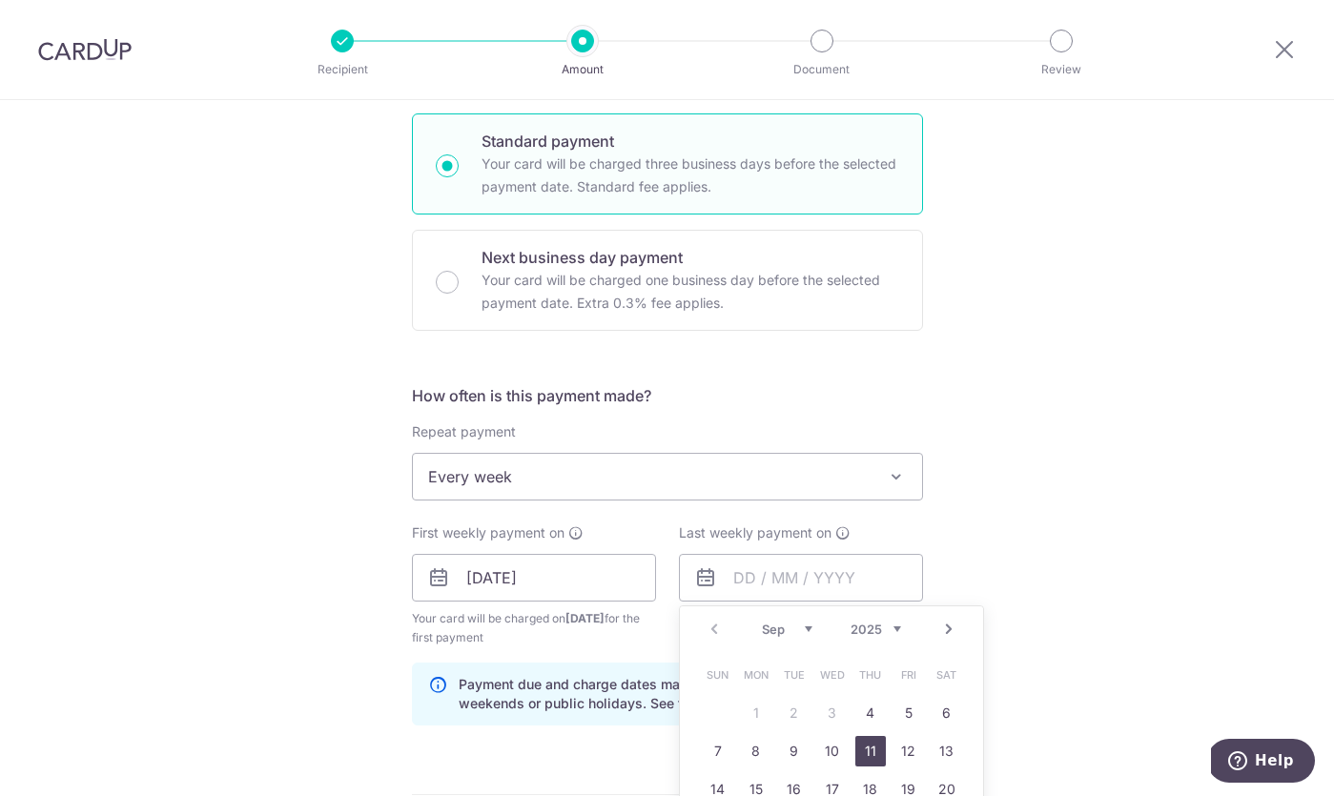
click at [873, 760] on link "11" at bounding box center [870, 751] width 31 height 31
type input "[DATE]"
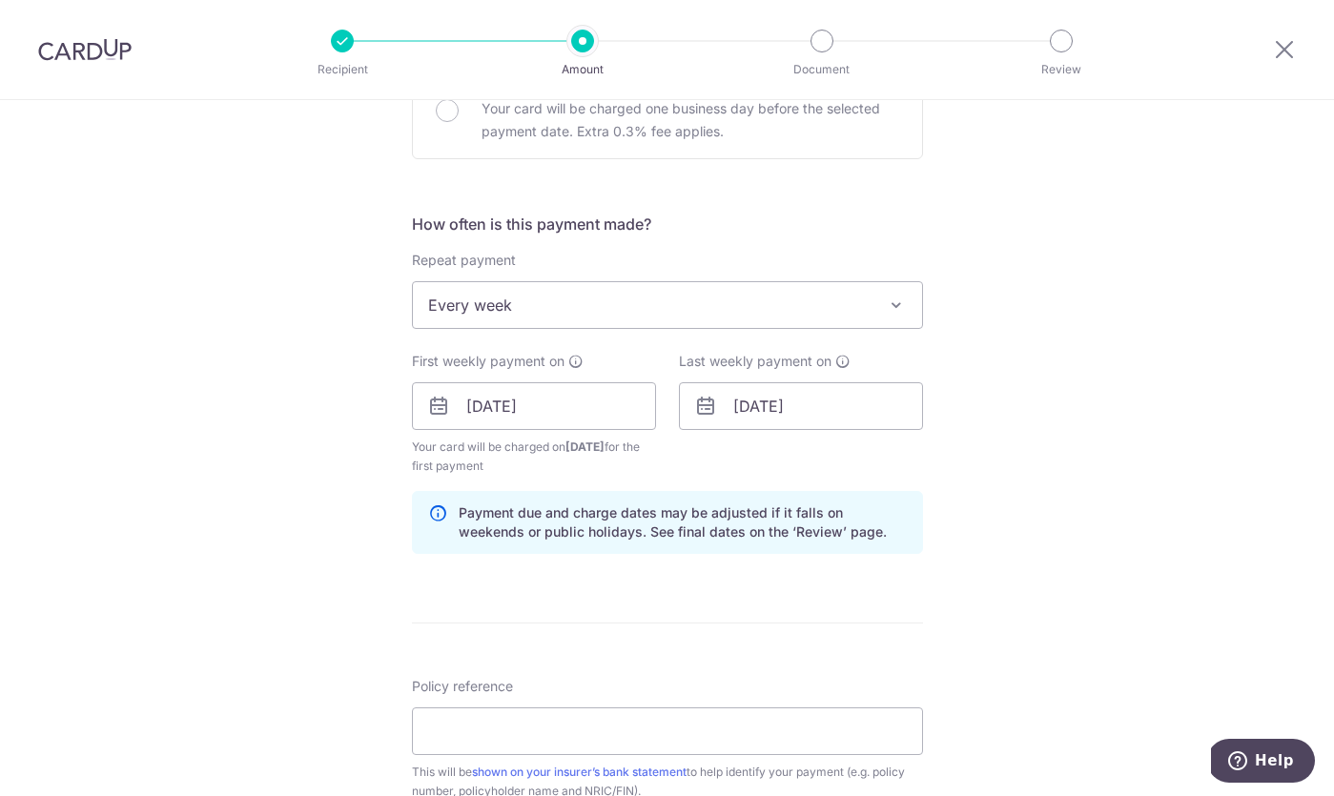
scroll to position [760, 0]
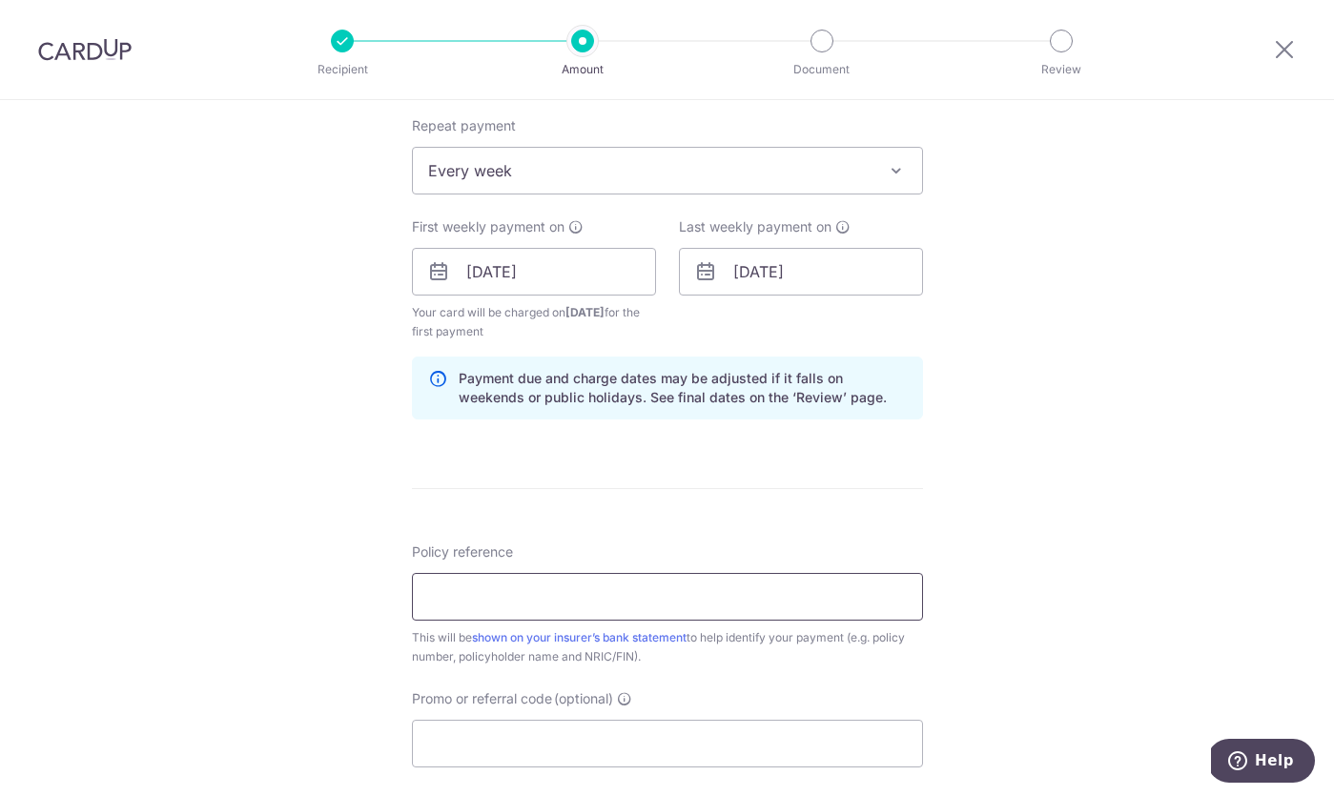
click at [766, 573] on input "Policy reference" at bounding box center [667, 597] width 511 height 48
paste input "L545300472"
type input "L545300472"
click at [712, 742] on input "Promo or referral code (optional)" at bounding box center [667, 744] width 511 height 48
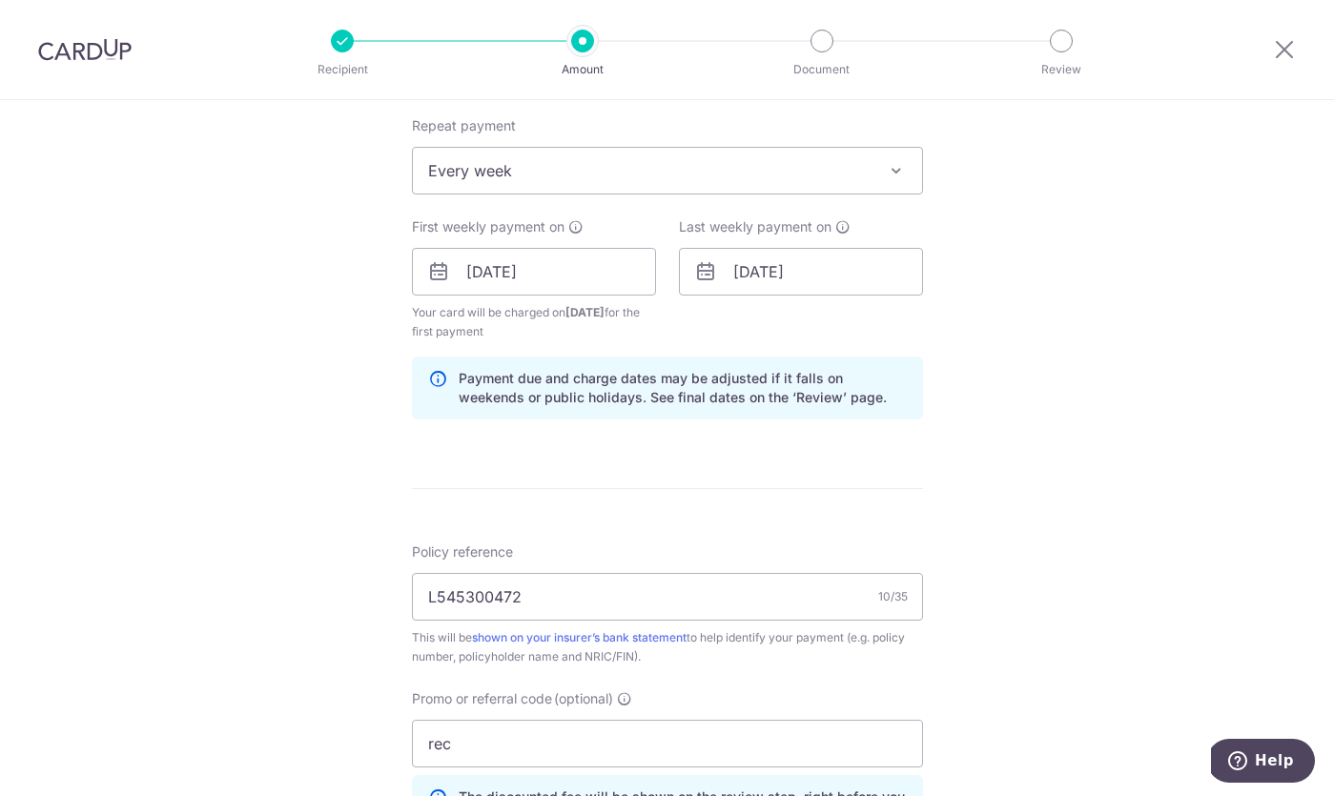
scroll to position [1212, 0]
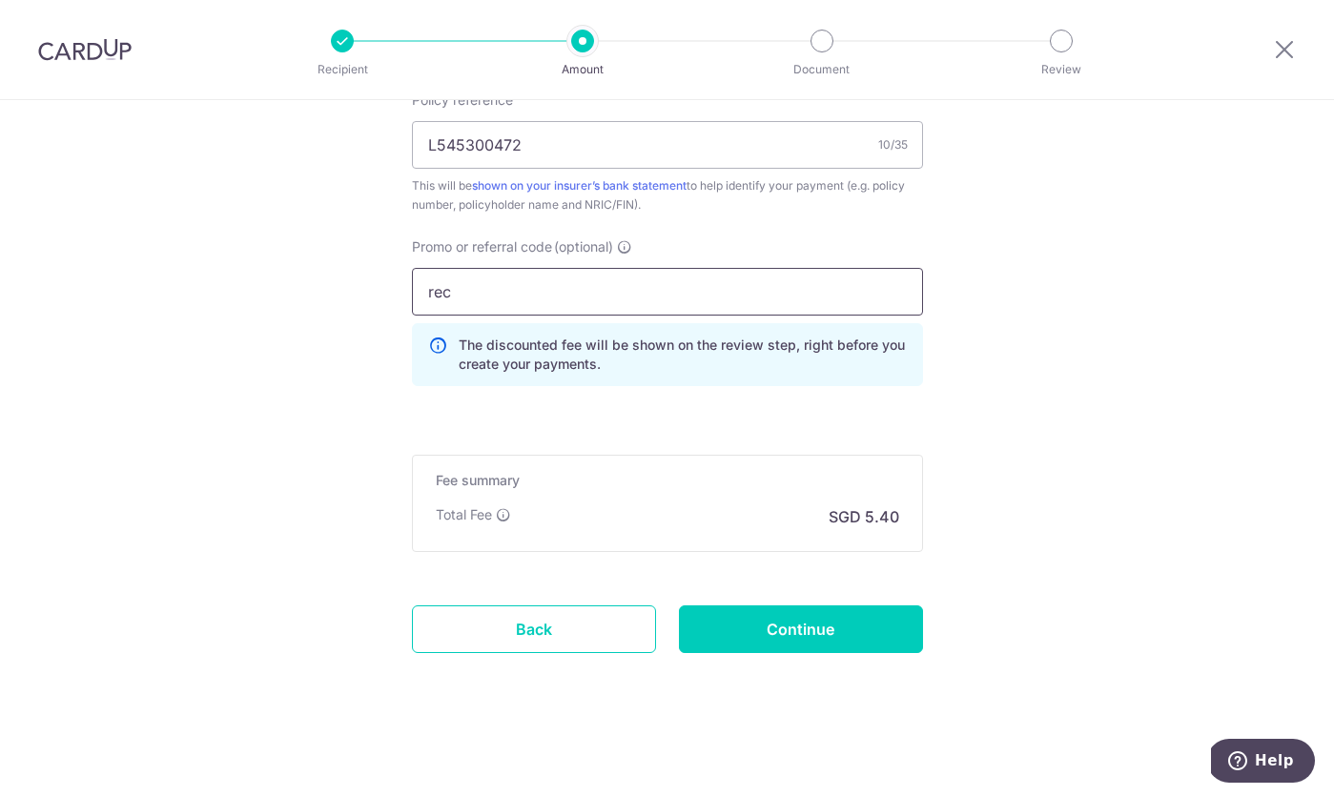
click at [606, 277] on input "rec" at bounding box center [667, 292] width 511 height 48
type input "REC185"
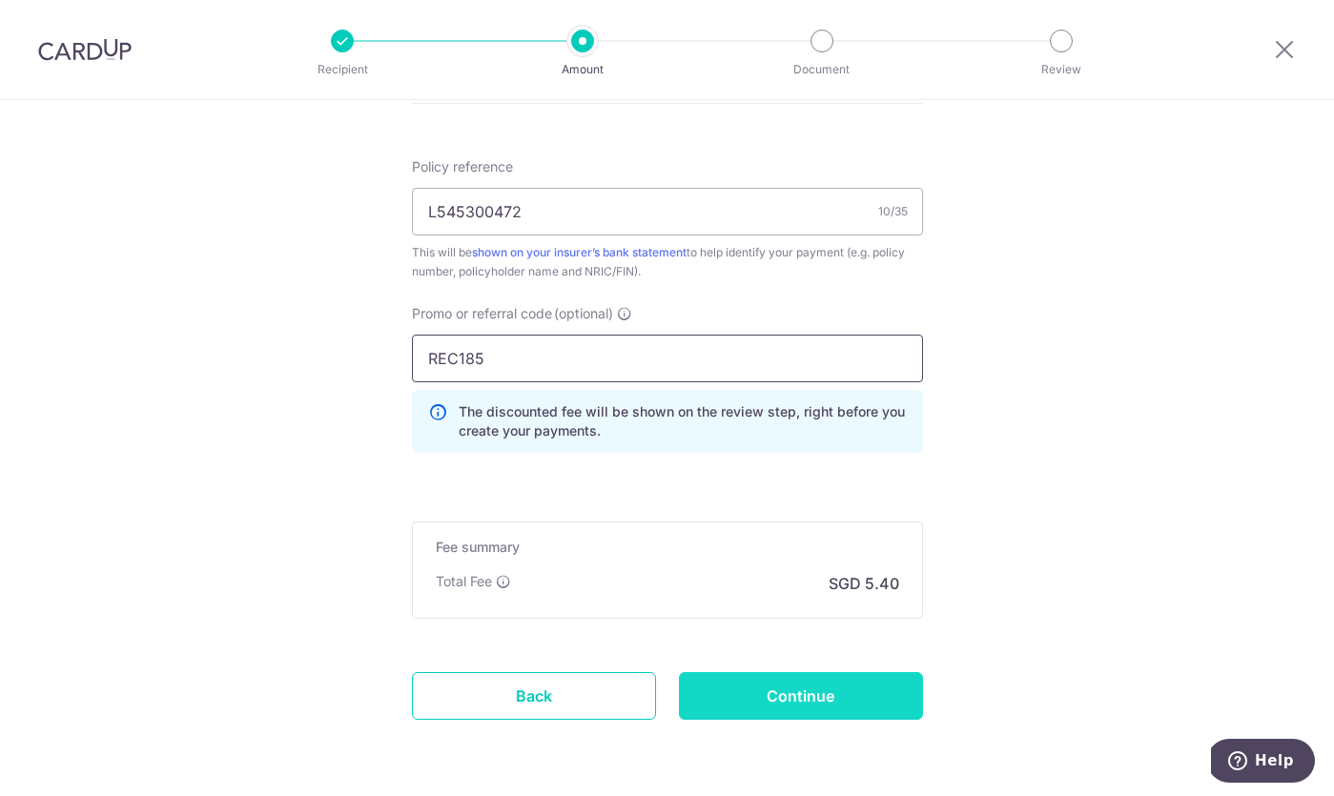
scroll to position [1150, 0]
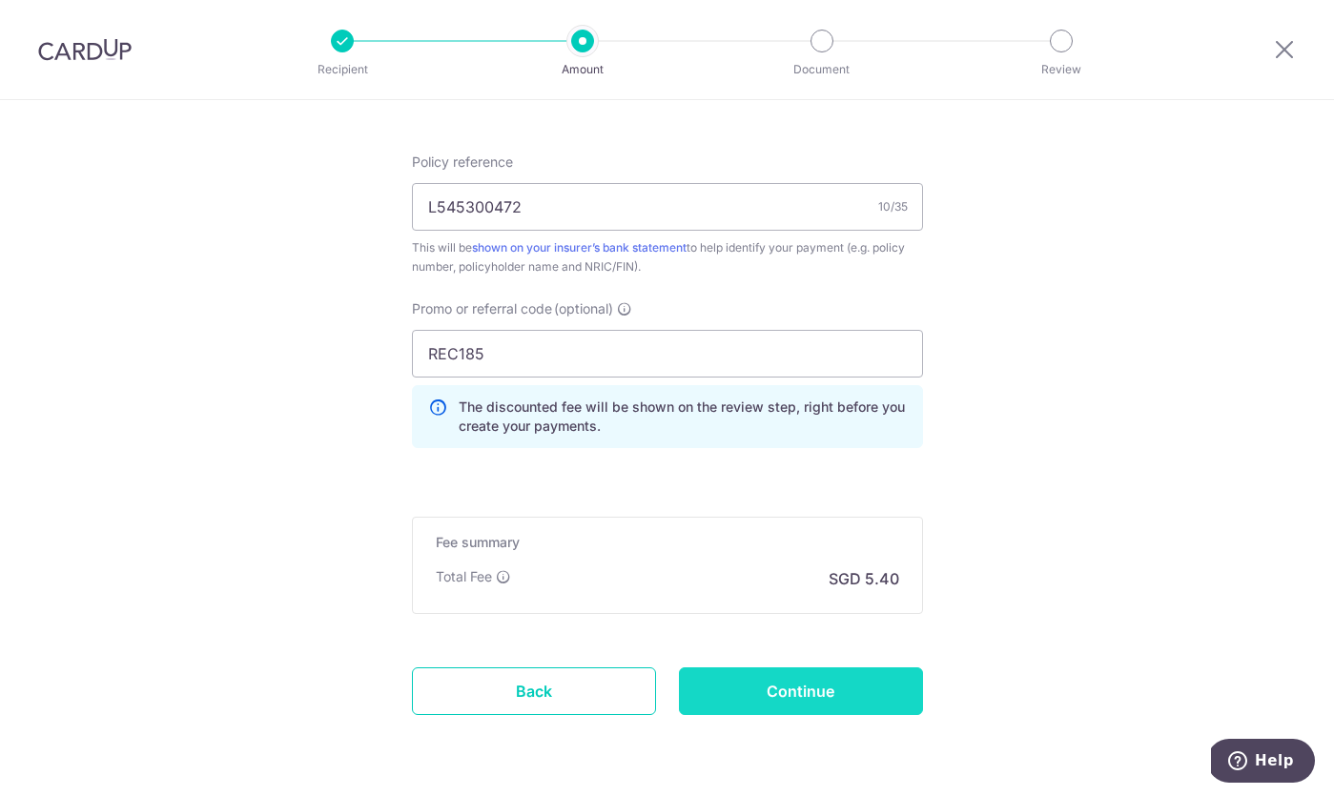
click at [772, 702] on input "Continue" at bounding box center [801, 691] width 244 height 48
type input "Create Schedule"
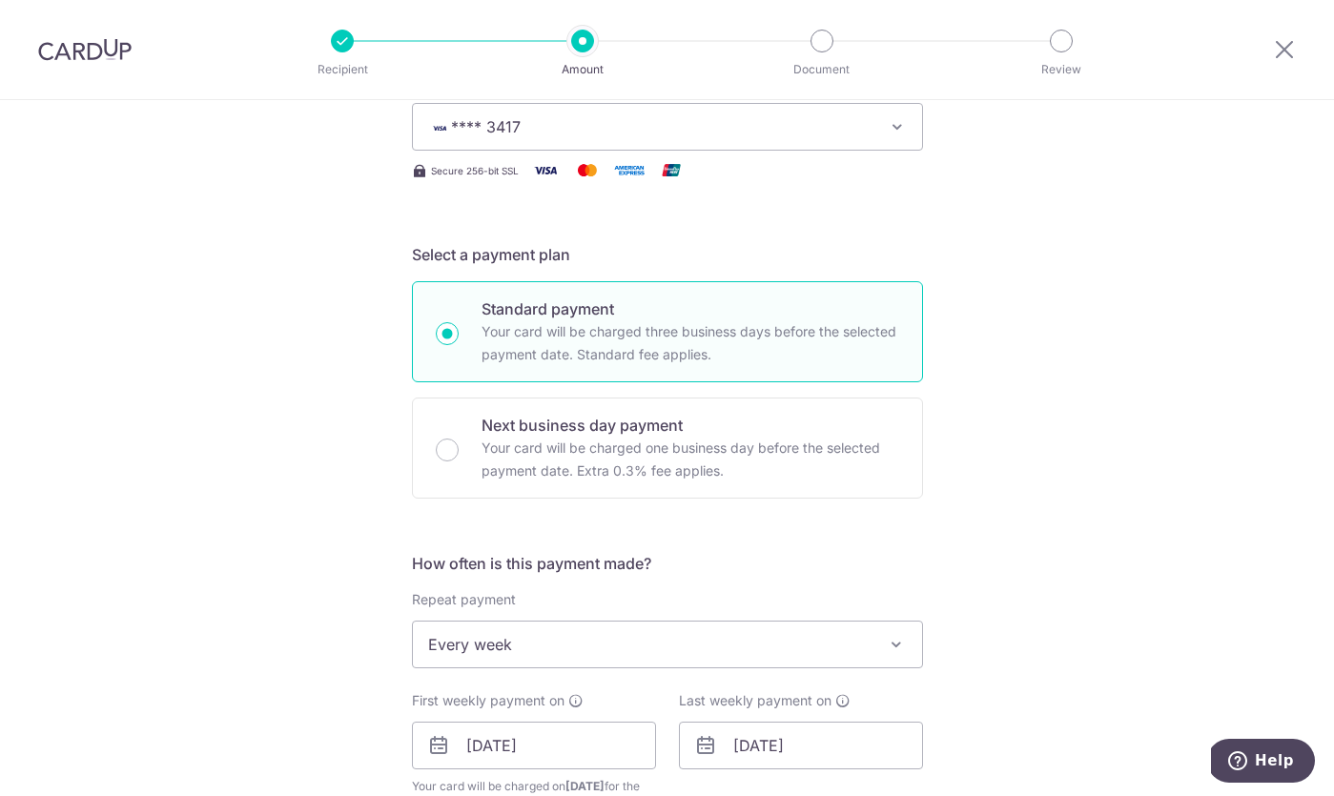
scroll to position [0, 0]
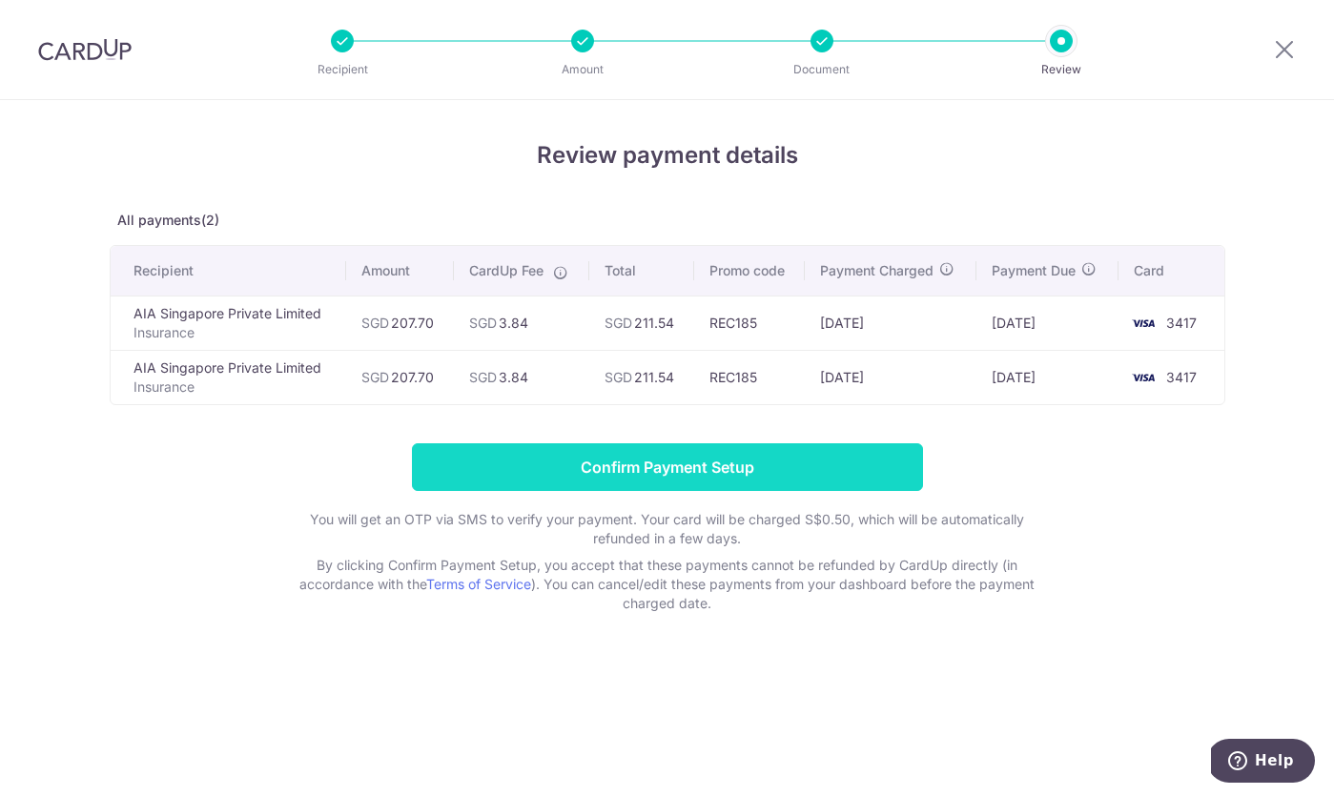
click at [735, 453] on input "Confirm Payment Setup" at bounding box center [667, 467] width 511 height 48
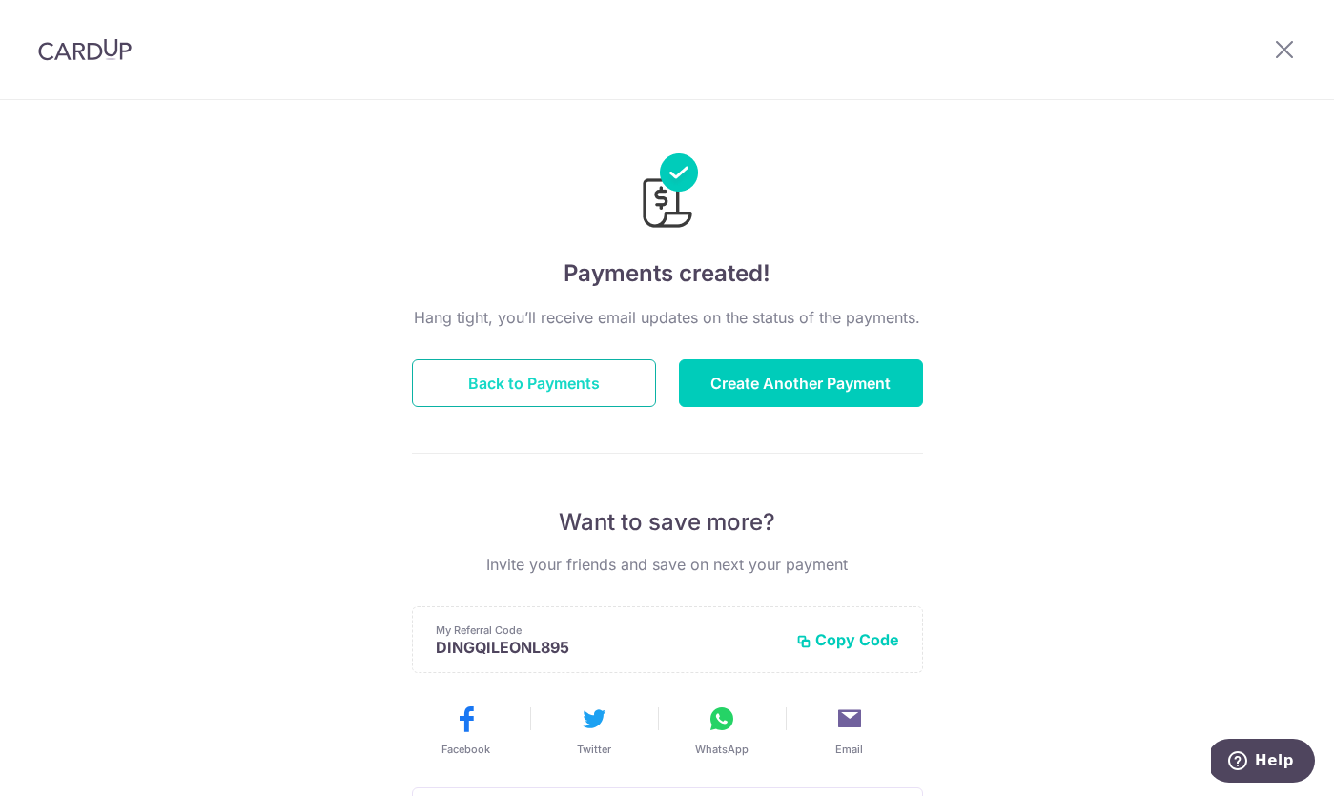
click at [597, 390] on button "Back to Payments" at bounding box center [534, 383] width 244 height 48
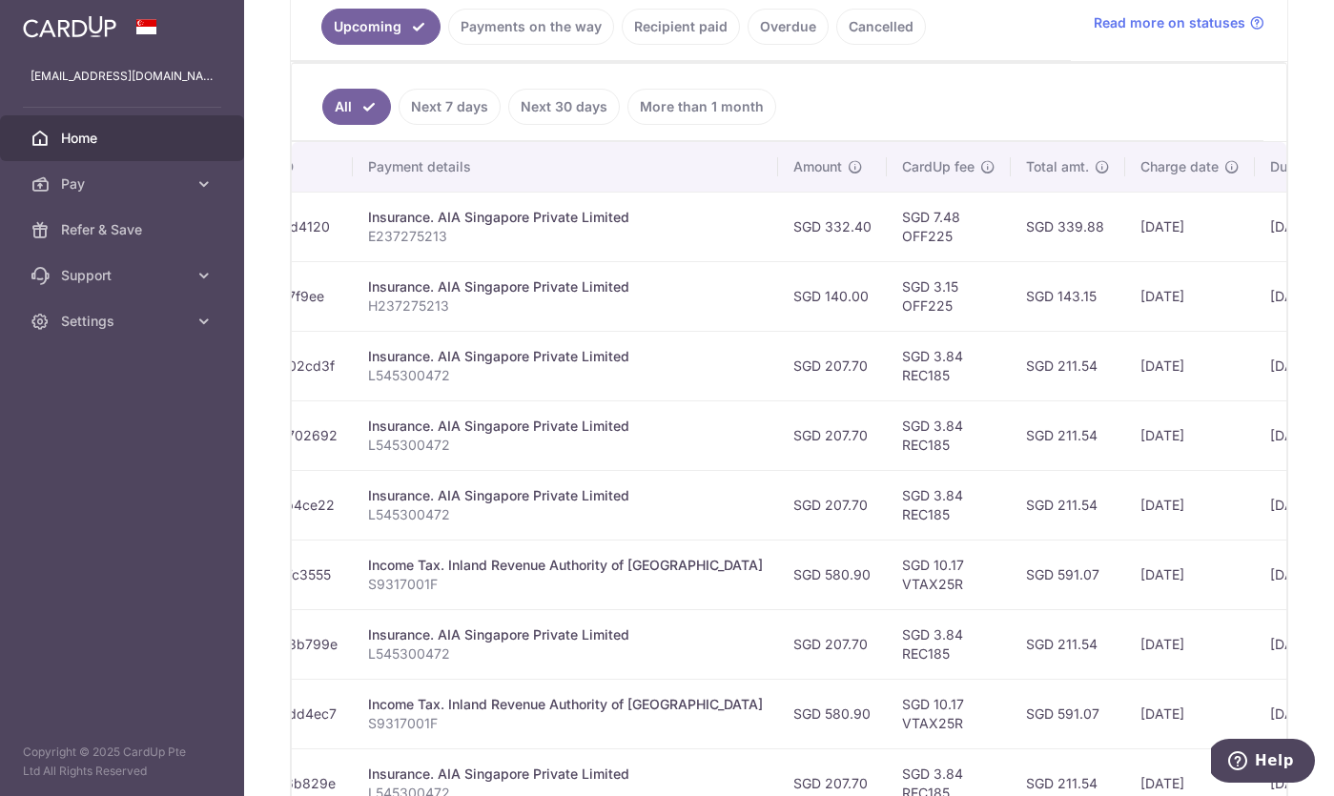
scroll to position [0, 363]
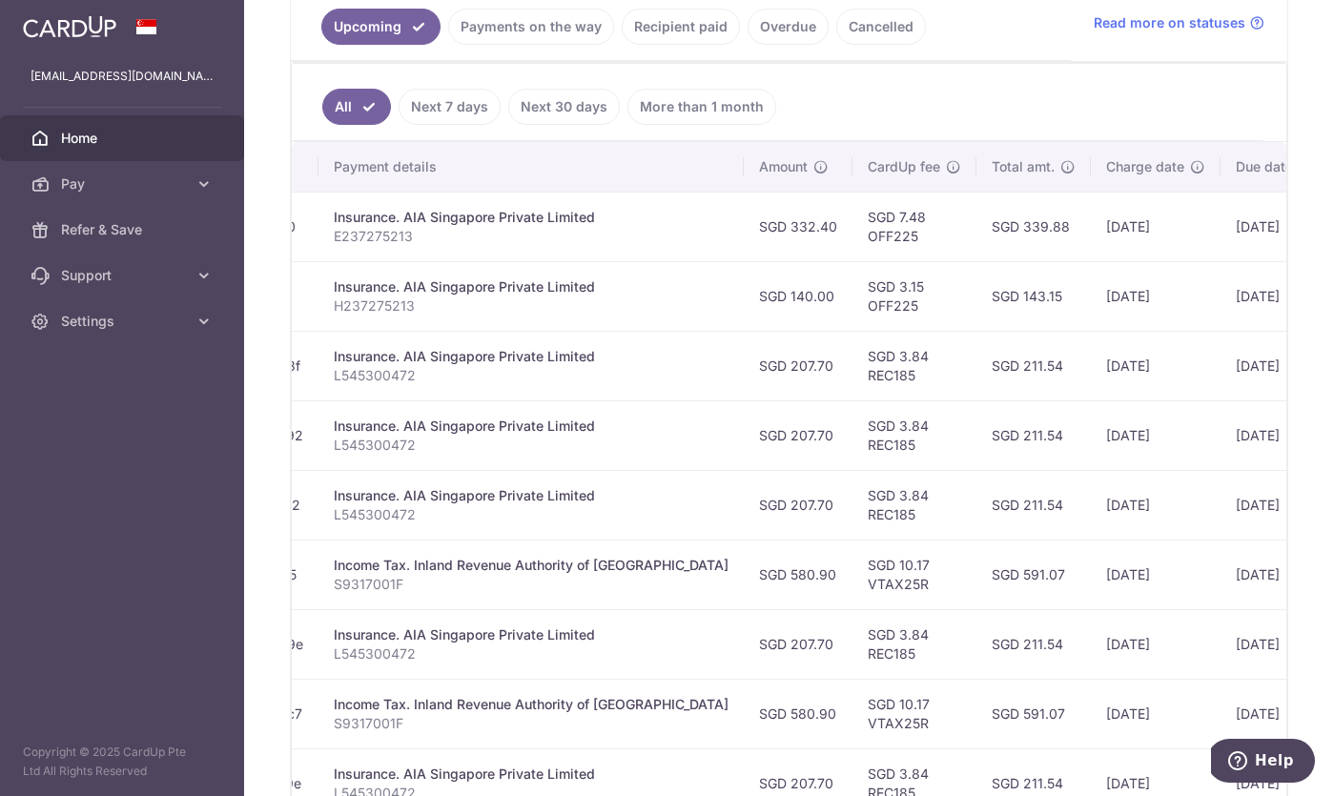
click at [976, 225] on td "SGD 339.88" at bounding box center [1033, 227] width 114 height 70
copy td "339.88"
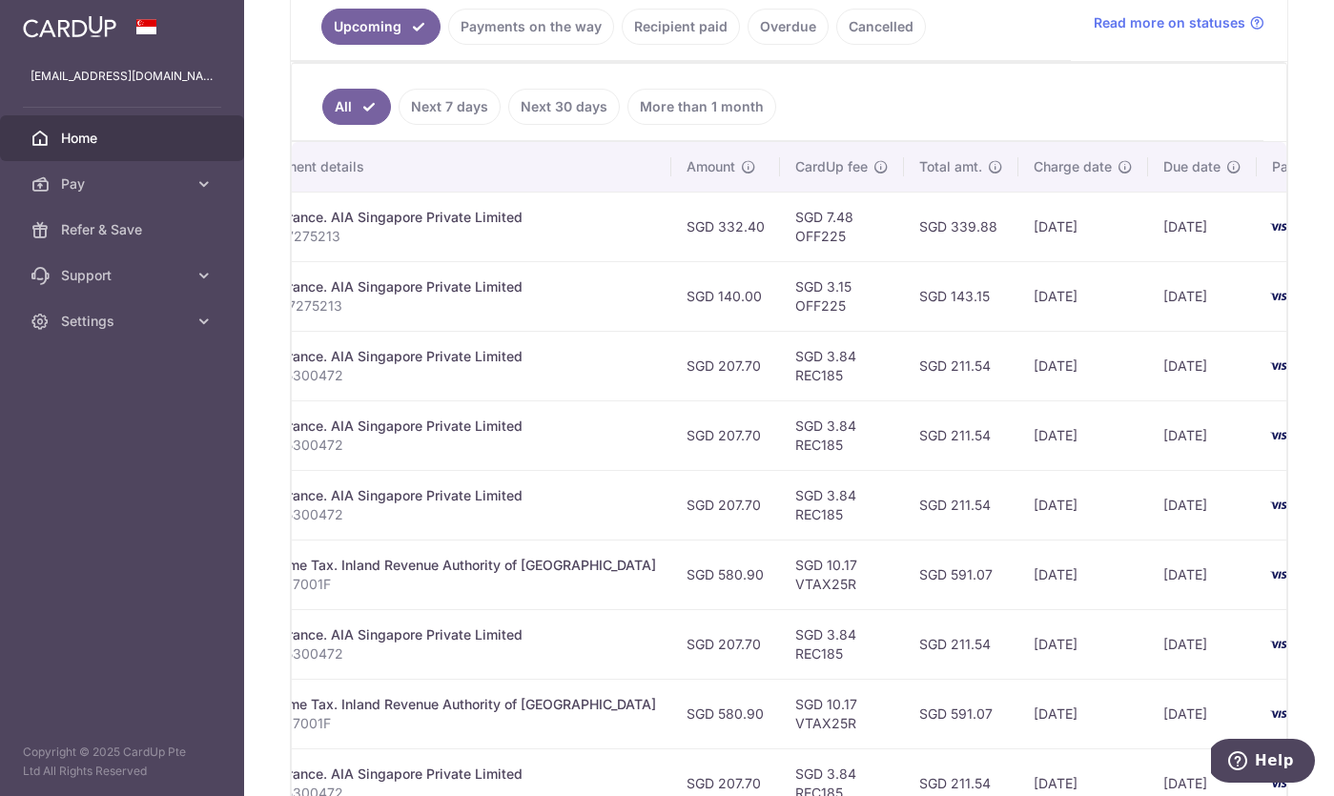
scroll to position [0, 474]
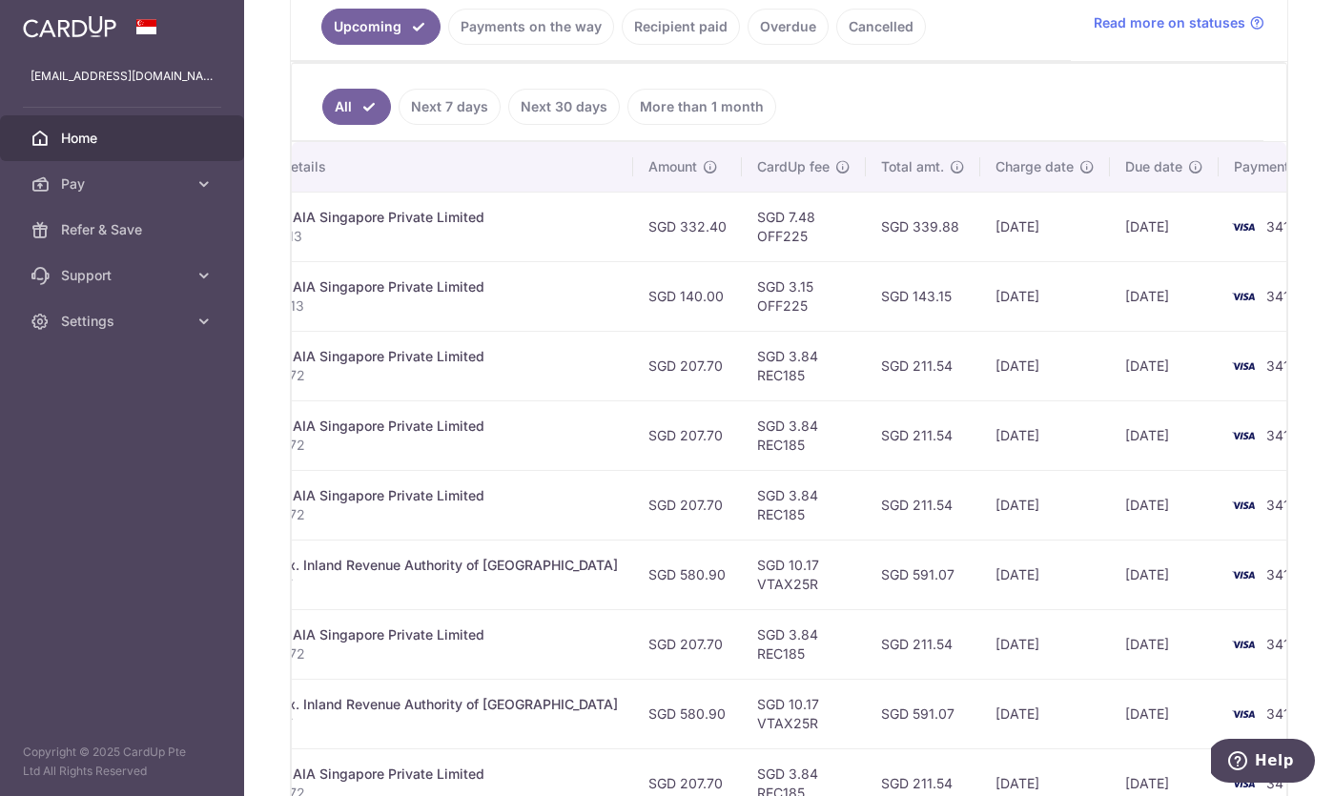
click at [637, 227] on td "SGD 332.40" at bounding box center [687, 227] width 109 height 70
copy td "332.40"
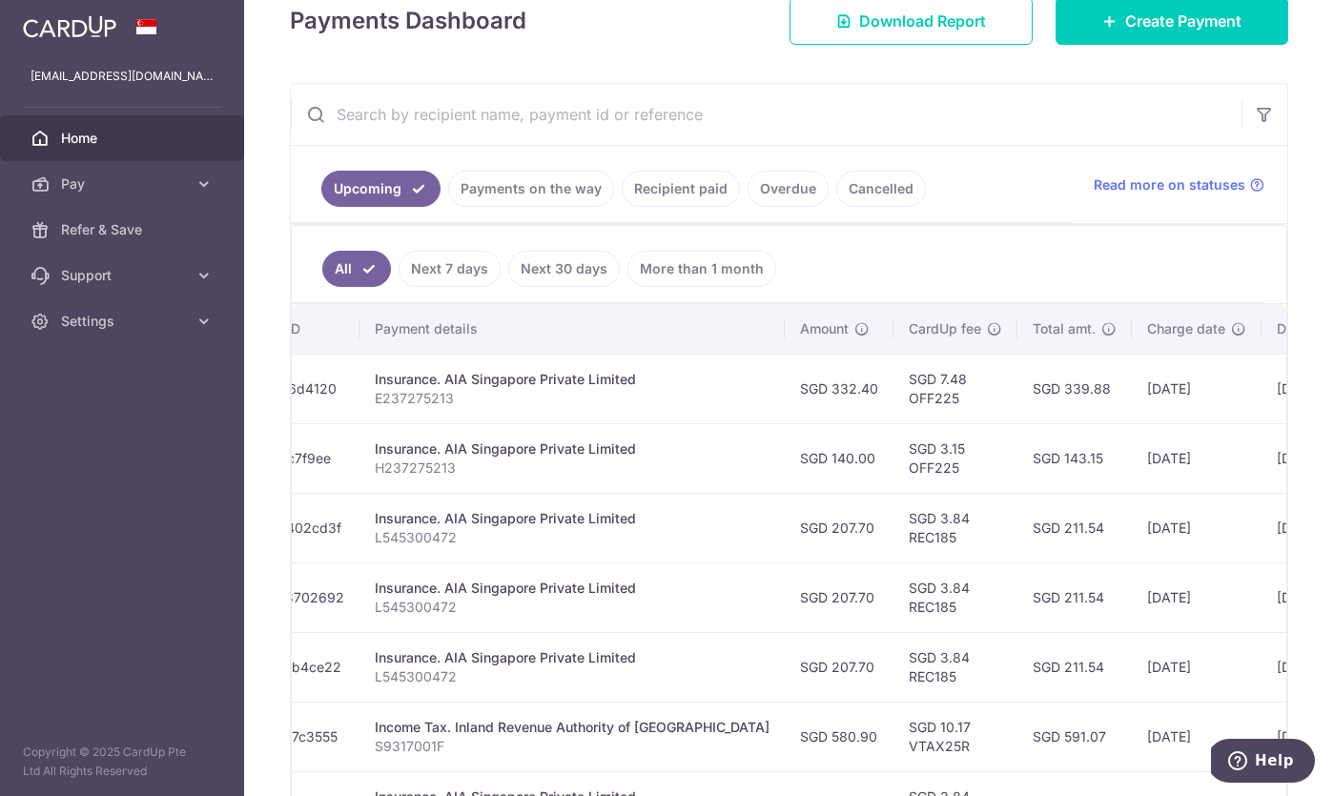
scroll to position [247, 0]
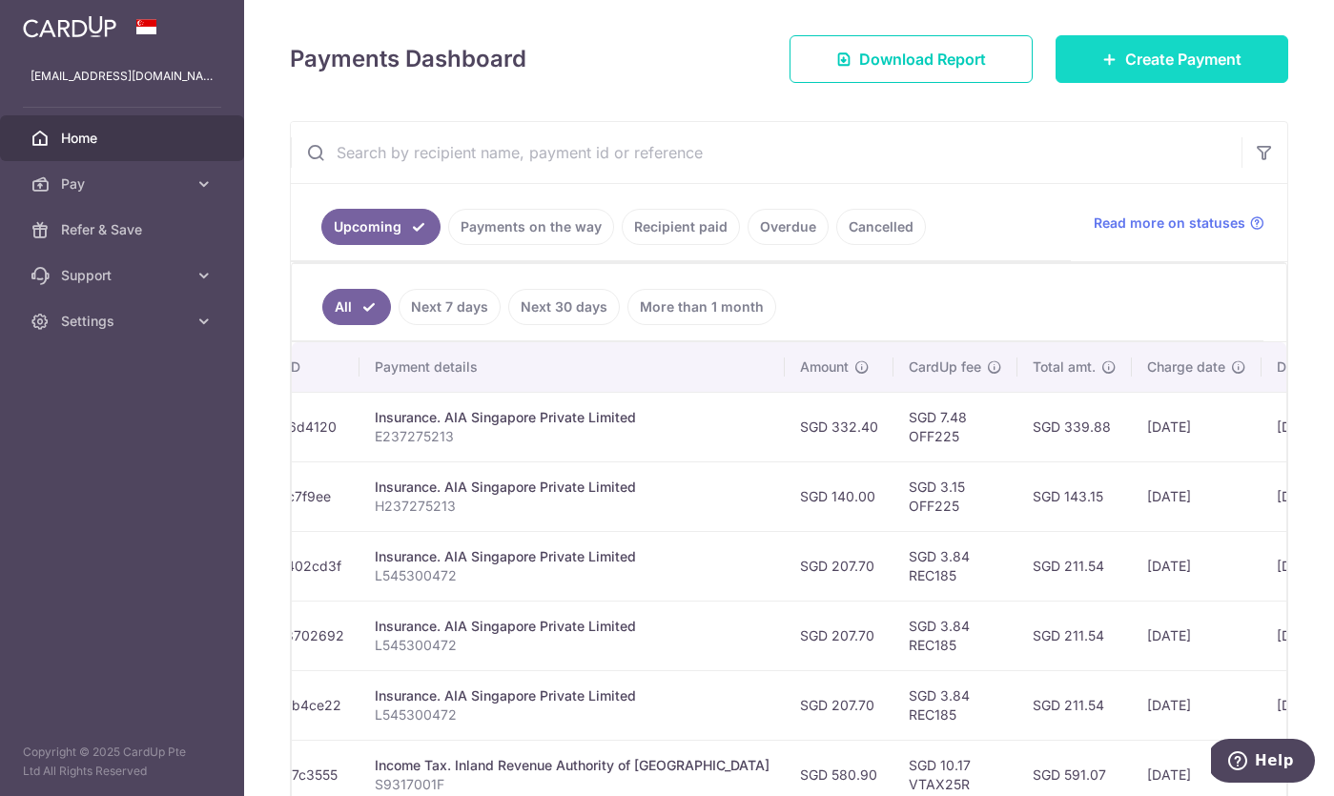
click at [1138, 80] on link "Create Payment" at bounding box center [1172, 59] width 233 height 48
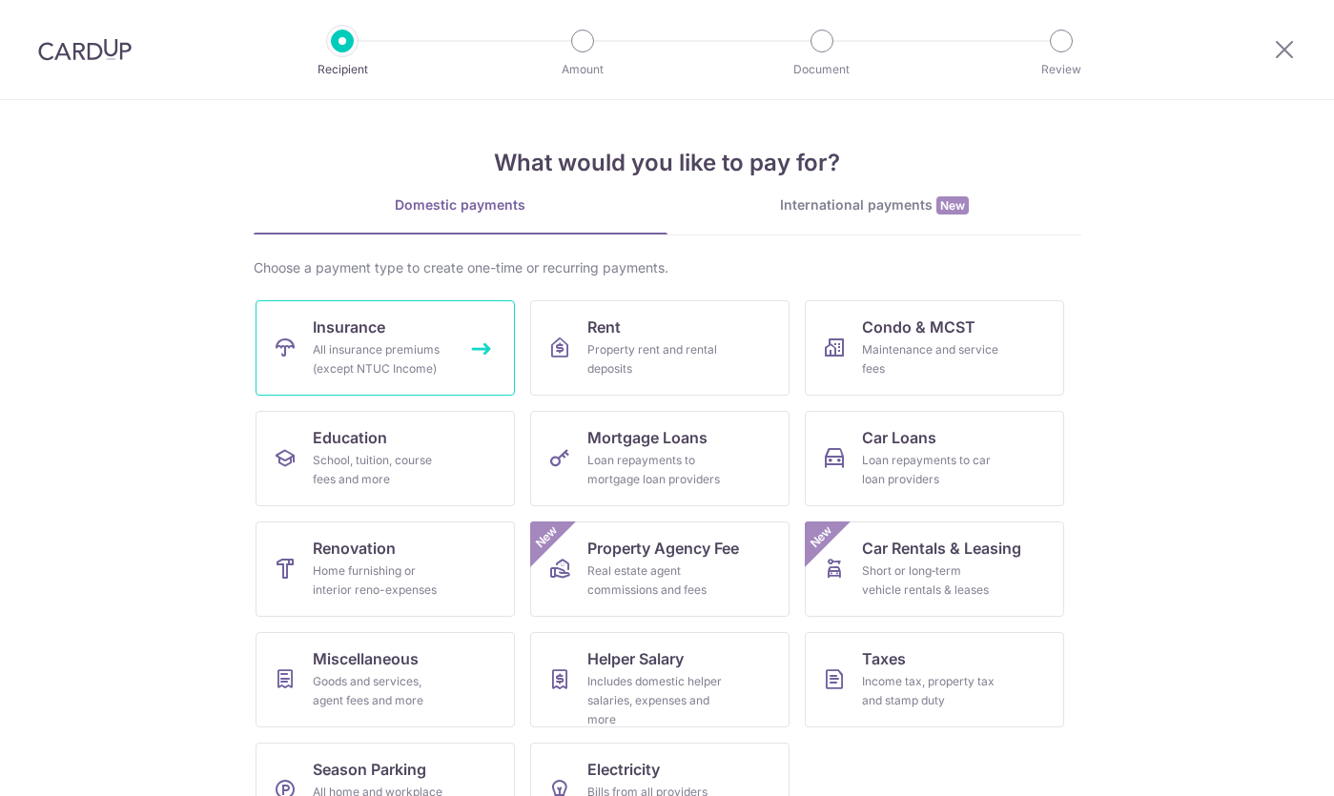
click at [489, 364] on link "Insurance All insurance premiums (except NTUC Income)" at bounding box center [385, 347] width 259 height 95
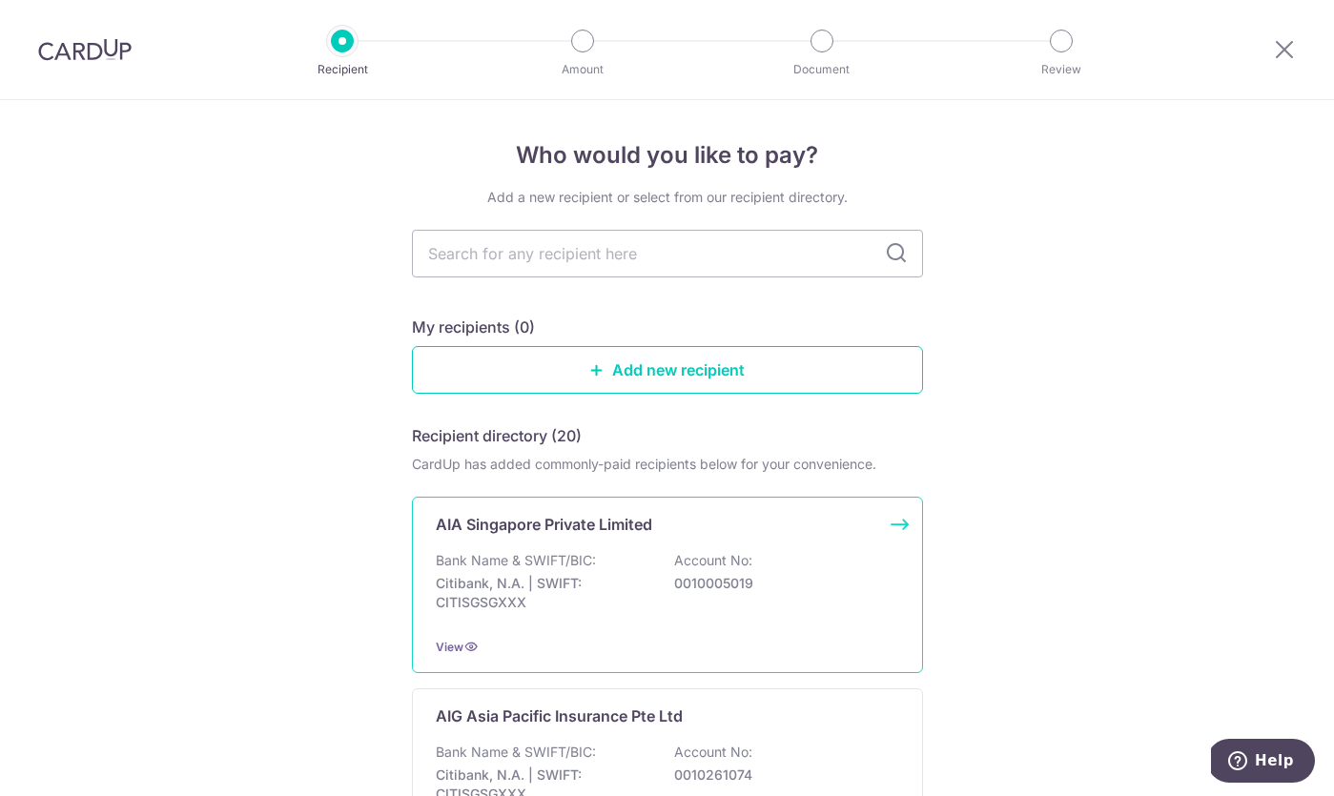
click at [537, 573] on div "Bank Name & SWIFT/BIC: Citibank, N.A. | SWIFT: CITISGSGXXX Account No: 00100050…" at bounding box center [667, 586] width 463 height 71
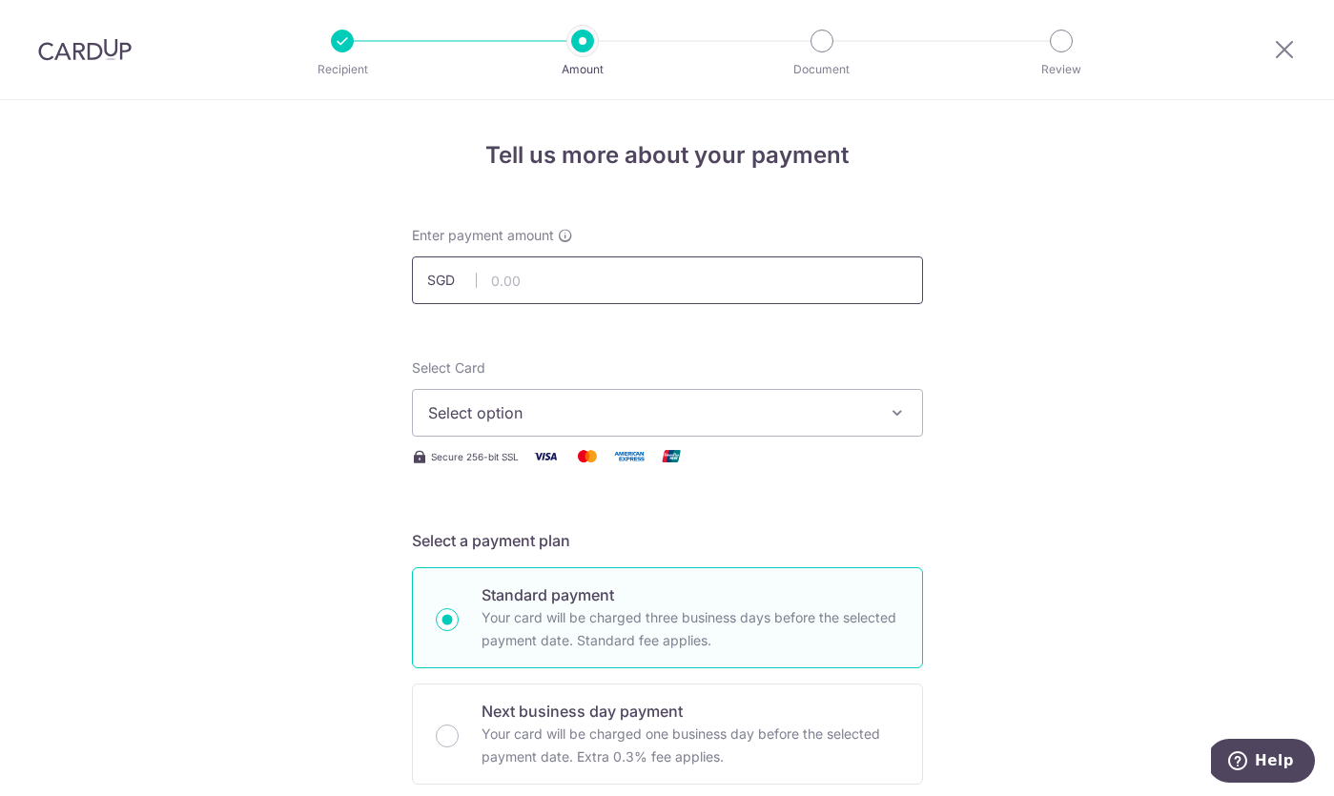
click at [580, 283] on input "text" at bounding box center [667, 280] width 511 height 48
paste input "332.40"
type input "1332.40"
click at [710, 285] on input "1332.40" at bounding box center [667, 280] width 511 height 48
type input "166.20"
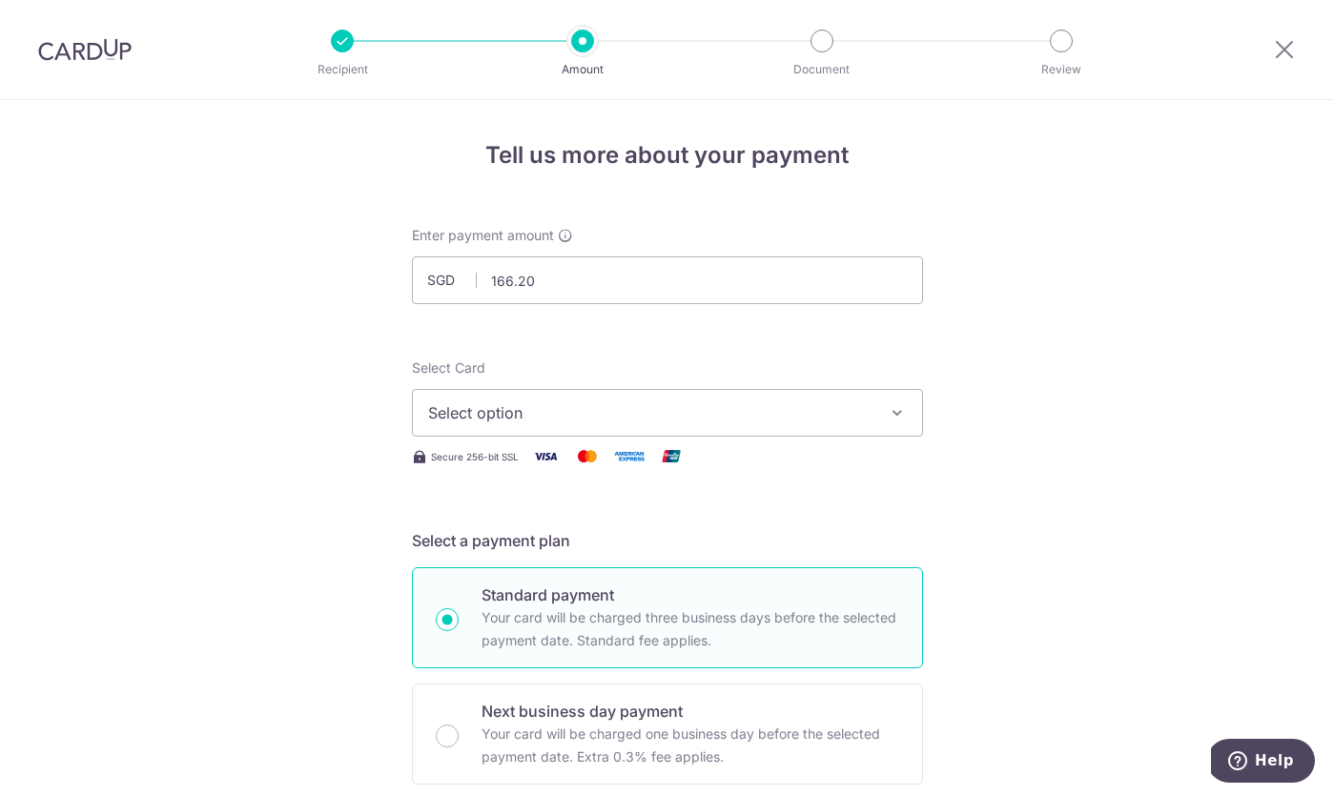
click at [536, 421] on span "Select option" at bounding box center [650, 412] width 444 height 23
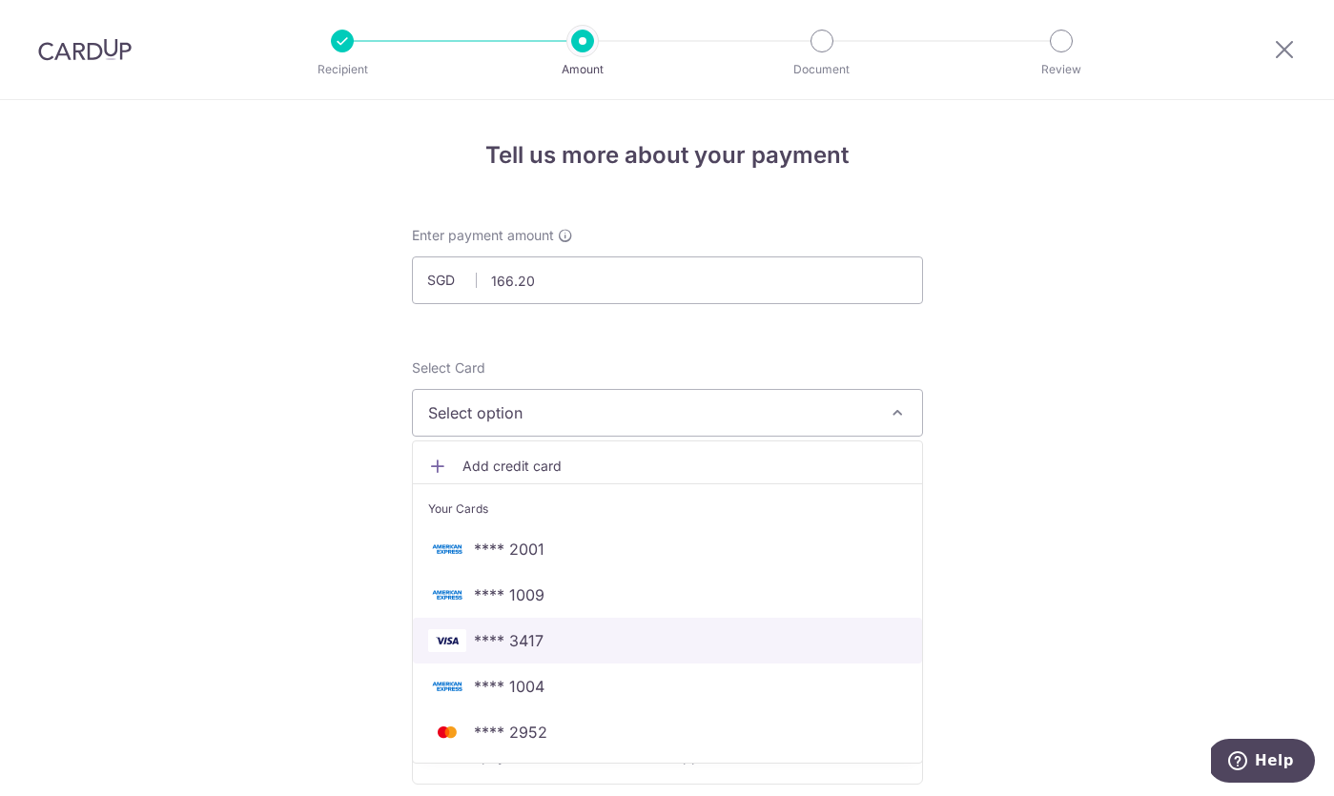
click at [562, 644] on span "**** 3417" at bounding box center [667, 640] width 479 height 23
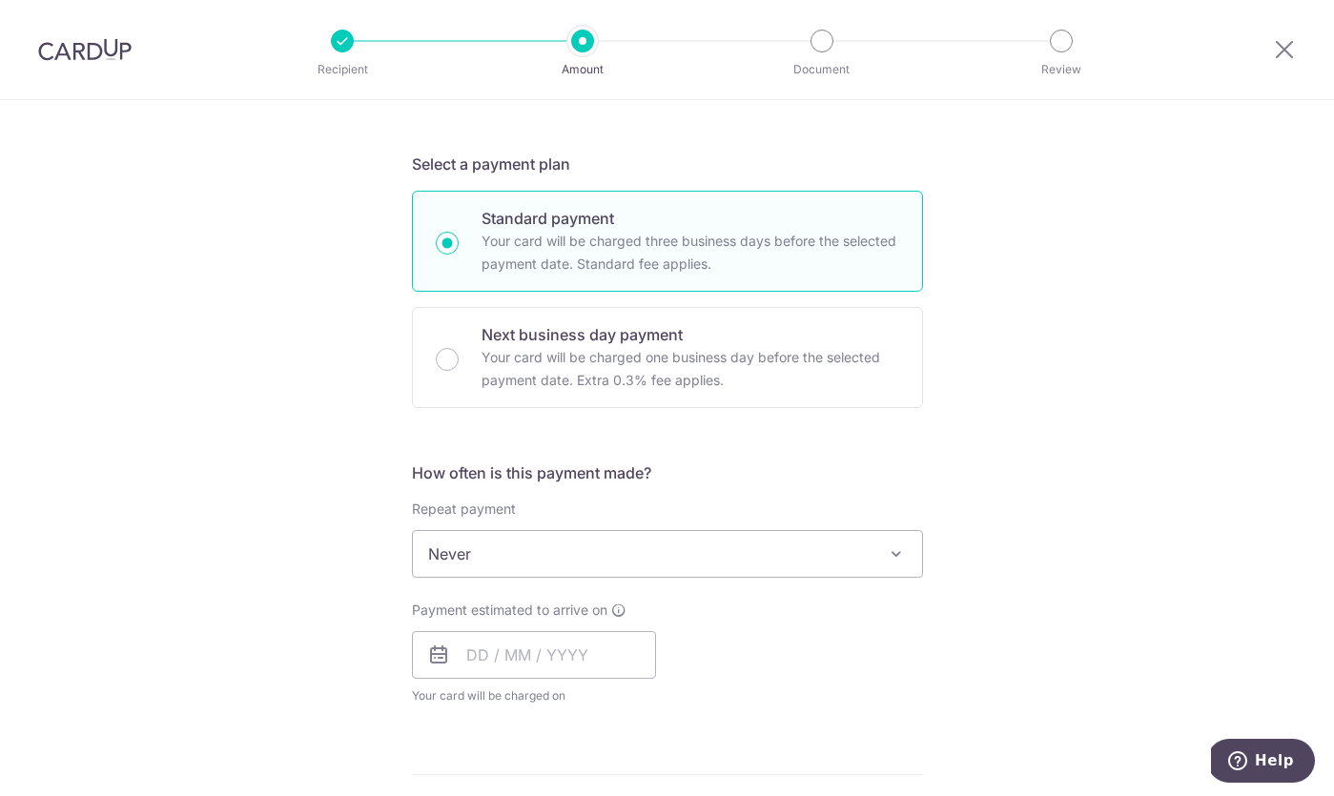
scroll to position [467, 0]
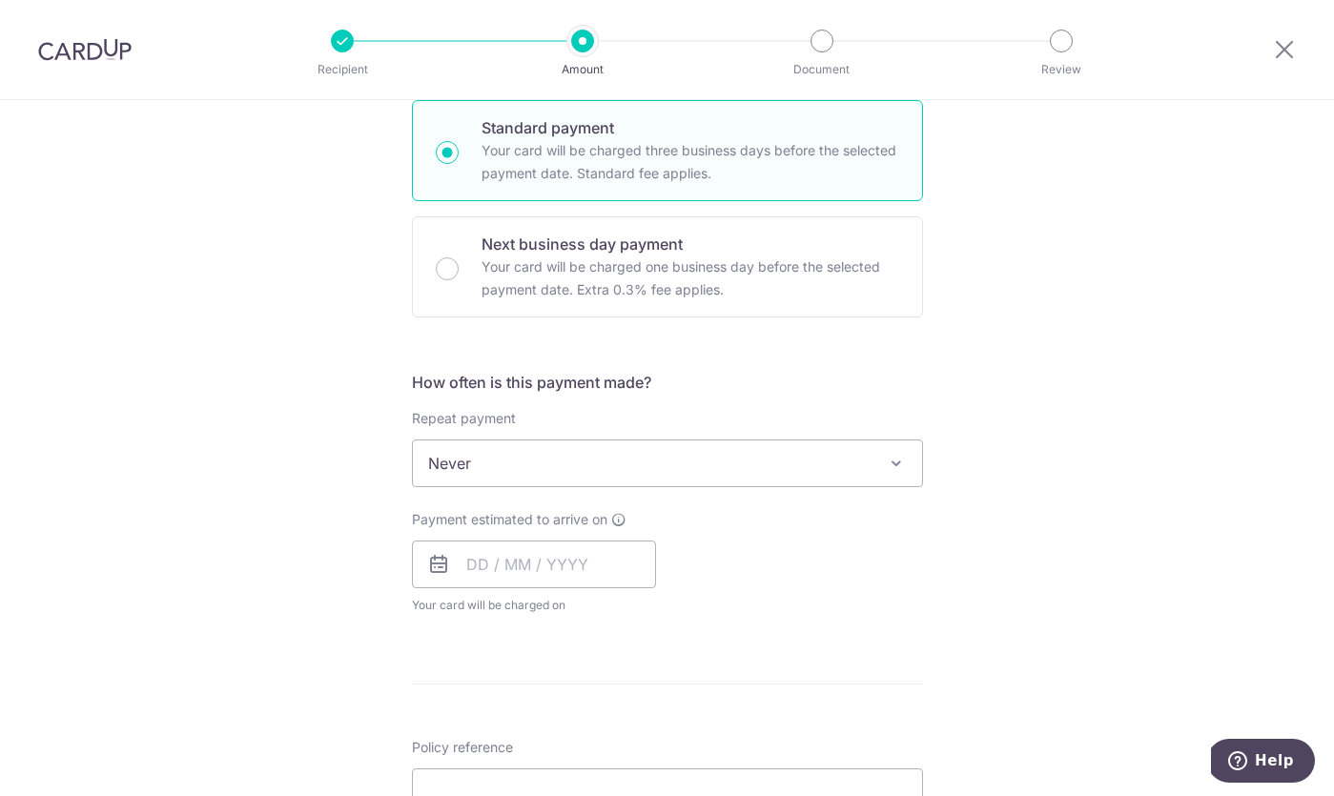
click at [589, 473] on span "Never" at bounding box center [667, 464] width 509 height 46
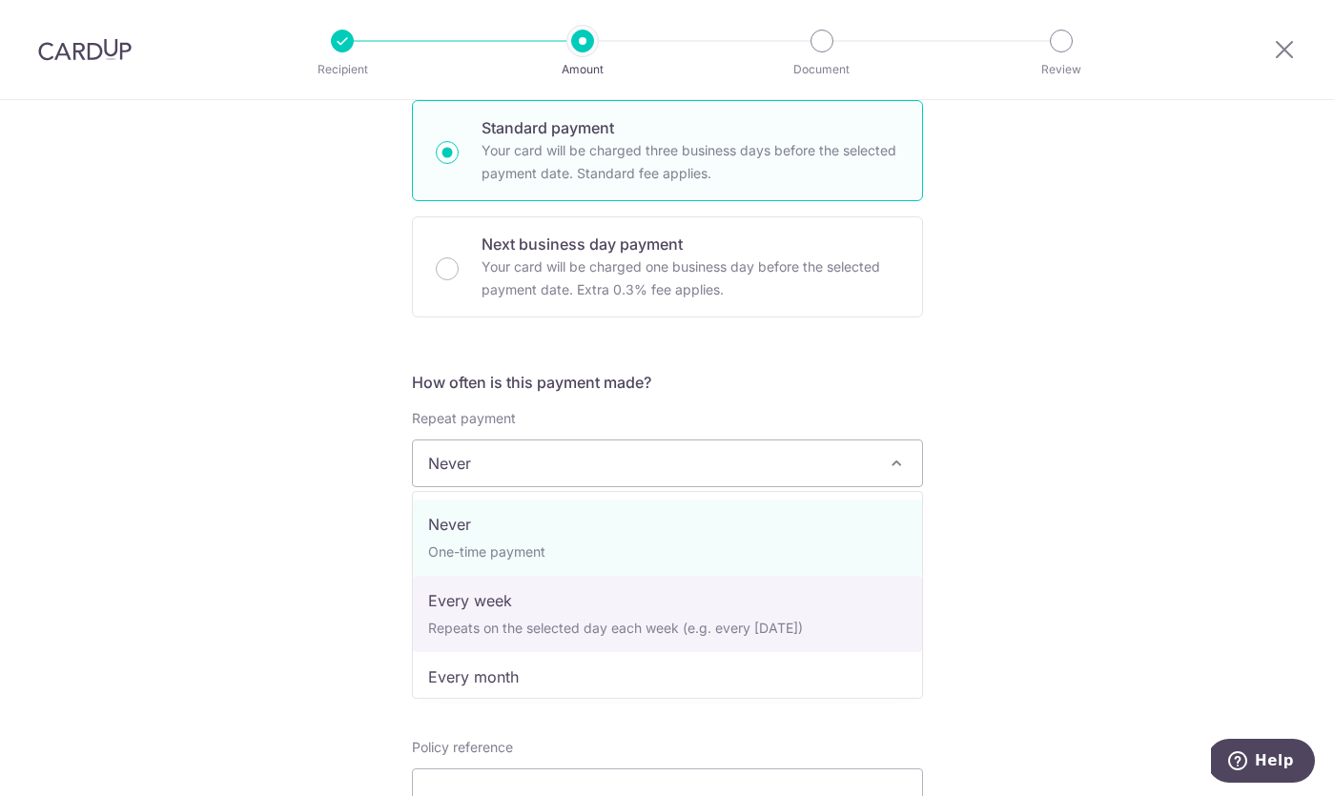
select select "2"
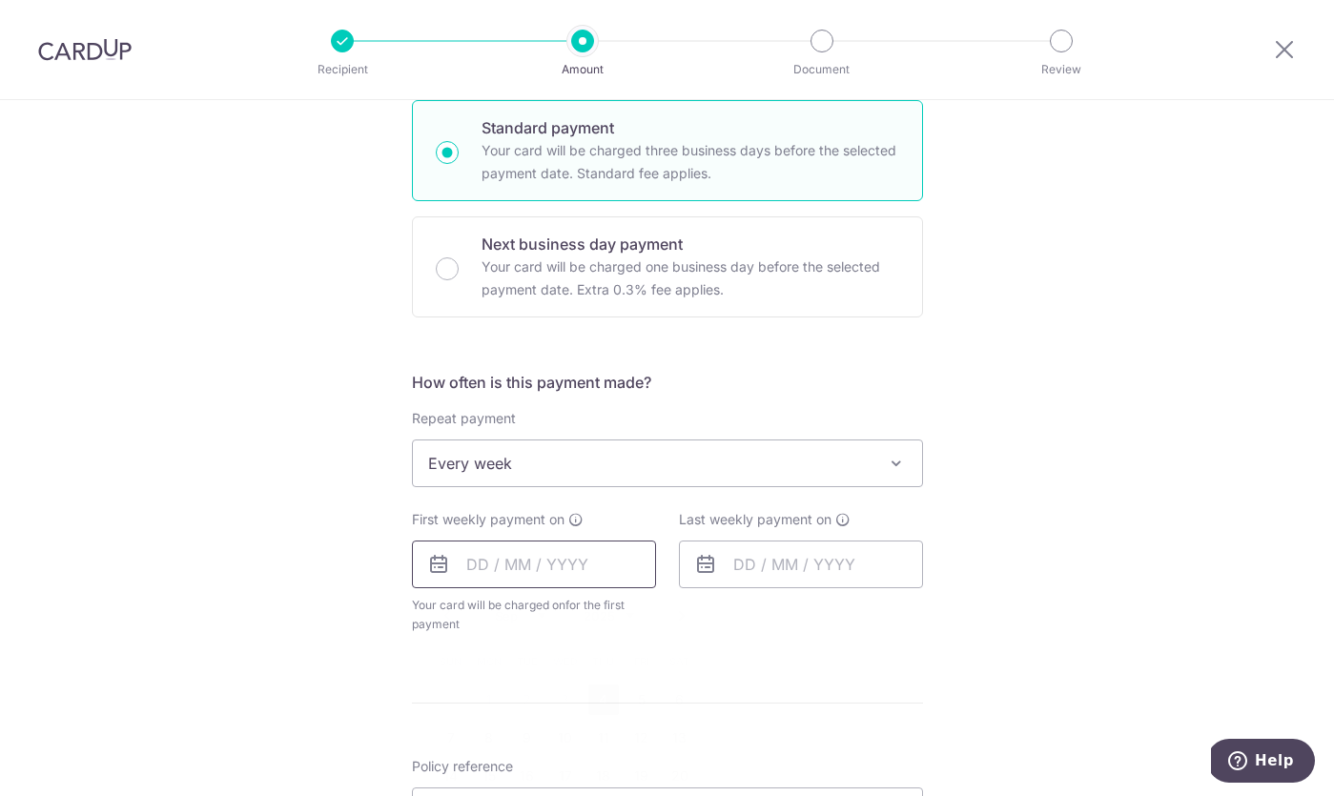
click at [567, 570] on input "text" at bounding box center [534, 565] width 244 height 48
click at [596, 706] on link "4" at bounding box center [603, 700] width 31 height 31
type input "[DATE]"
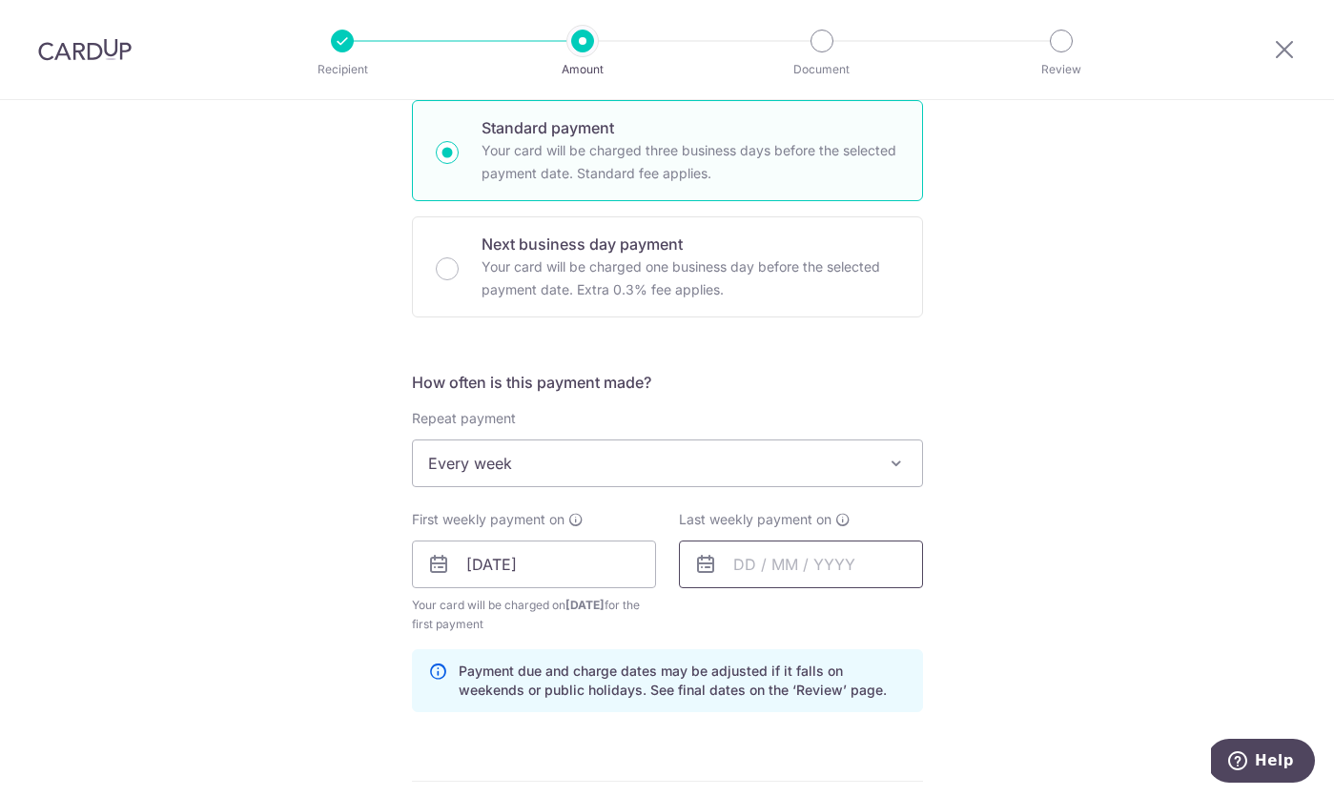
click at [773, 558] on input "text" at bounding box center [801, 565] width 244 height 48
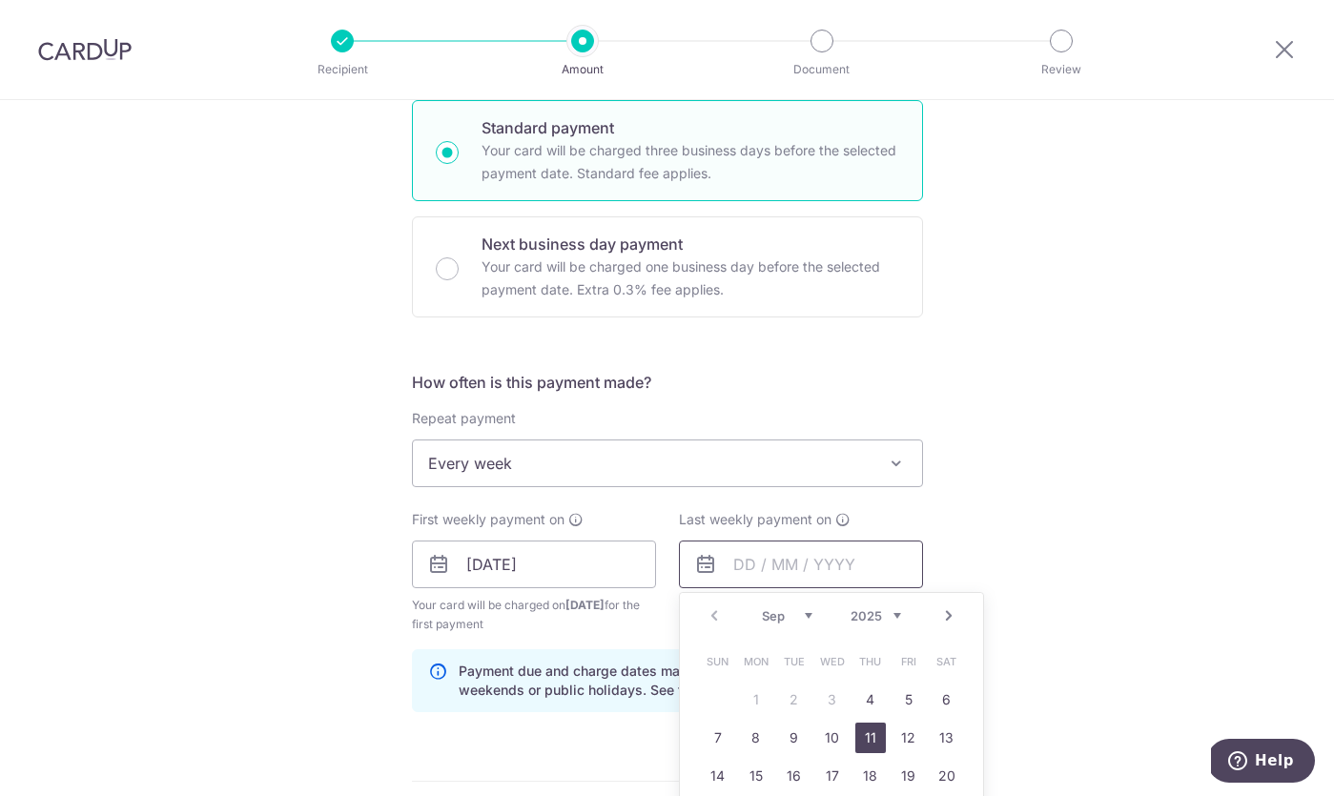
scroll to position [541, 0]
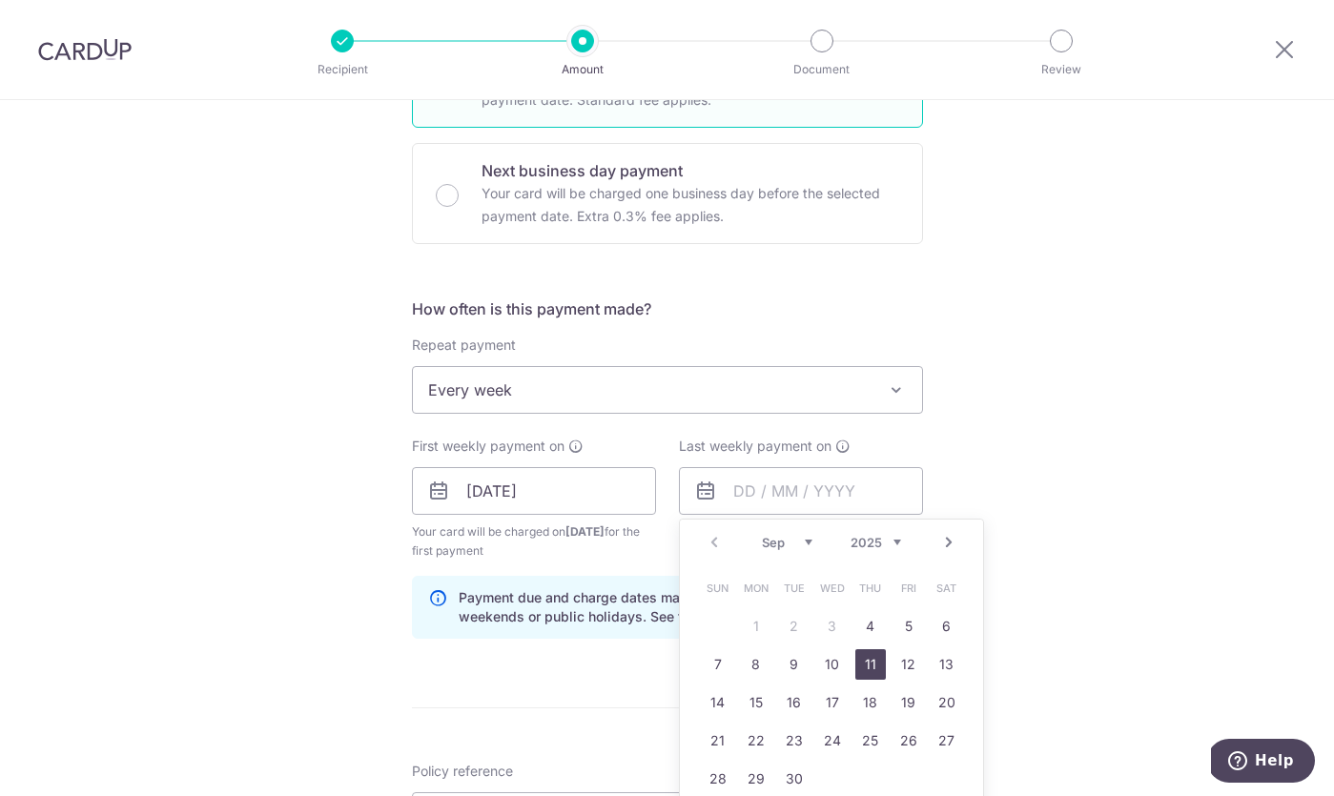
click at [866, 661] on link "11" at bounding box center [870, 664] width 31 height 31
type input "[DATE]"
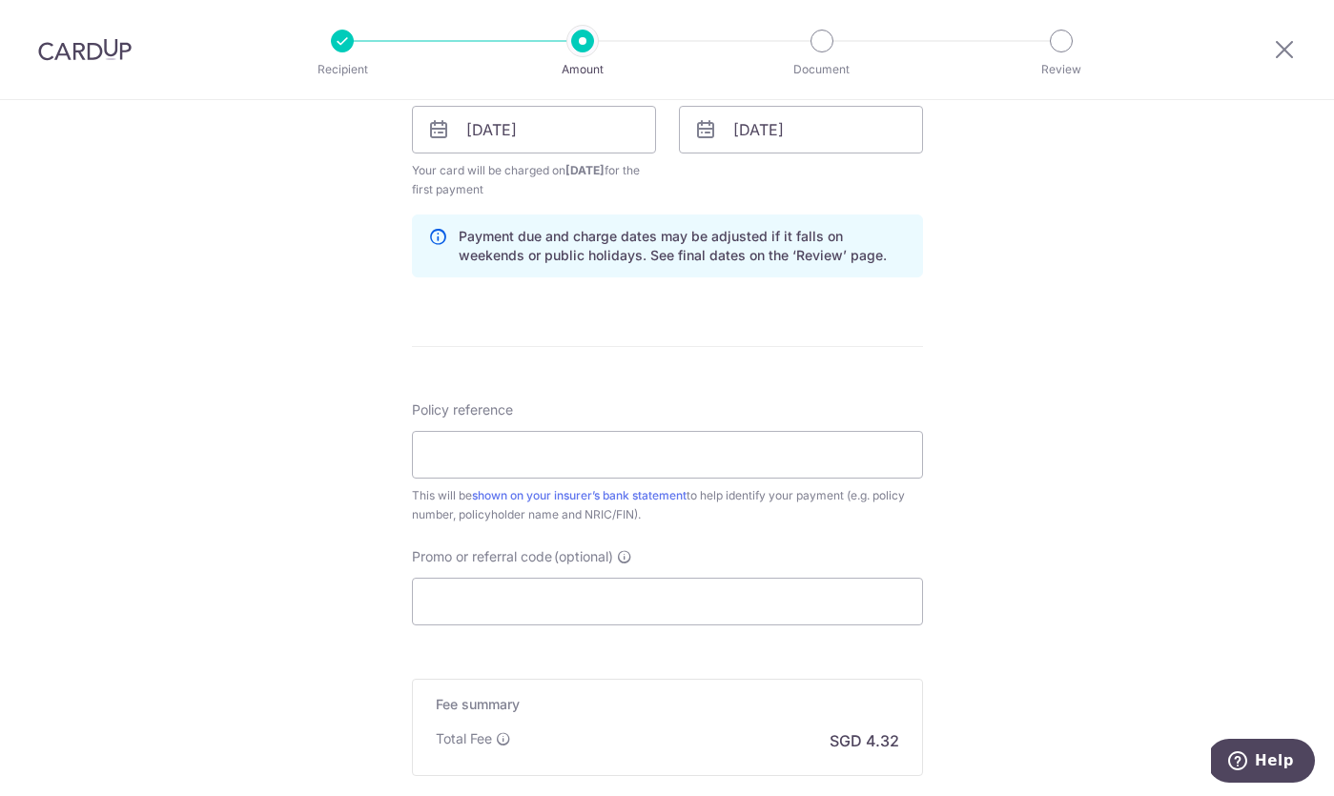
scroll to position [939, 0]
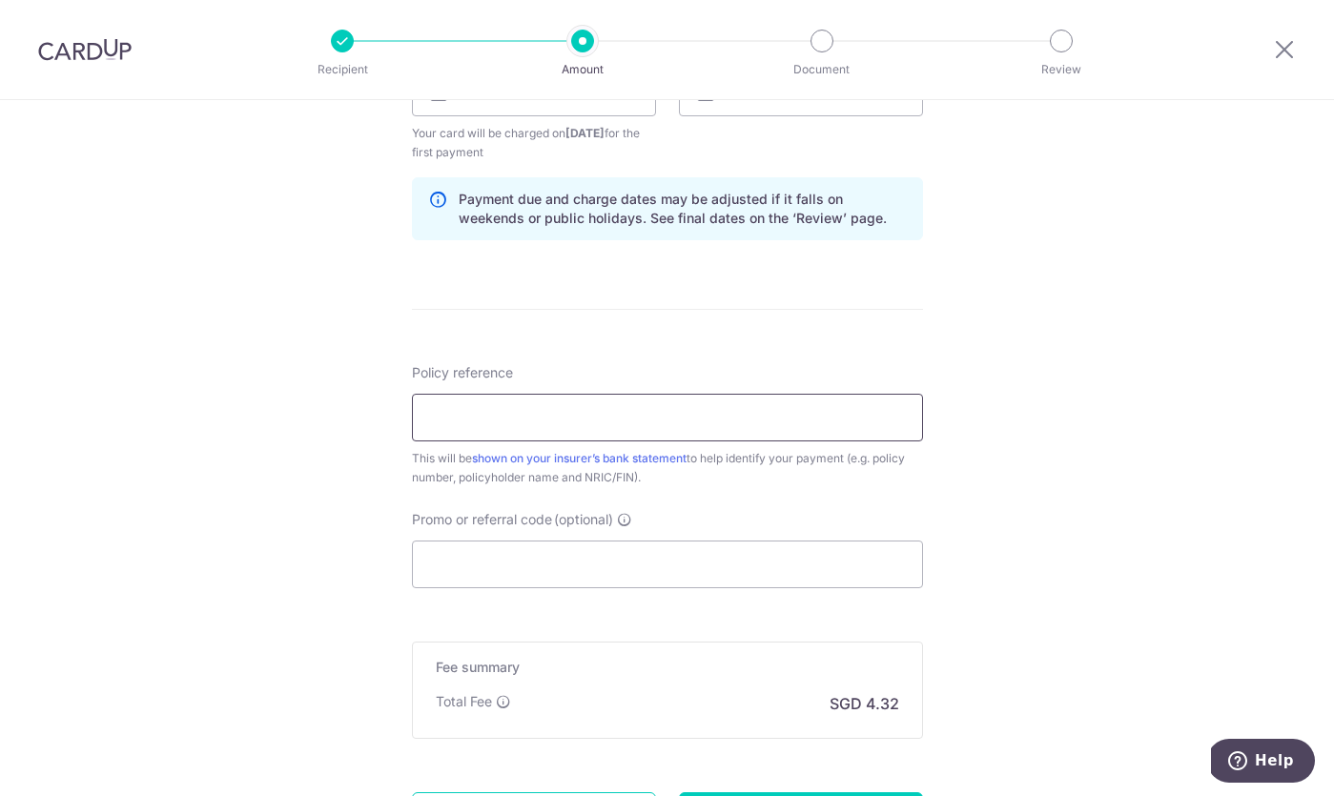
click at [843, 406] on input "Policy reference" at bounding box center [667, 418] width 511 height 48
paste input "E237275213"
type input "E237275213"
click at [565, 580] on input "Promo or referral code (optional)" at bounding box center [667, 565] width 511 height 48
type input "REC185"
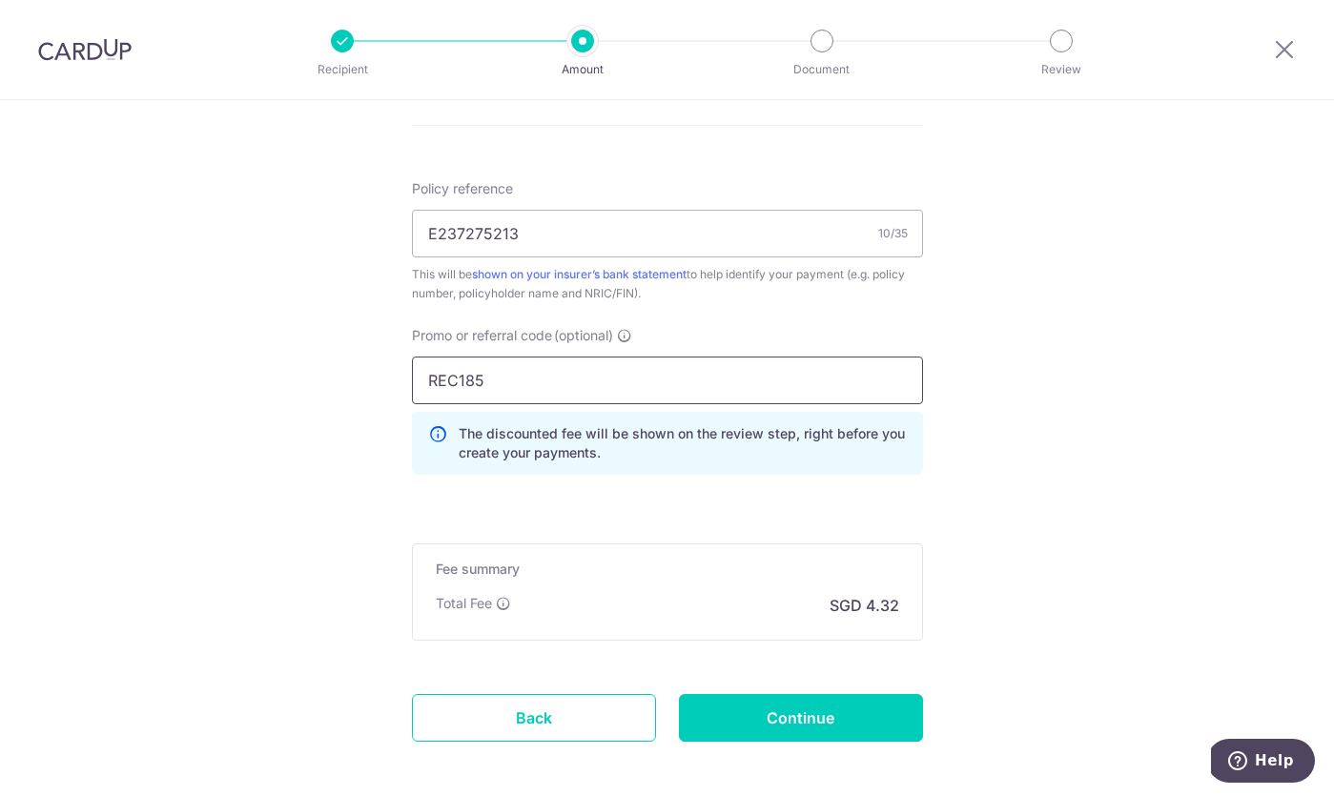
scroll to position [1164, 0]
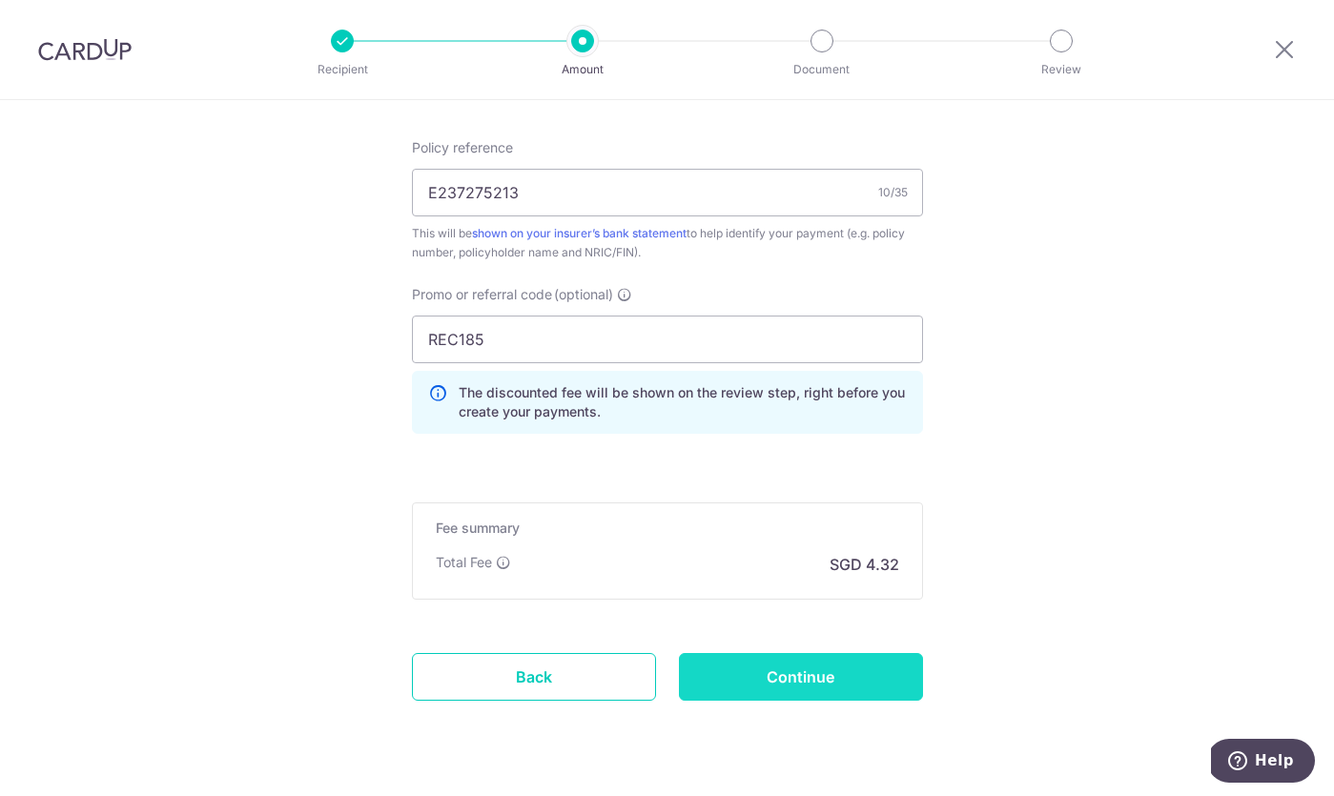
click at [790, 678] on input "Continue" at bounding box center [801, 677] width 244 height 48
type input "Create Schedule"
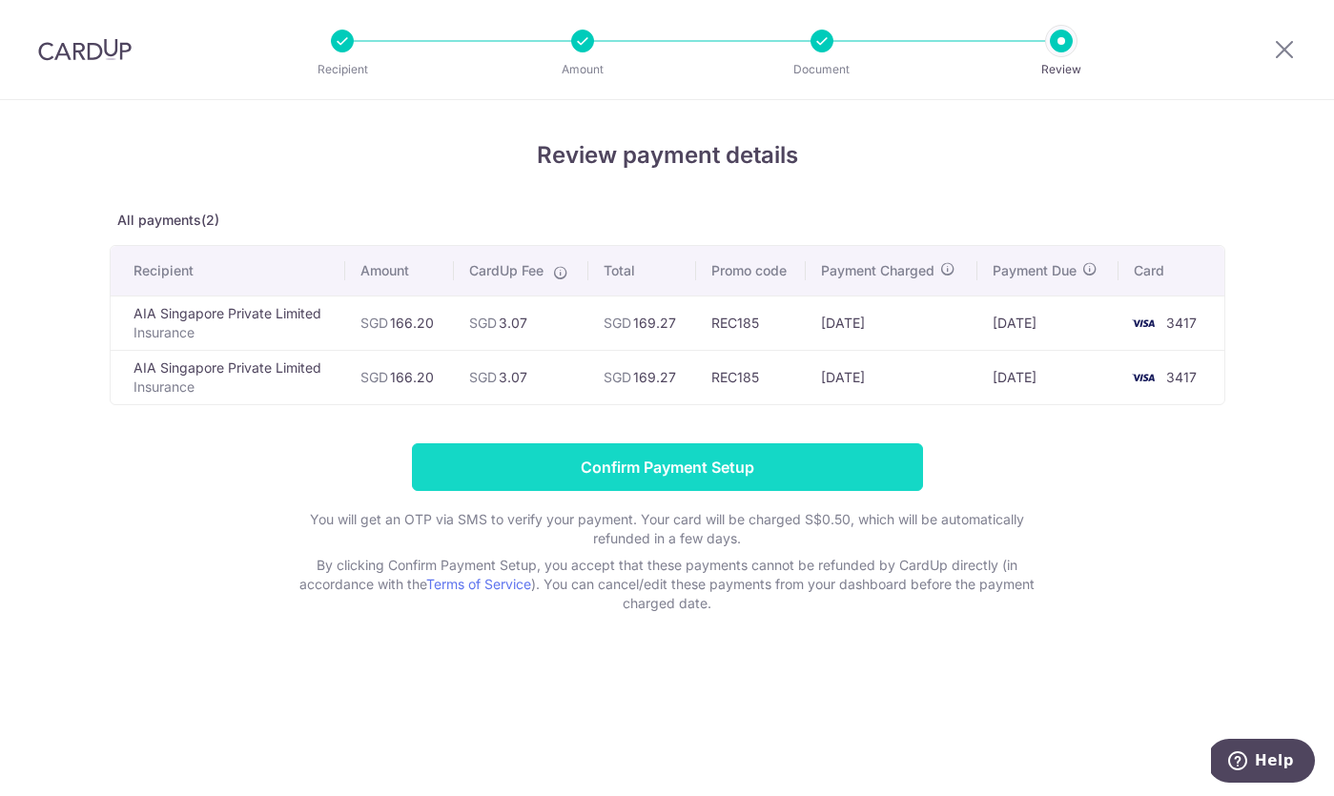
click at [798, 455] on input "Confirm Payment Setup" at bounding box center [667, 467] width 511 height 48
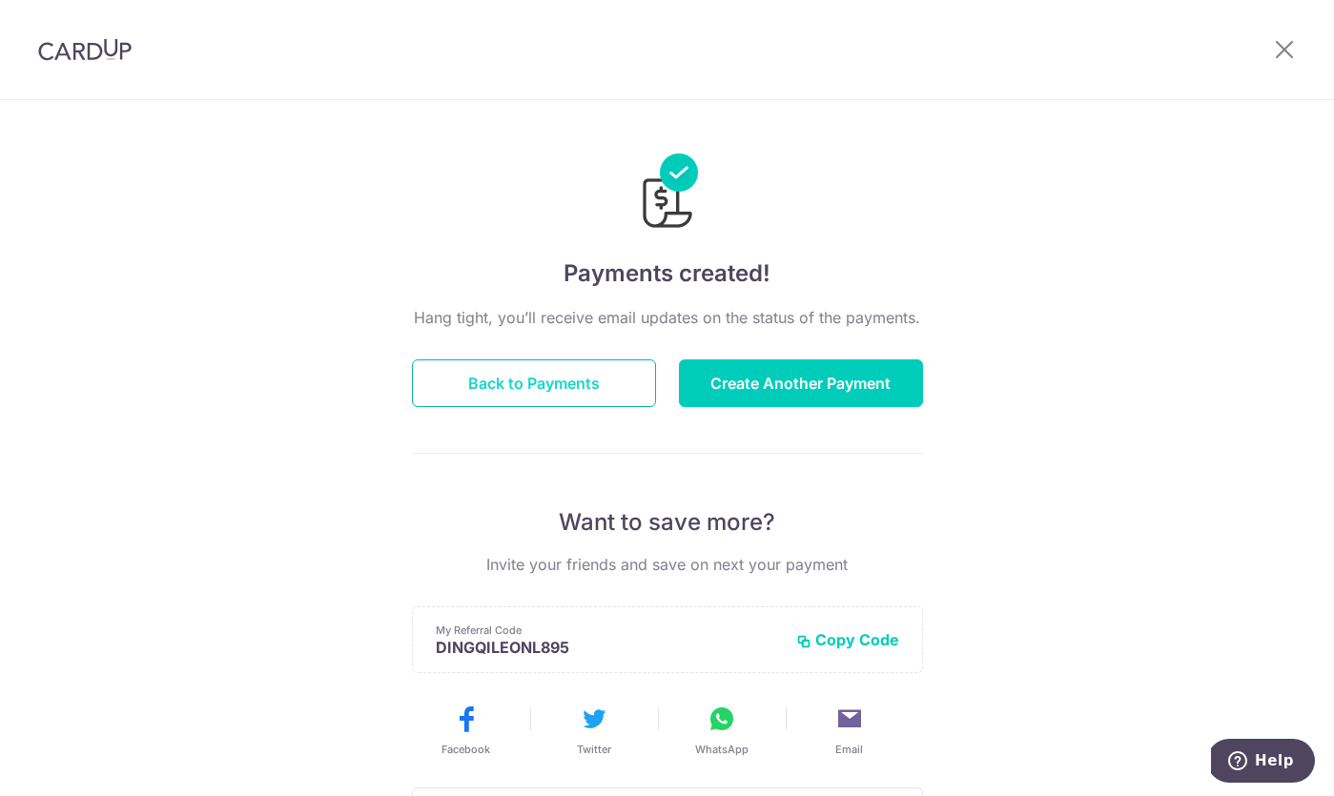
click at [528, 394] on button "Back to Payments" at bounding box center [534, 383] width 244 height 48
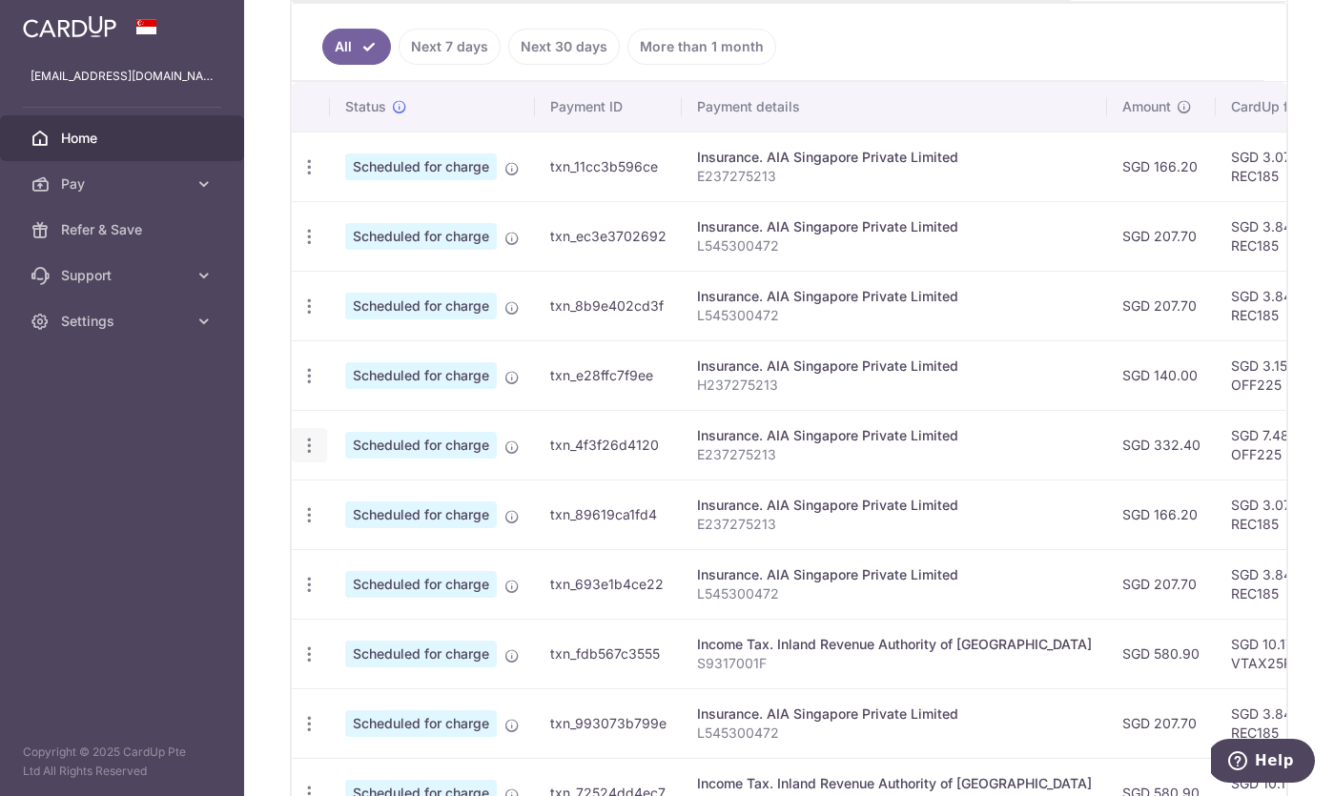
click at [307, 444] on icon "button" at bounding box center [309, 446] width 20 height 20
click at [346, 549] on link "Cancel payment" at bounding box center [392, 545] width 198 height 48
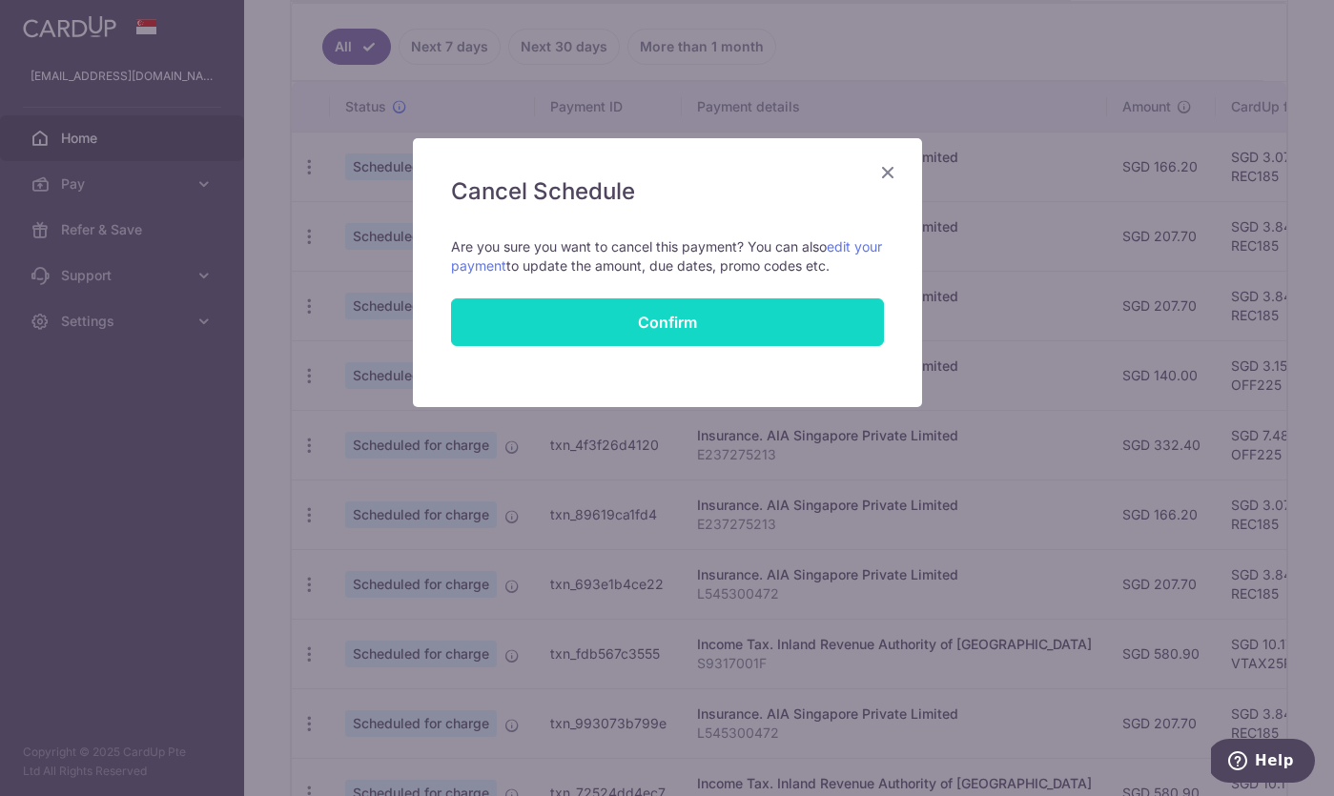
click at [695, 331] on button "Confirm" at bounding box center [667, 322] width 433 height 48
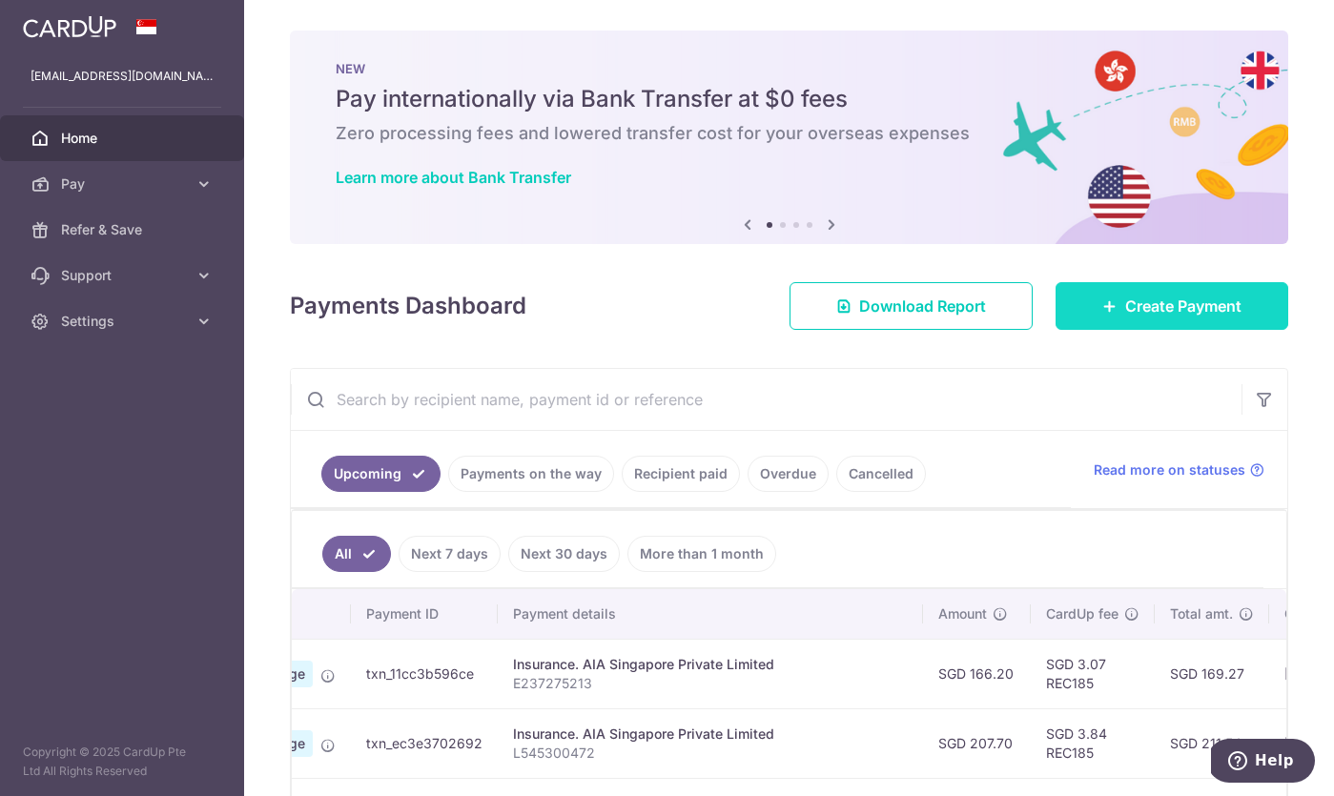
click at [1121, 311] on link "Create Payment" at bounding box center [1172, 306] width 233 height 48
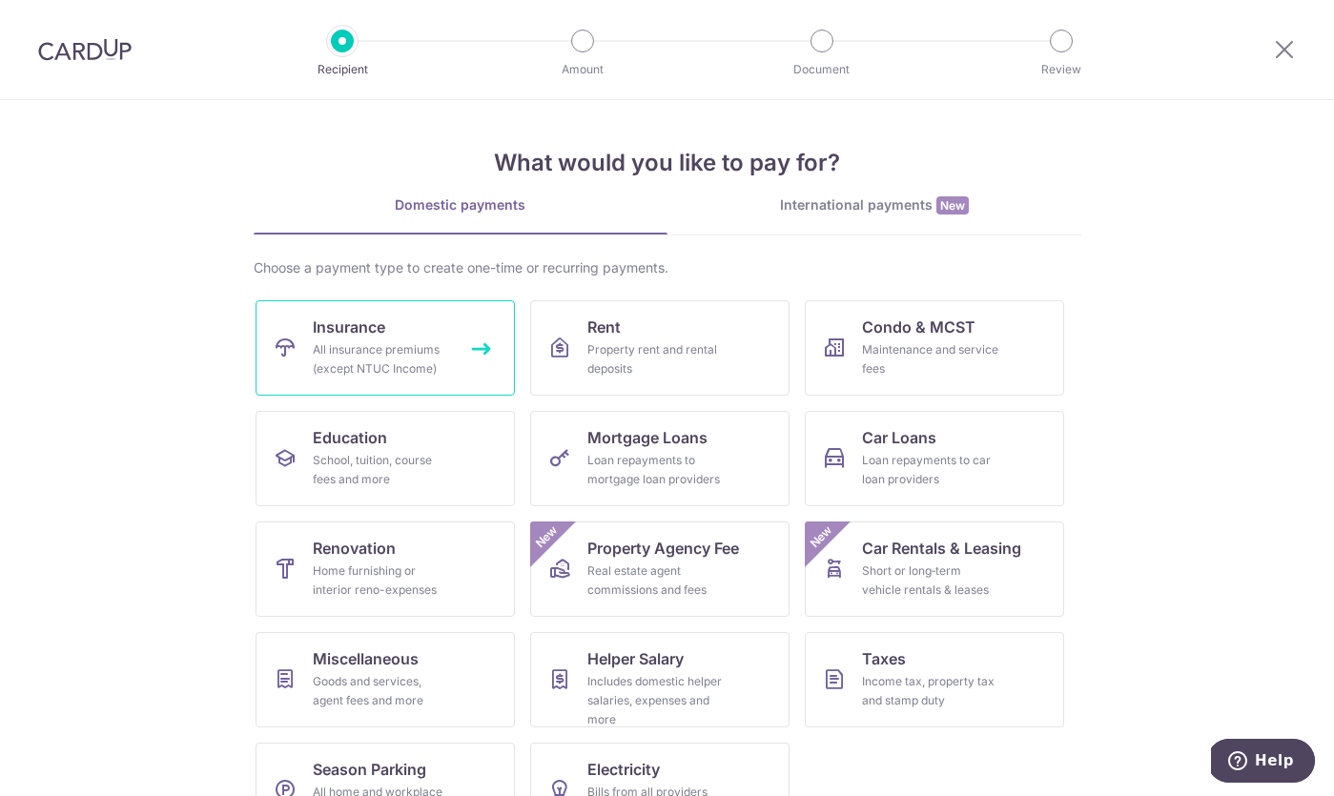
click at [409, 336] on link "Insurance All insurance premiums (except NTUC Income)" at bounding box center [385, 347] width 259 height 95
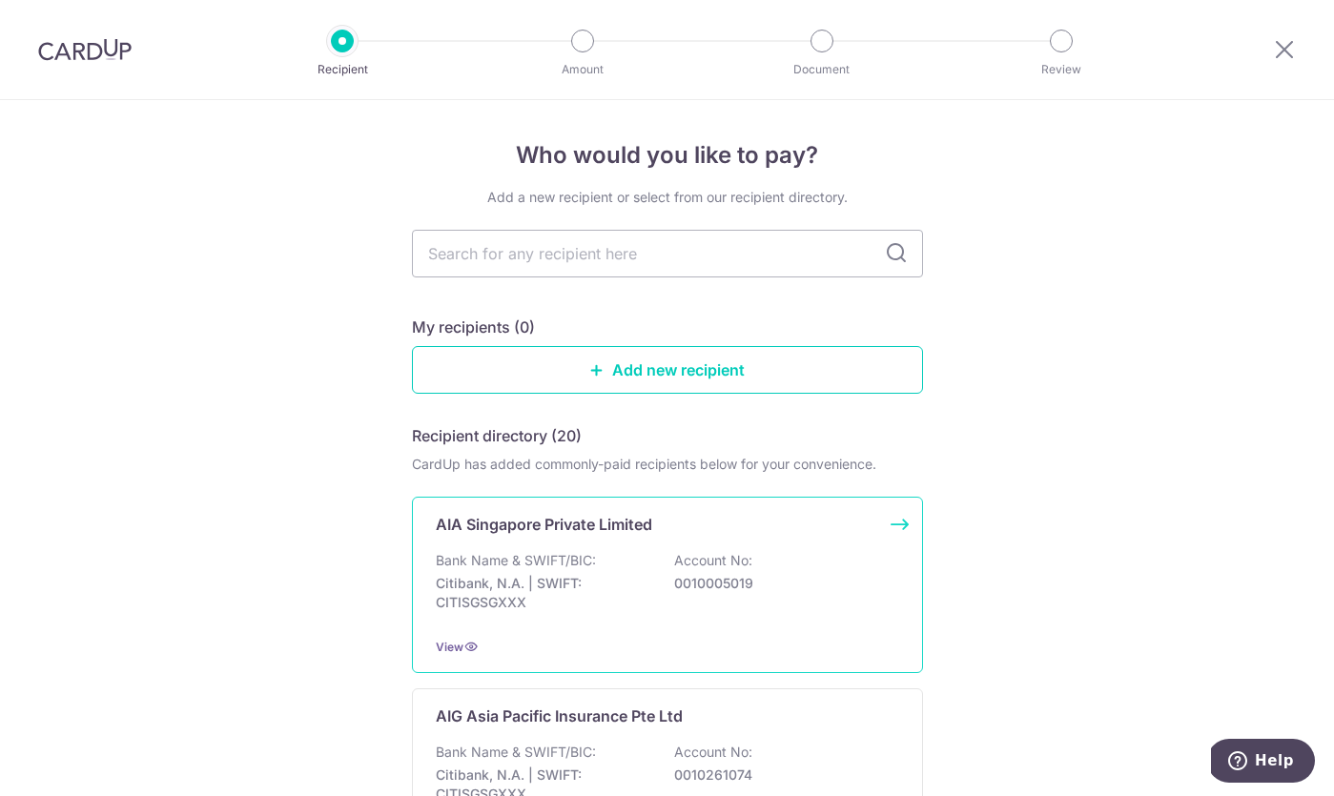
click at [647, 543] on div "AIA Singapore Private Limited Bank Name & SWIFT/BIC: Citibank, N.A. | SWIFT: CI…" at bounding box center [667, 585] width 511 height 176
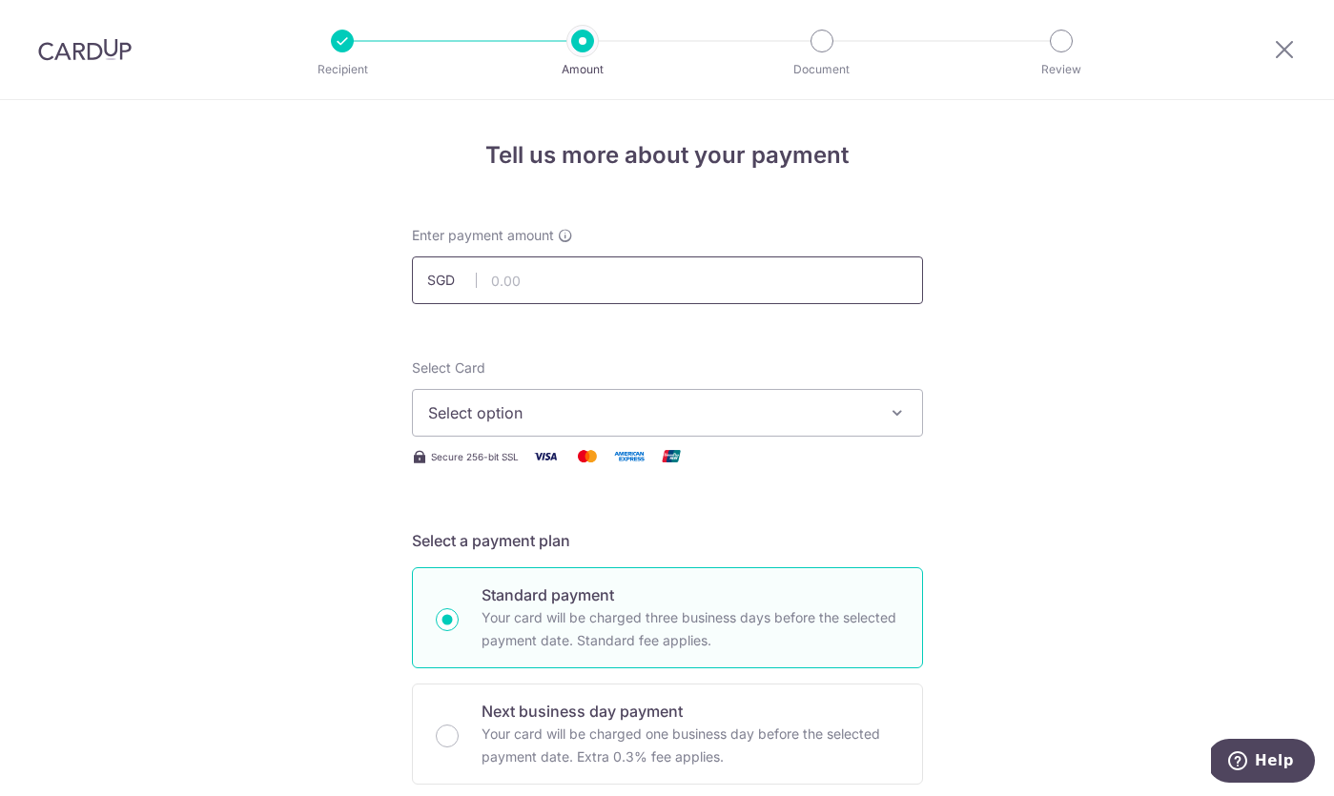
click at [618, 289] on input "text" at bounding box center [667, 280] width 511 height 48
paste input "H237275213"
type input "140.00"
click at [545, 406] on span "Select option" at bounding box center [650, 412] width 444 height 23
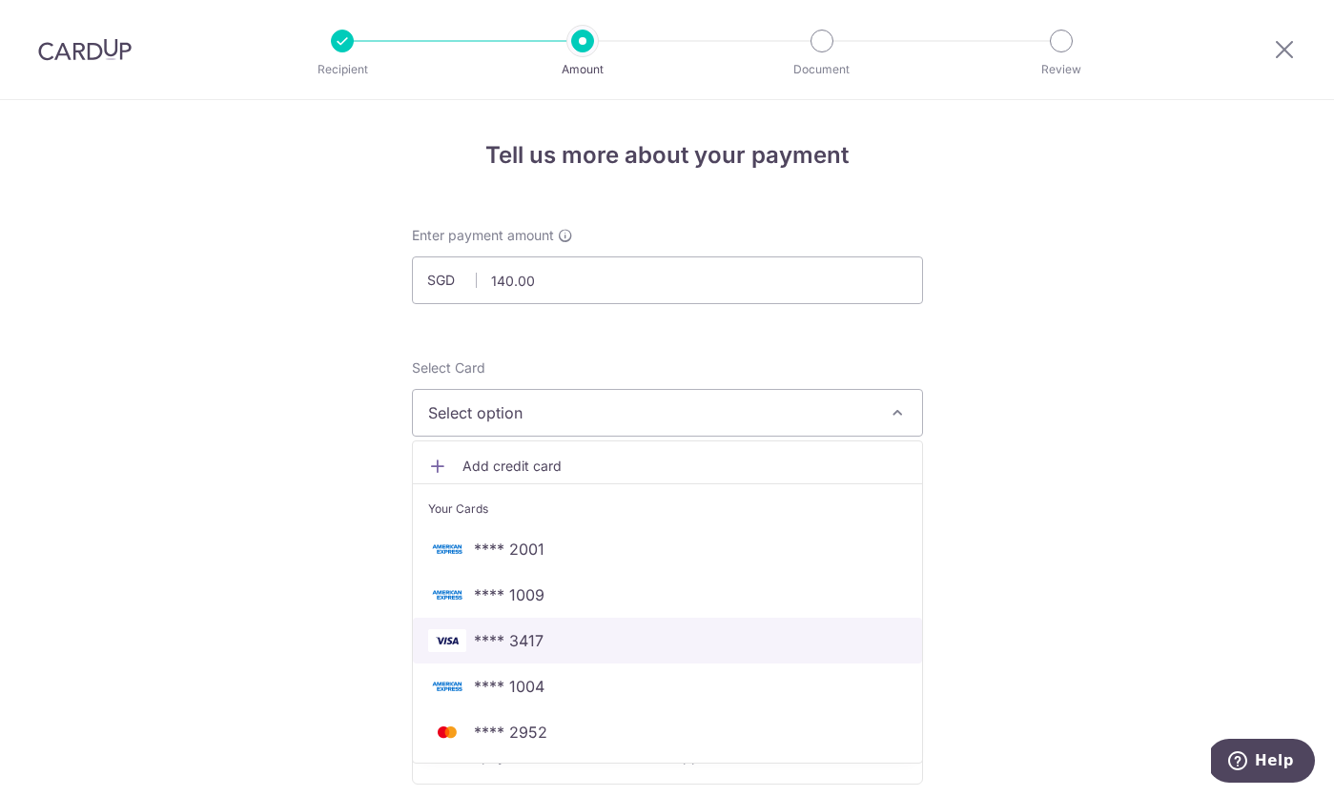
click at [526, 661] on link "**** 3417" at bounding box center [667, 641] width 509 height 46
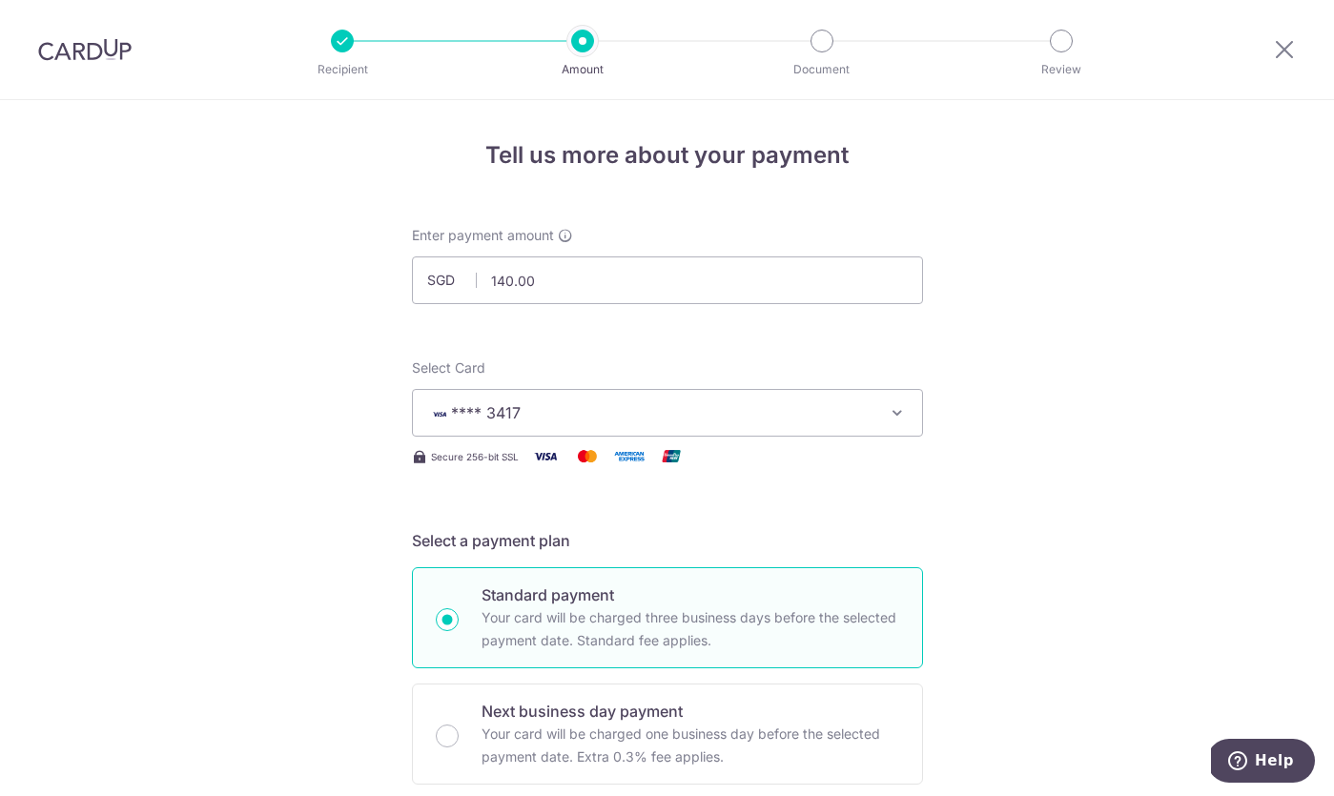
scroll to position [601, 0]
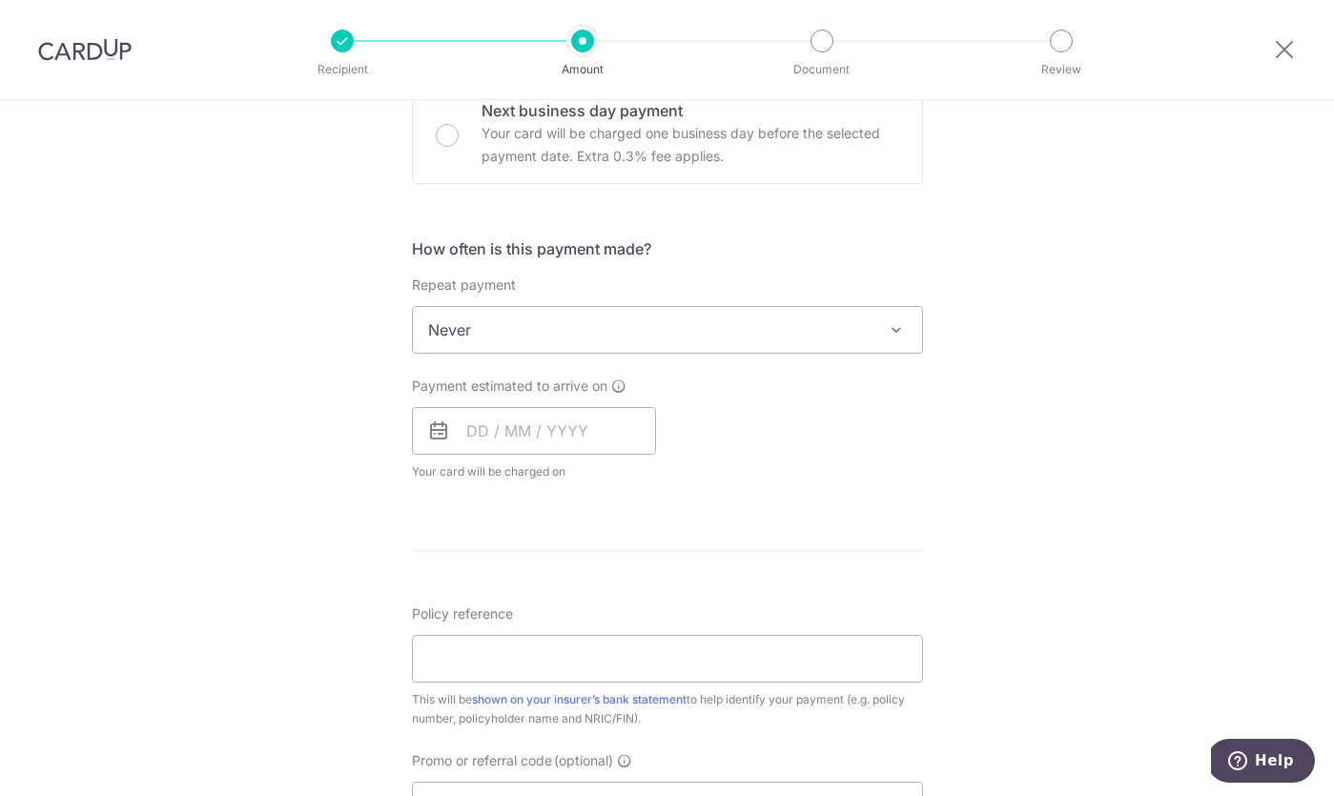
click at [605, 337] on span "Never" at bounding box center [667, 330] width 509 height 46
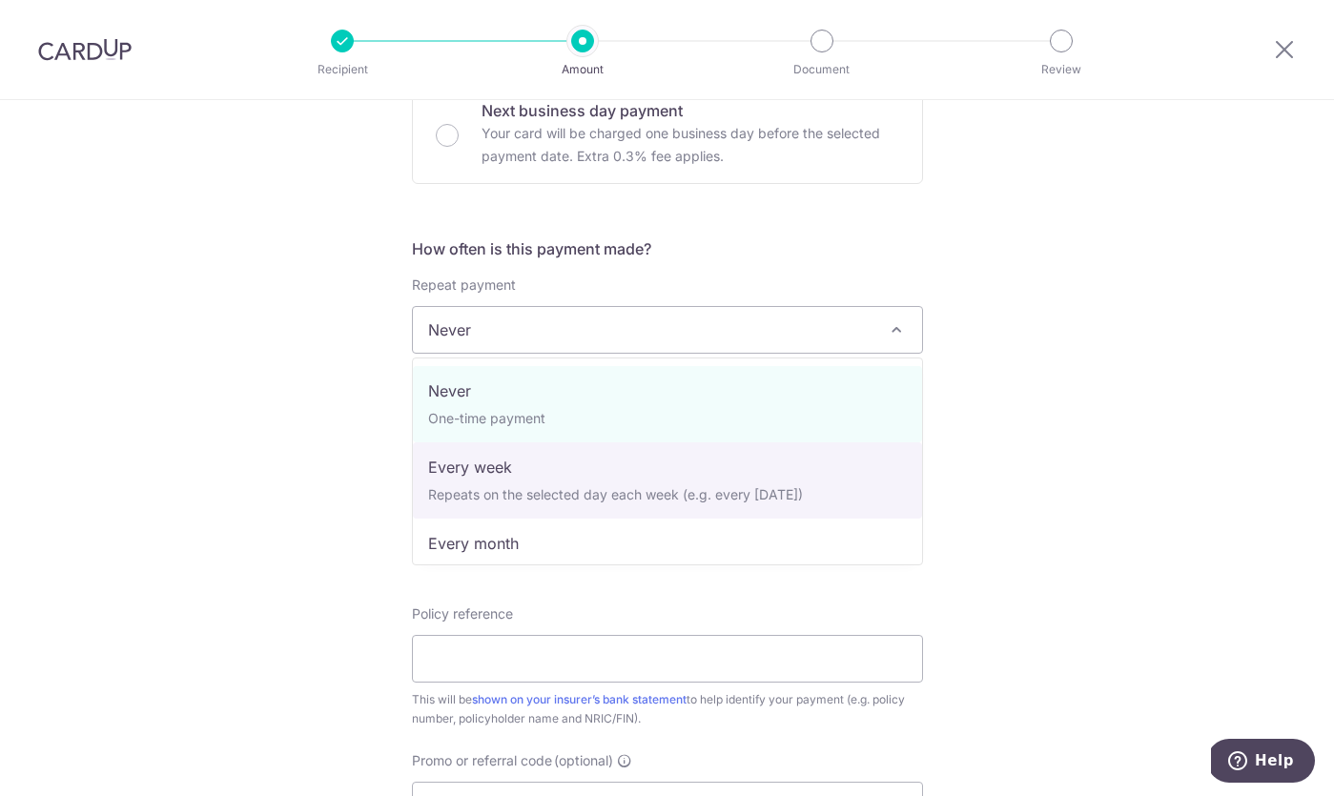
select select "2"
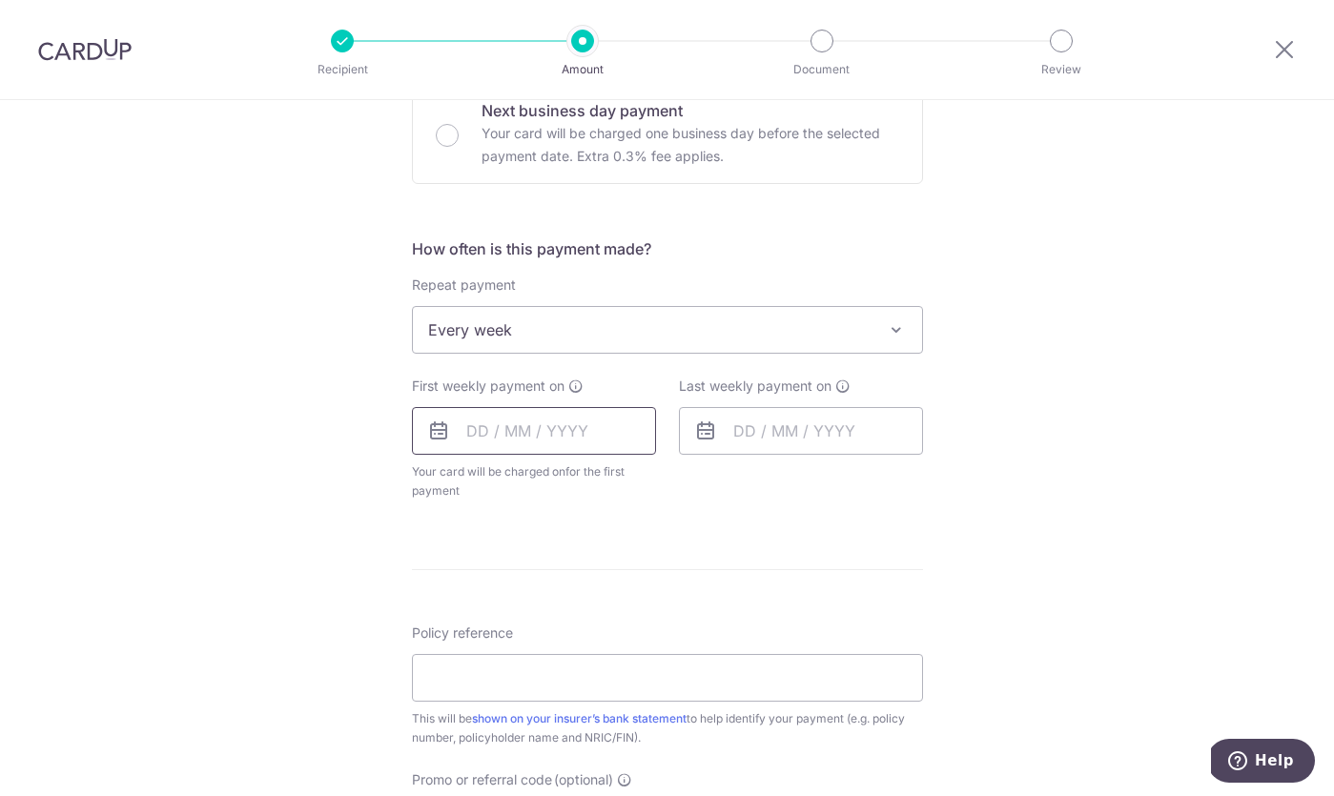
click at [541, 448] on input "text" at bounding box center [534, 431] width 244 height 48
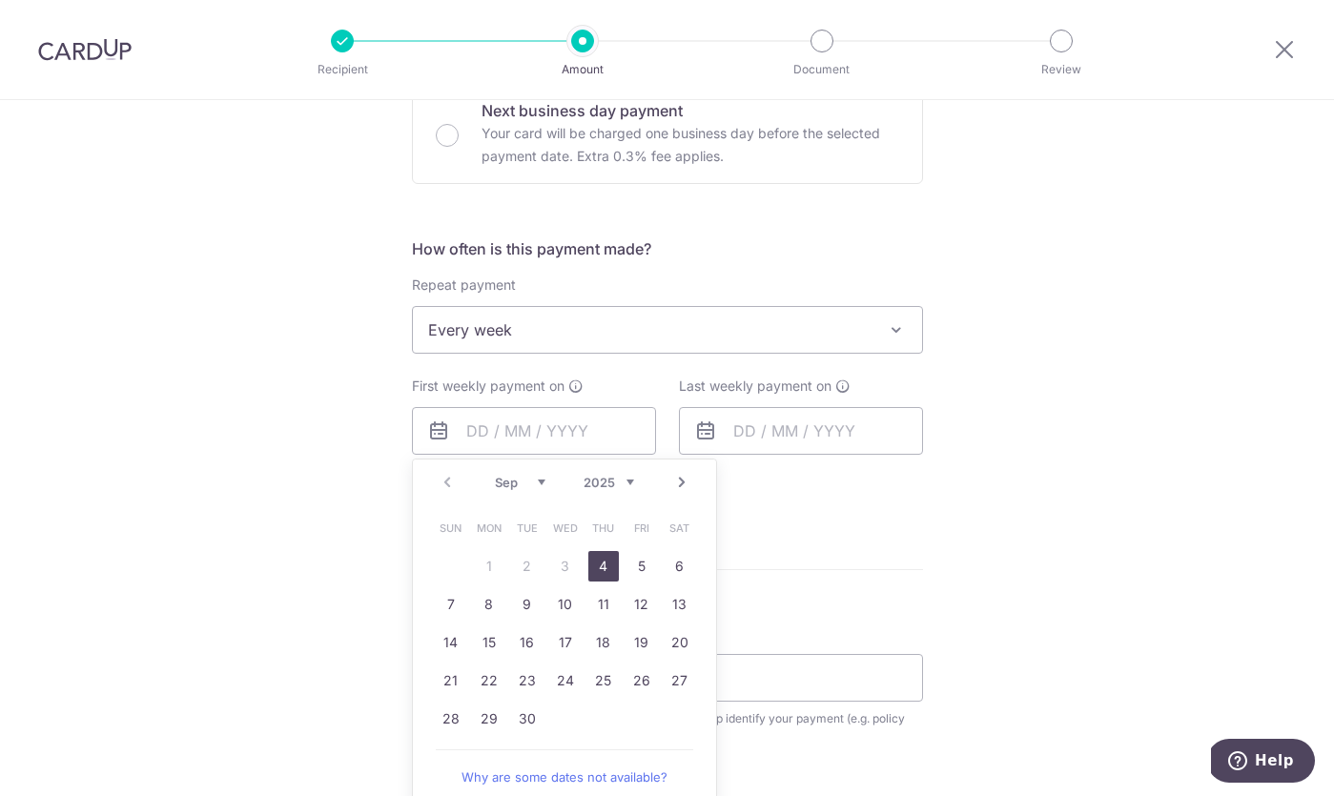
click at [592, 551] on link "4" at bounding box center [603, 566] width 31 height 31
type input "04/09/2025"
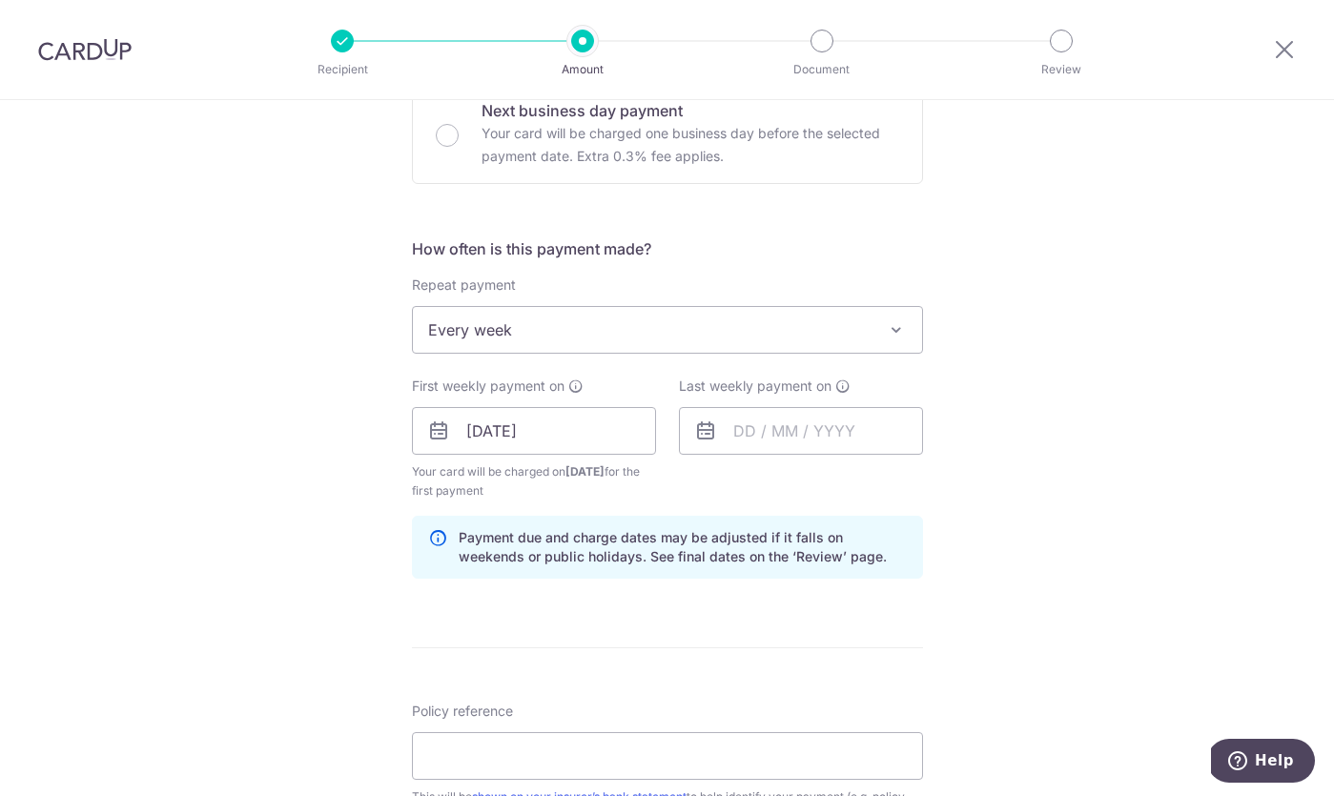
type input "[DATE]"
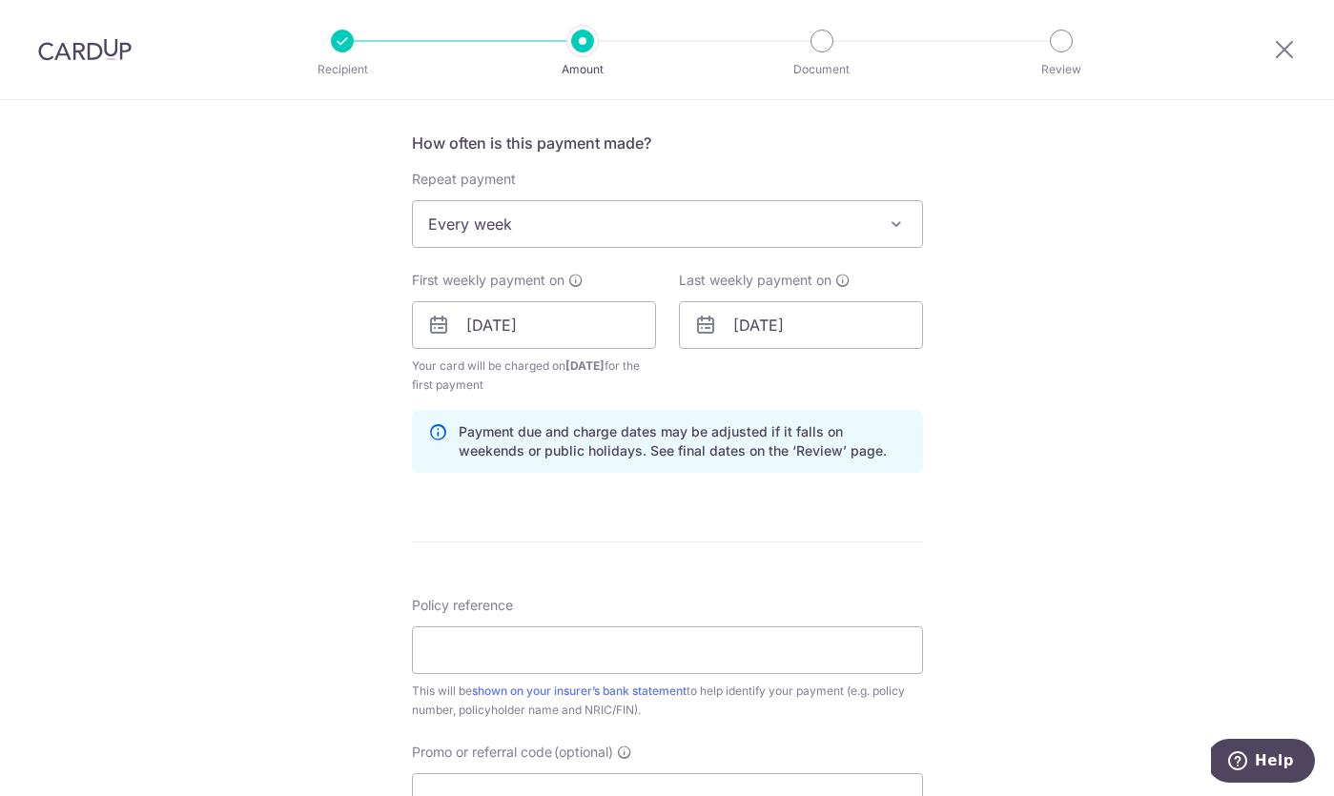
scroll to position [816, 0]
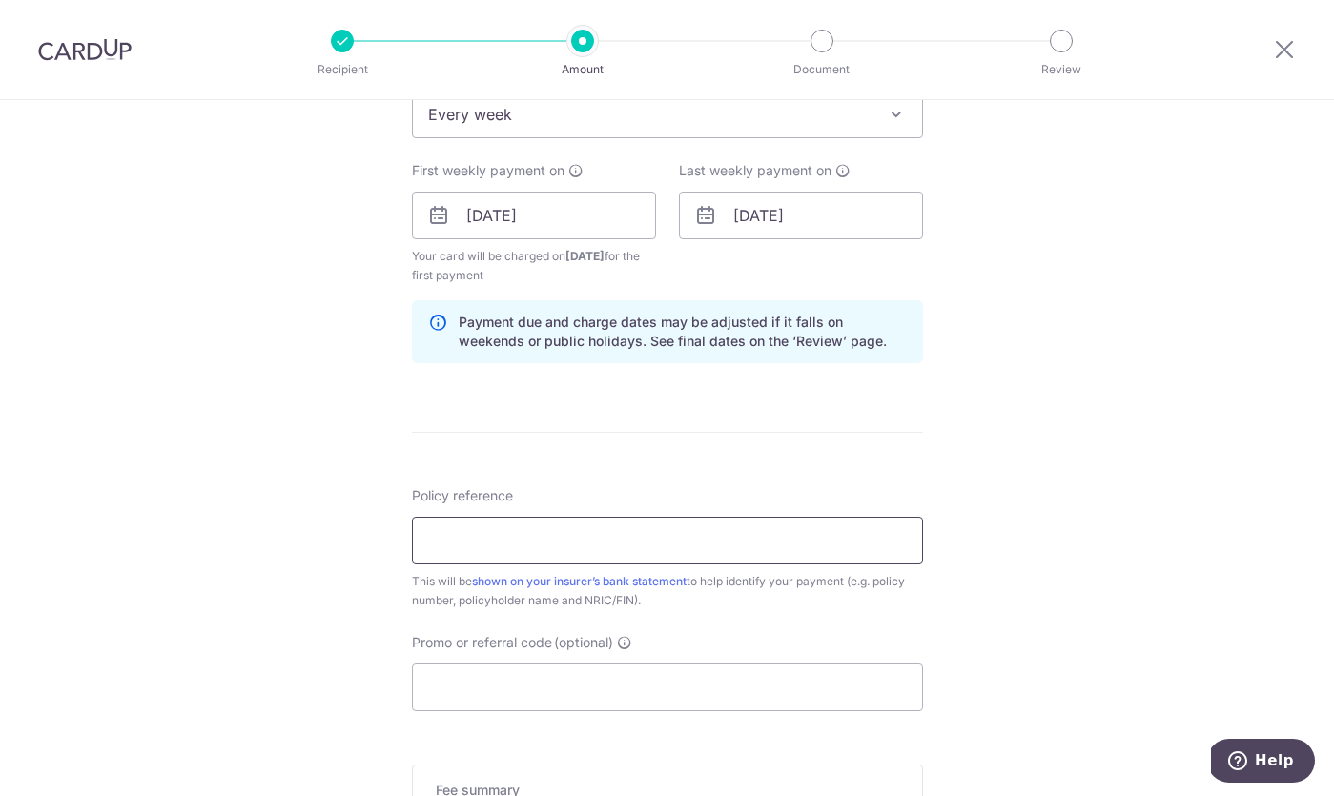
click at [620, 546] on input "Policy reference" at bounding box center [667, 541] width 511 height 48
paste input "H237275213"
type input "H237275213"
click at [564, 676] on input "Promo or referral code (optional)" at bounding box center [667, 688] width 511 height 48
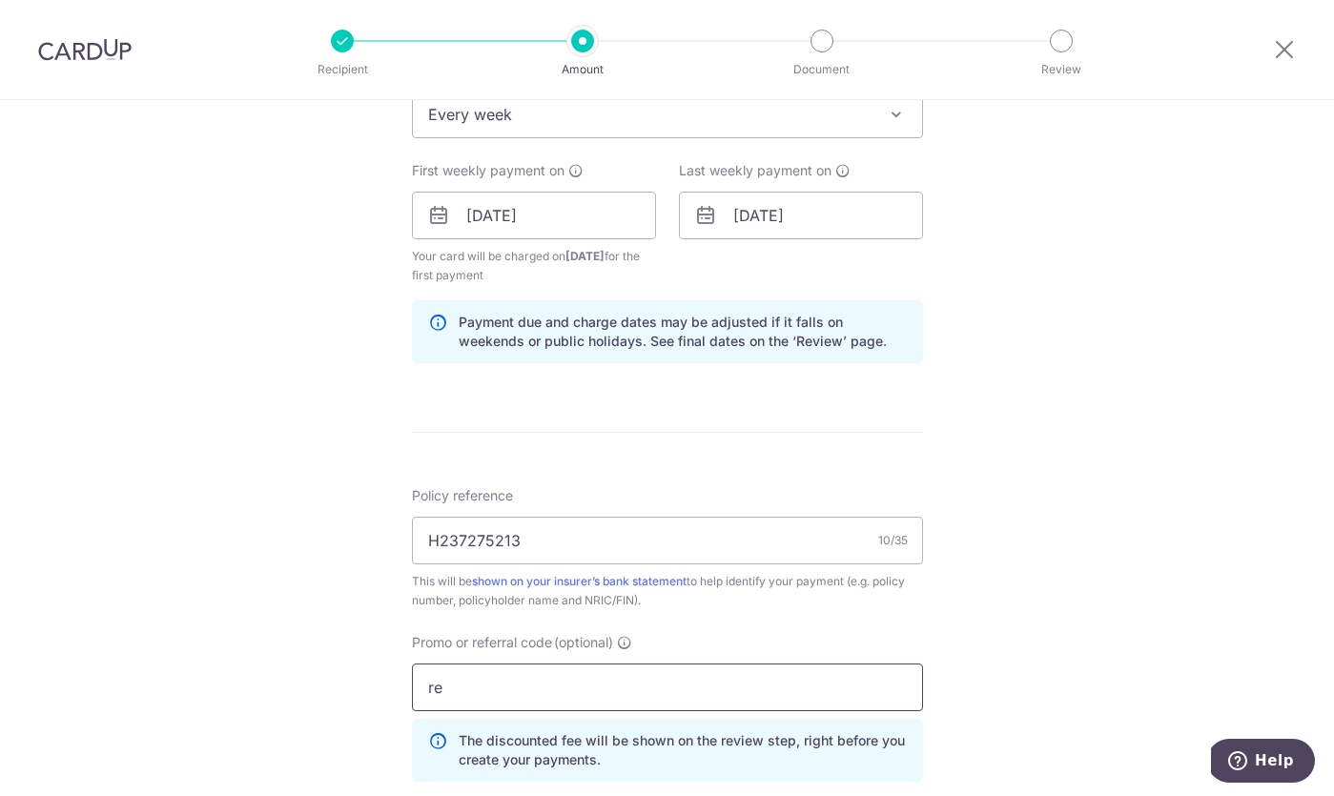
type input "REC185"
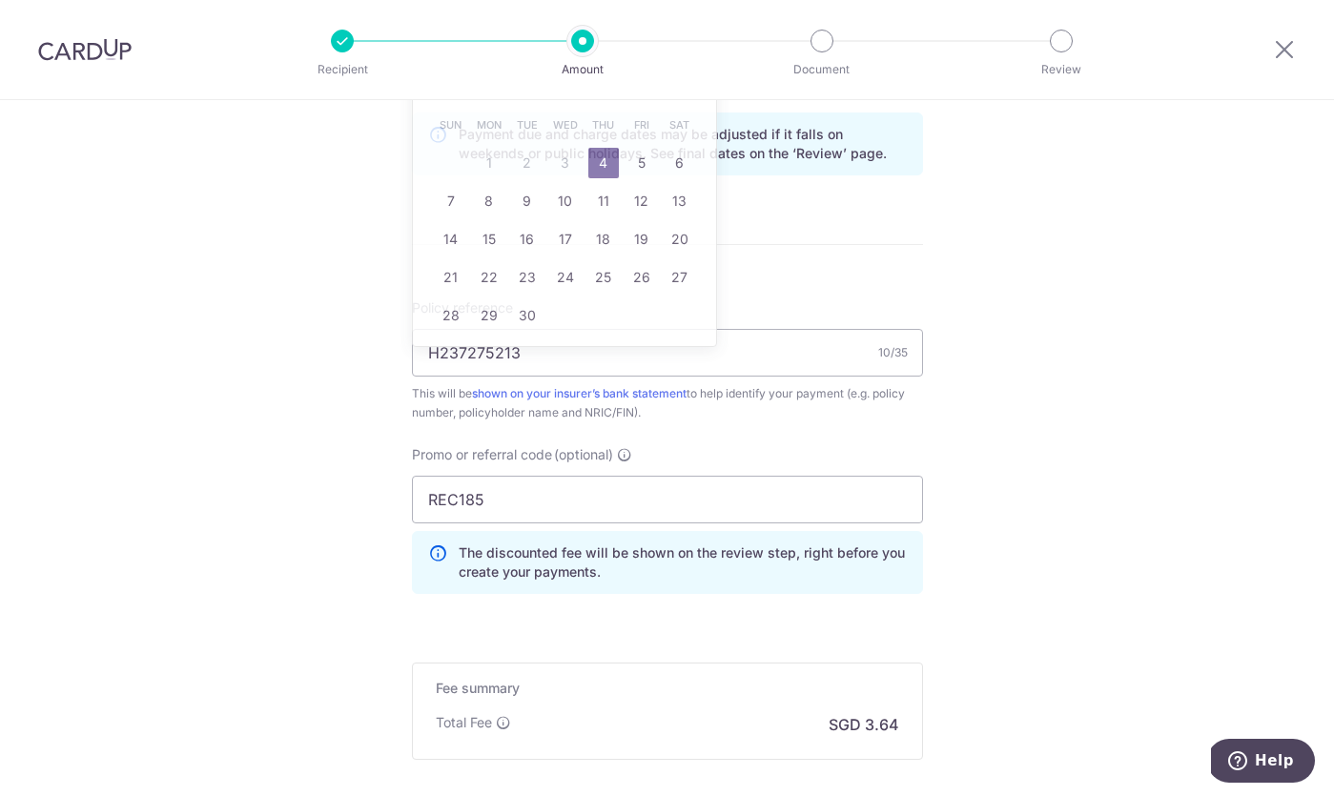
click at [717, 596] on div "Promo or referral code (optional) REC185 The discounted fee will be shown on th…" at bounding box center [667, 527] width 534 height 164
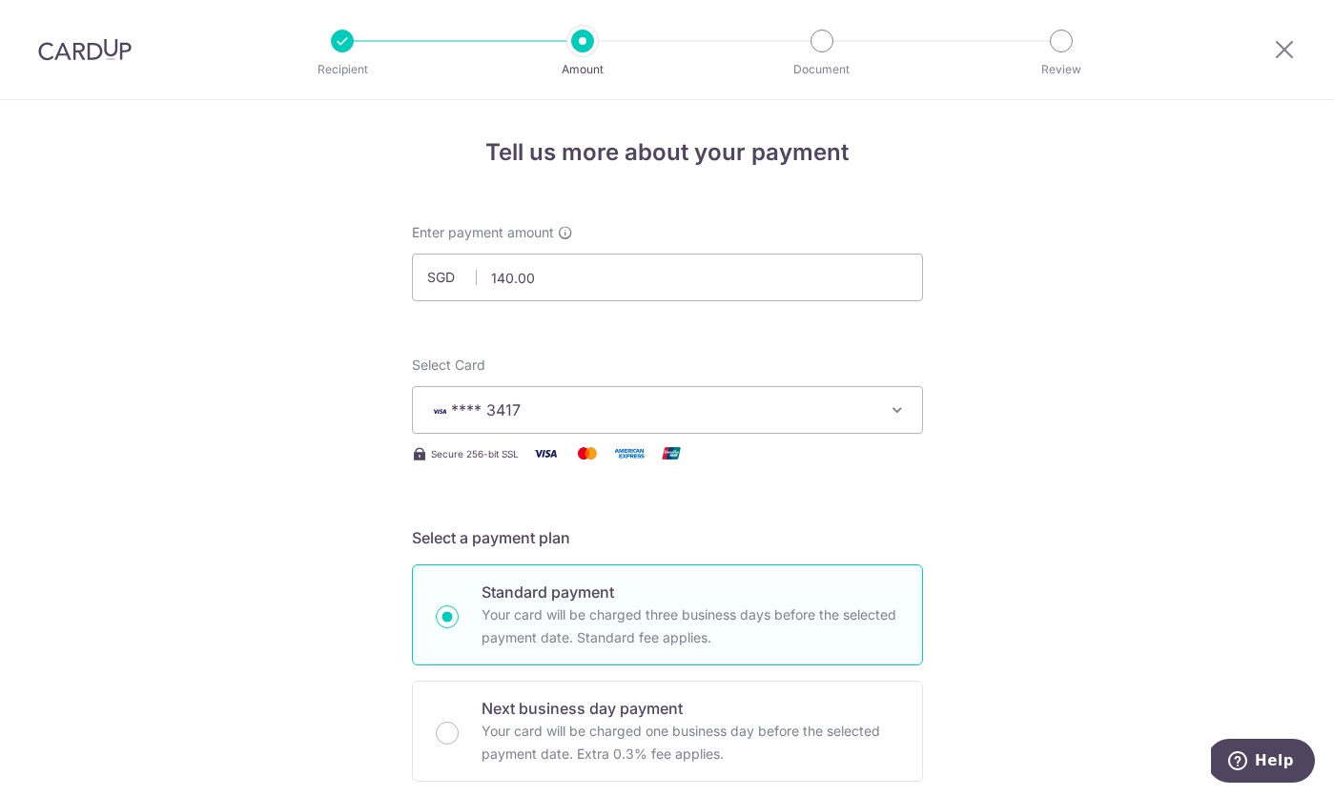
scroll to position [0, 0]
click at [682, 291] on input "140.00" at bounding box center [667, 280] width 511 height 48
type input "70.00"
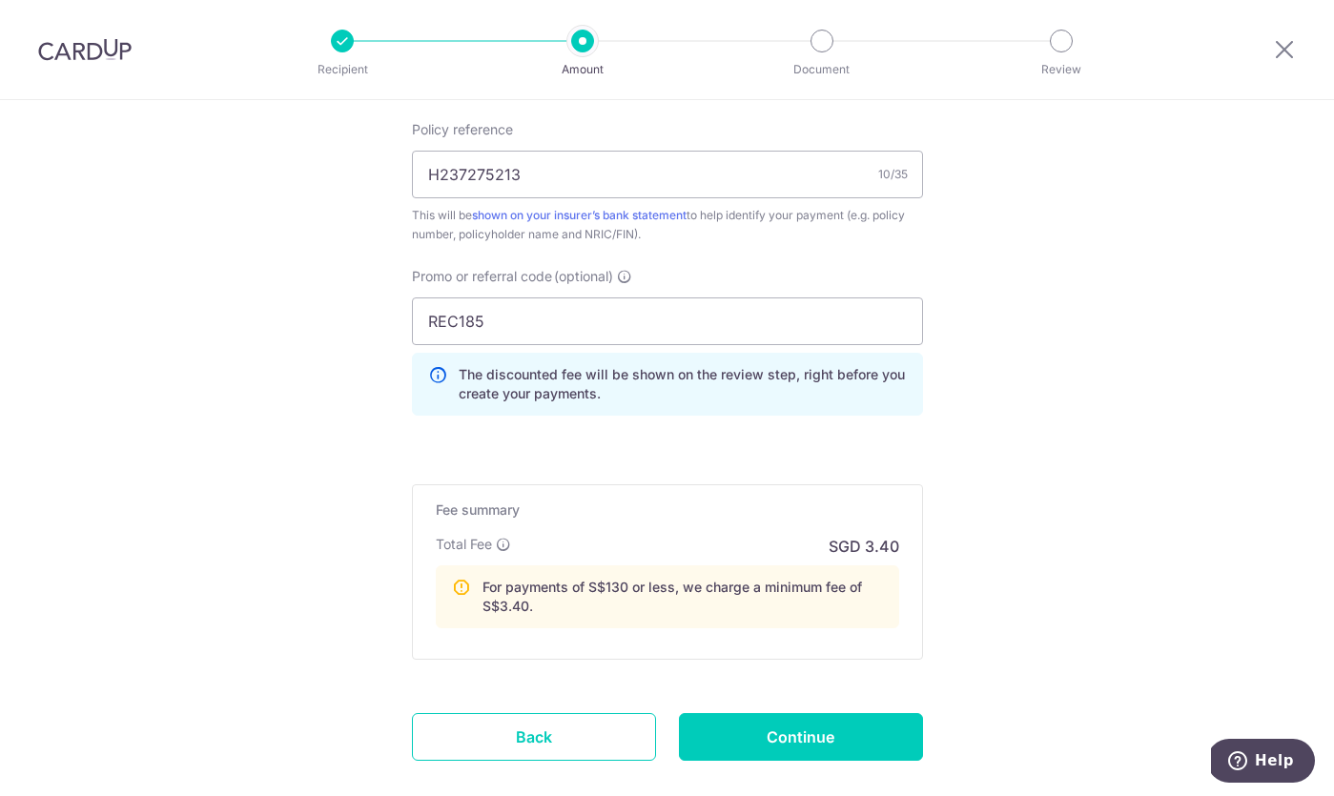
scroll to position [1196, 0]
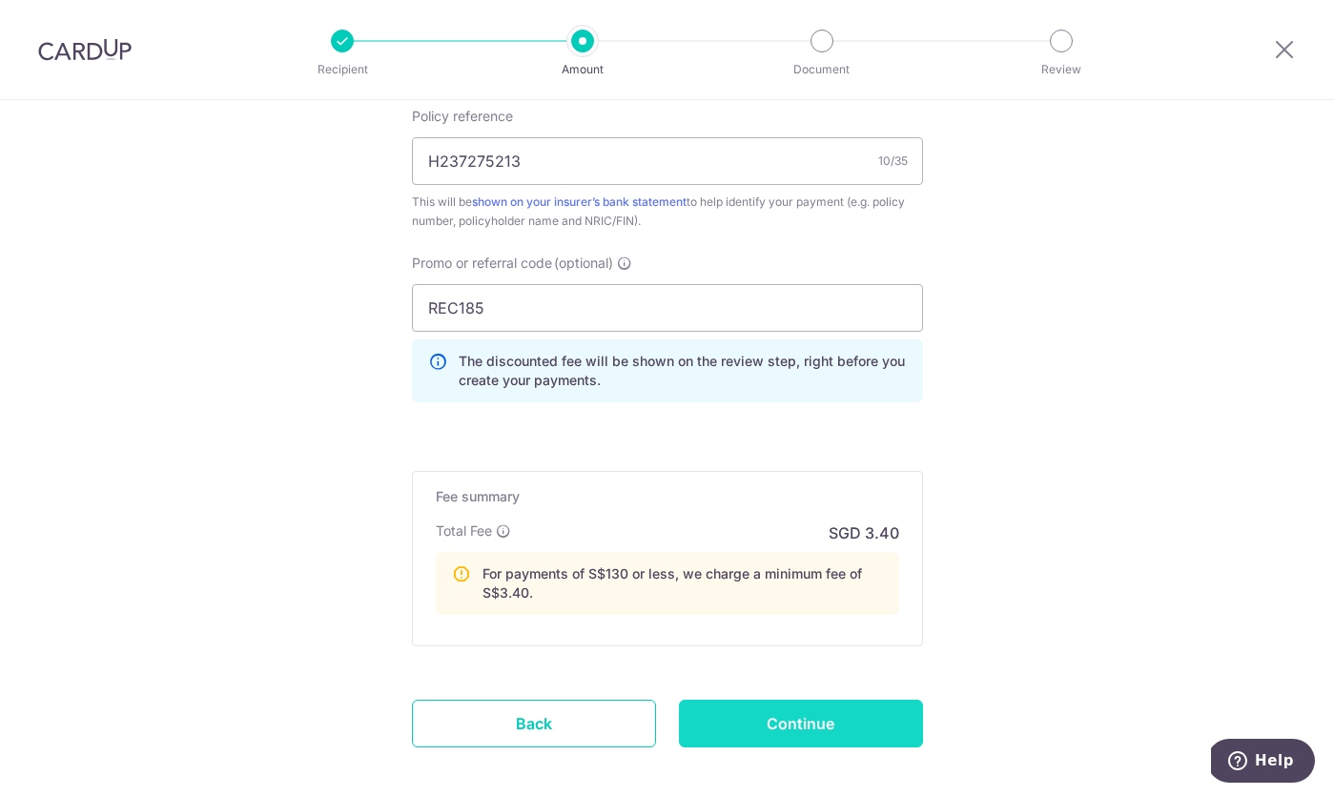
click at [821, 728] on input "Continue" at bounding box center [801, 724] width 244 height 48
type input "Create Schedule"
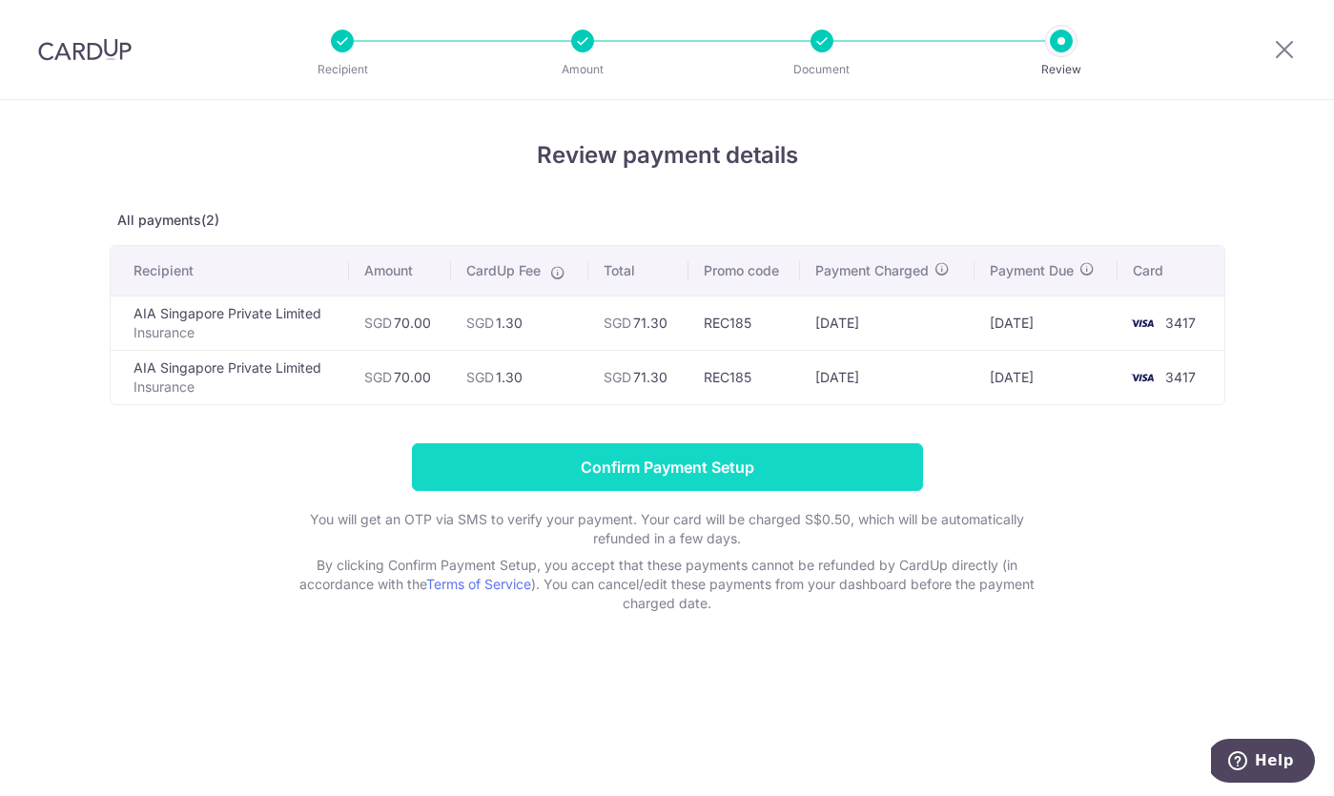
click at [810, 478] on input "Confirm Payment Setup" at bounding box center [667, 467] width 511 height 48
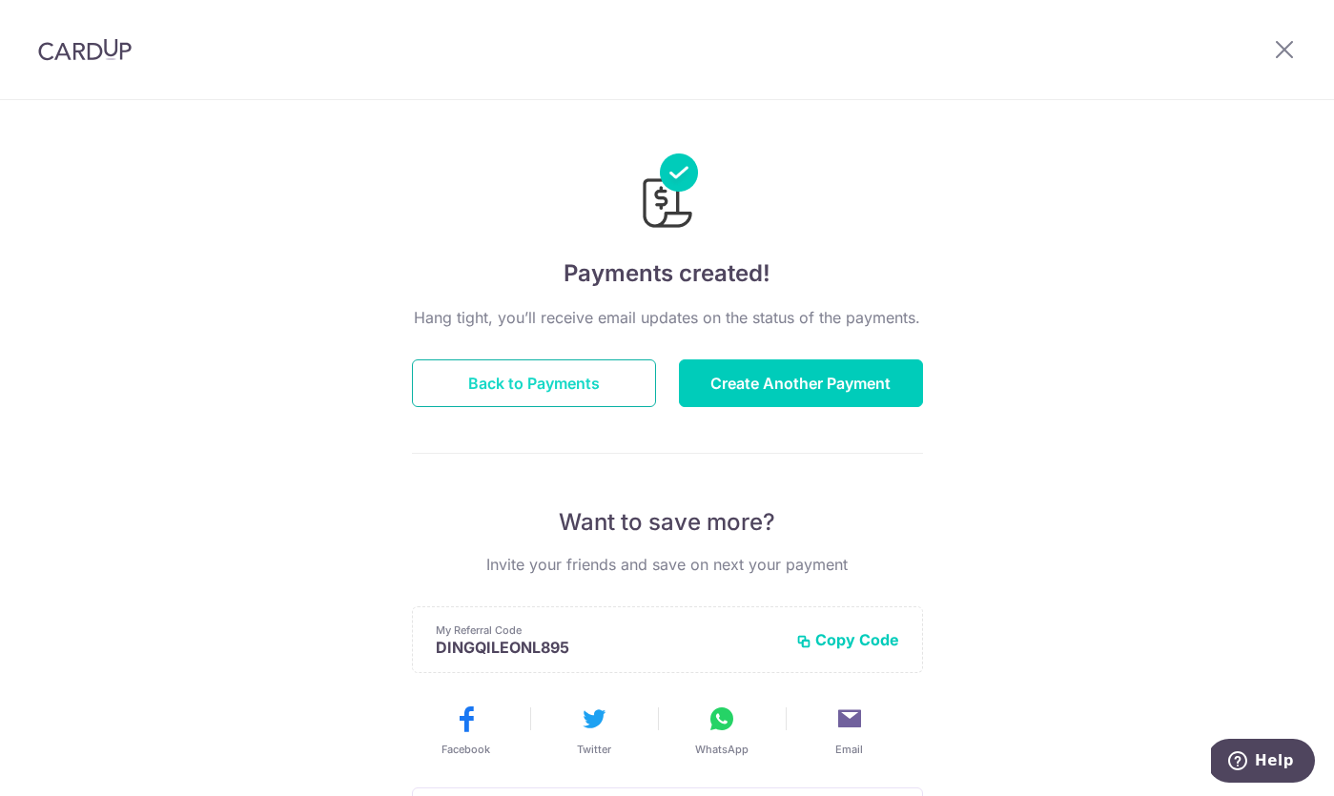
click at [601, 403] on button "Back to Payments" at bounding box center [534, 383] width 244 height 48
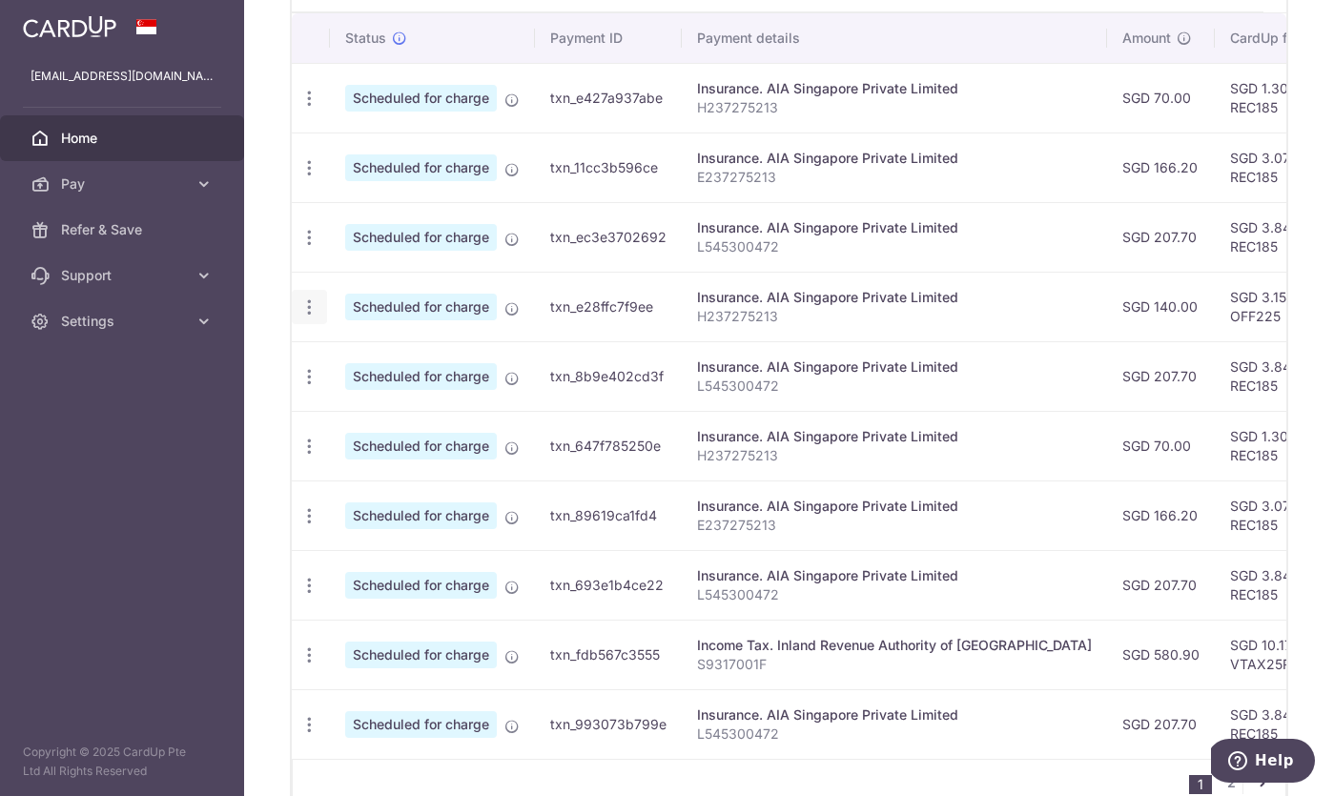
click at [309, 301] on icon "button" at bounding box center [309, 307] width 20 height 20
click at [365, 408] on span "Cancel payment" at bounding box center [411, 406] width 128 height 23
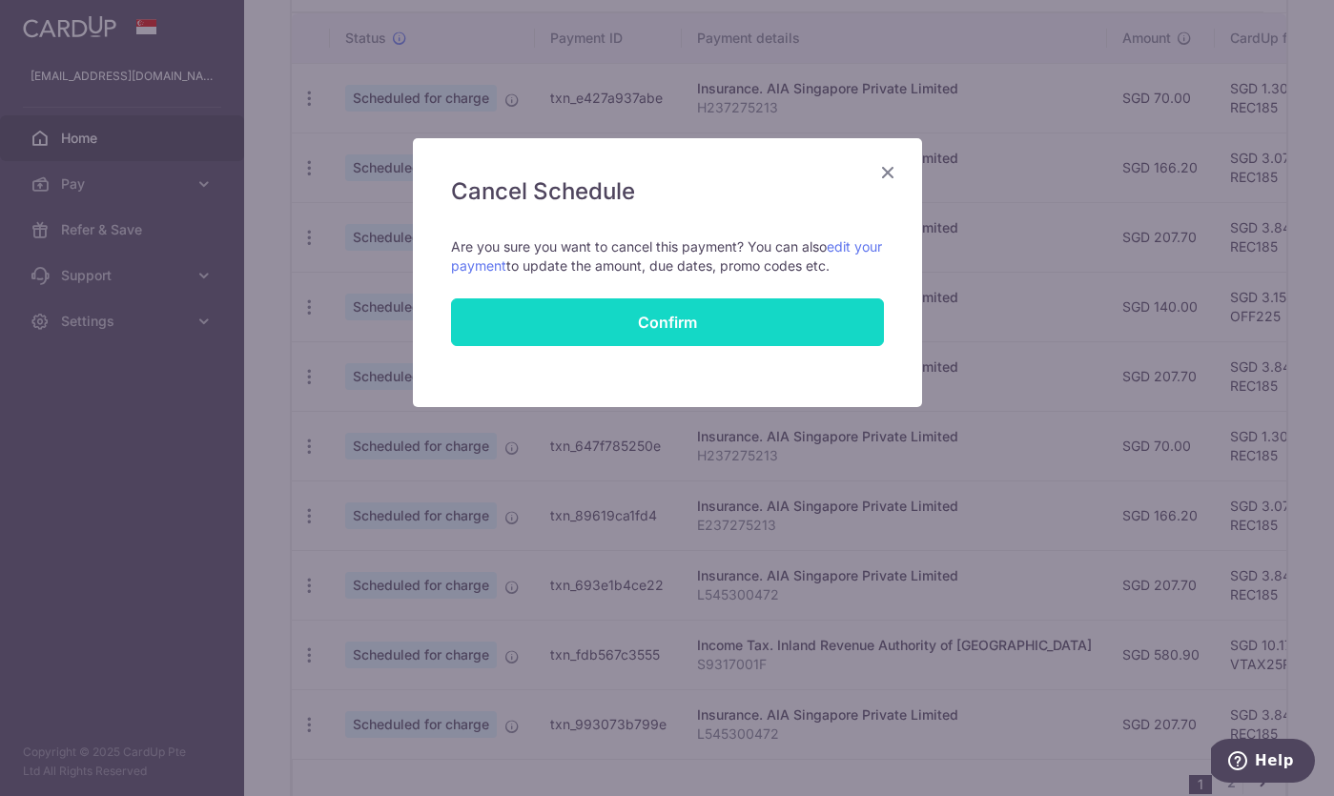
click at [806, 311] on button "Confirm" at bounding box center [667, 322] width 433 height 48
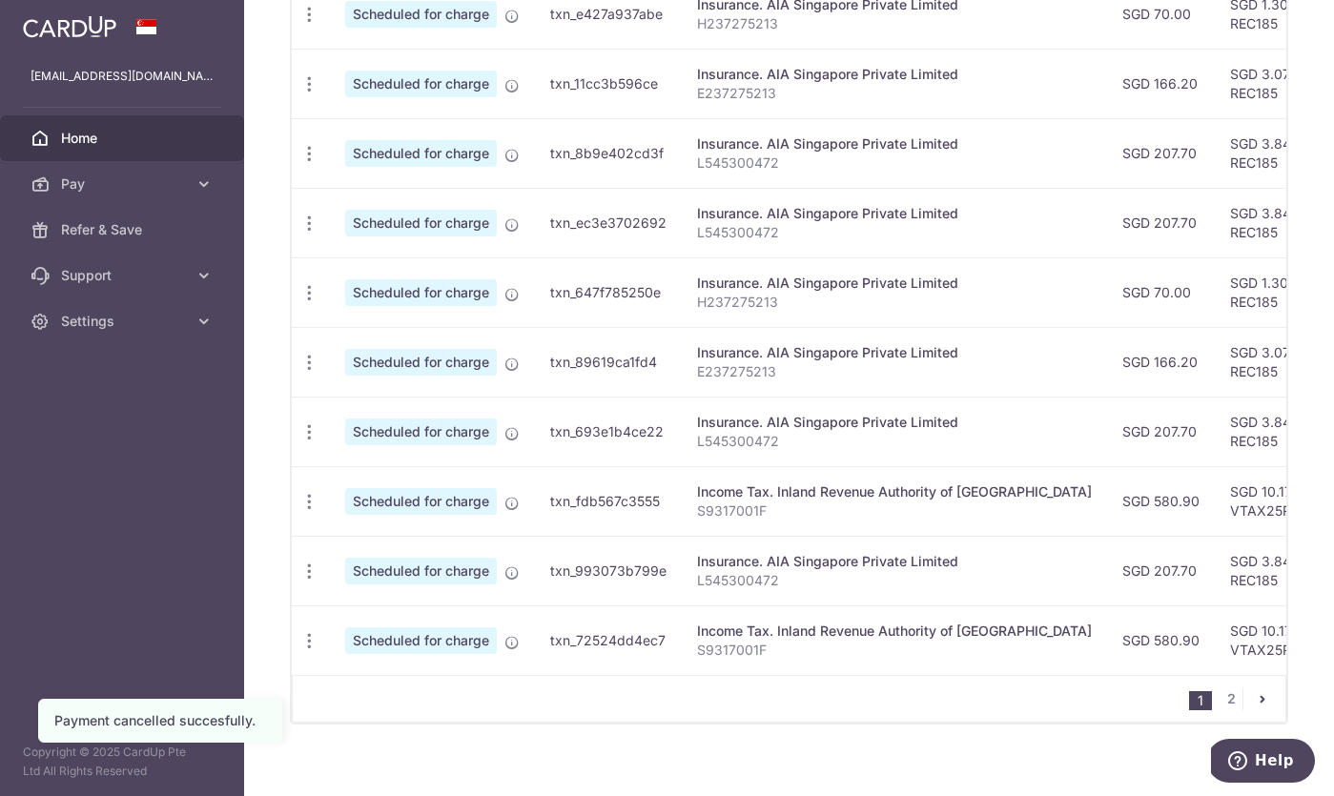
scroll to position [678, 0]
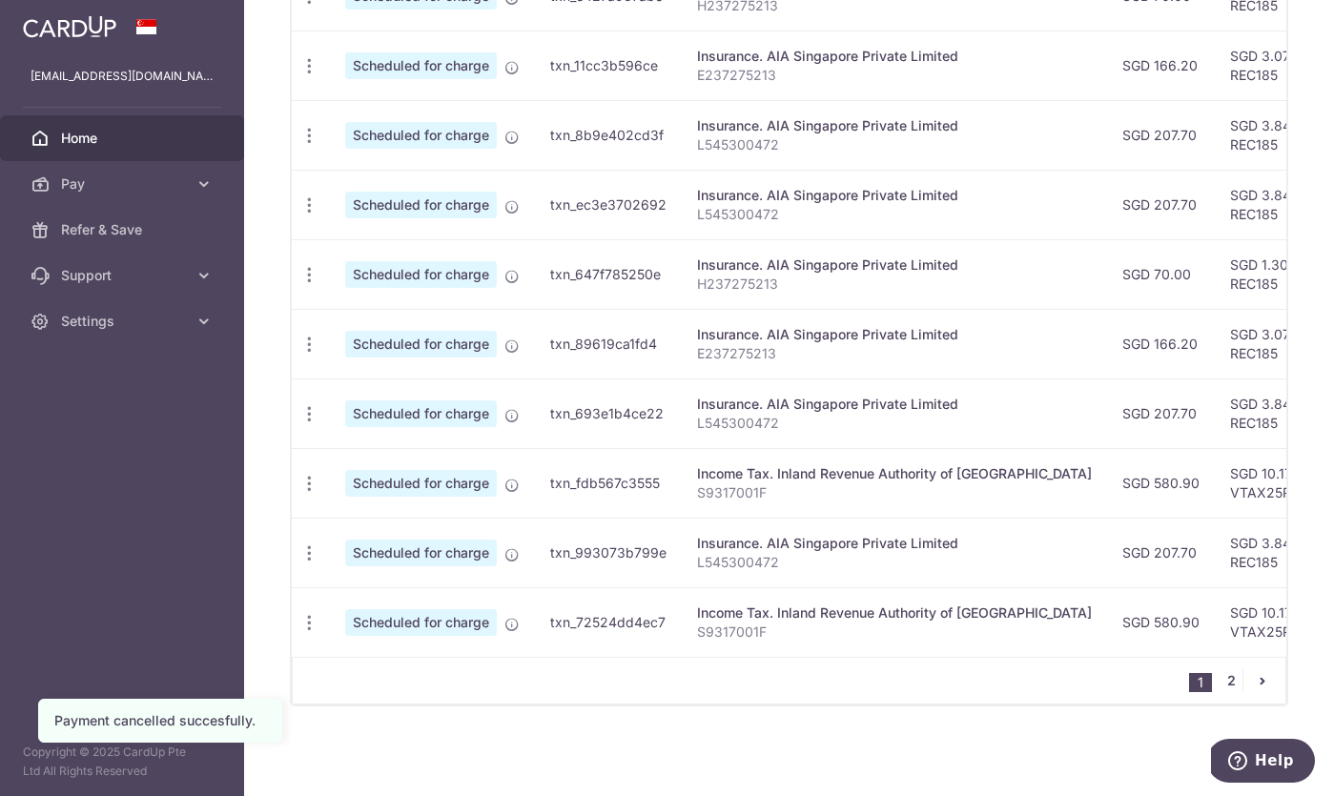
click at [1232, 675] on link "2" at bounding box center [1231, 680] width 23 height 23
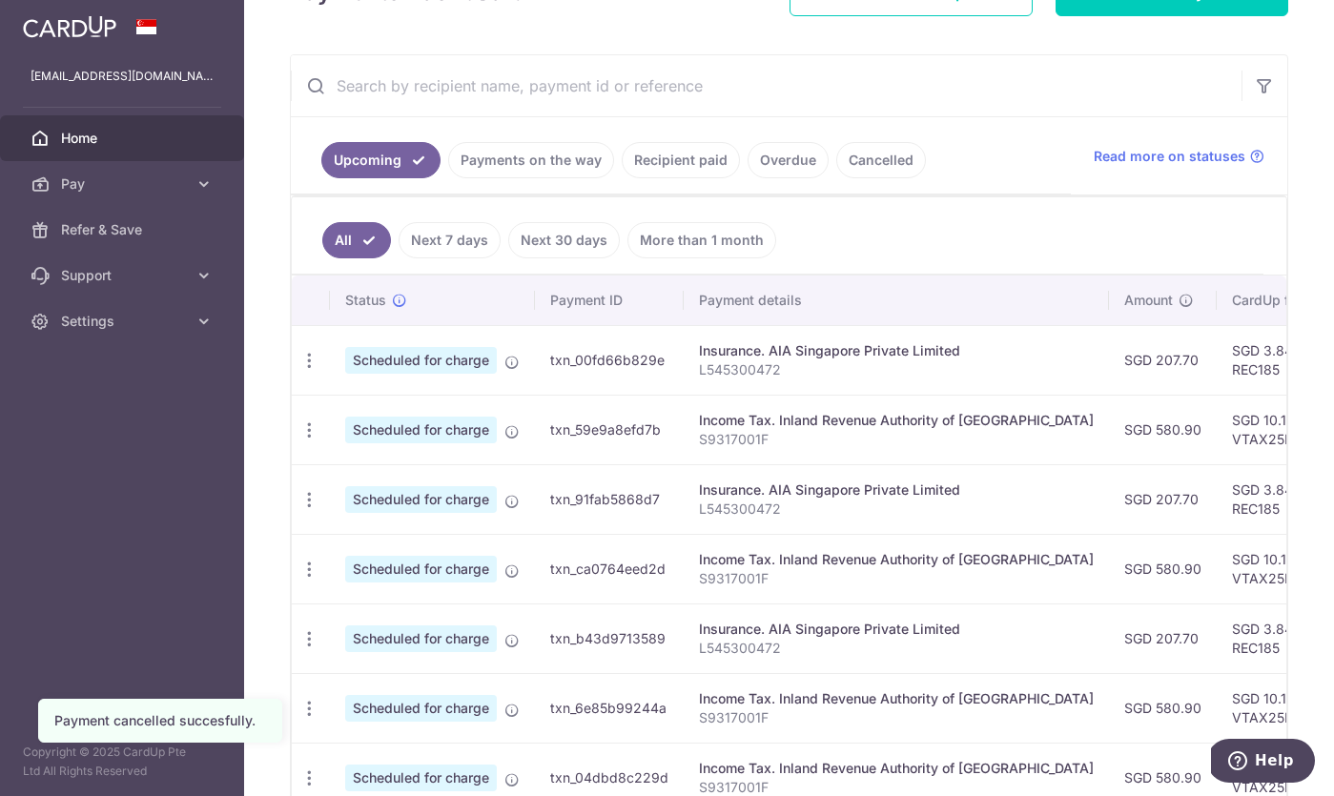
scroll to position [421, 0]
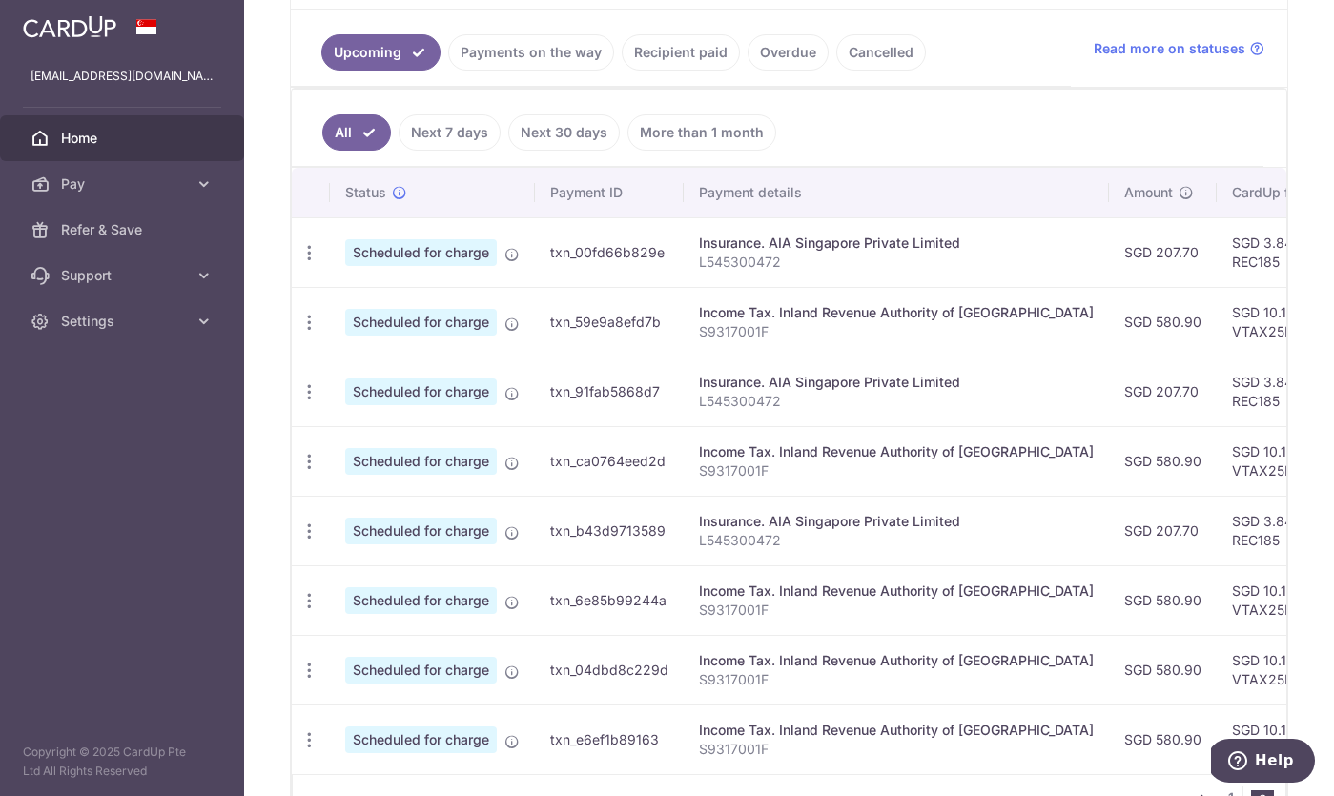
click at [1217, 473] on td "SGD 10.17 VTAX25R" at bounding box center [1279, 461] width 124 height 70
copy td "VTAX25R"
click at [1034, 433] on td "Income Tax. Inland Revenue Authority of [GEOGRAPHIC_DATA] S9317001F" at bounding box center [896, 461] width 425 height 70
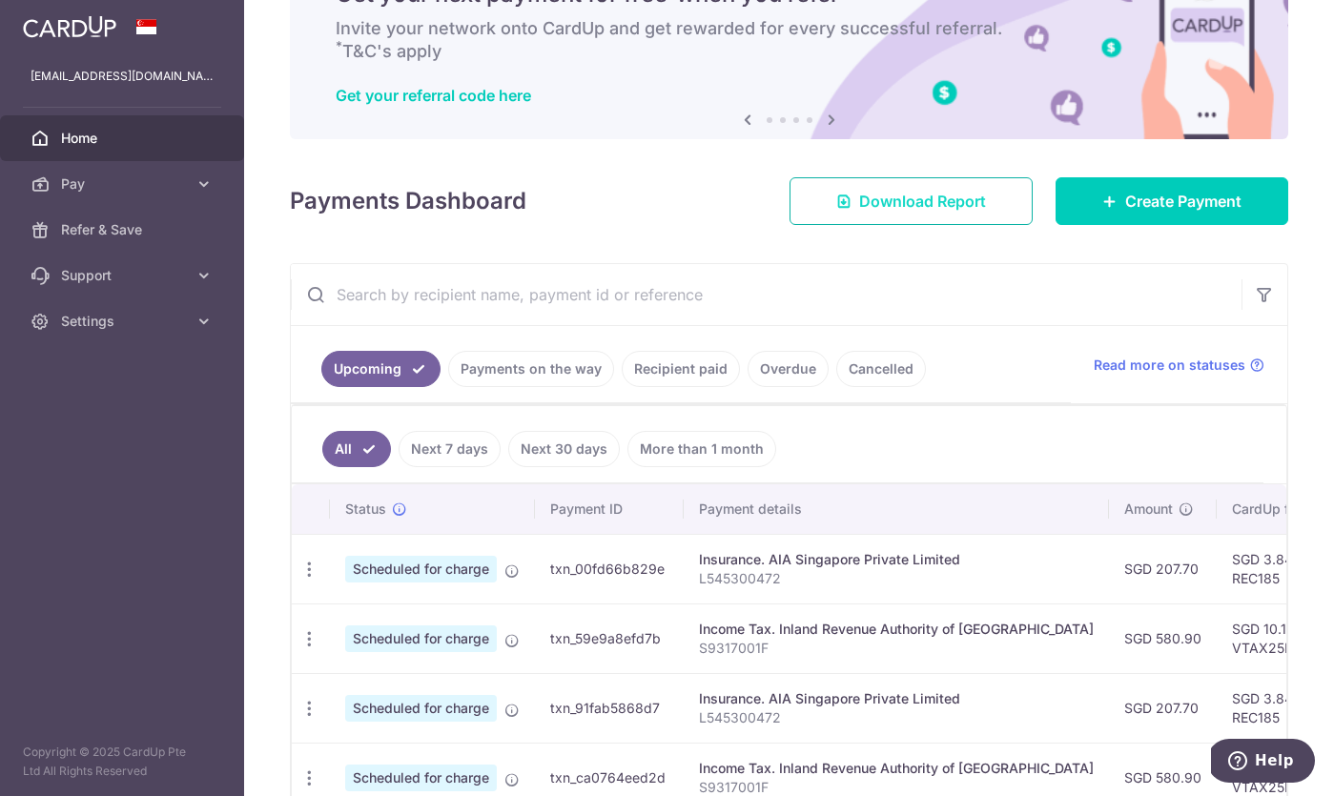
scroll to position [47, 0]
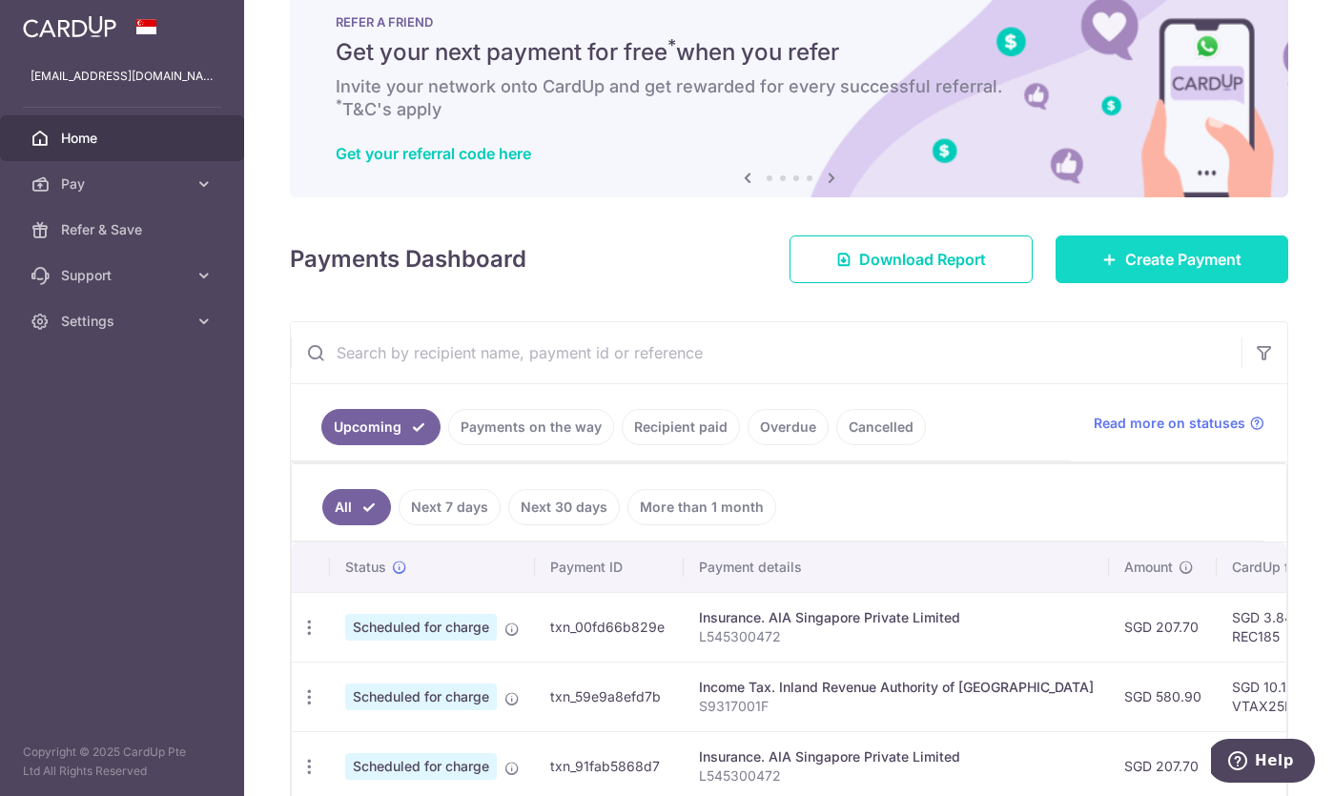
click at [1109, 264] on icon at bounding box center [1109, 259] width 15 height 15
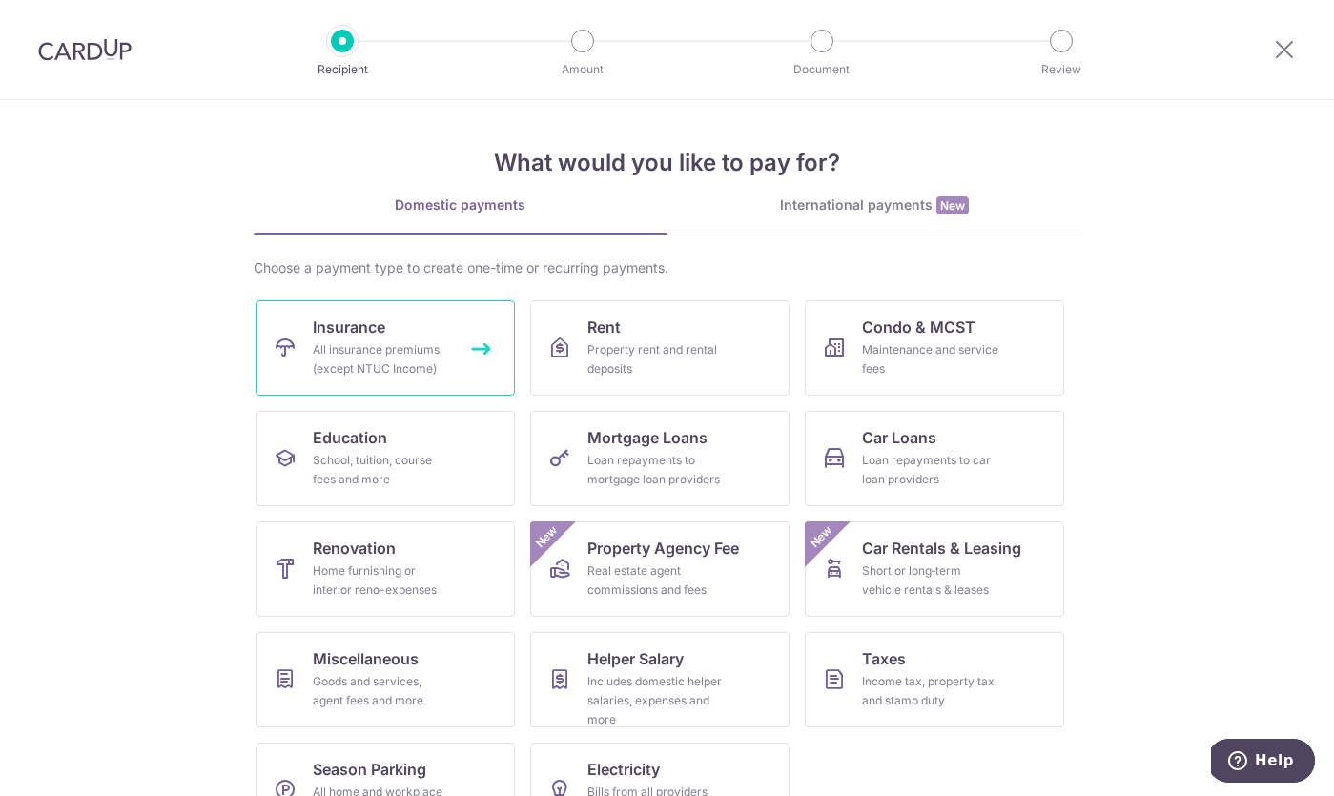
click at [334, 367] on div "All insurance premiums (except NTUC Income)" at bounding box center [381, 359] width 137 height 38
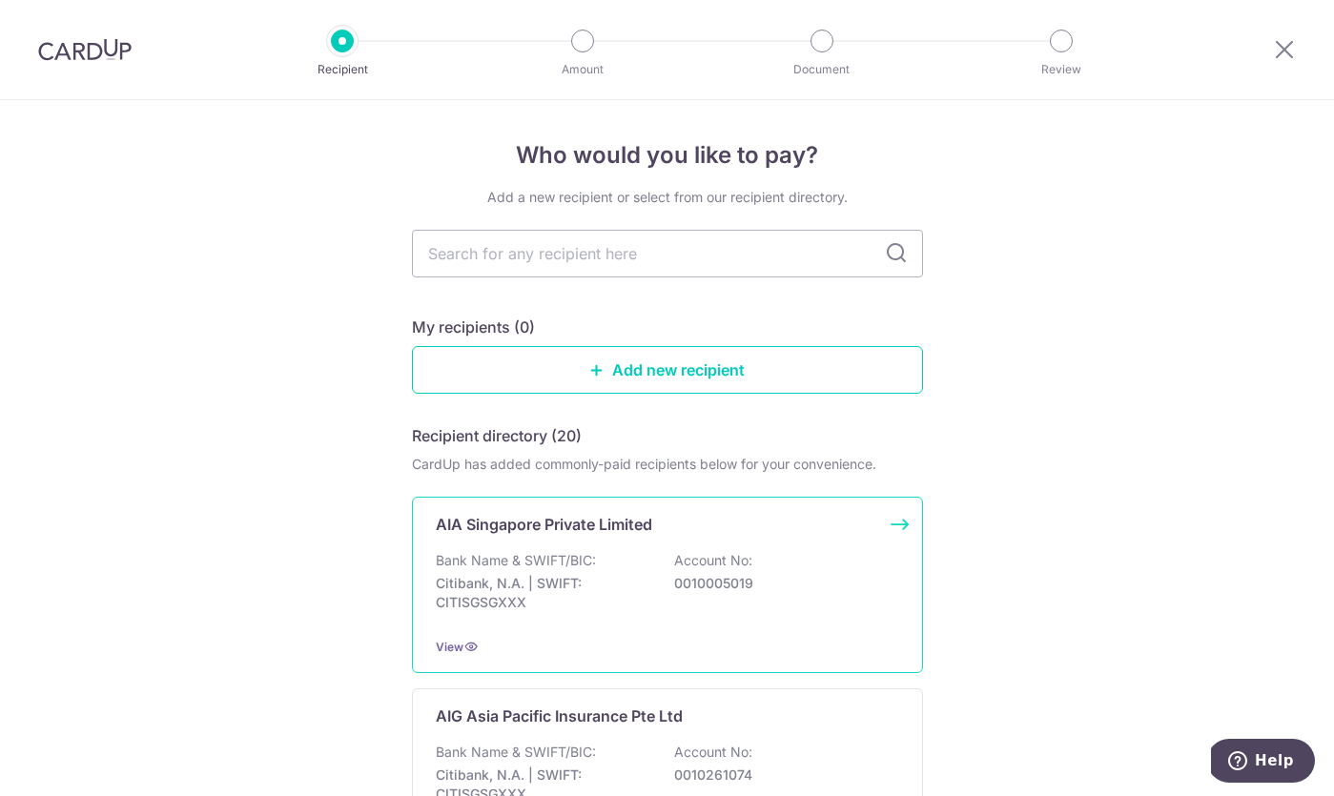
click at [580, 523] on p "AIA Singapore Private Limited" at bounding box center [544, 524] width 216 height 23
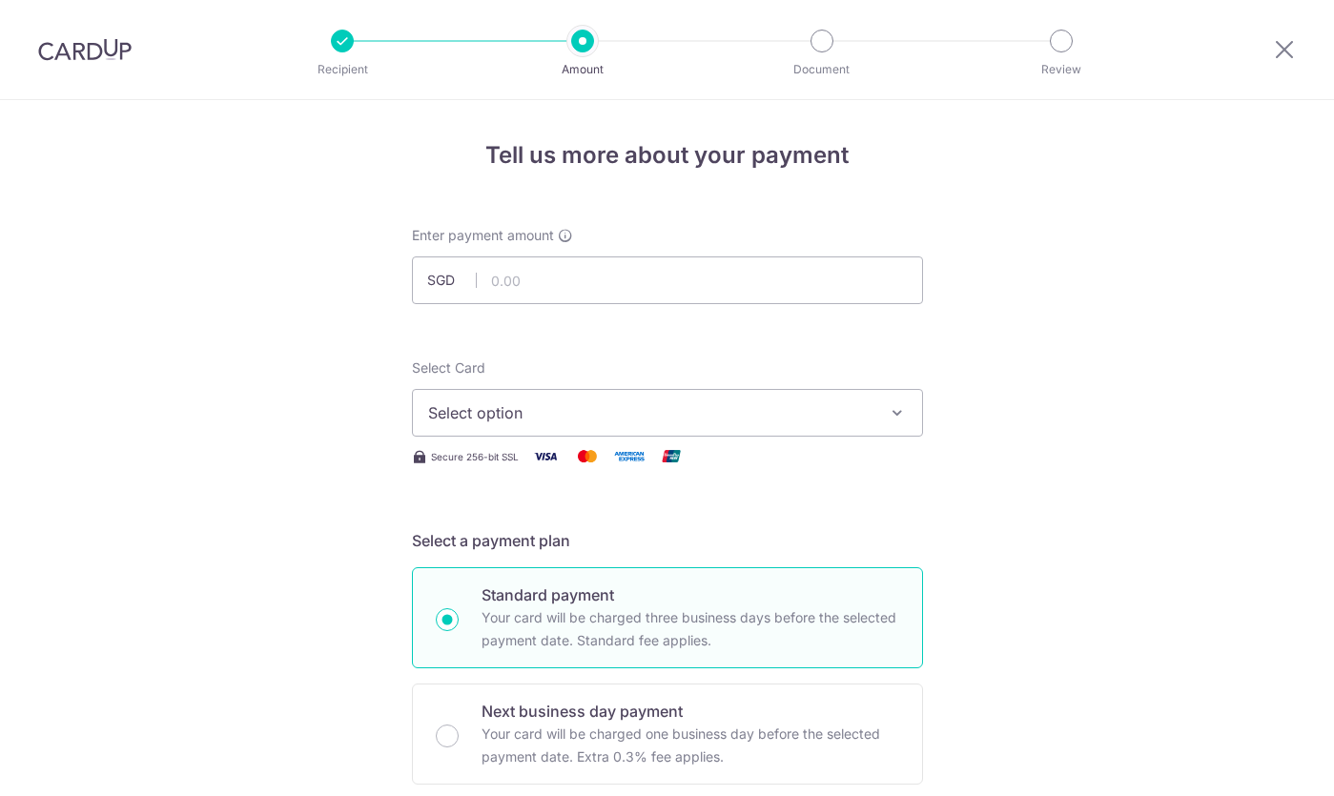
click at [639, 280] on input "text" at bounding box center [667, 280] width 511 height 48
type input "545300472"
type input "212.00"
click at [849, 406] on span "Select option" at bounding box center [650, 412] width 444 height 23
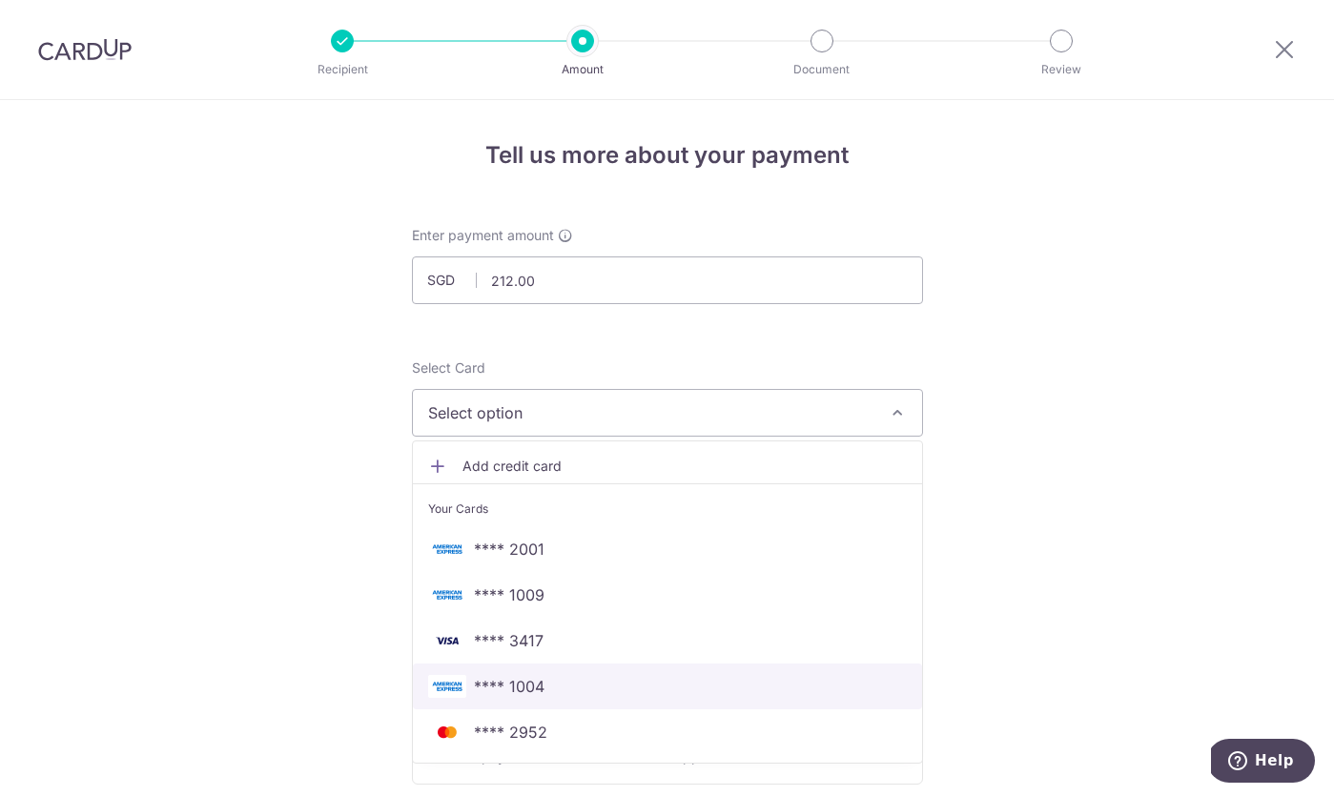
click at [751, 665] on link "**** 1004" at bounding box center [667, 687] width 509 height 46
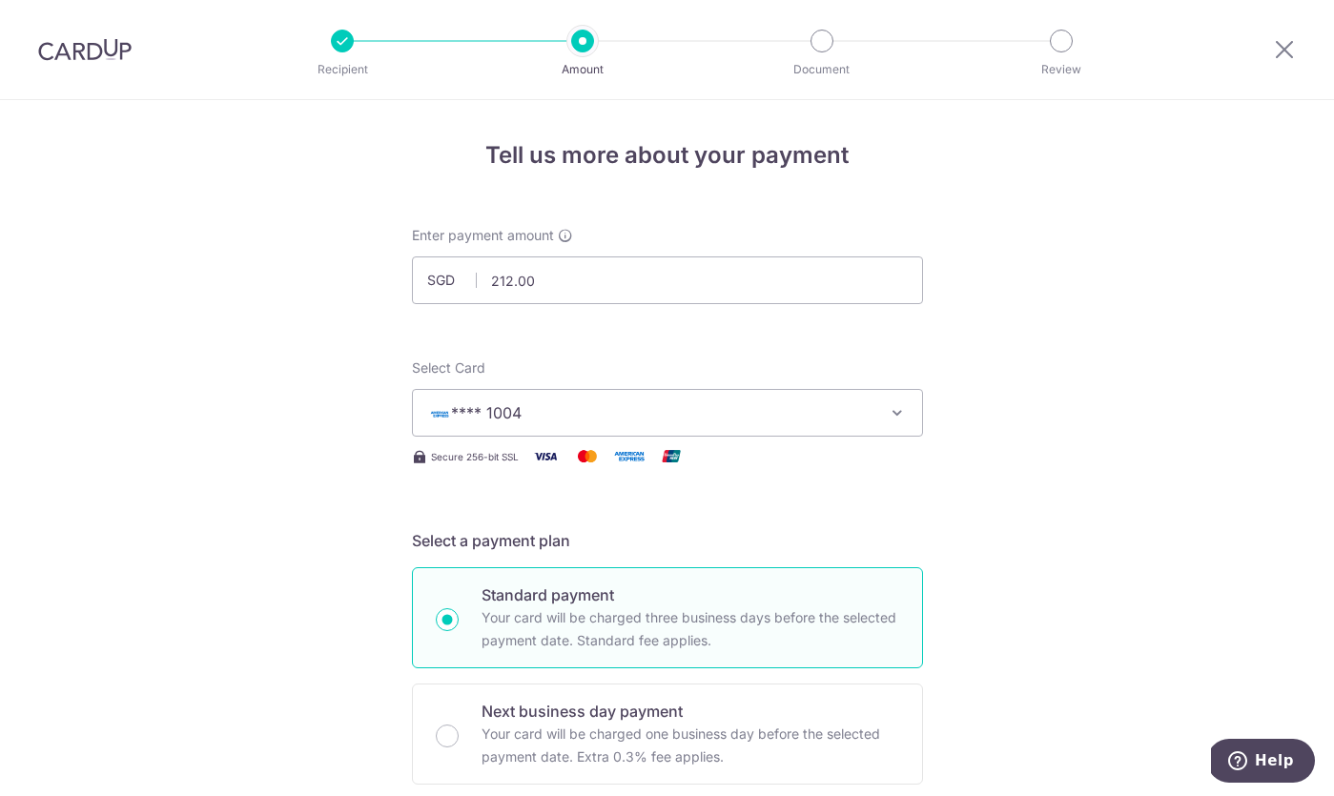
click at [748, 404] on span "**** 1004" at bounding box center [650, 412] width 444 height 23
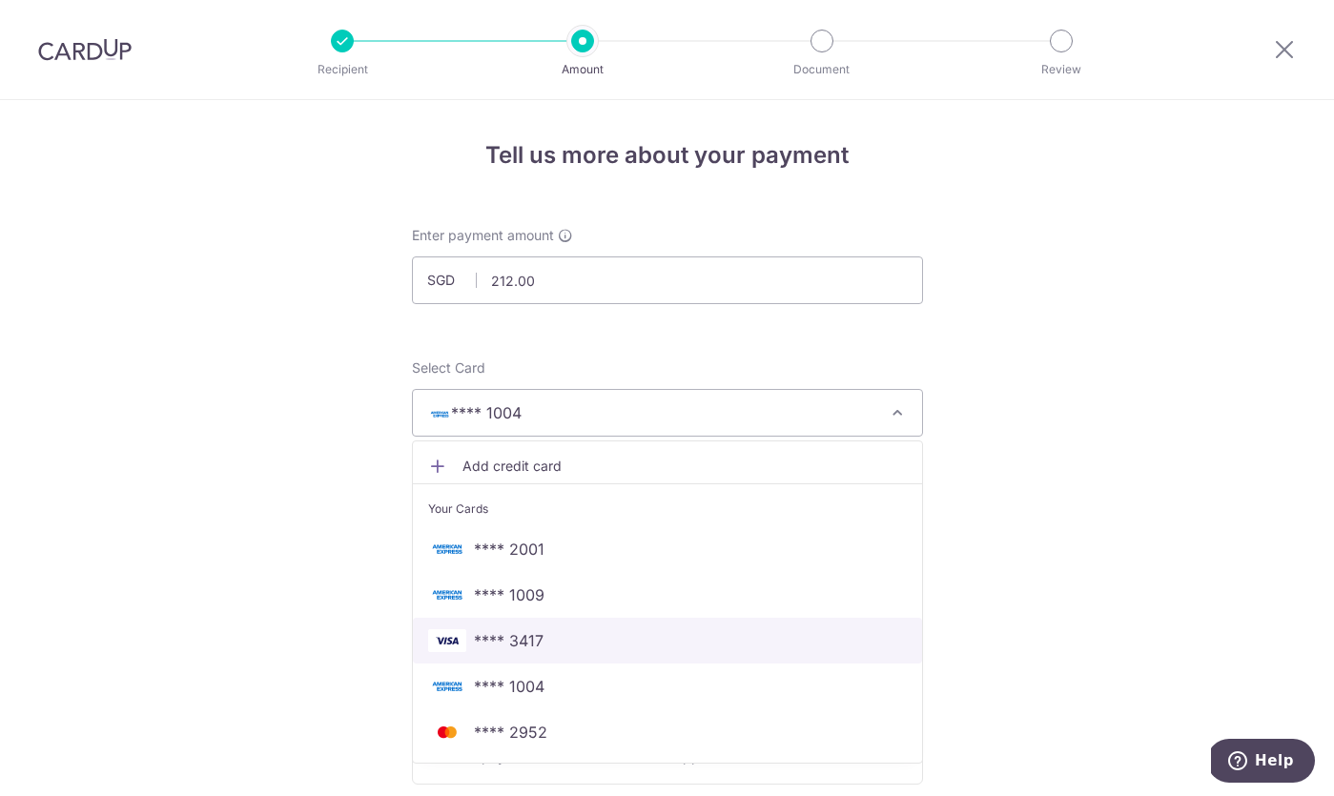
click at [683, 635] on span "**** 3417" at bounding box center [667, 640] width 479 height 23
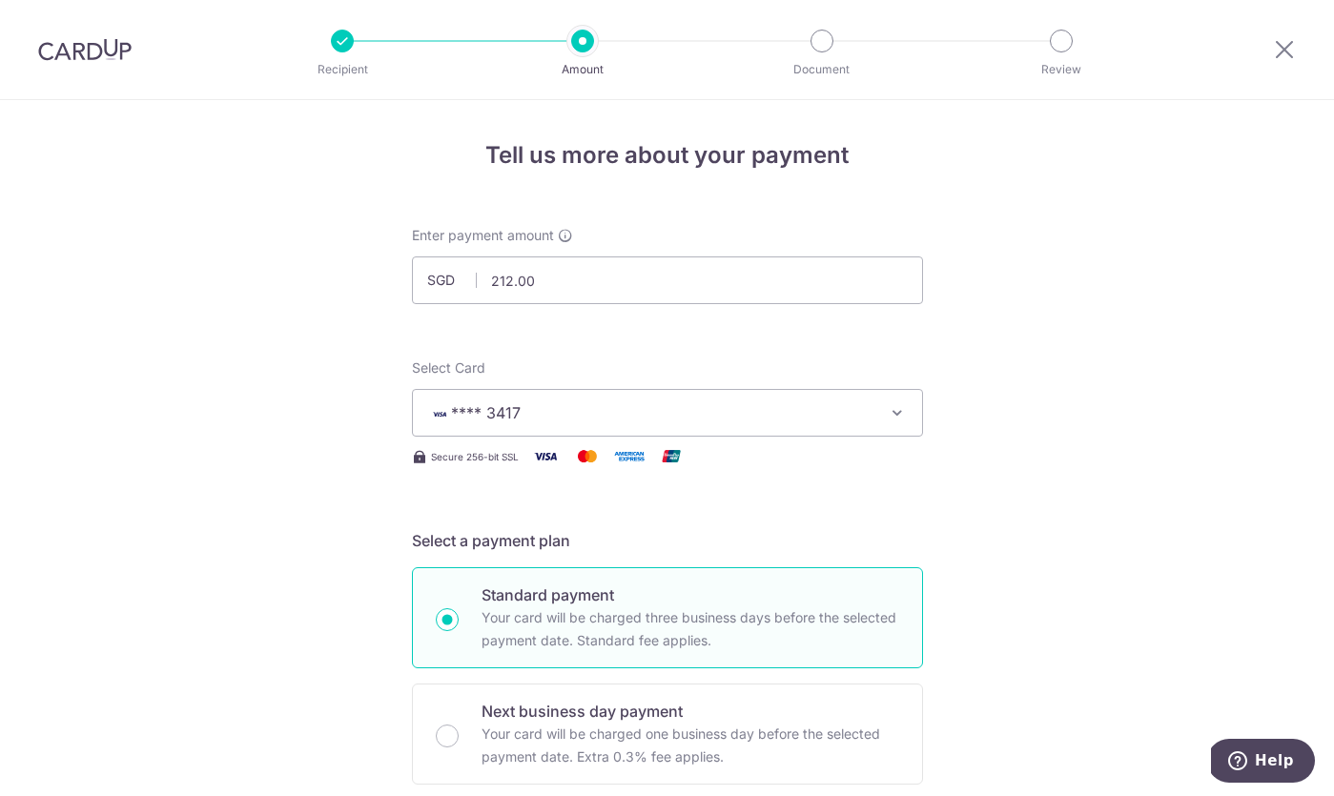
scroll to position [253, 0]
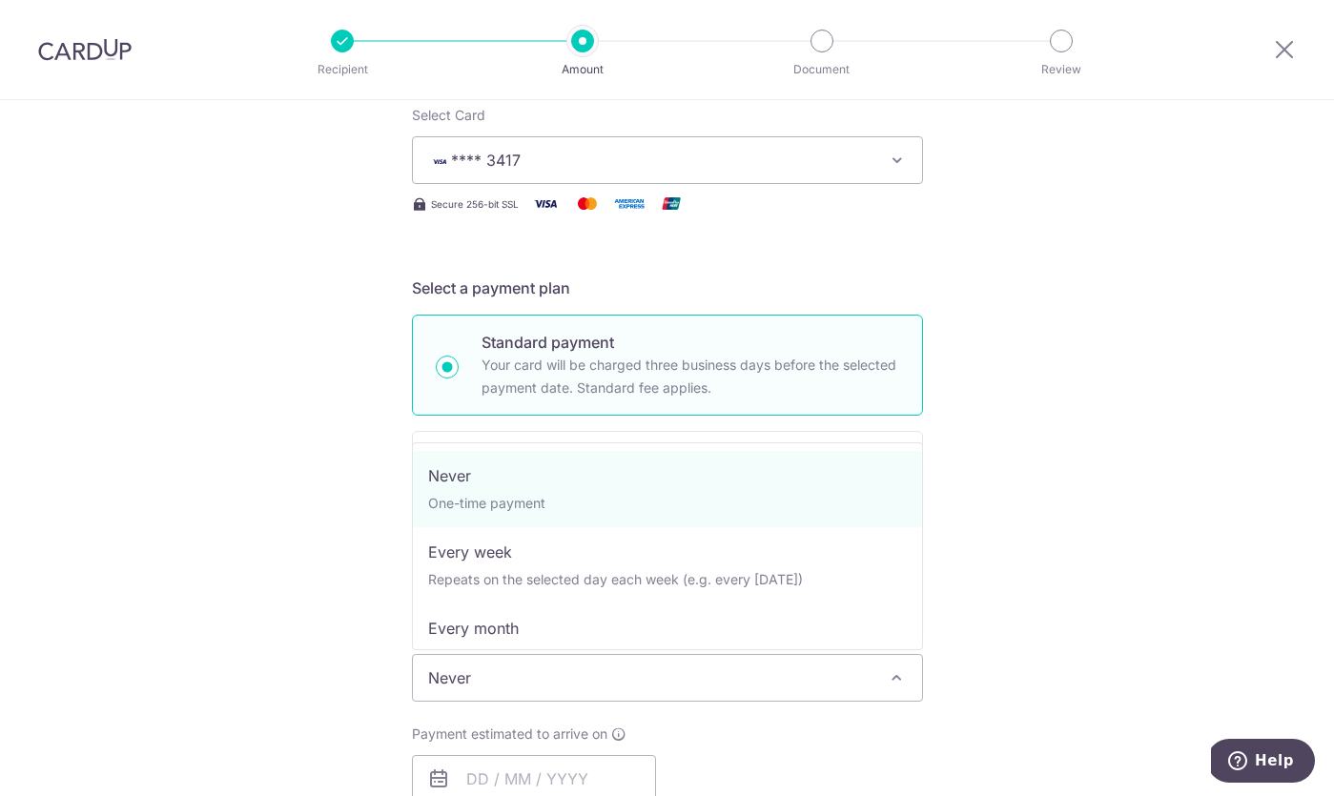
click at [646, 696] on span "Never" at bounding box center [667, 678] width 509 height 46
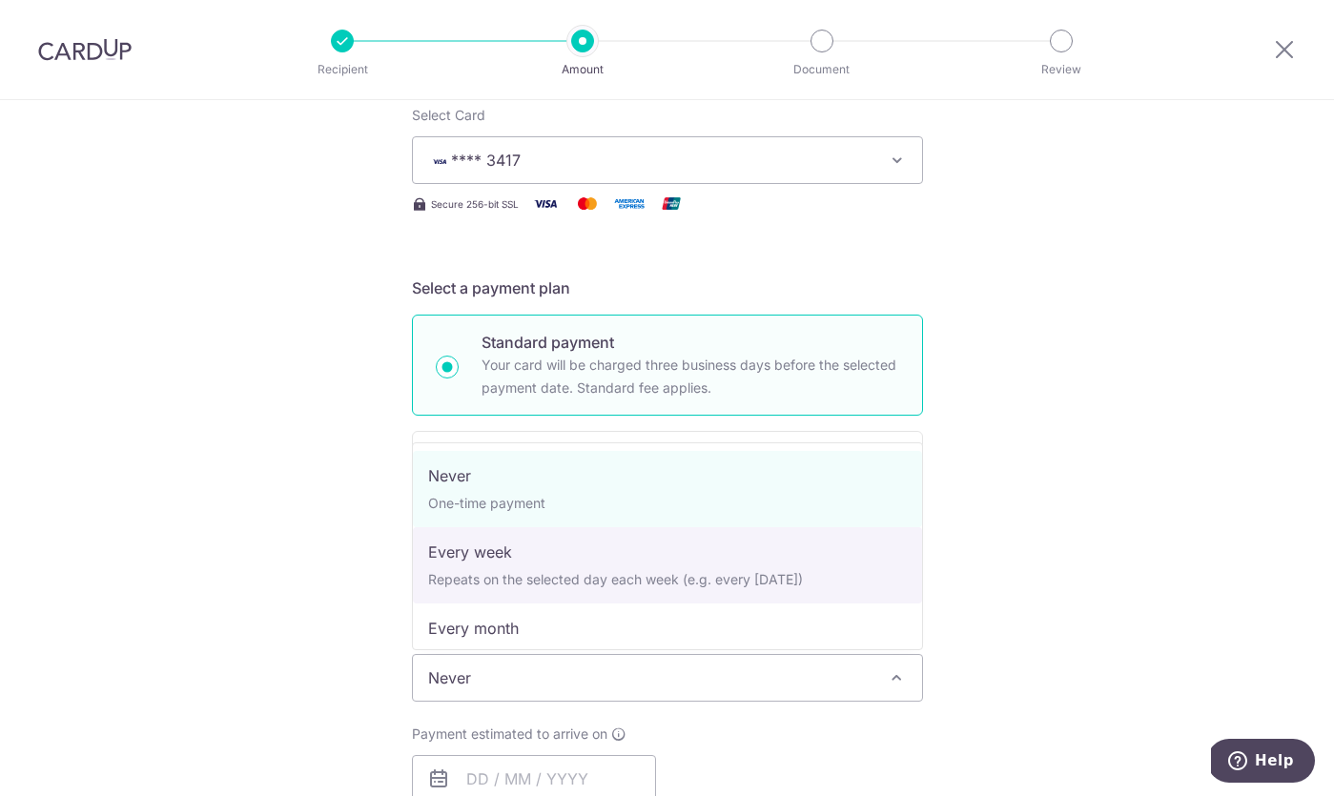
select select "2"
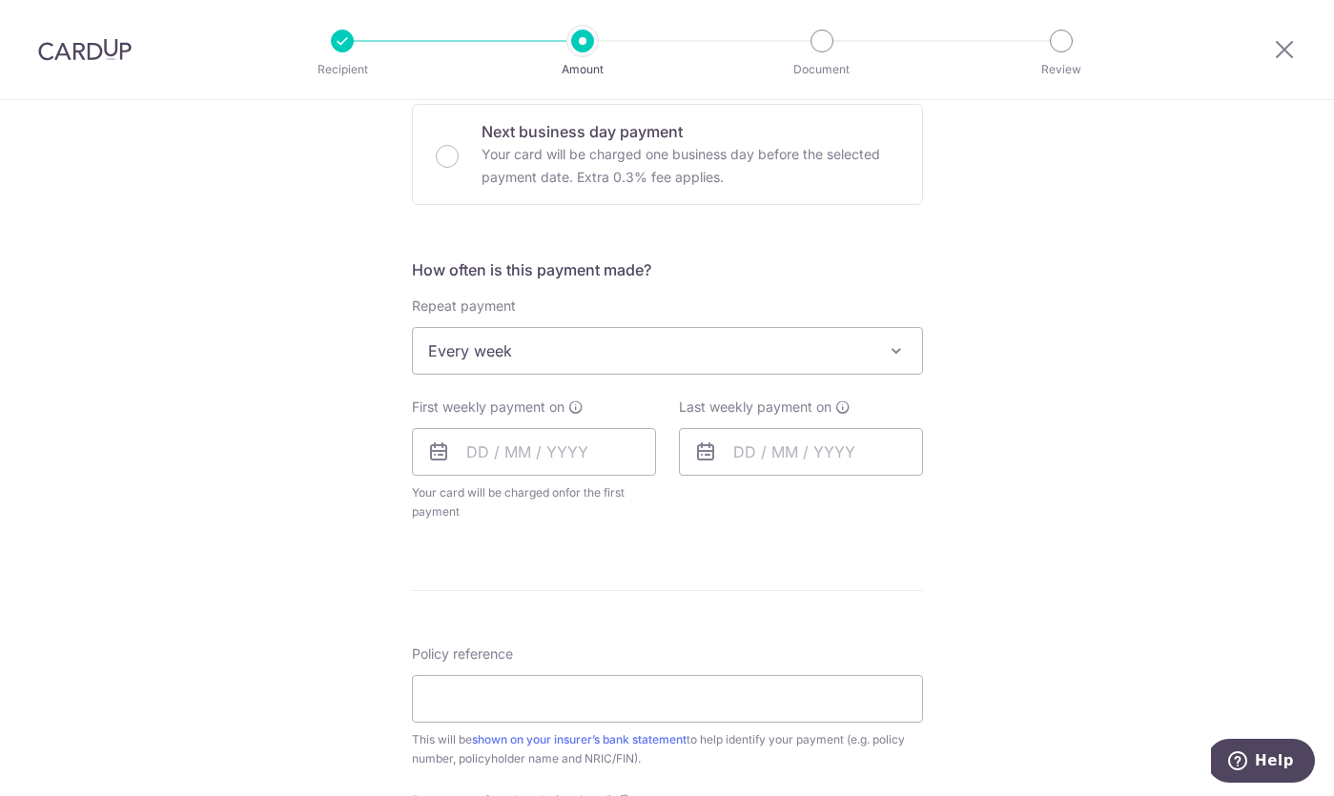
scroll to position [607, 0]
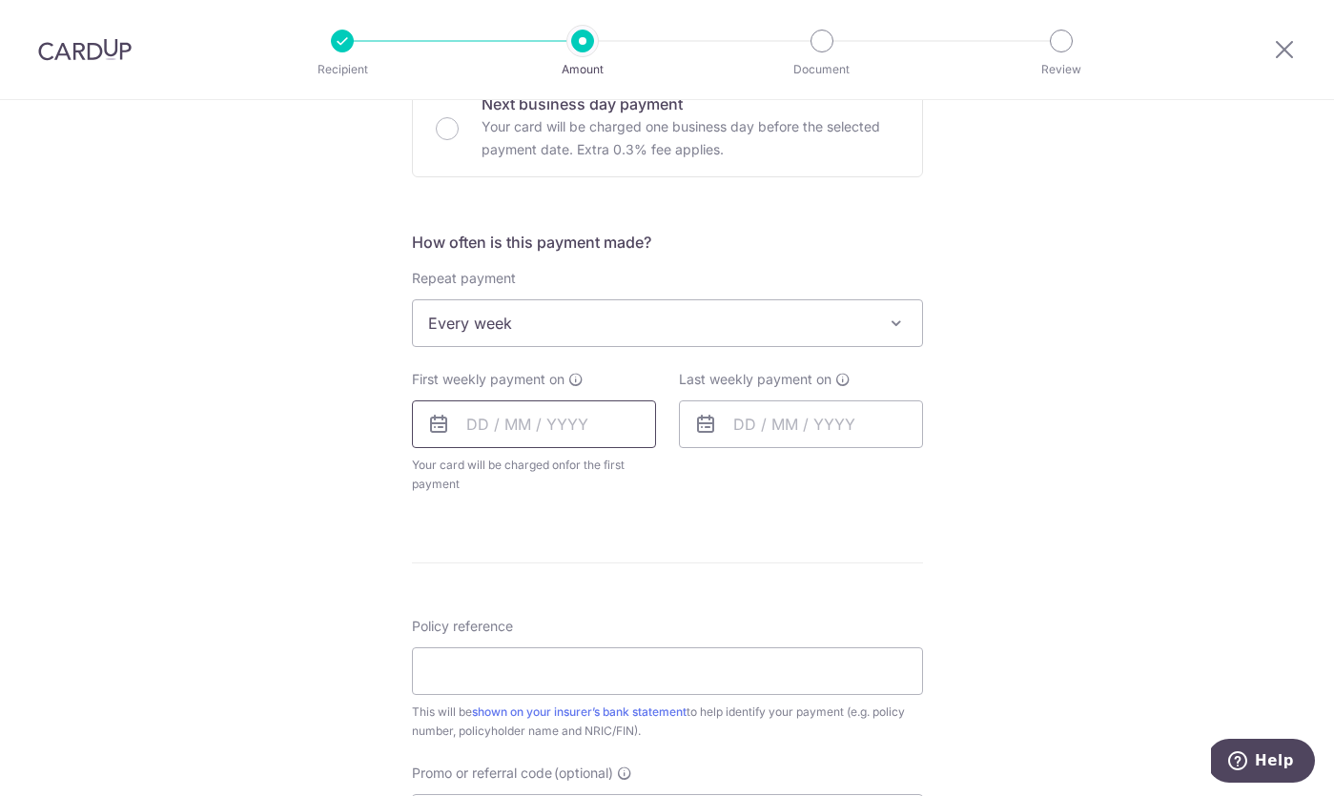
click at [572, 438] on input "text" at bounding box center [534, 424] width 244 height 48
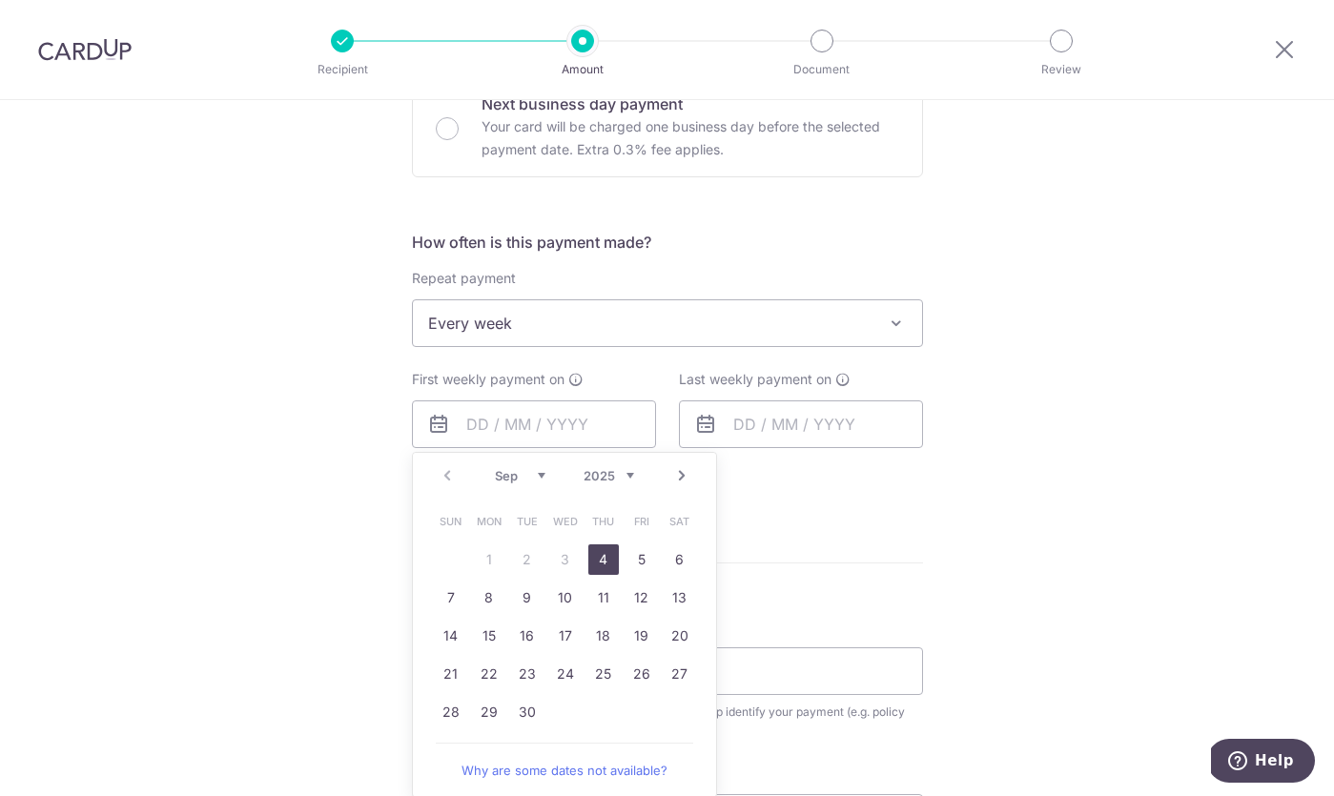
click at [608, 563] on link "4" at bounding box center [603, 559] width 31 height 31
type input "04/09/2025"
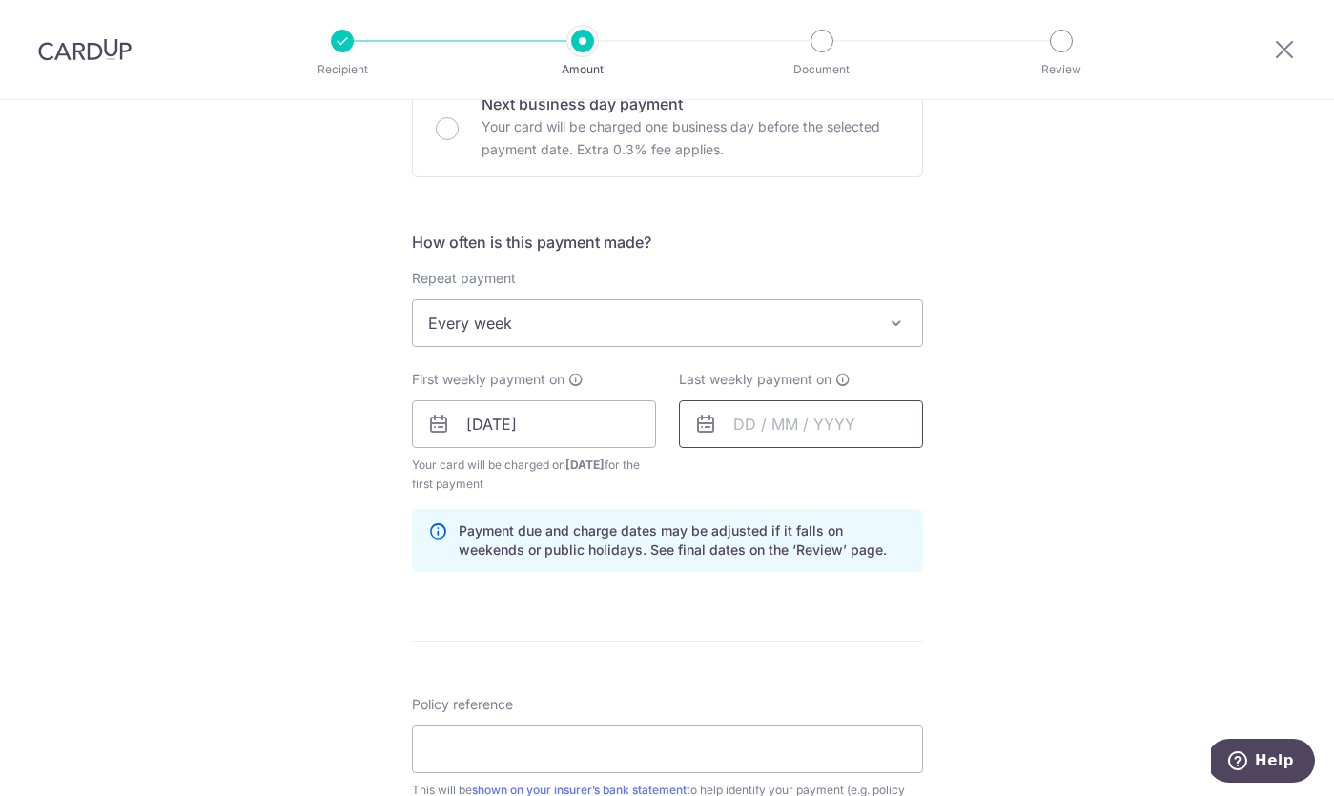
click at [741, 414] on input "text" at bounding box center [801, 424] width 244 height 48
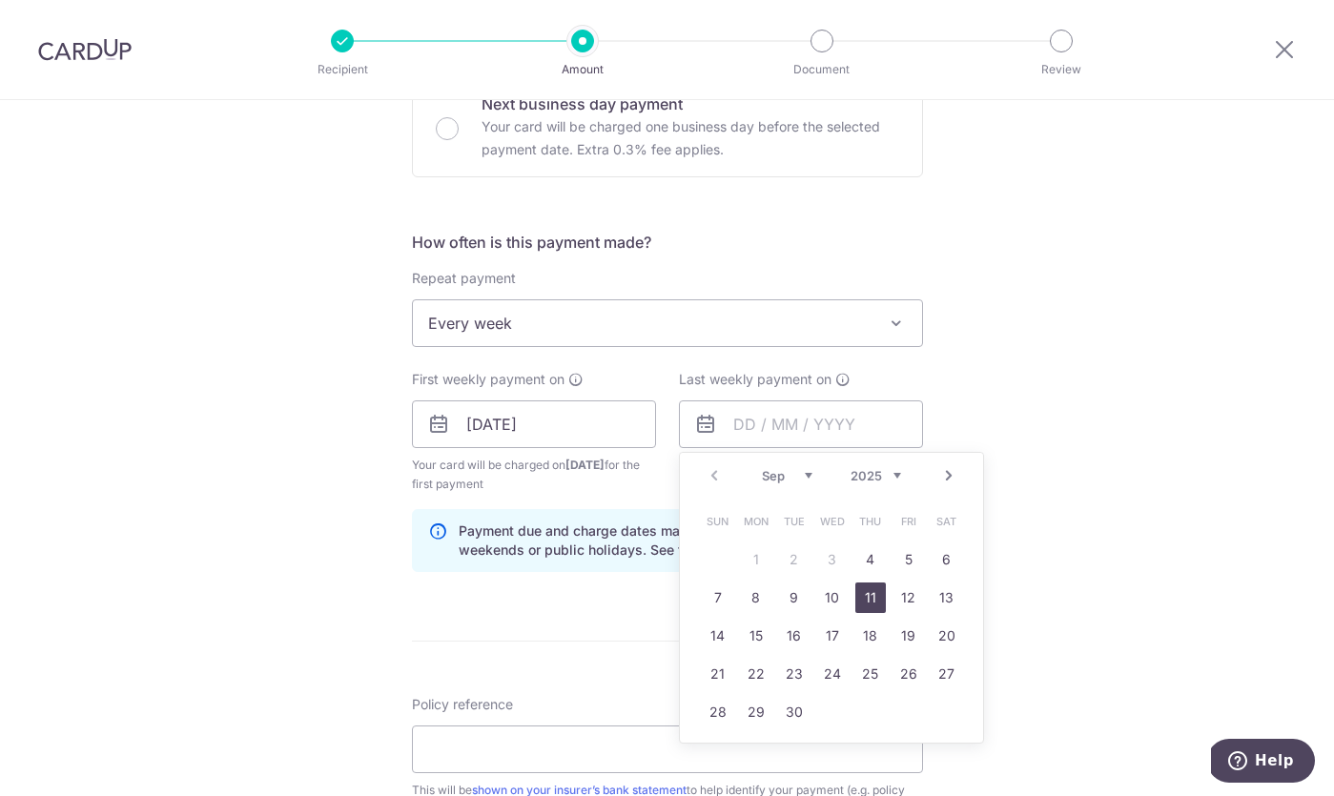
click at [865, 592] on link "11" at bounding box center [870, 598] width 31 height 31
type input "[DATE]"
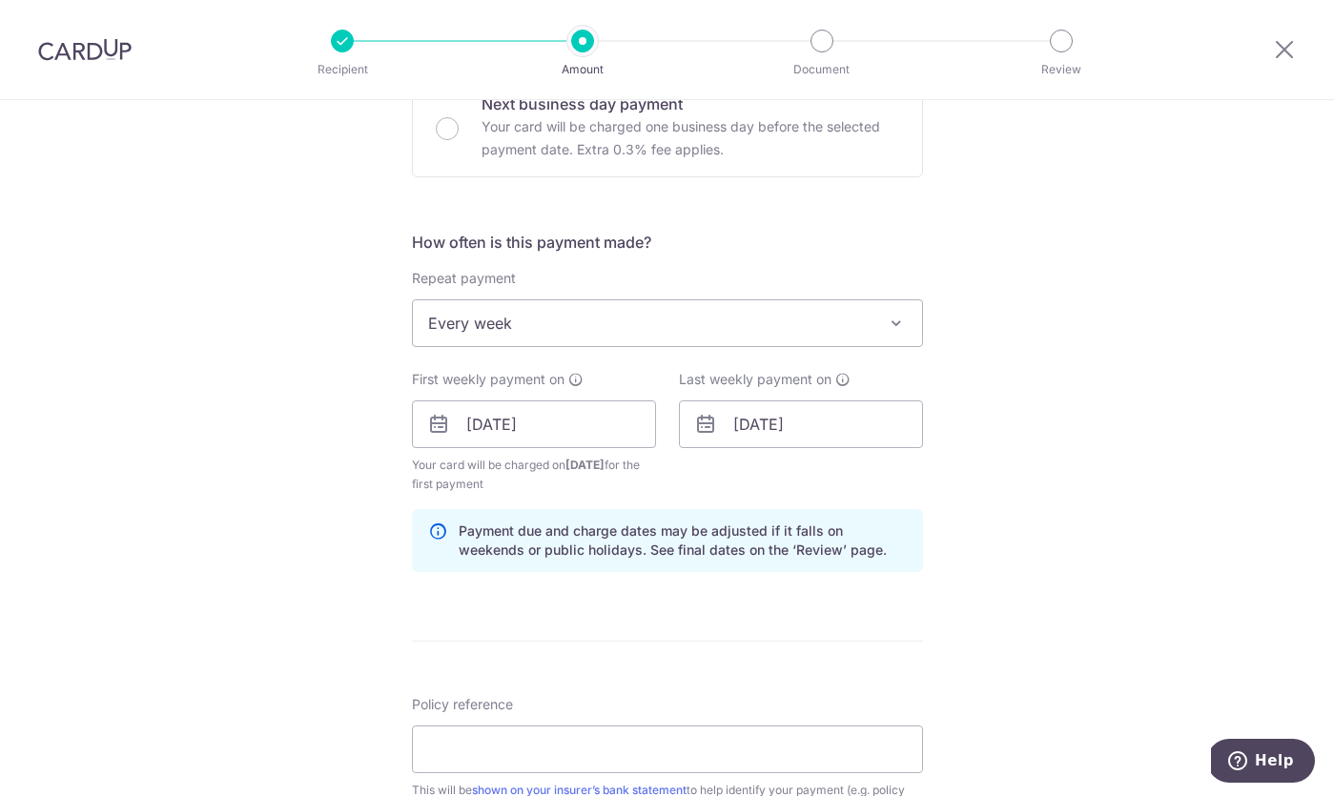
scroll to position [90, 0]
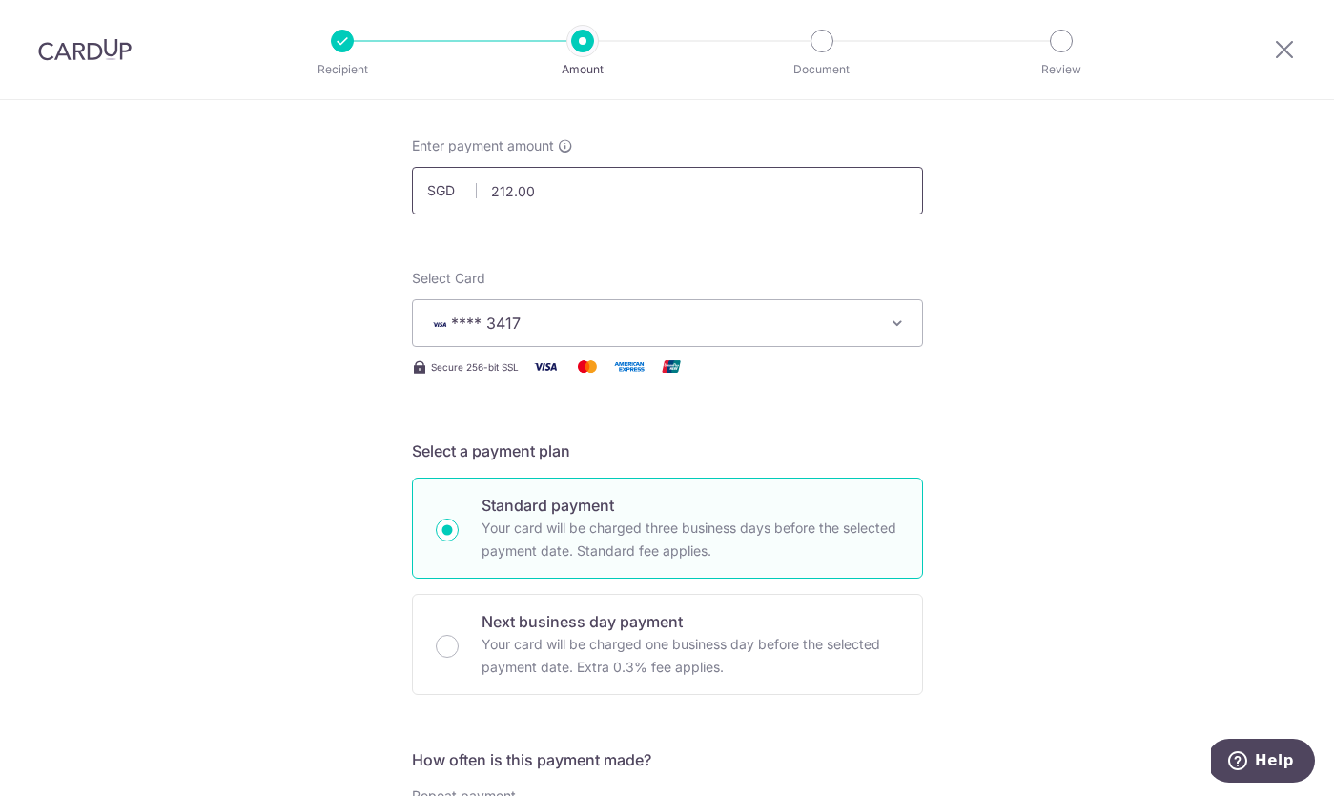
click at [575, 206] on input "212.00" at bounding box center [667, 191] width 511 height 48
type input "106.00"
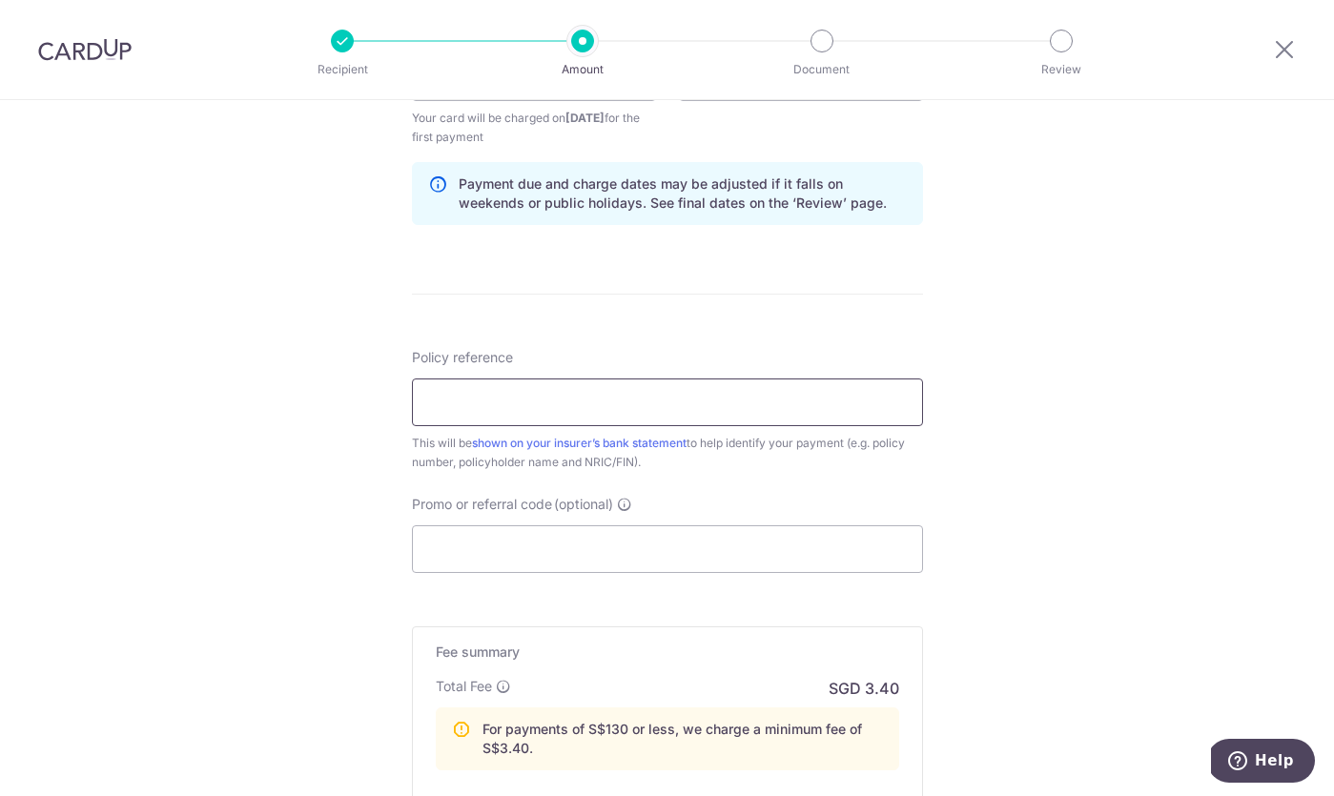
click at [740, 384] on input "Policy reference" at bounding box center [667, 403] width 511 height 48
paste input "L545300472"
type input "L545300472"
click at [756, 567] on input "Promo or referral code (optional)" at bounding box center [667, 549] width 511 height 48
type input "REC185"
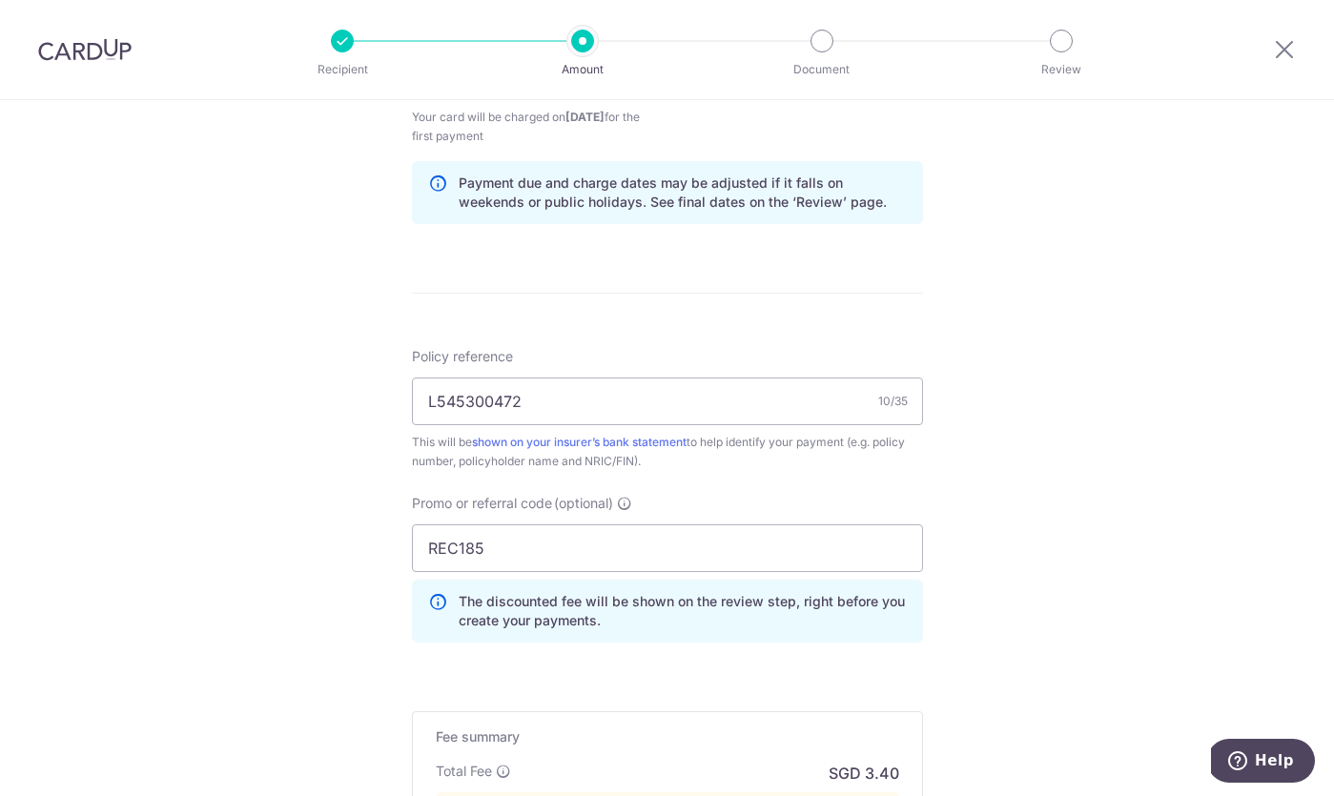
scroll to position [1290, 0]
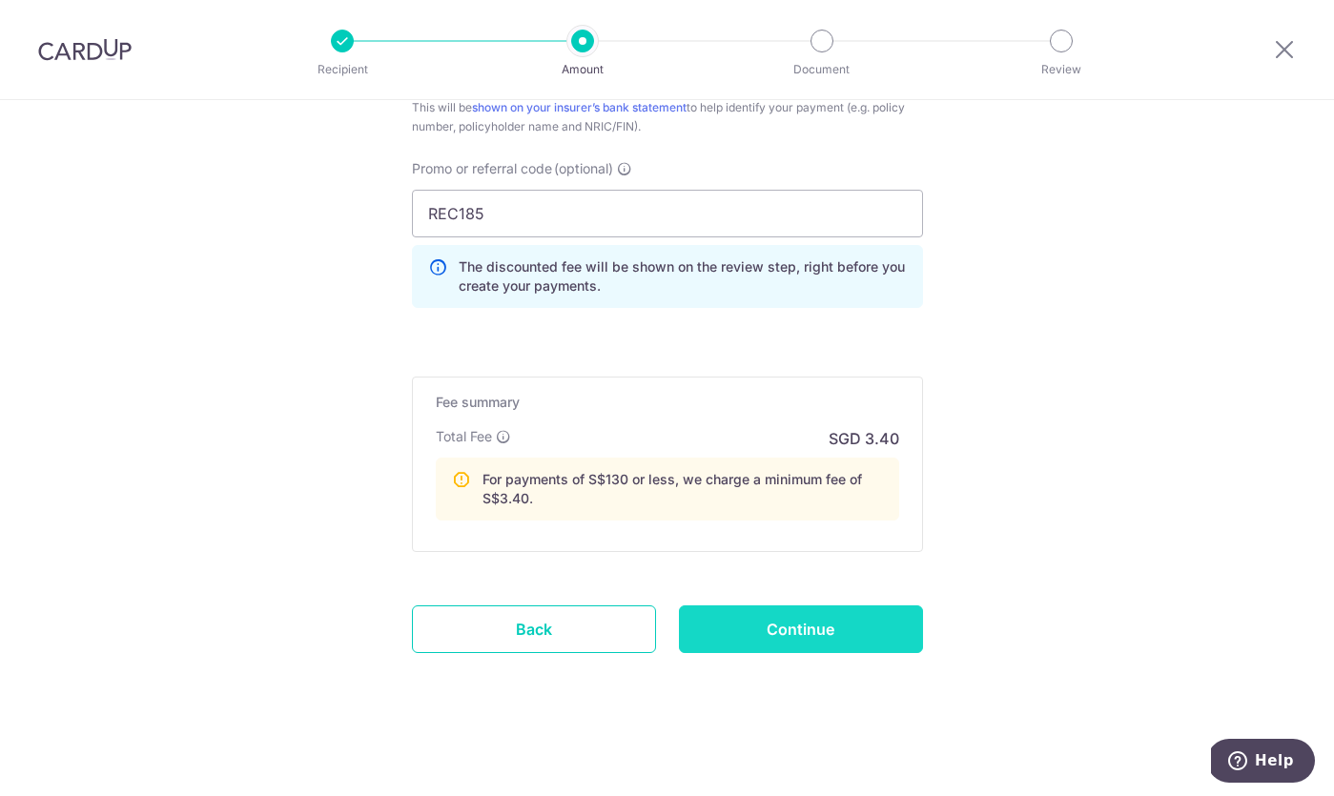
click at [781, 623] on input "Continue" at bounding box center [801, 629] width 244 height 48
type input "Create Schedule"
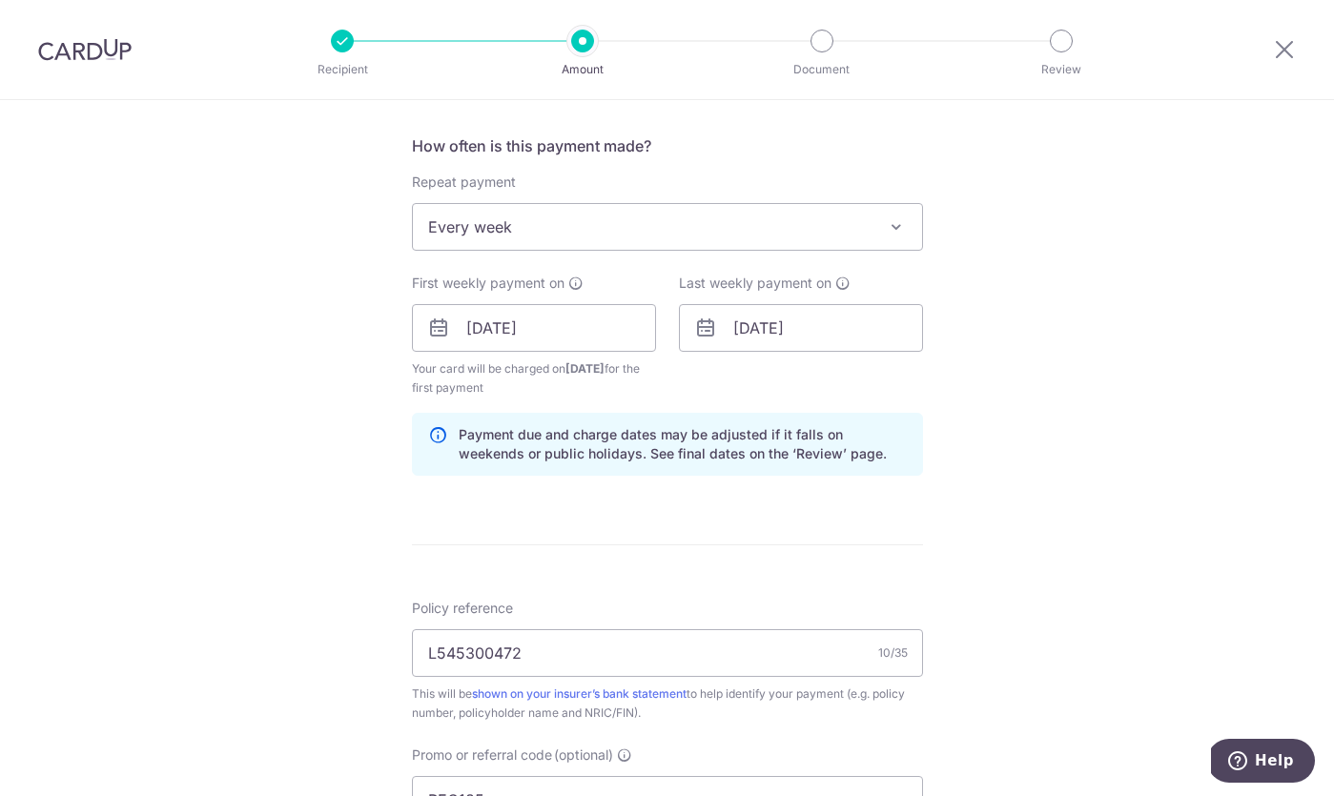
scroll to position [1152, 0]
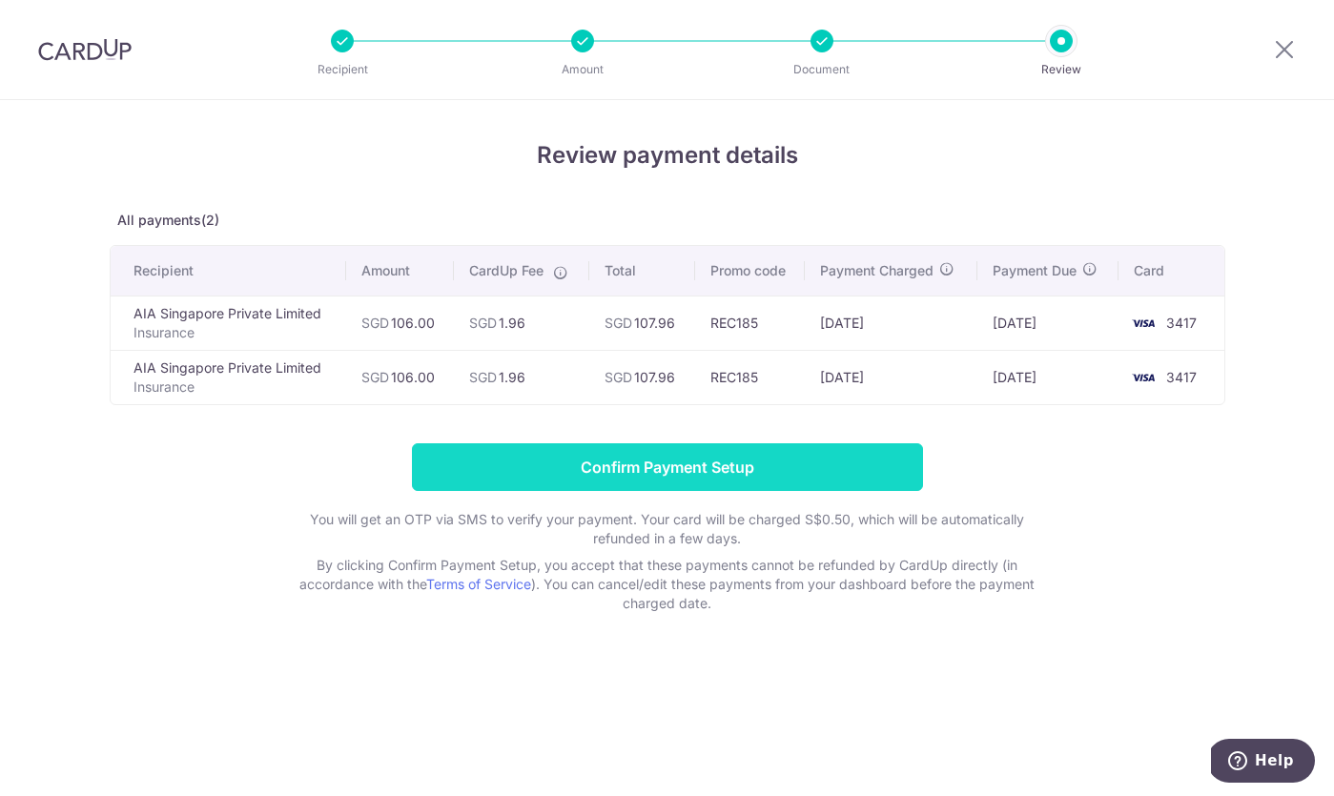
click at [857, 477] on input "Confirm Payment Setup" at bounding box center [667, 467] width 511 height 48
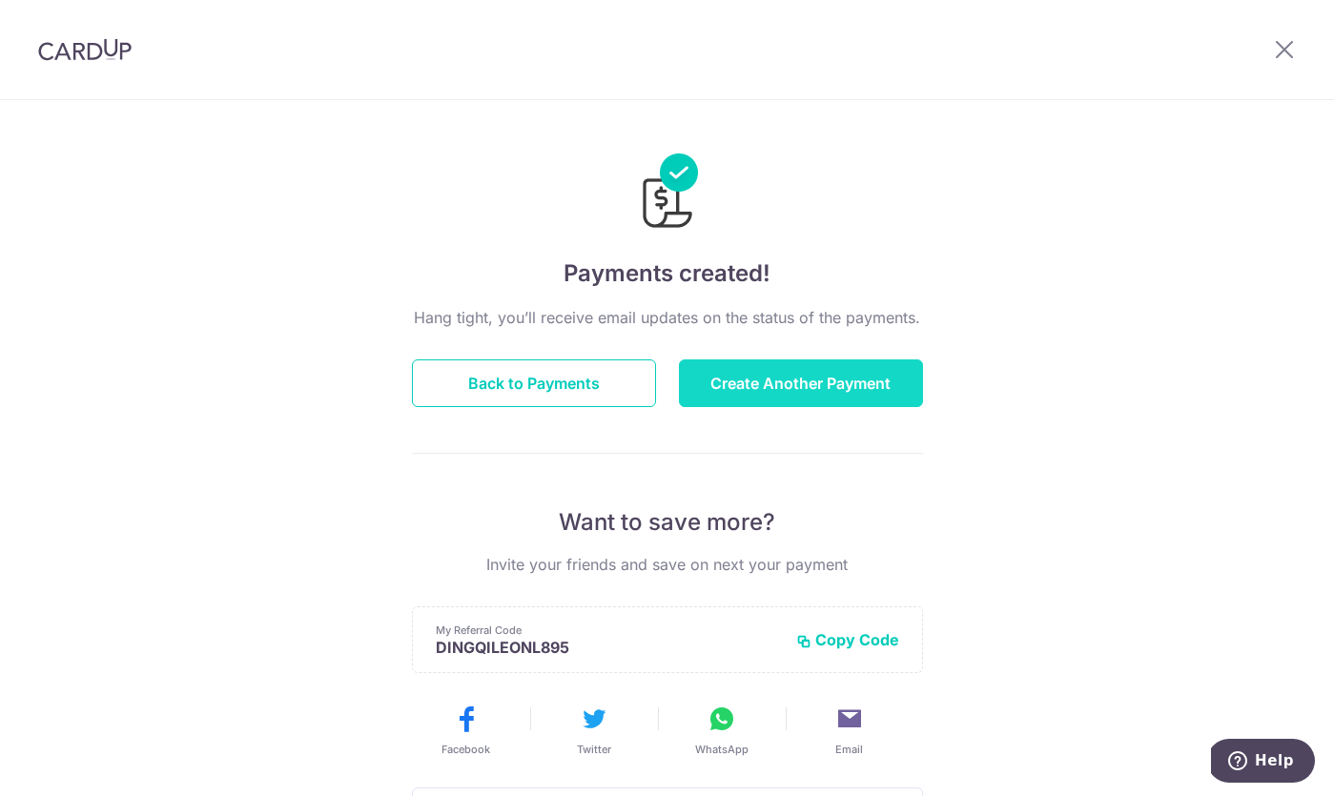
click at [777, 377] on button "Create Another Payment" at bounding box center [801, 383] width 244 height 48
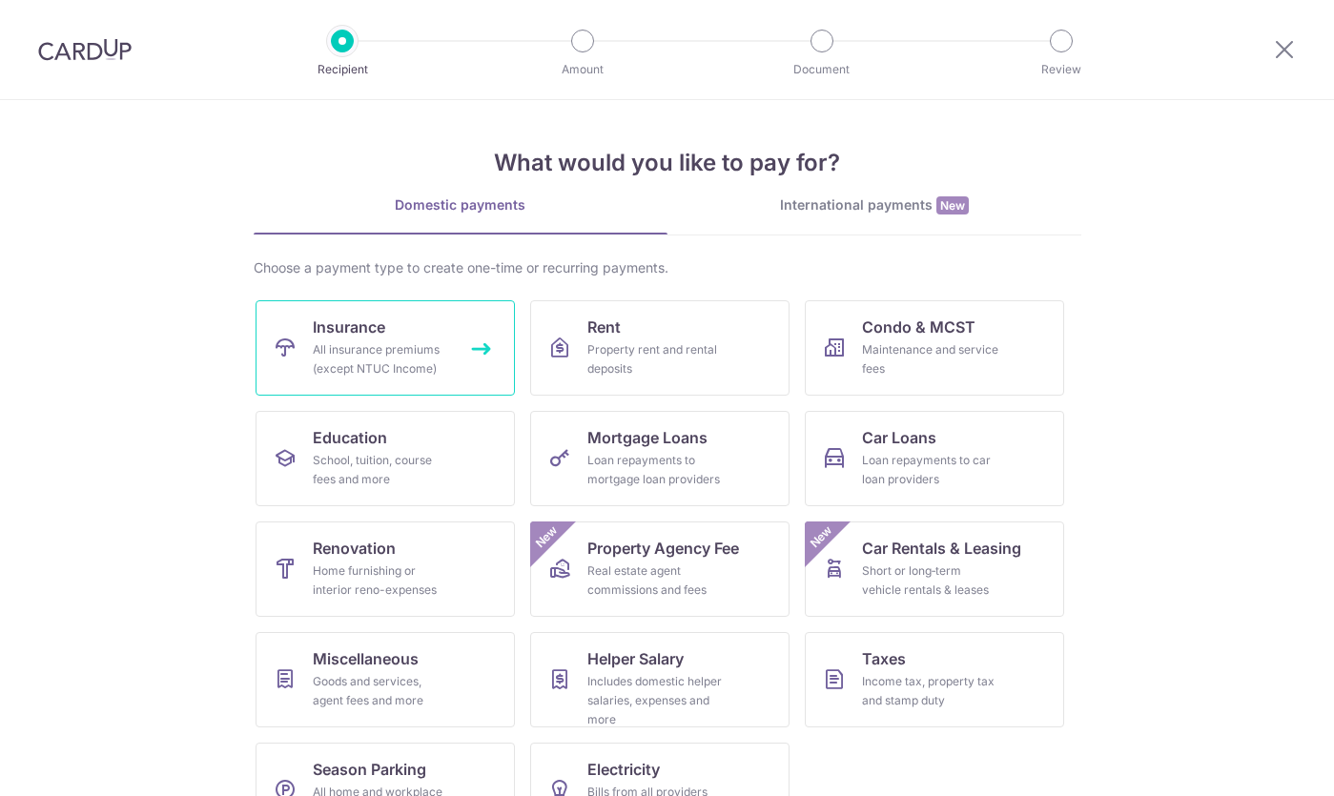
click at [448, 368] on div "All insurance premiums (except NTUC Income)" at bounding box center [381, 359] width 137 height 38
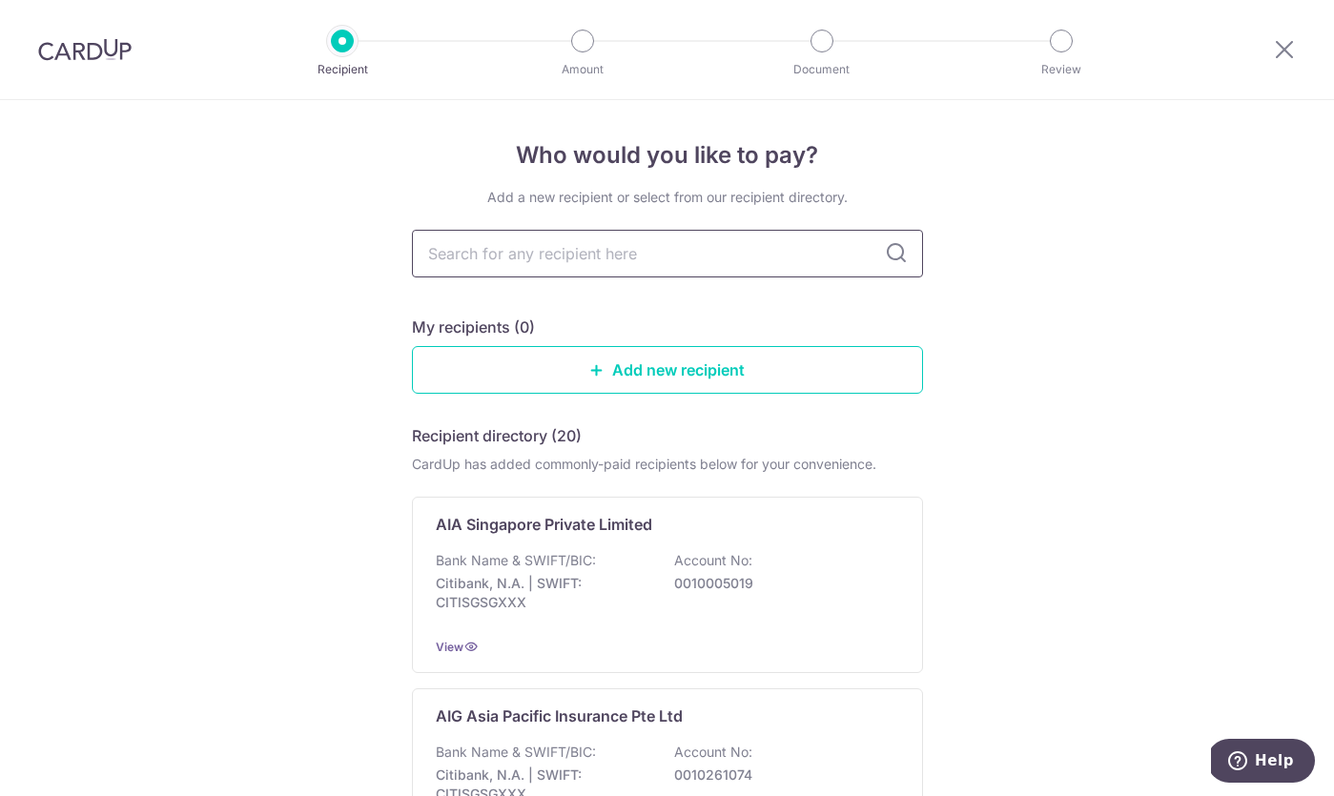
click at [502, 271] on input "text" at bounding box center [667, 254] width 511 height 48
click at [493, 652] on div "View" at bounding box center [667, 647] width 463 height 20
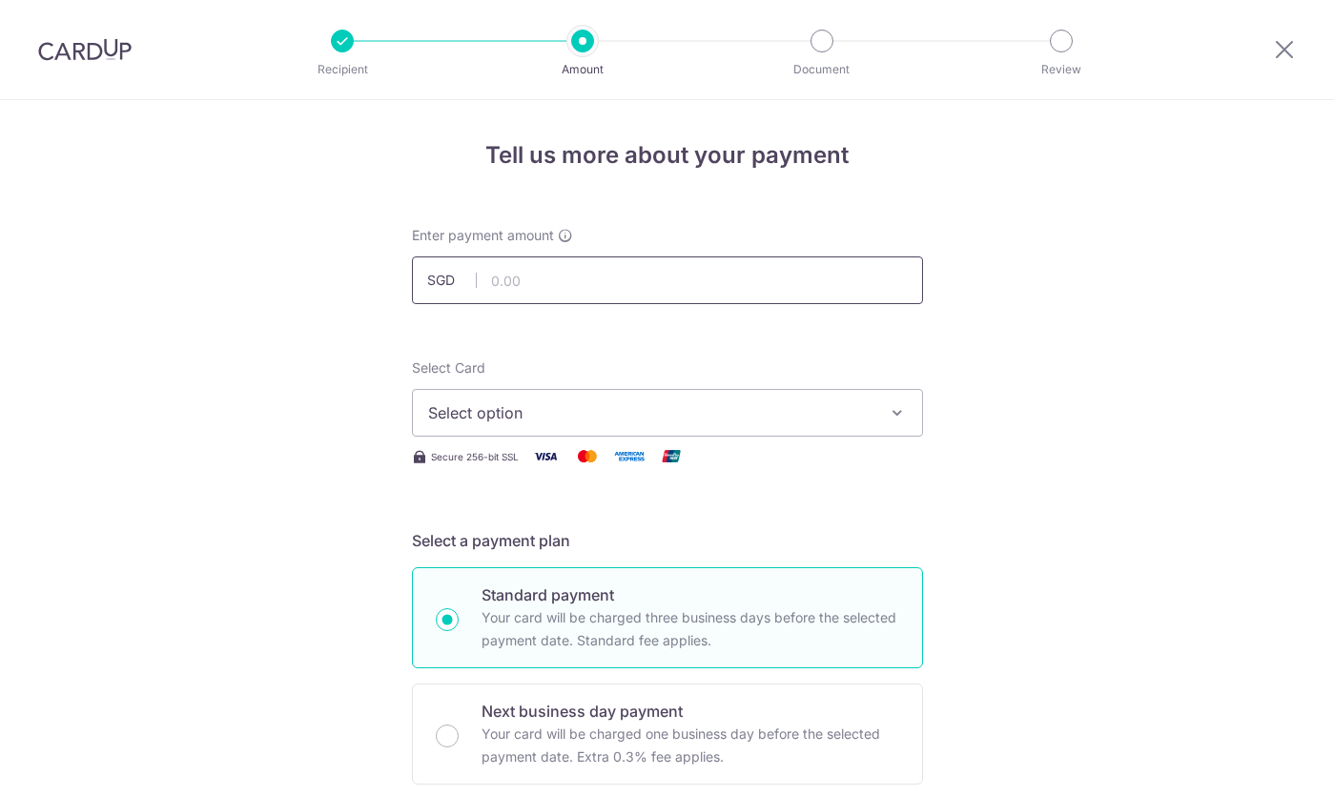
click at [511, 297] on input "text" at bounding box center [667, 280] width 511 height 48
paste input "P564992492"
type input "P564992492"
click at [580, 403] on span "Select option" at bounding box center [650, 412] width 444 height 23
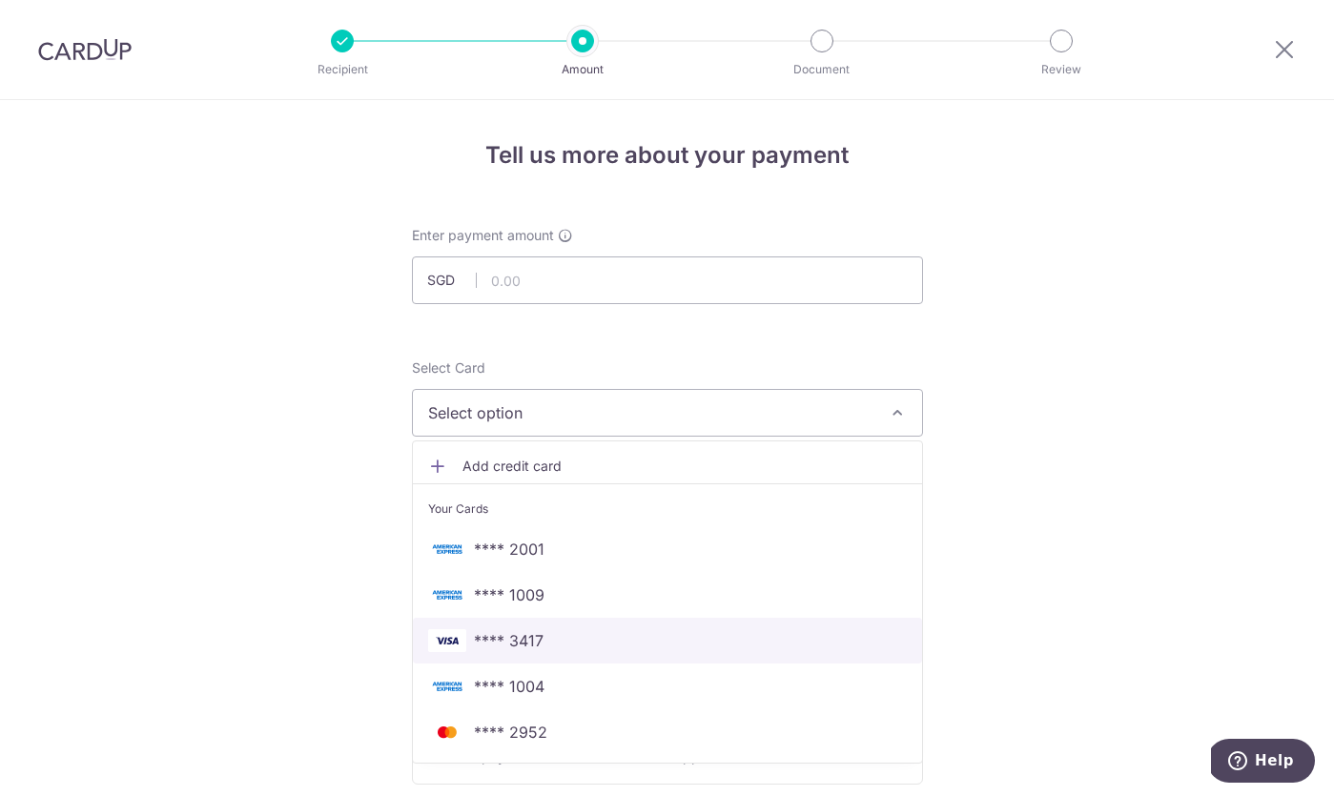
click at [565, 632] on span "**** 3417" at bounding box center [667, 640] width 479 height 23
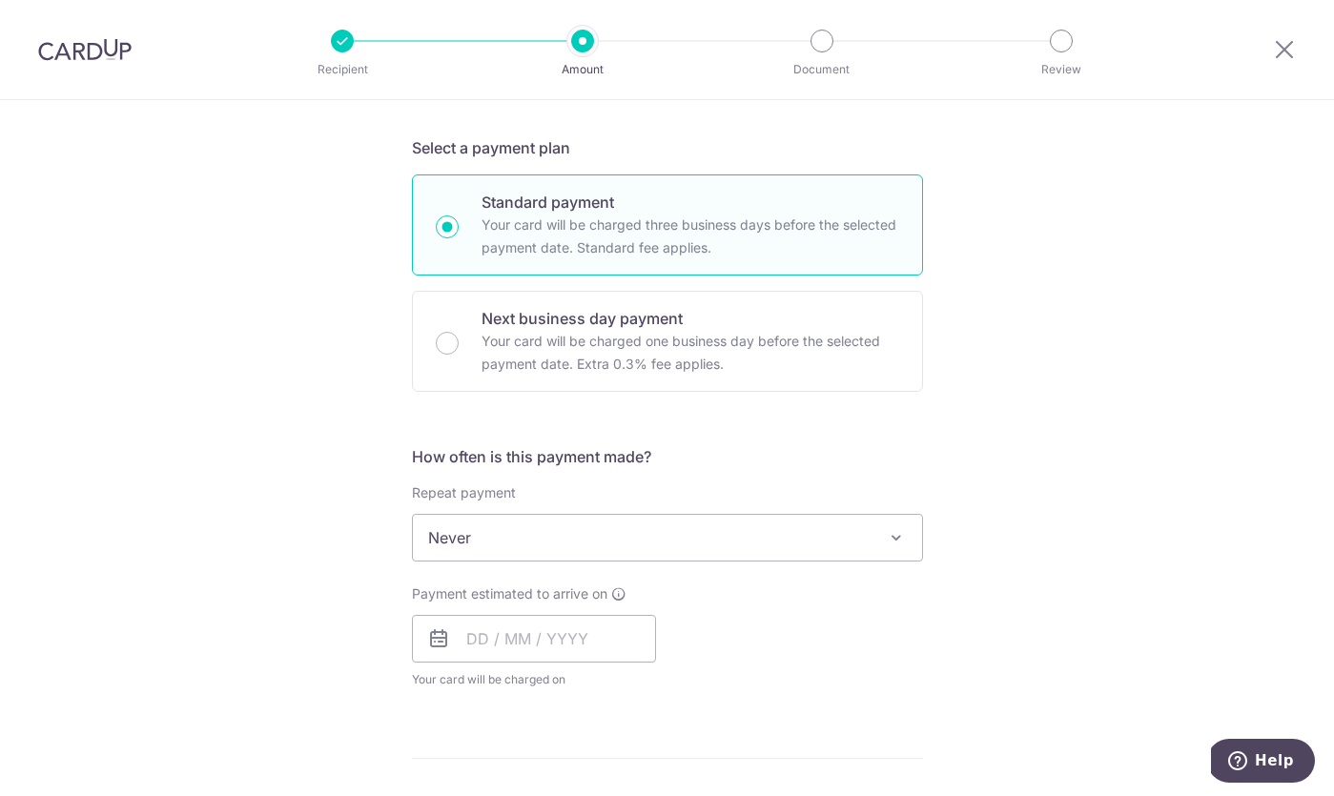
scroll to position [640, 0]
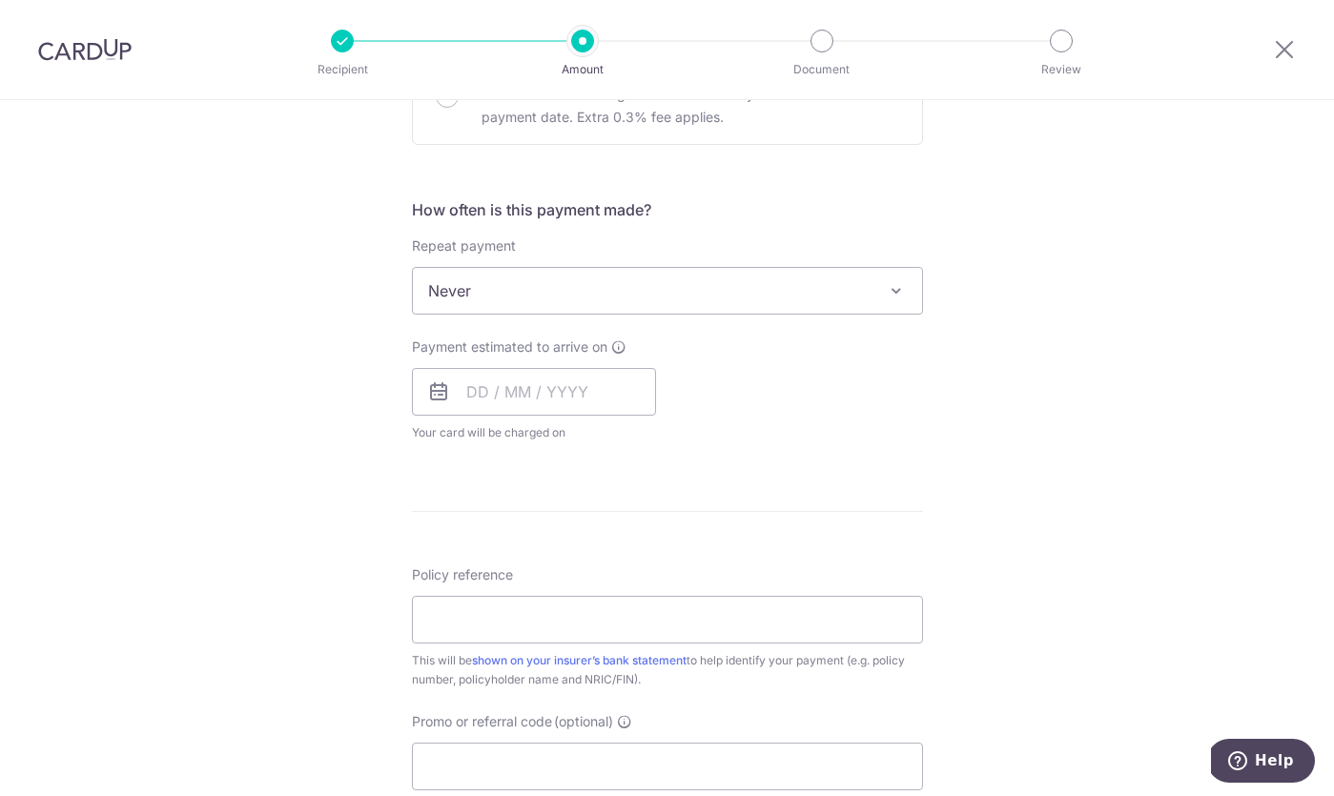
click at [672, 303] on span "Never" at bounding box center [667, 291] width 509 height 46
click at [709, 273] on span "Never" at bounding box center [667, 291] width 509 height 46
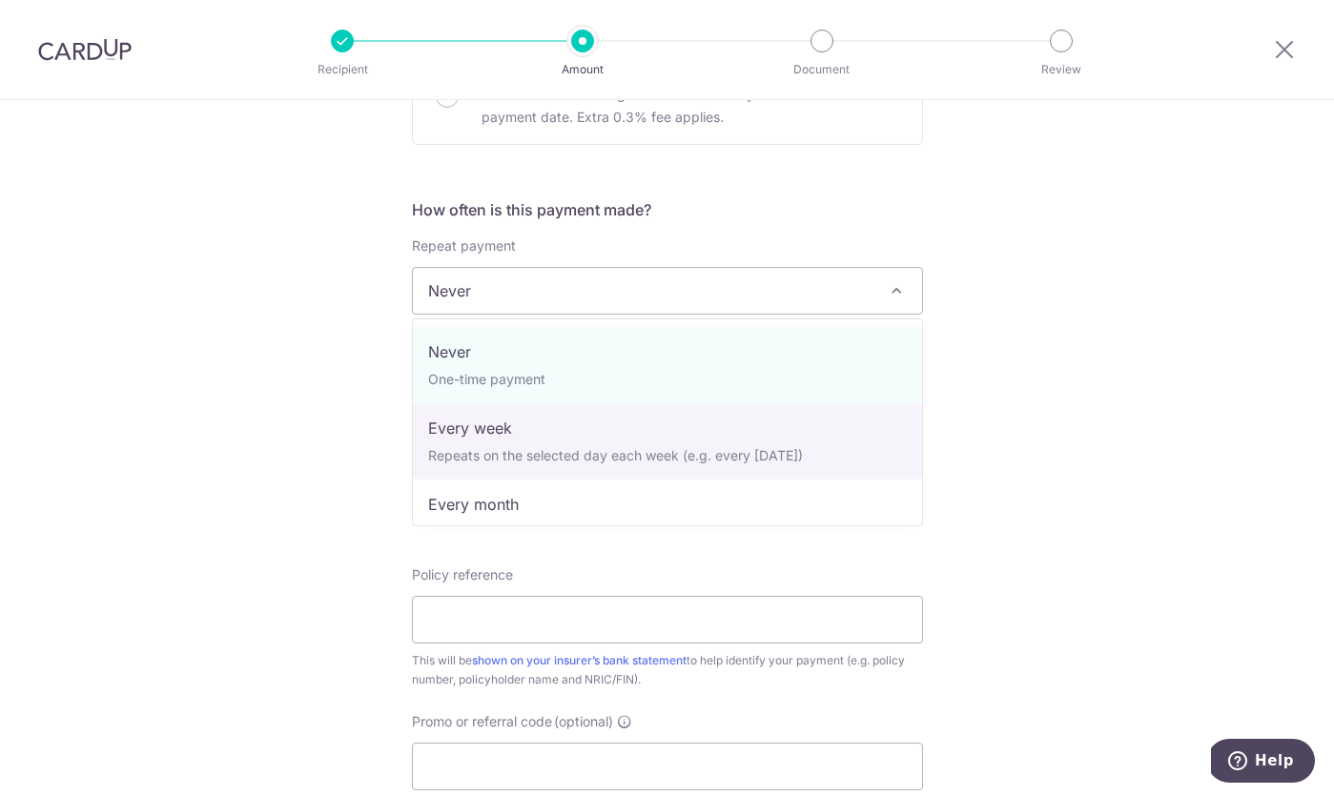
select select "2"
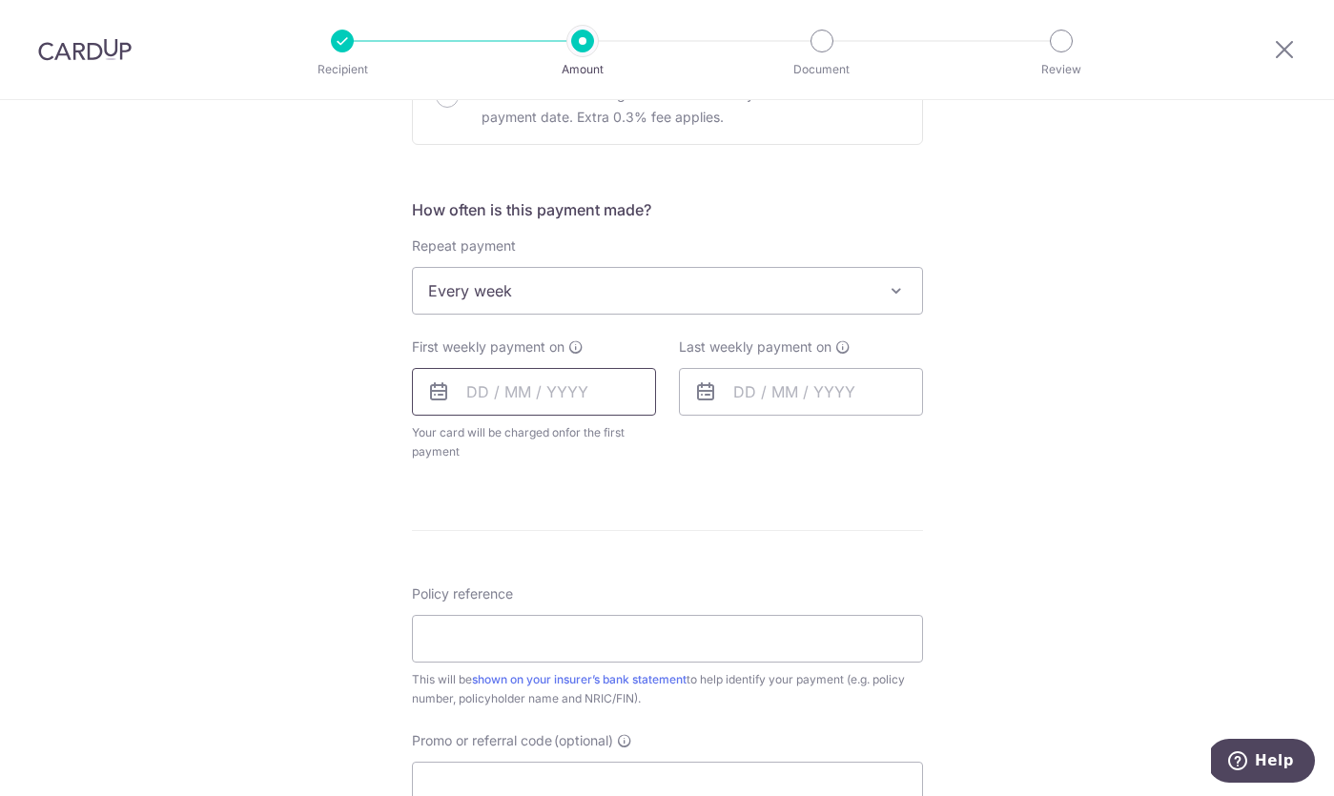
click at [518, 402] on input "text" at bounding box center [534, 392] width 244 height 48
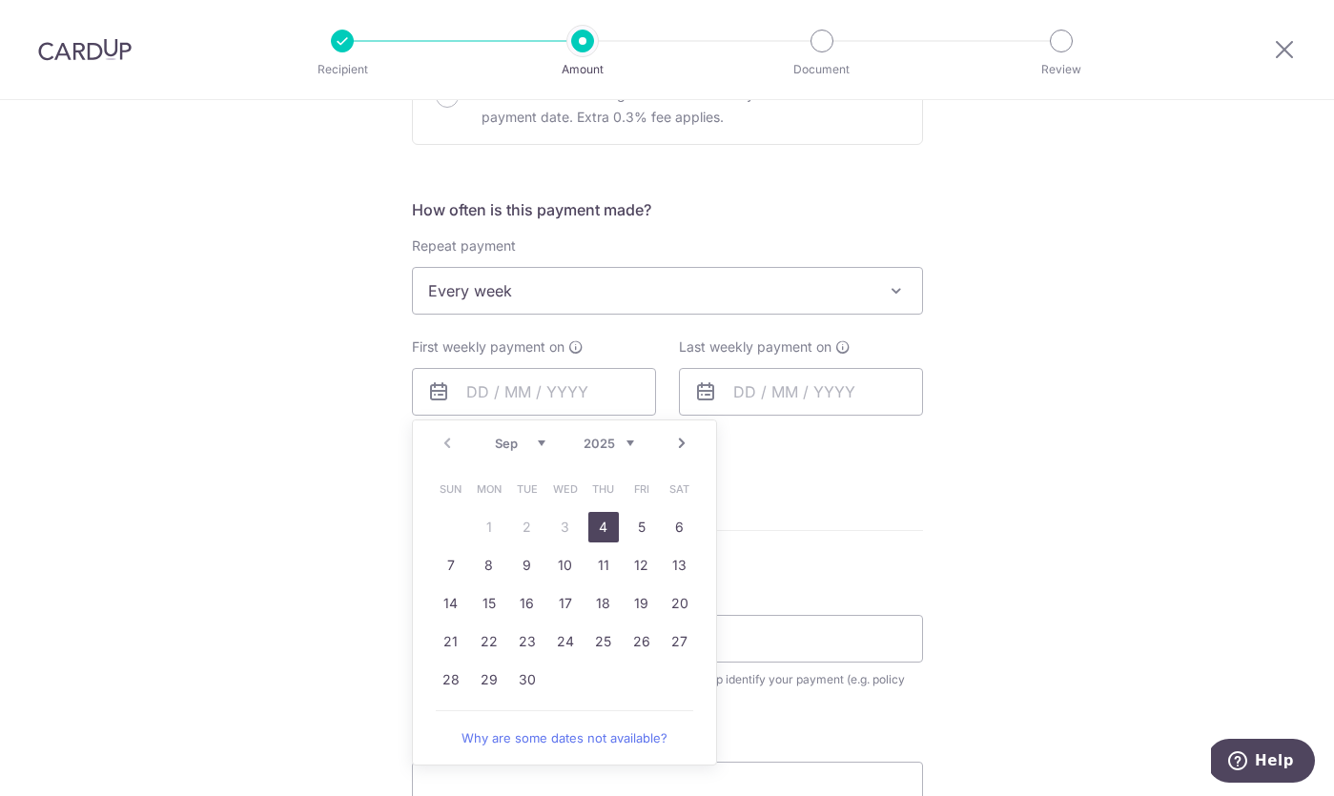
click at [601, 529] on link "4" at bounding box center [603, 527] width 31 height 31
type input "[DATE]"
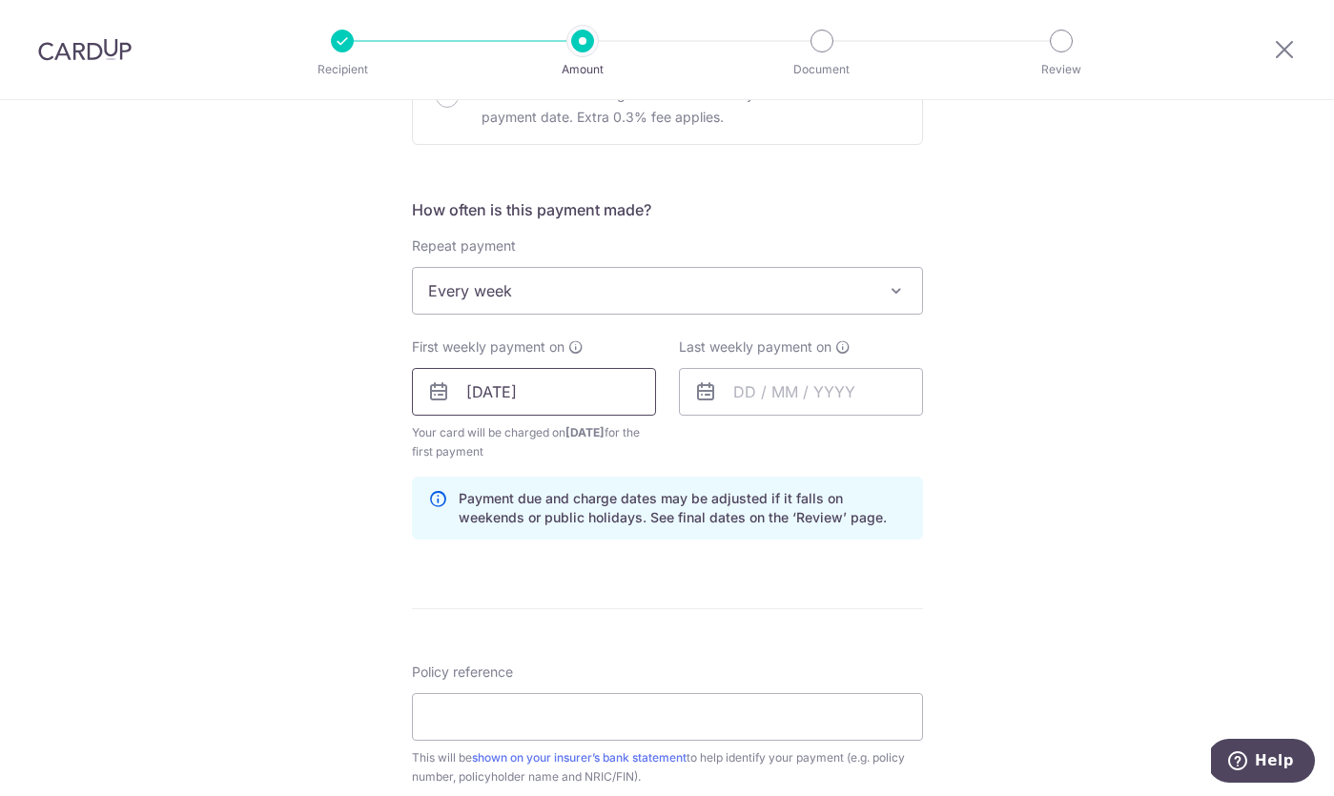
click at [590, 393] on input "[DATE]" at bounding box center [534, 392] width 244 height 48
click at [745, 388] on input "text" at bounding box center [801, 392] width 244 height 48
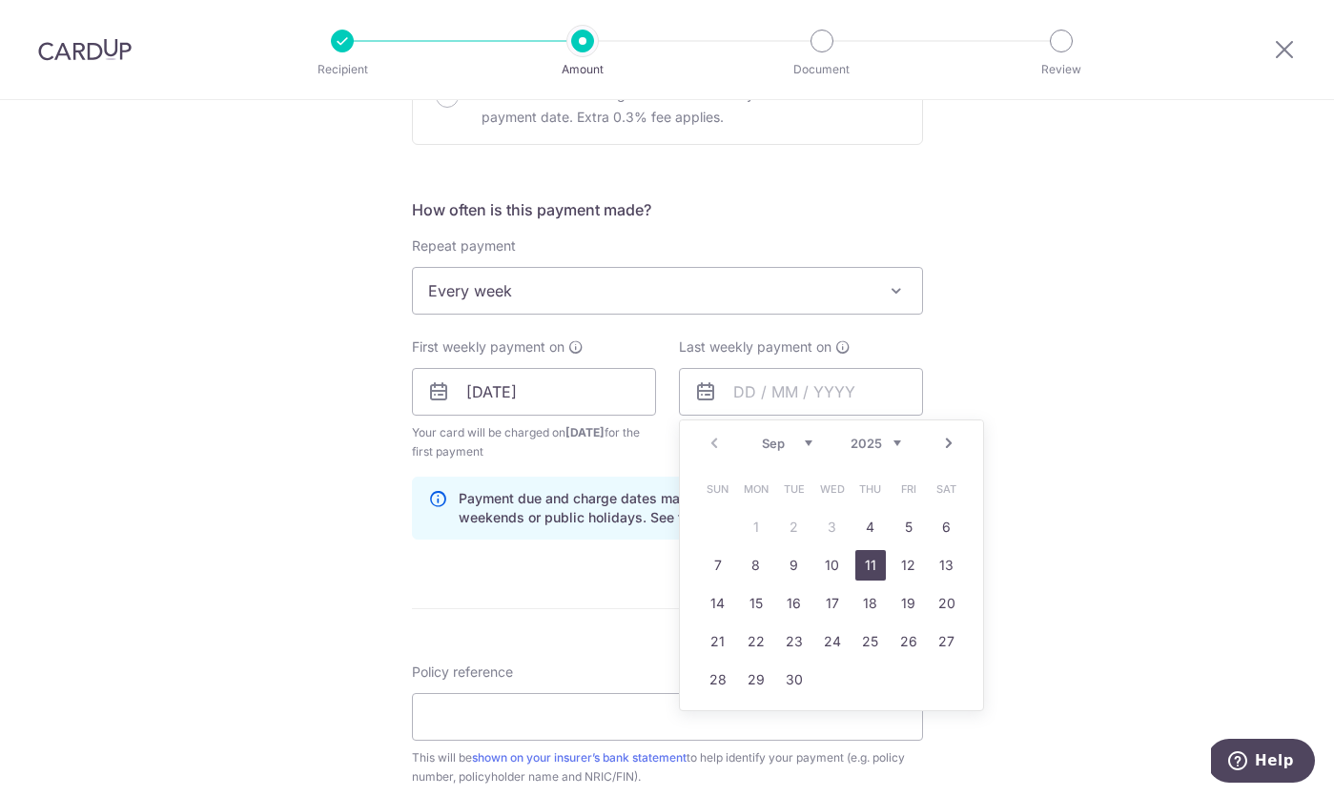
click at [864, 558] on link "11" at bounding box center [870, 565] width 31 height 31
type input "[DATE]"
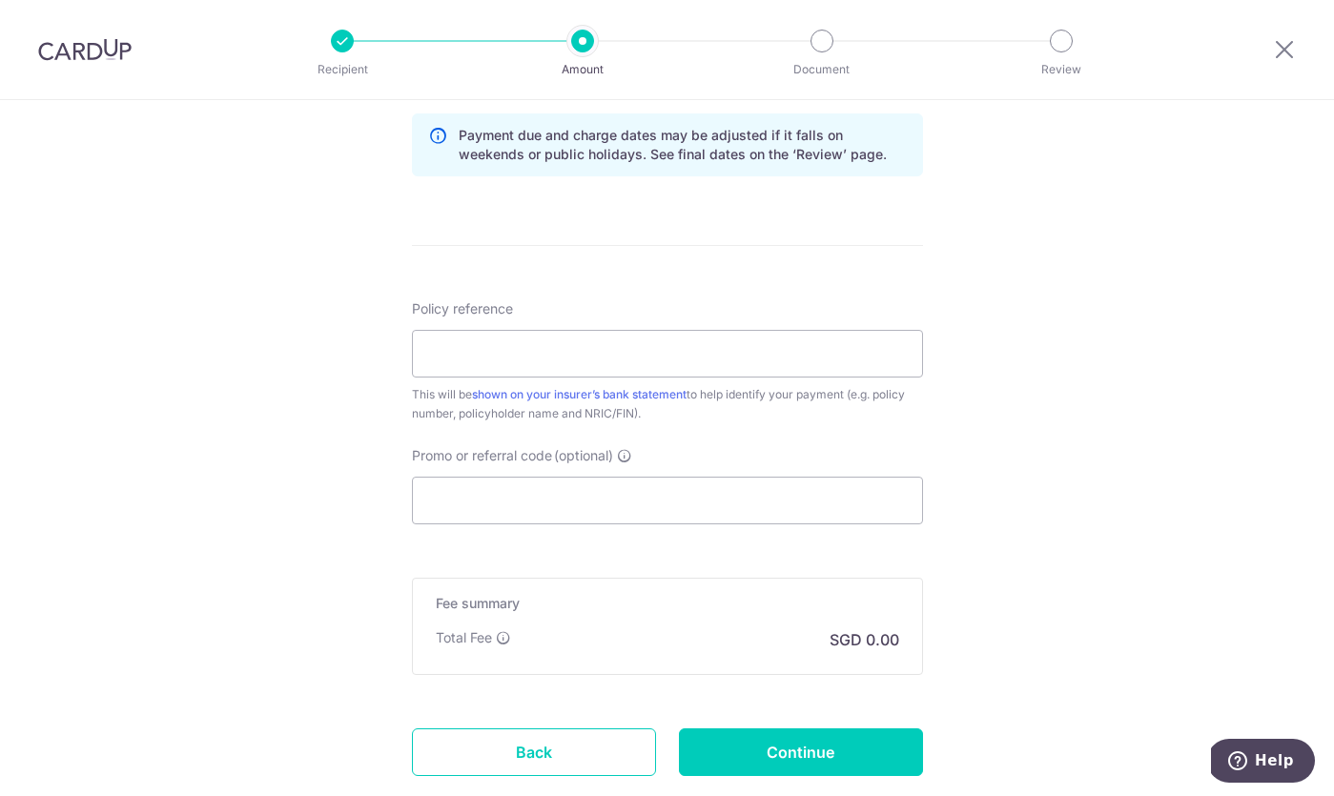
scroll to position [1028, 0]
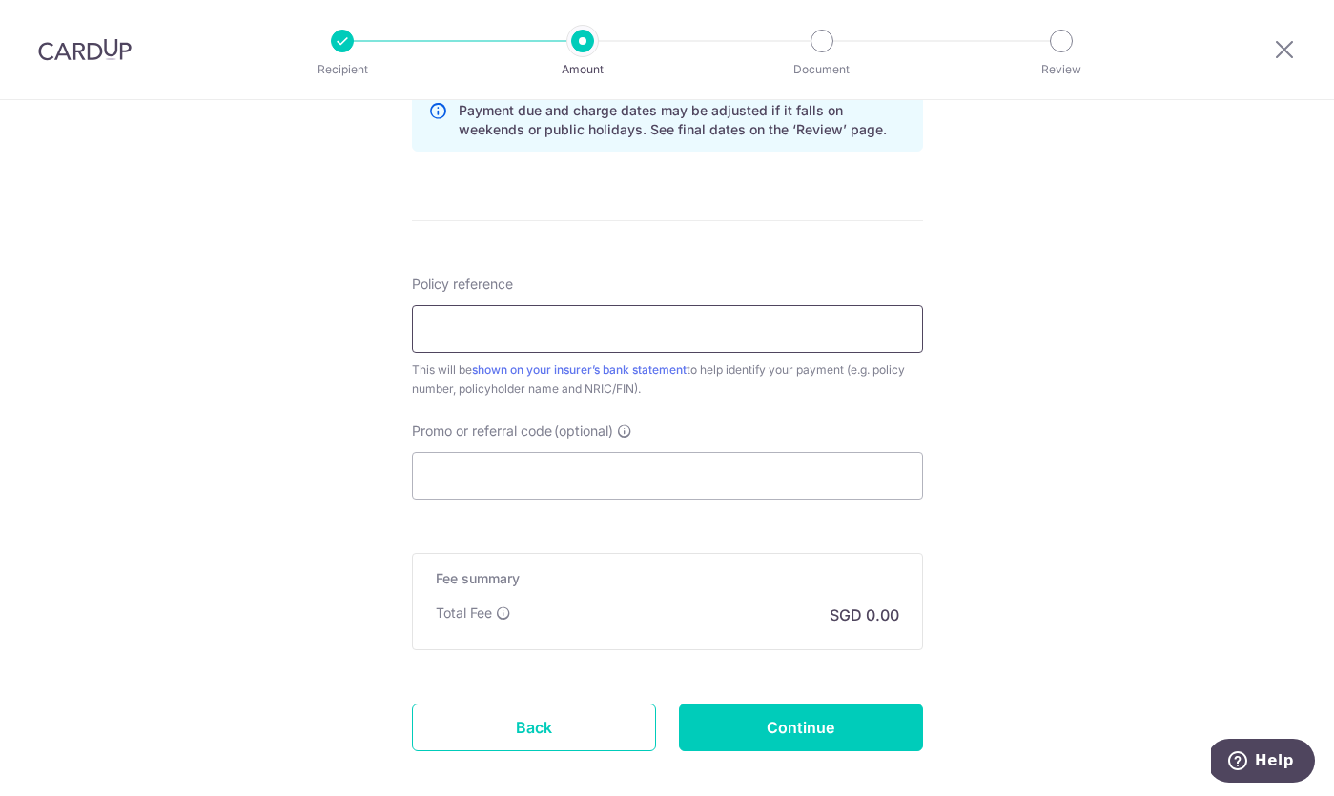
click at [675, 325] on input "Policy reference" at bounding box center [667, 329] width 511 height 48
paste input "P564992492"
type input "P564992492"
click at [590, 486] on input "Promo or referral code (optional)" at bounding box center [667, 476] width 511 height 48
type input "REC185"
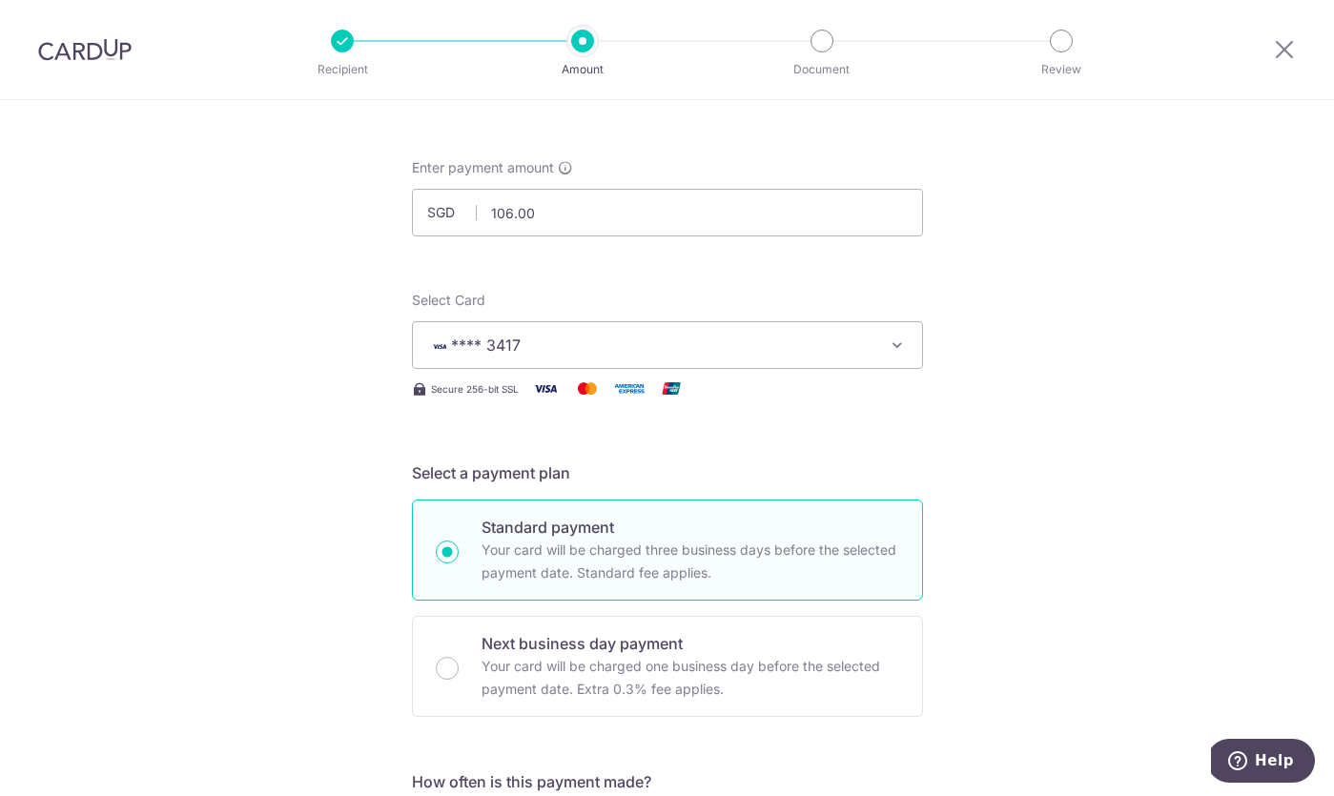
scroll to position [0, 0]
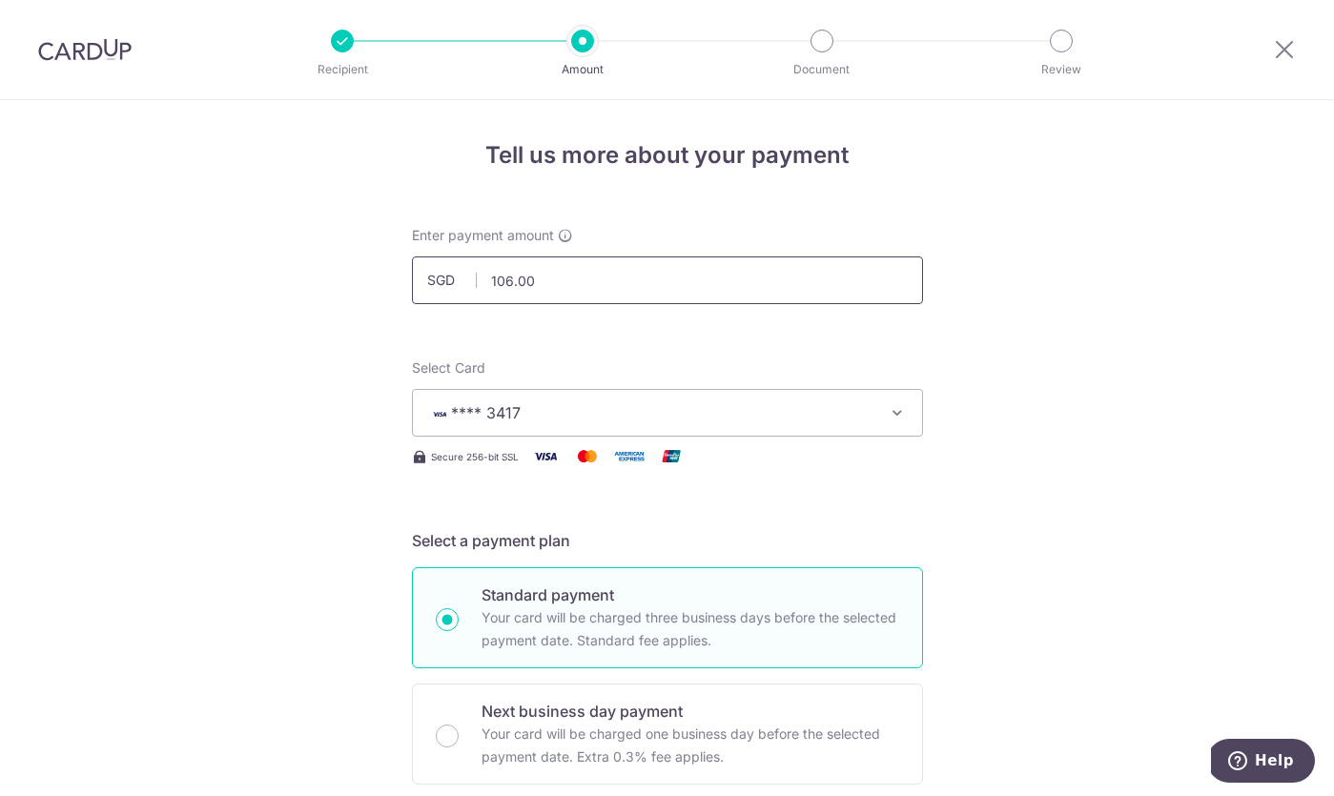
click at [730, 295] on input "106.00" at bounding box center [667, 280] width 511 height 48
paste input "299.91"
type input "299.91"
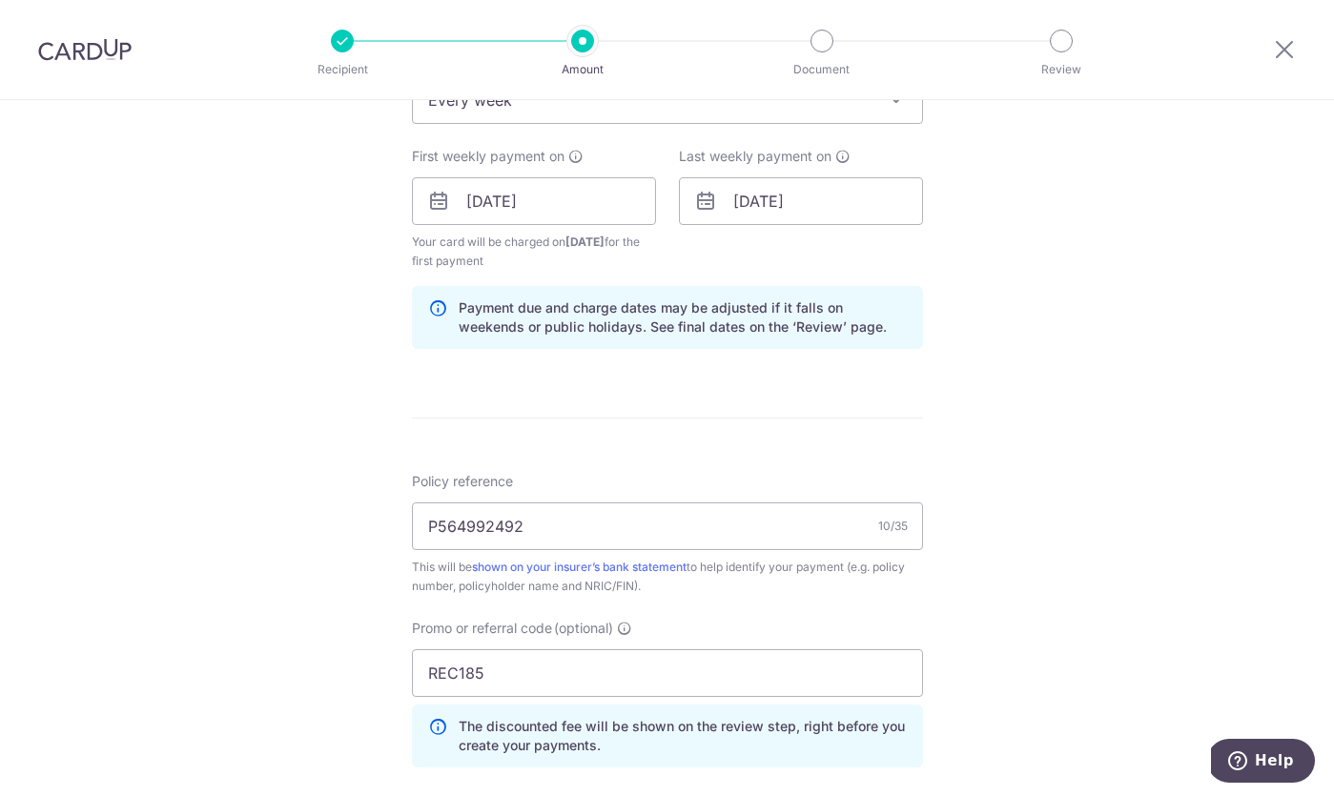
scroll to position [1212, 0]
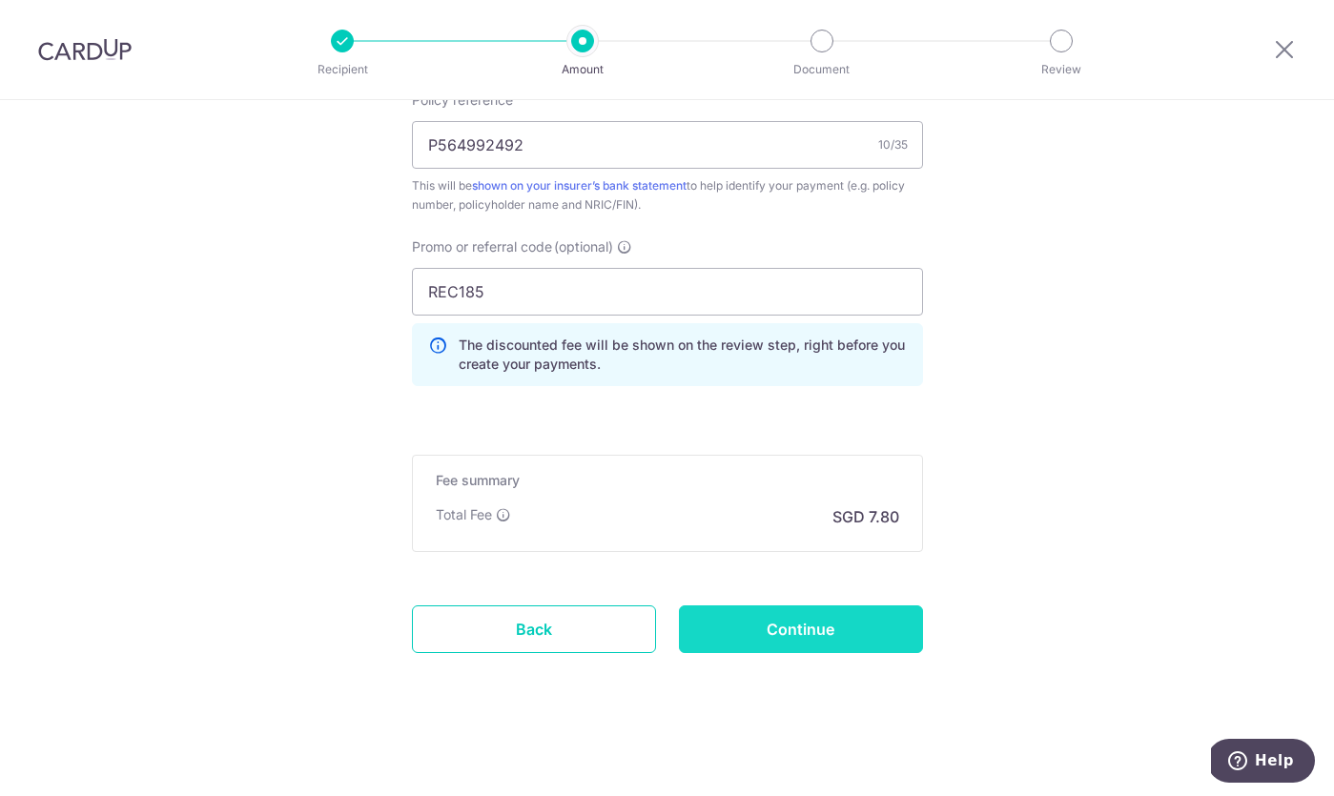
click at [819, 651] on input "Continue" at bounding box center [801, 629] width 244 height 48
type input "Create Schedule"
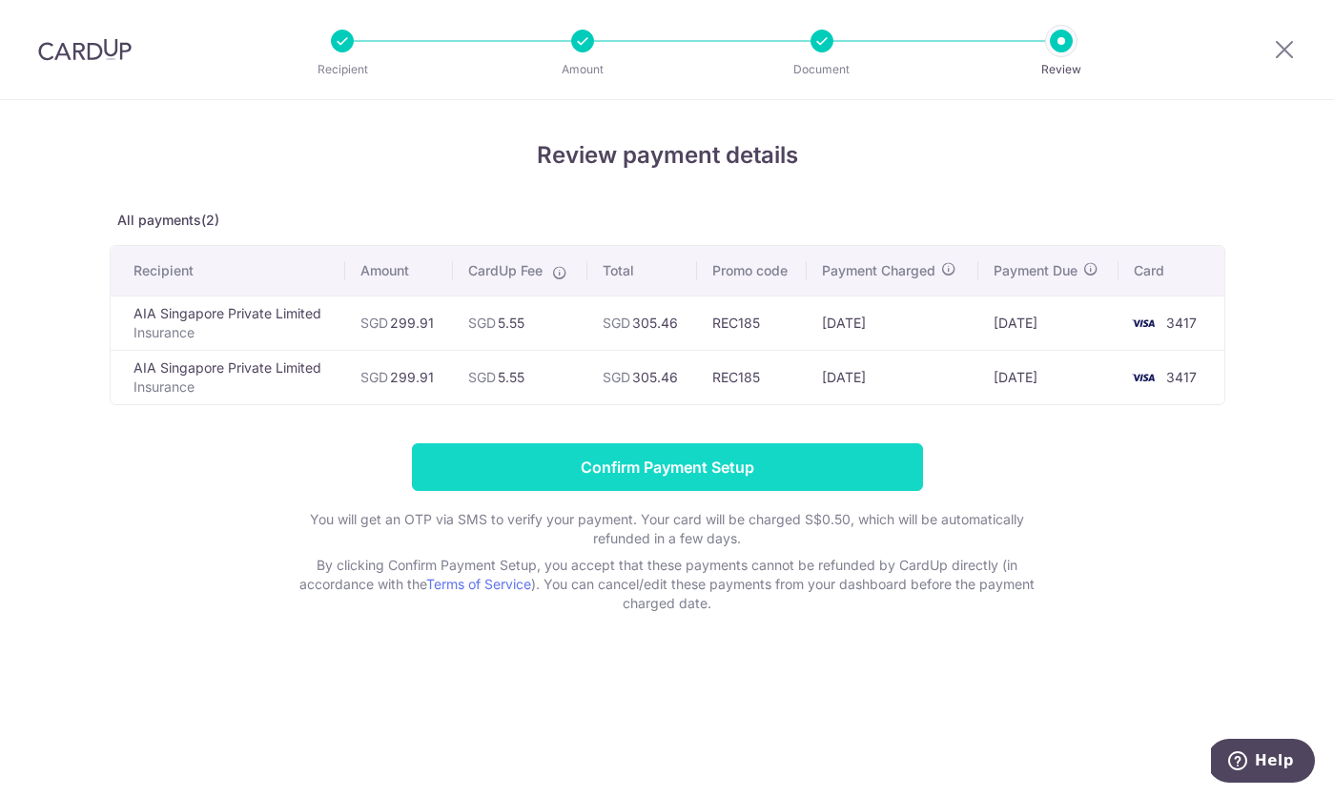
click at [858, 469] on input "Confirm Payment Setup" at bounding box center [667, 467] width 511 height 48
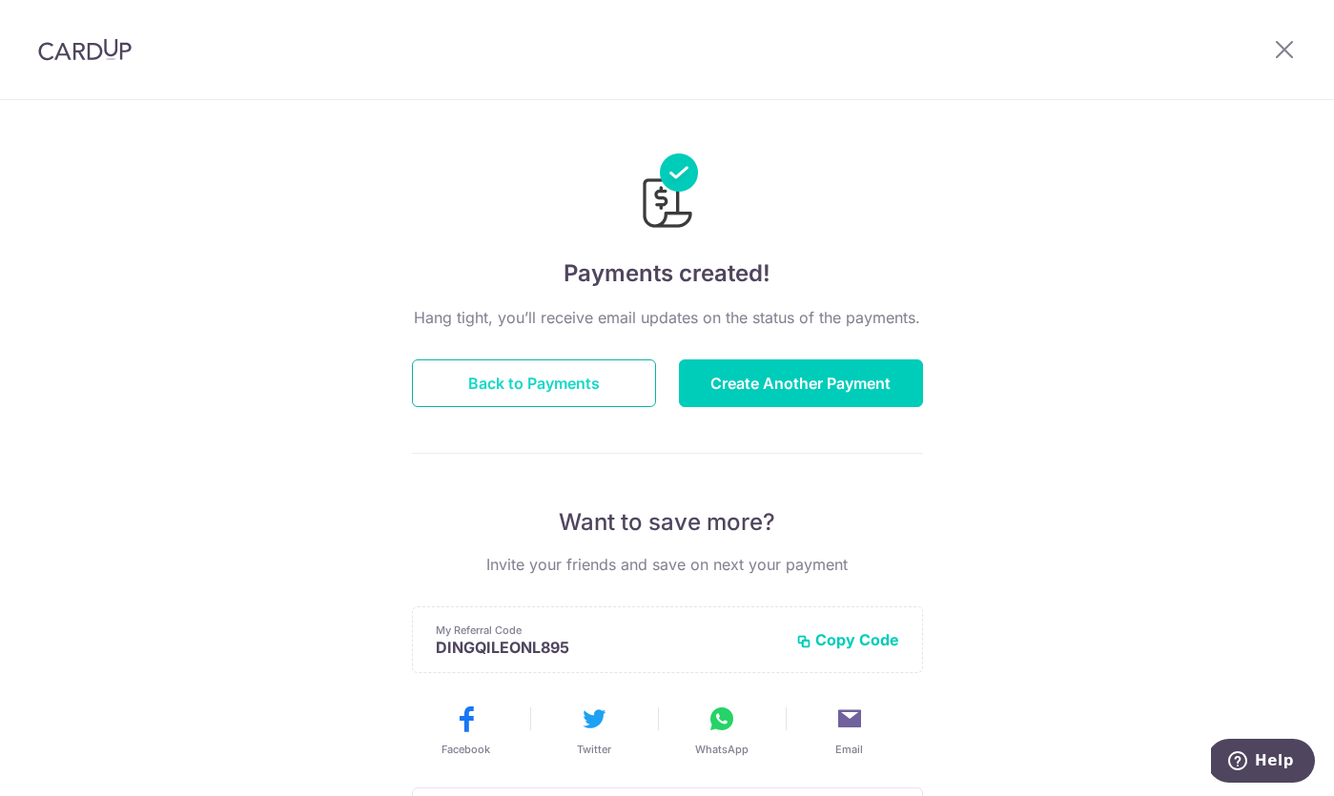
click at [589, 368] on button "Back to Payments" at bounding box center [534, 383] width 244 height 48
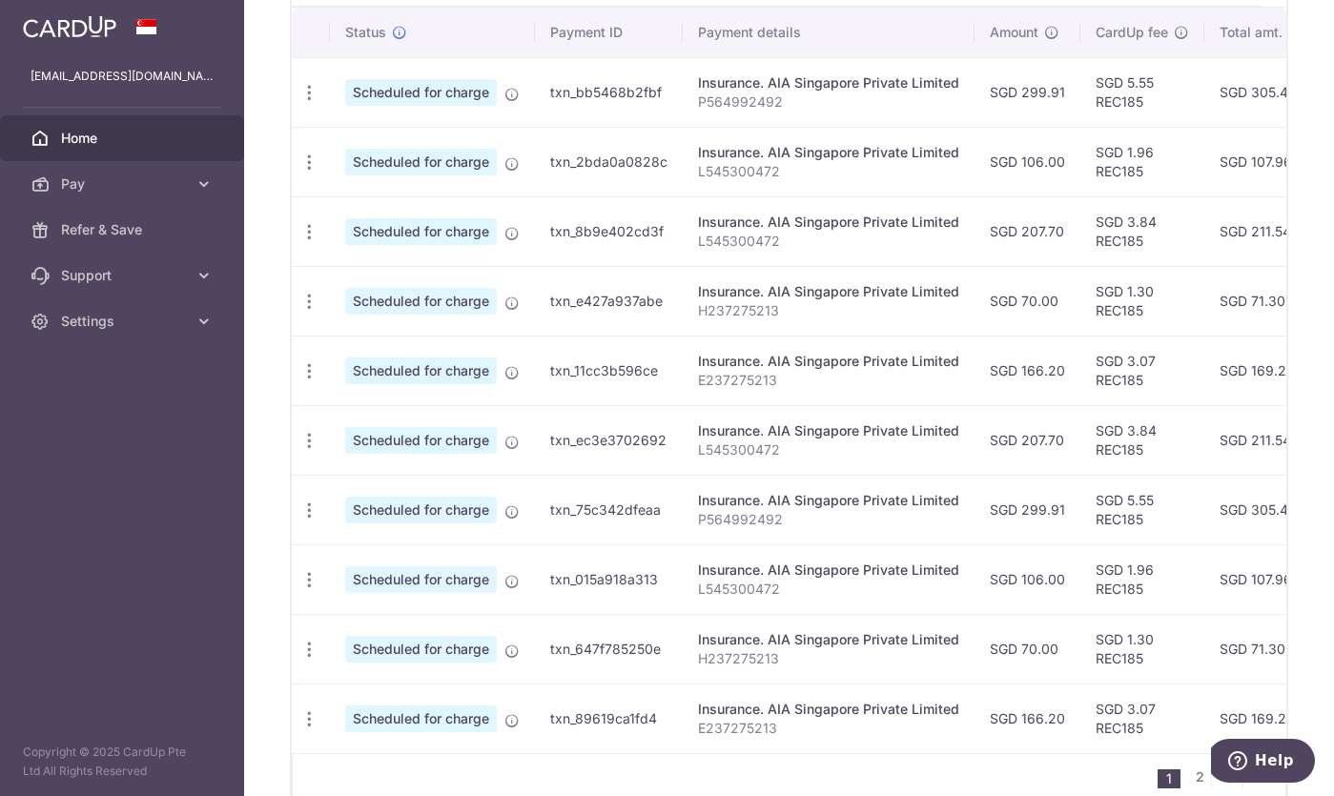
scroll to position [678, 0]
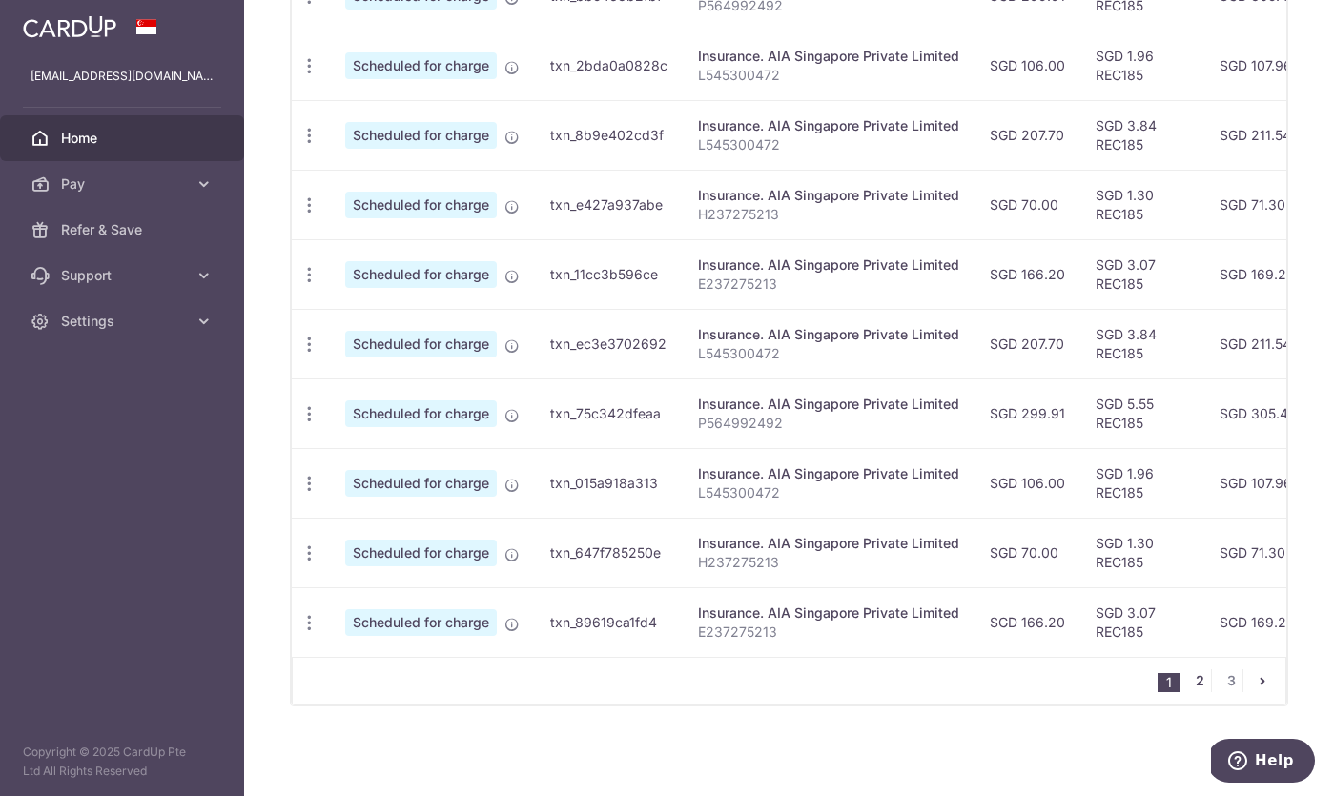
click at [1200, 672] on link "2" at bounding box center [1199, 680] width 23 height 23
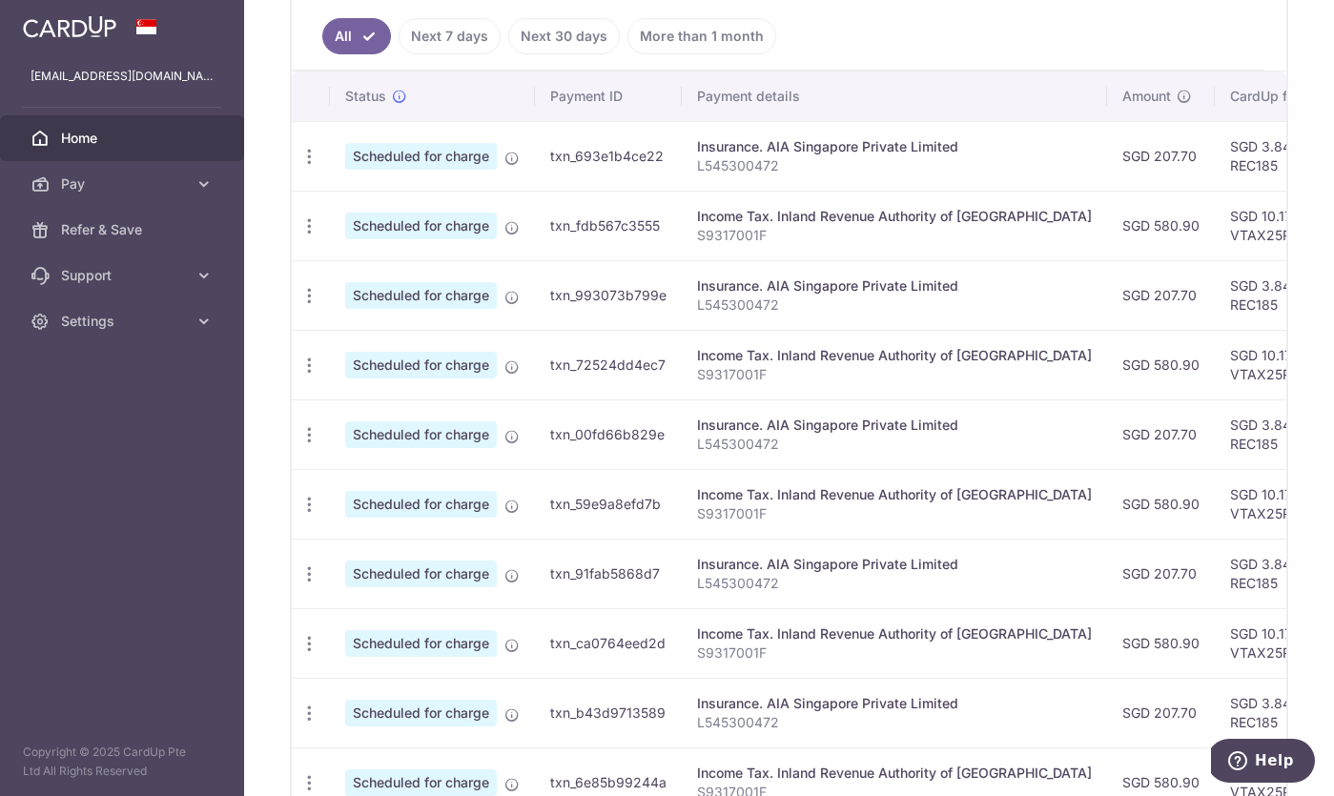
scroll to position [651, 0]
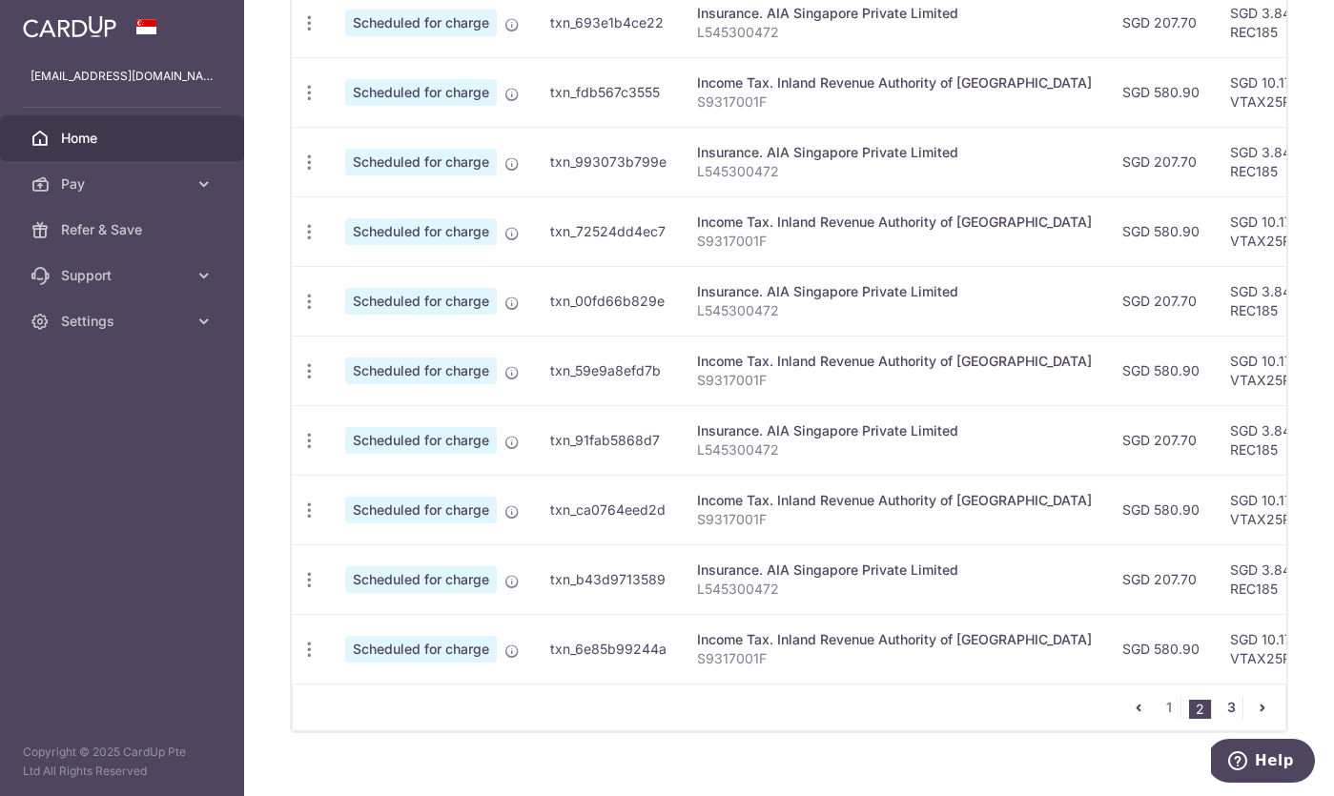
click at [1234, 706] on link "3" at bounding box center [1231, 707] width 23 height 23
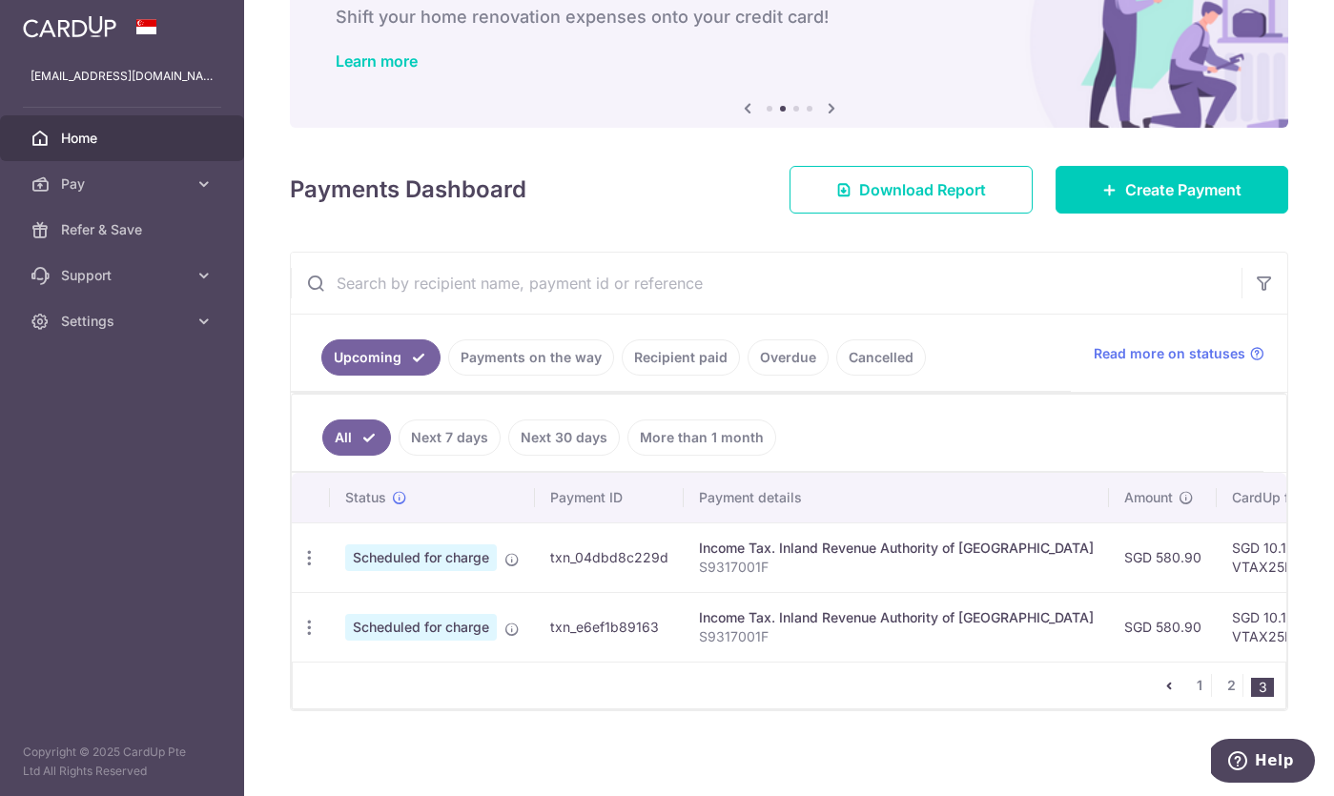
scroll to position [121, 0]
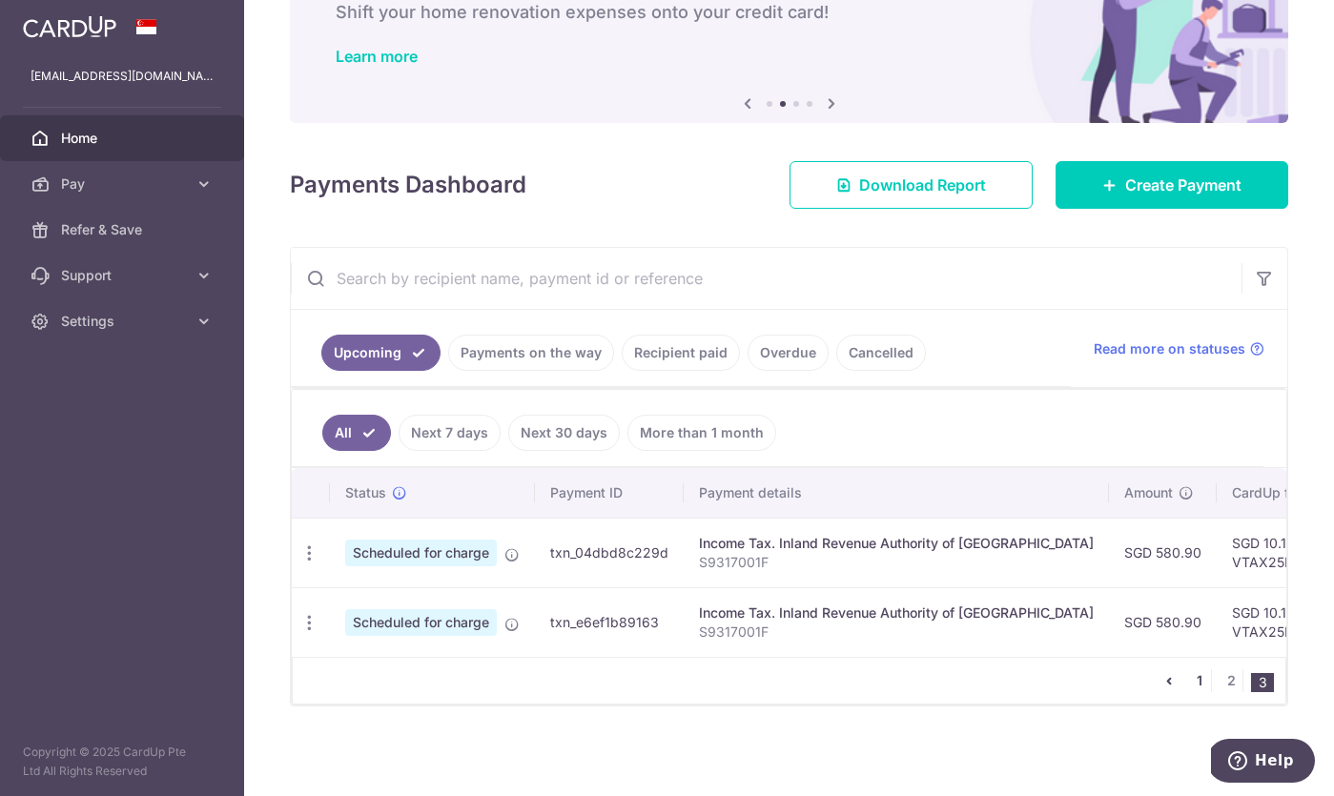
click at [1198, 677] on link "1" at bounding box center [1199, 680] width 23 height 23
